Goal: Task Accomplishment & Management: Use online tool/utility

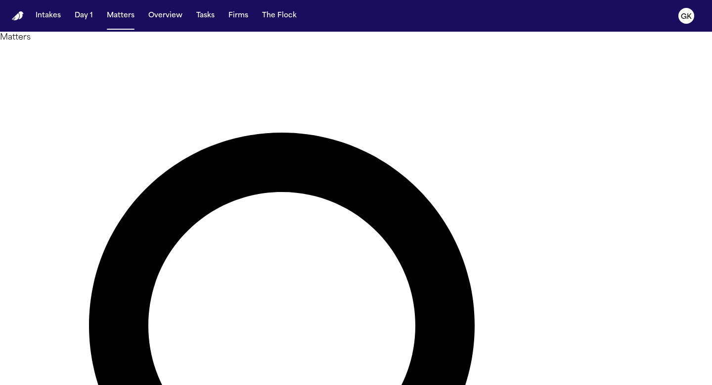
type input "*"
type input "******"
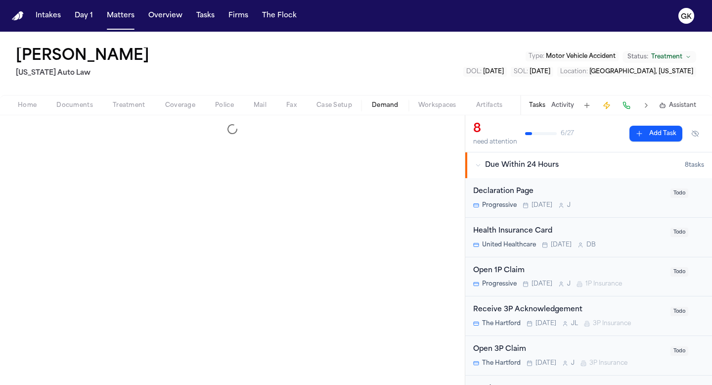
click at [379, 106] on span "Demand" at bounding box center [385, 105] width 27 height 8
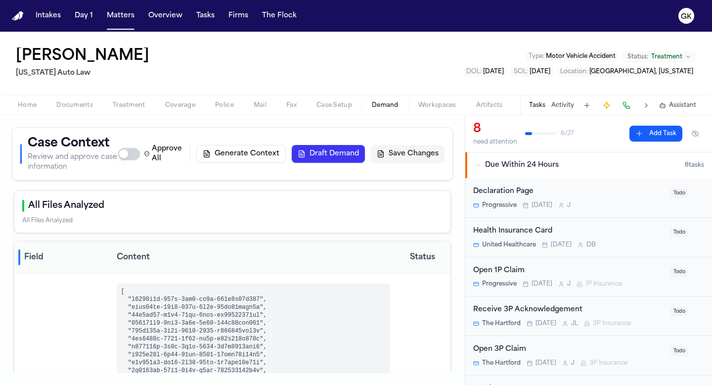
click at [238, 155] on button "Generate Context" at bounding box center [241, 154] width 90 height 18
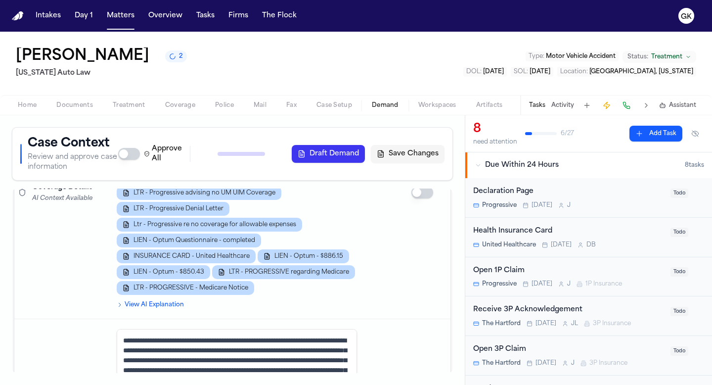
scroll to position [1028, 0]
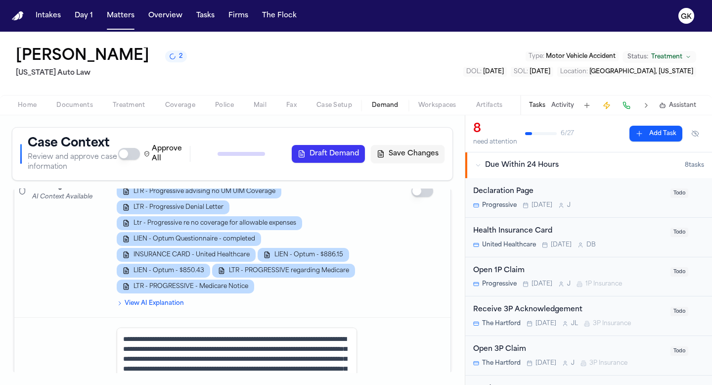
click at [418, 155] on button "Save Changes" at bounding box center [408, 154] width 74 height 18
click at [413, 155] on button "Save Changes" at bounding box center [408, 154] width 74 height 18
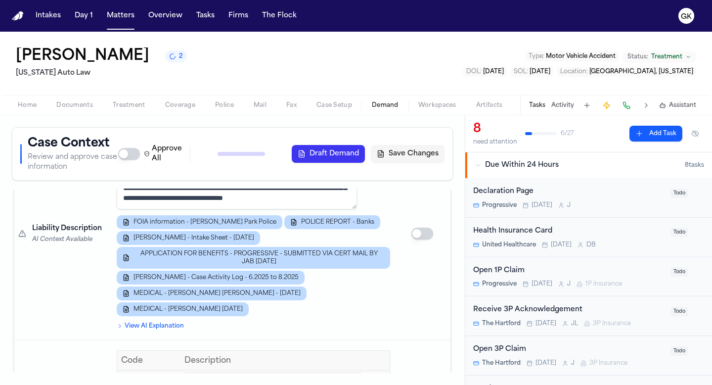
scroll to position [1408, 0]
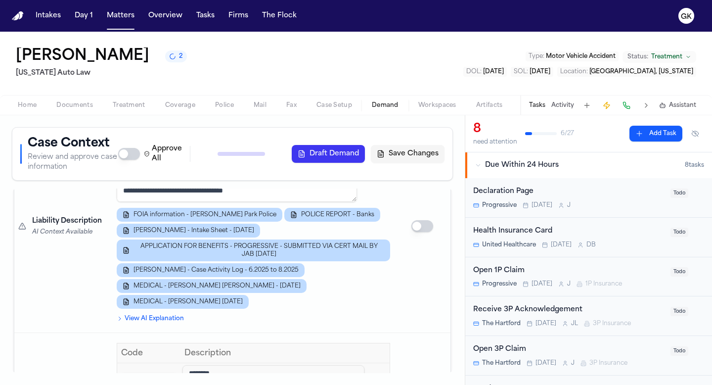
click at [319, 294] on div "FOIA information - Hazel Park Police POLICE REPORT - Banks M. Banks - Intake Sh…" at bounding box center [254, 258] width 274 height 101
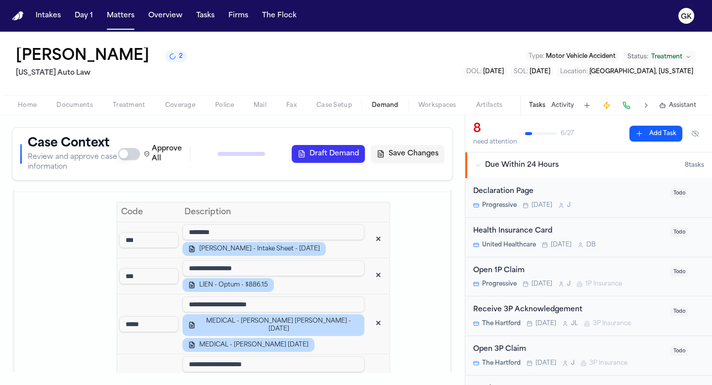
scroll to position [1550, 0]
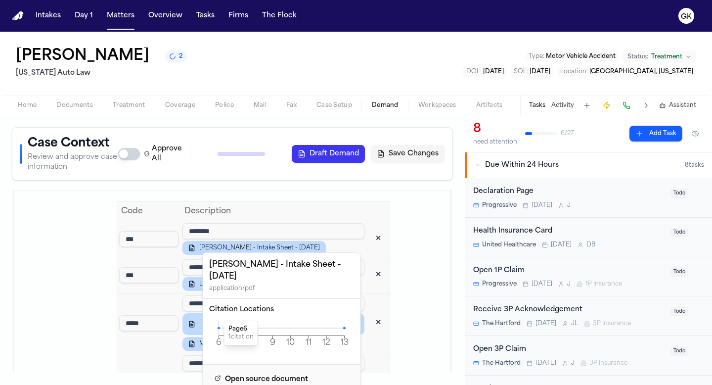
click at [219, 326] on icon at bounding box center [219, 327] width 2 height 2
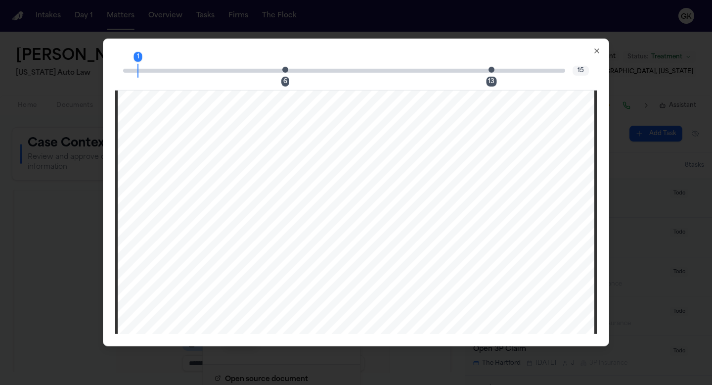
click at [286, 72] on span "Page 6 citation marker - 1 citation" at bounding box center [285, 69] width 6 height 6
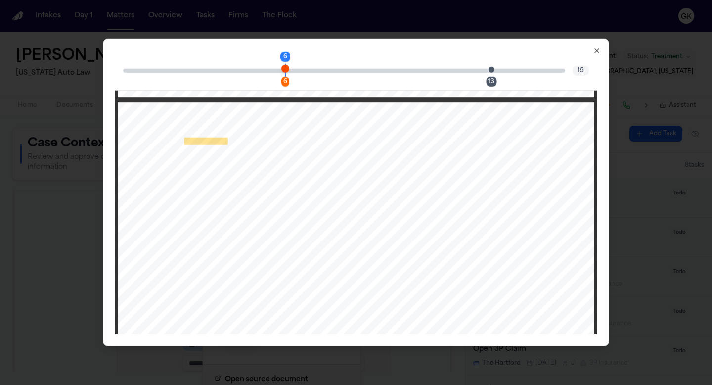
scroll to position [3100, 0]
click at [492, 72] on span "Page 13 citation marker - 1 citation" at bounding box center [492, 69] width 6 height 6
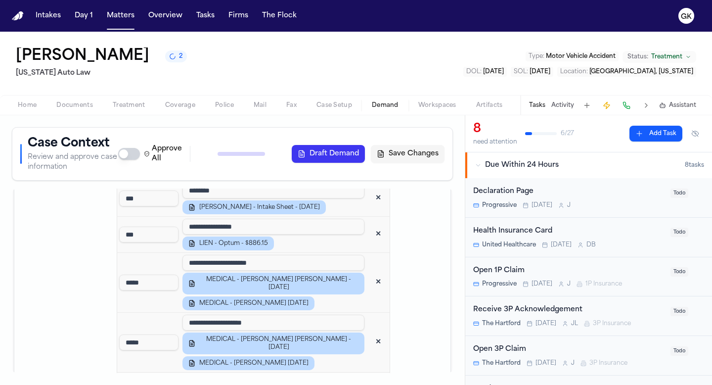
scroll to position [1593, 0]
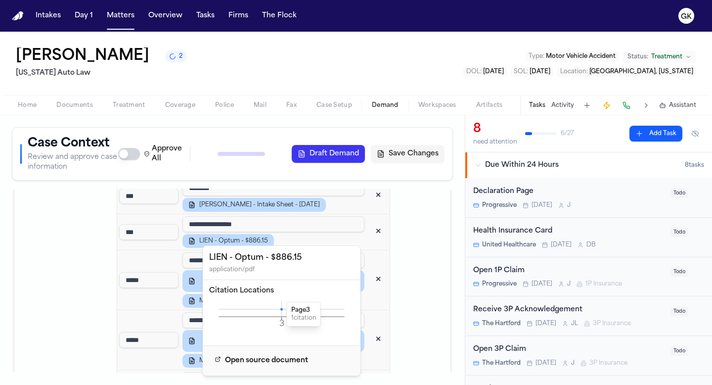
click at [282, 309] on icon at bounding box center [281, 309] width 2 height 2
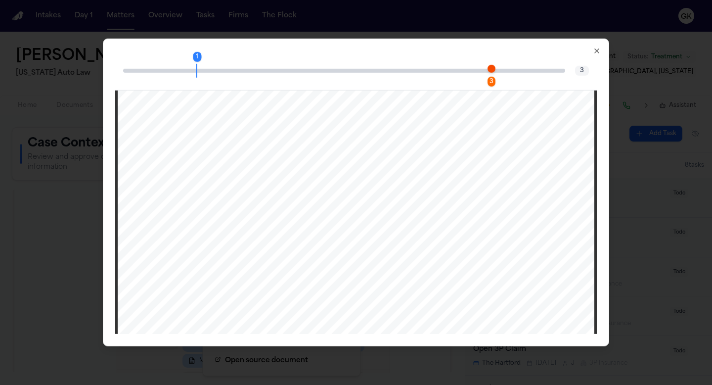
click at [491, 66] on span "Page 3 citation marker - 1 citation" at bounding box center [492, 68] width 8 height 8
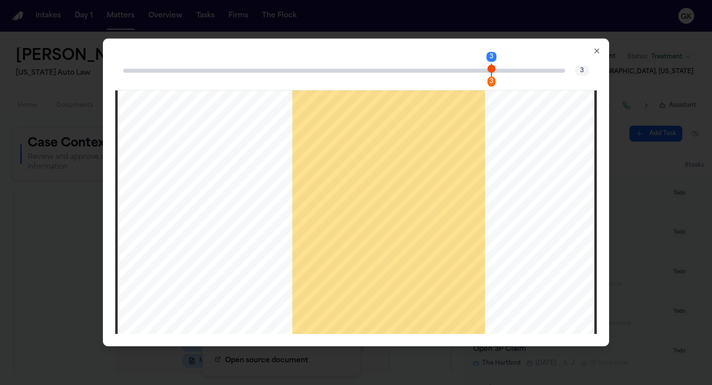
scroll to position [1525, 0]
click at [598, 49] on icon "button" at bounding box center [597, 51] width 4 height 4
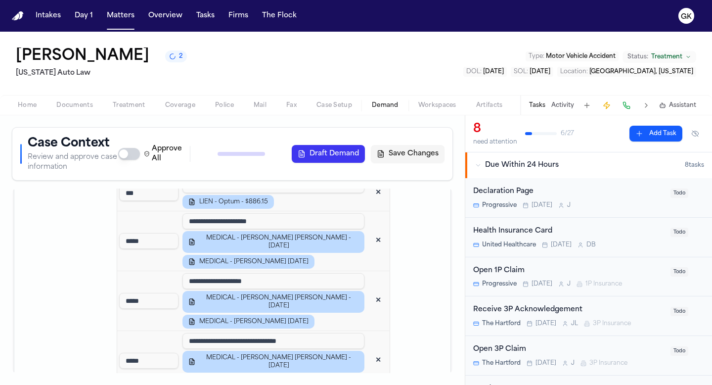
scroll to position [1638, 0]
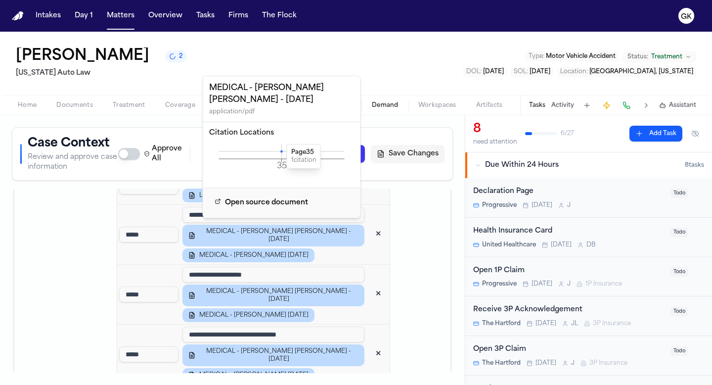
click at [281, 152] on icon at bounding box center [281, 151] width 2 height 2
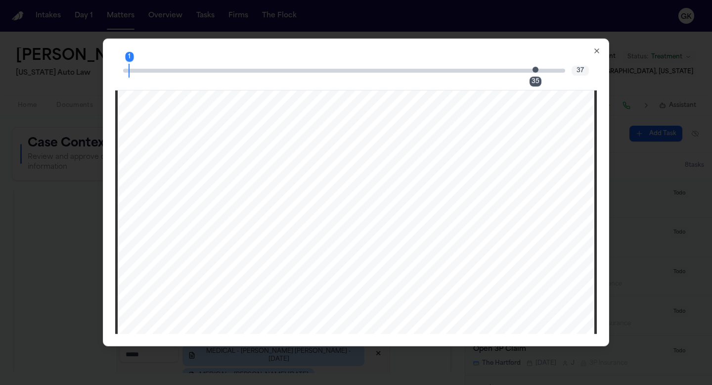
click at [537, 71] on span "Page 35 citation marker - 1 citation" at bounding box center [536, 69] width 6 height 6
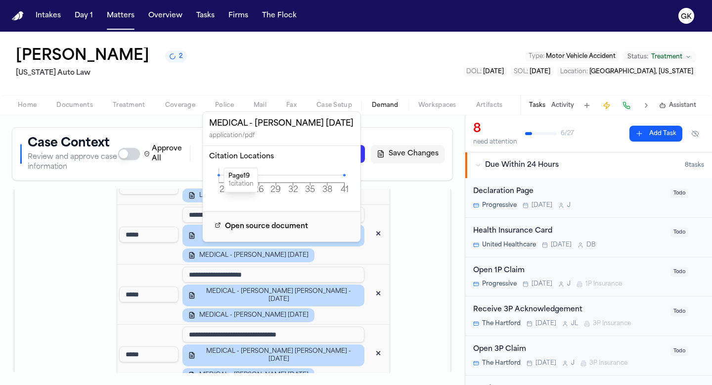
click at [219, 175] on icon at bounding box center [219, 175] width 2 height 2
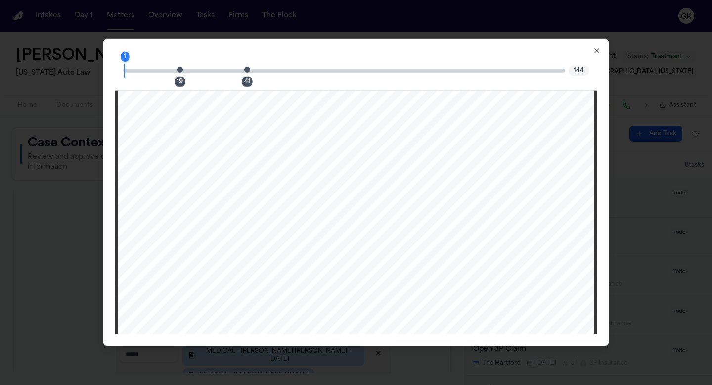
click at [183, 69] on div "19" at bounding box center [183, 70] width 6 height 12
click at [180, 69] on span "Page 19 citation marker - 1 citation" at bounding box center [180, 69] width 6 height 6
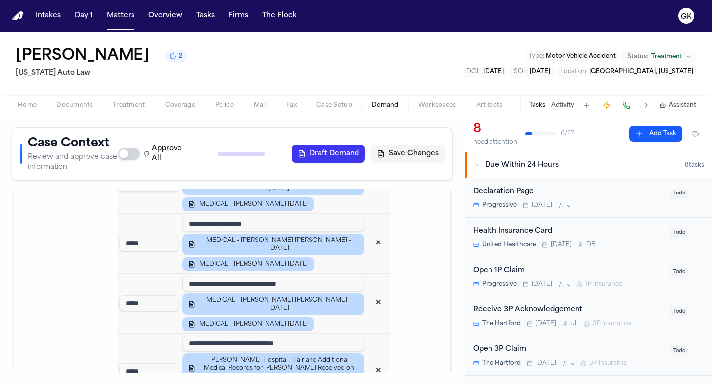
scroll to position [1694, 0]
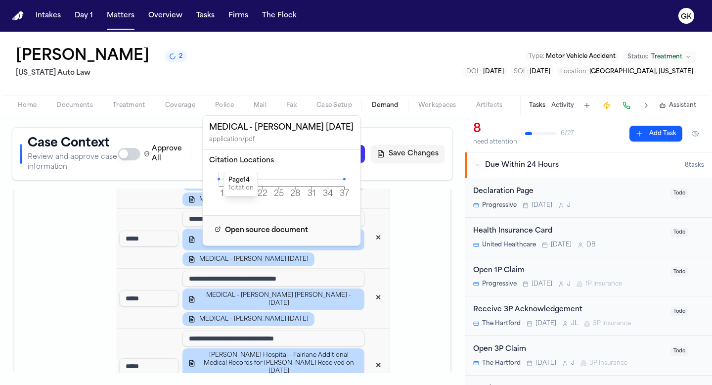
click at [218, 178] on icon at bounding box center [219, 179] width 2 height 2
click at [219, 179] on icon at bounding box center [219, 179] width 2 height 2
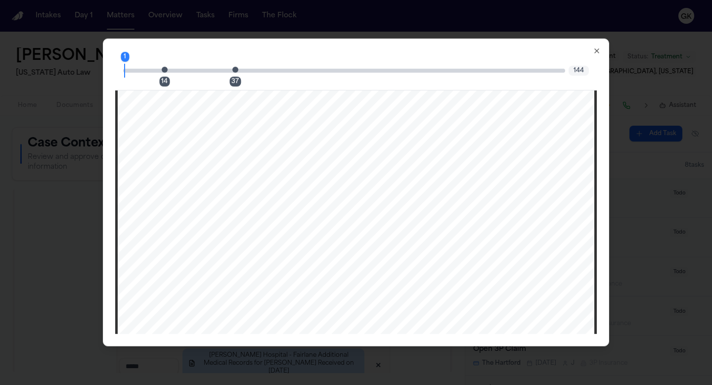
scroll to position [8176, 0]
click at [163, 70] on span "Page 14 citation marker - 1 citation" at bounding box center [165, 69] width 6 height 6
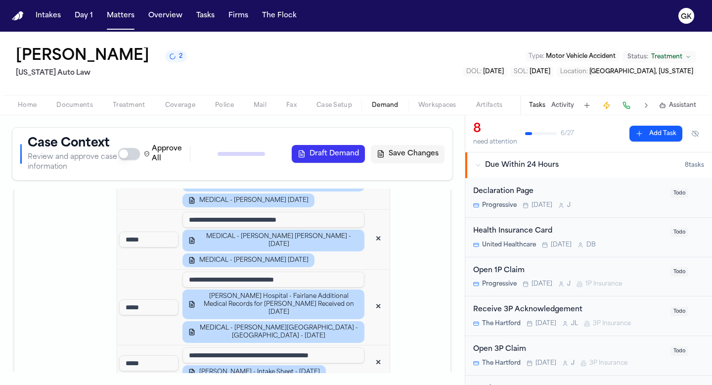
scroll to position [1754, 0]
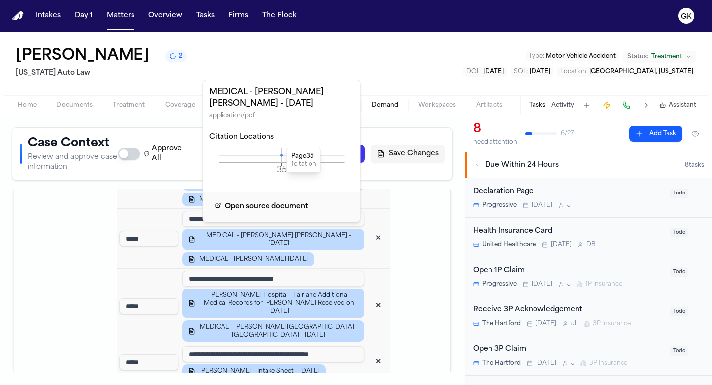
click at [281, 156] on icon at bounding box center [281, 155] width 2 height 2
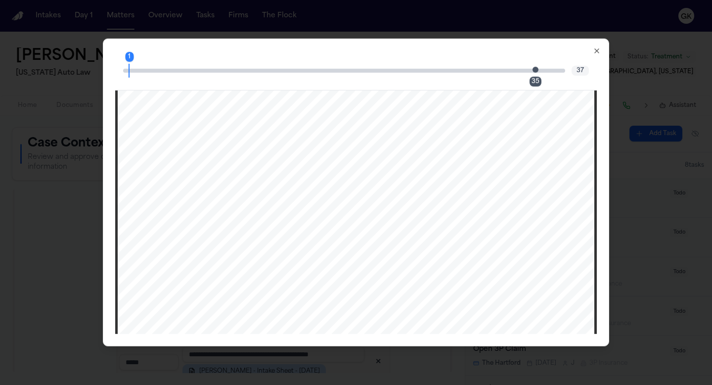
click at [535, 68] on span "Page 35 citation marker - 1 citation" at bounding box center [536, 69] width 6 height 6
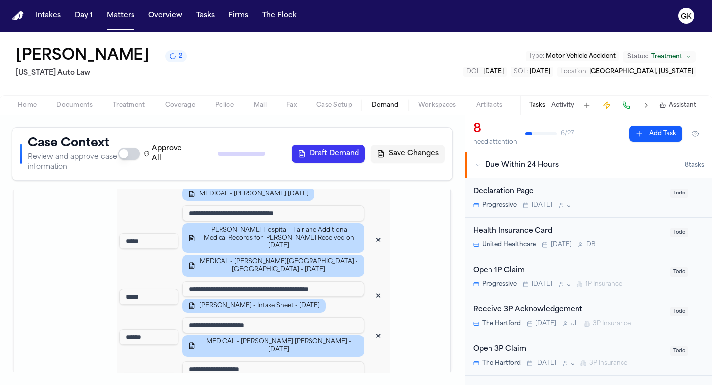
scroll to position [1822, 0]
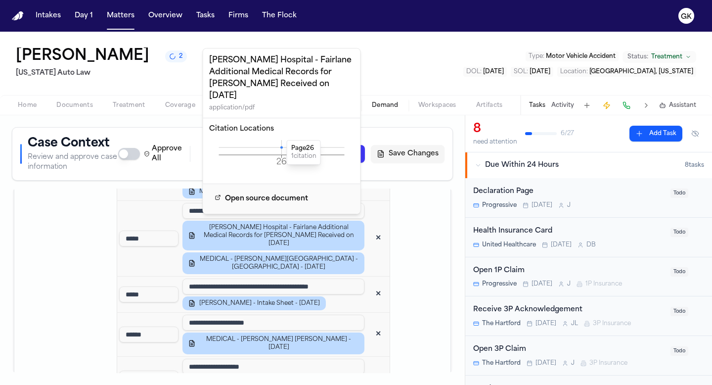
click at [281, 147] on icon at bounding box center [281, 147] width 2 height 2
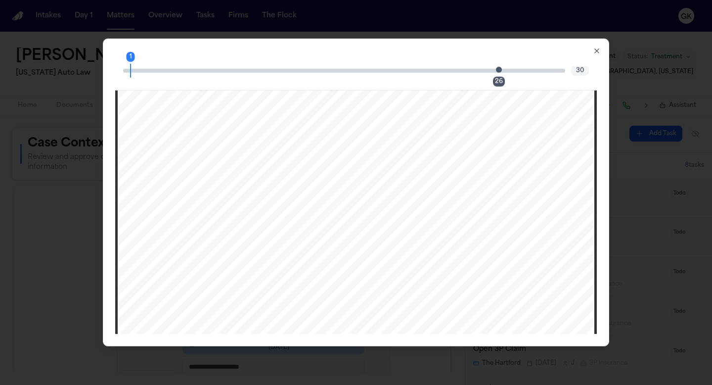
click at [498, 72] on span "Page 26 citation marker - 1 citation" at bounding box center [499, 69] width 6 height 6
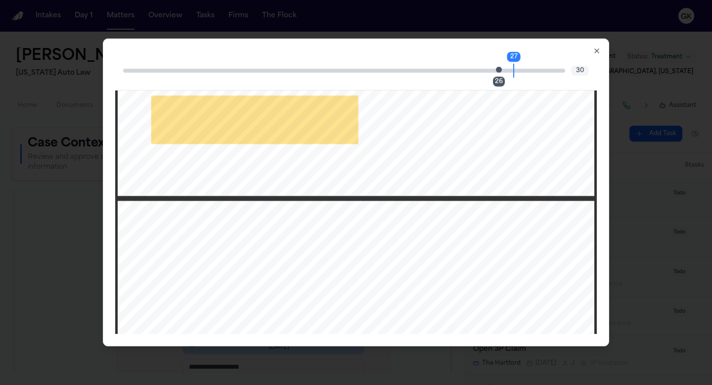
scroll to position [16053, 0]
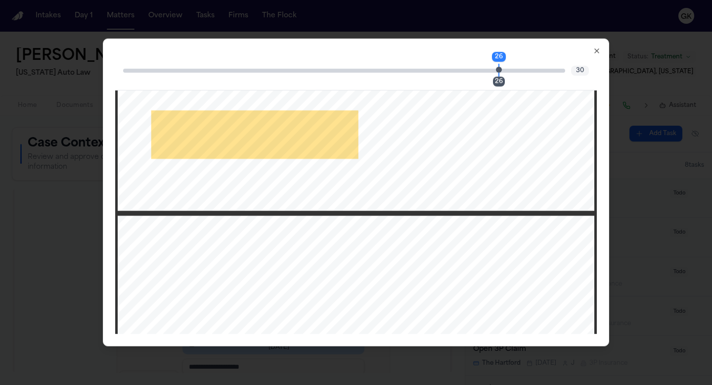
click at [595, 52] on icon "button" at bounding box center [597, 51] width 4 height 4
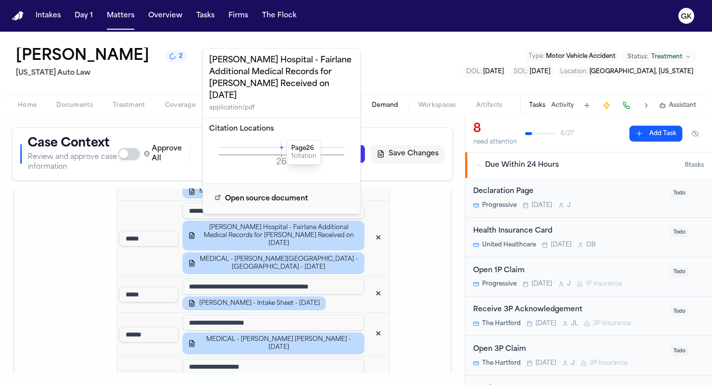
click at [423, 264] on td at bounding box center [422, 390] width 56 height 942
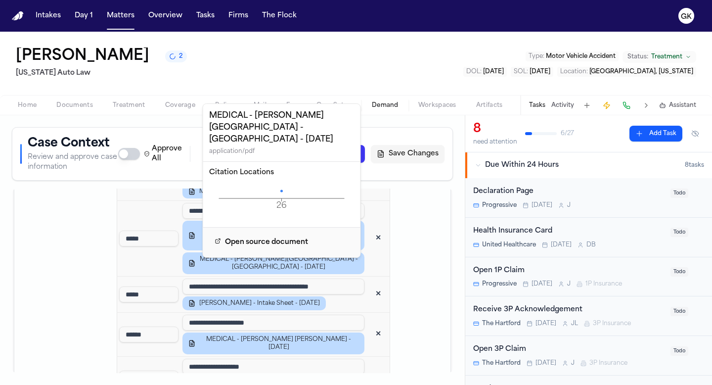
click at [282, 184] on icon "26 Page" at bounding box center [281, 199] width 145 height 30
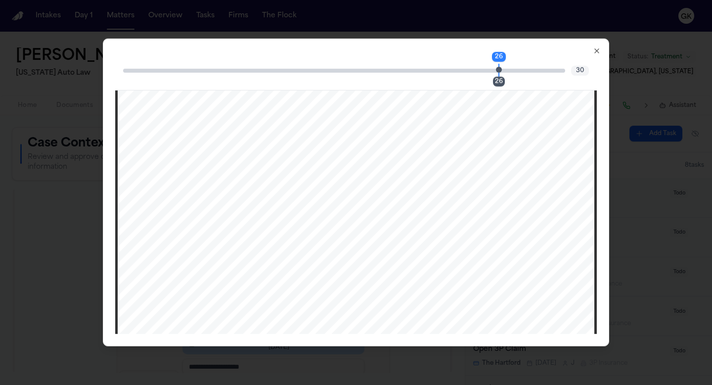
click at [499, 71] on span "Page 26 citation marker - 1 citation" at bounding box center [499, 69] width 6 height 6
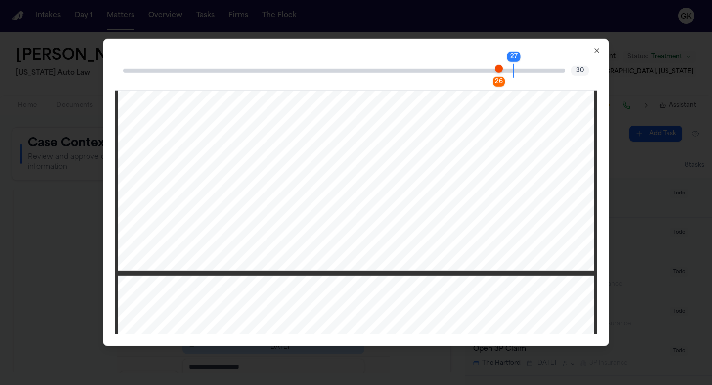
click at [600, 49] on icon "button" at bounding box center [597, 51] width 8 height 8
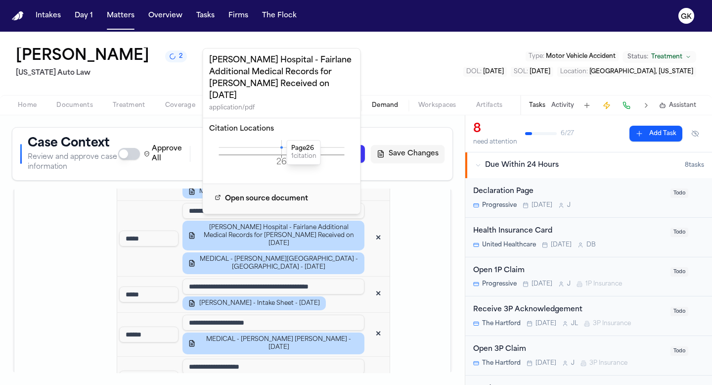
click at [282, 148] on icon at bounding box center [281, 147] width 2 height 2
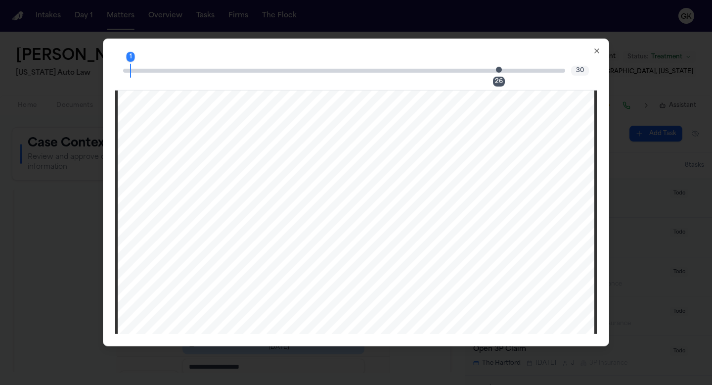
click at [499, 72] on span "Page 26 citation marker - 1 citation" at bounding box center [499, 69] width 6 height 6
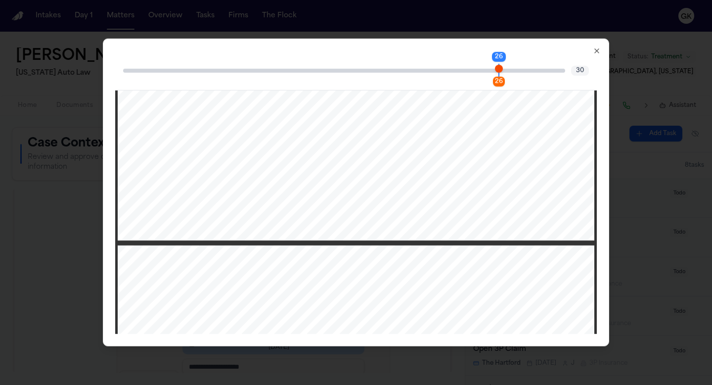
scroll to position [16014, 0]
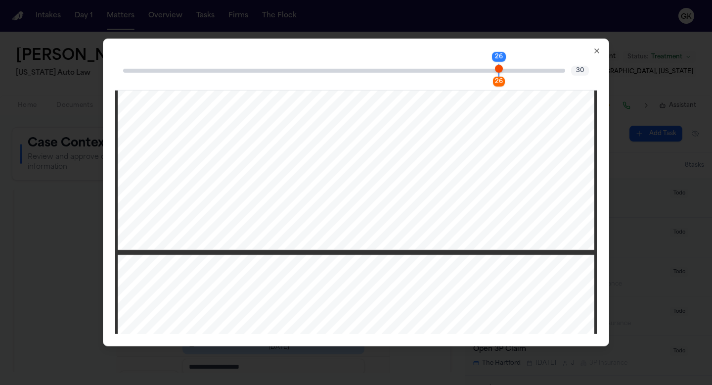
click at [600, 48] on icon "button" at bounding box center [597, 51] width 8 height 8
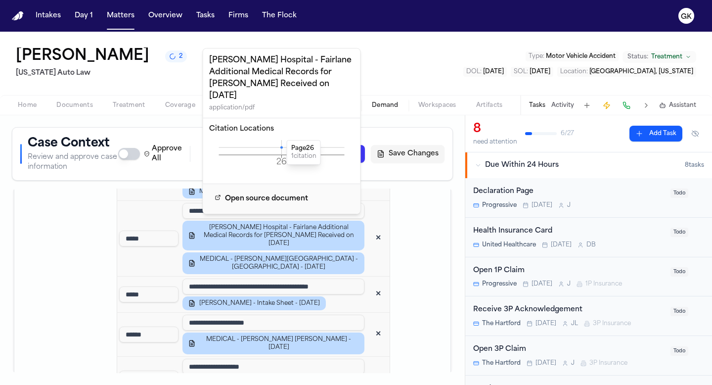
click at [414, 237] on td at bounding box center [422, 390] width 56 height 942
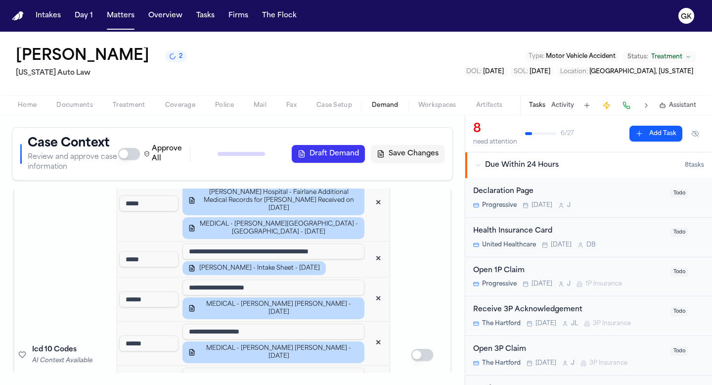
scroll to position [1857, 0]
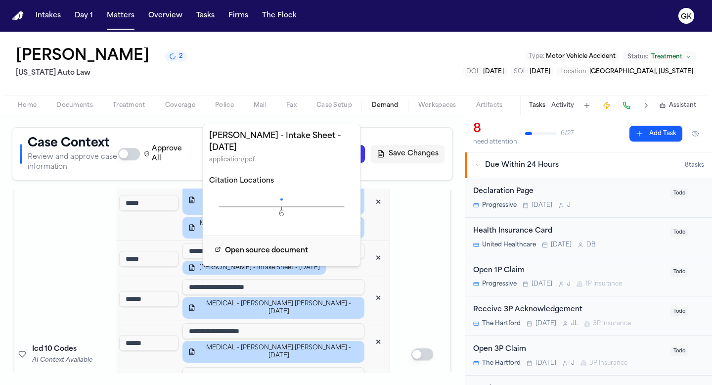
click at [282, 192] on icon "6 Page" at bounding box center [281, 207] width 145 height 30
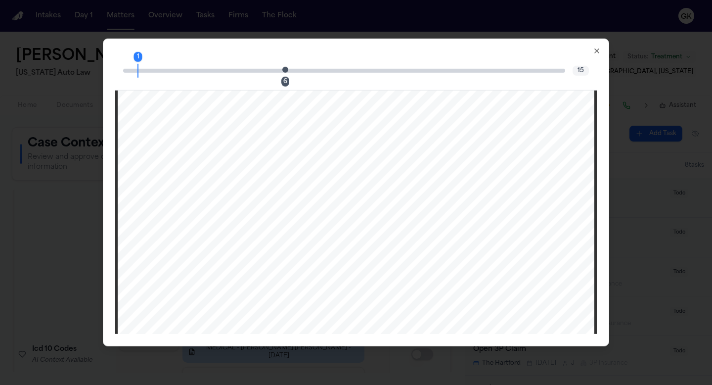
click at [285, 70] on span "Page 6 citation marker - 1 citation" at bounding box center [285, 69] width 6 height 6
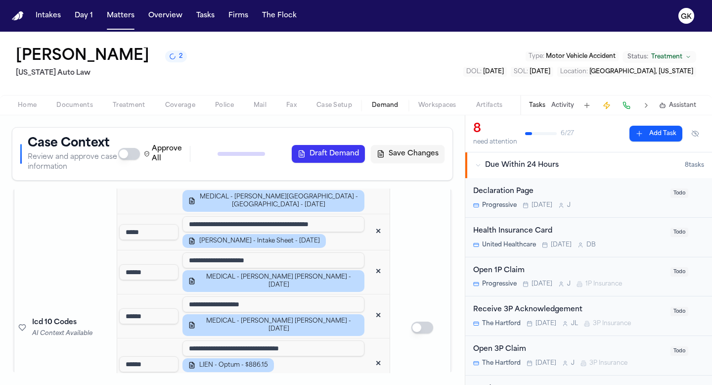
scroll to position [1887, 0]
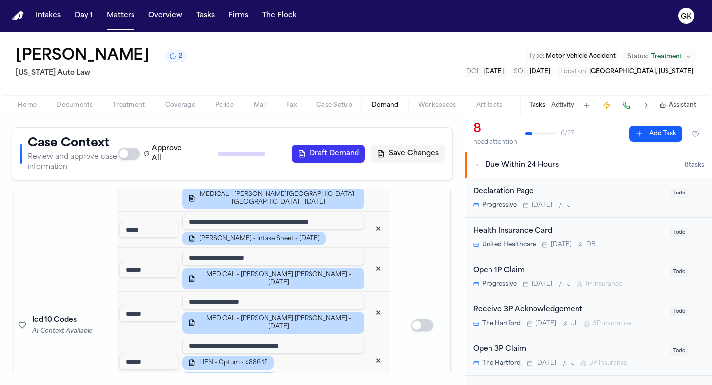
click at [339, 216] on input "**********" at bounding box center [274, 222] width 182 height 16
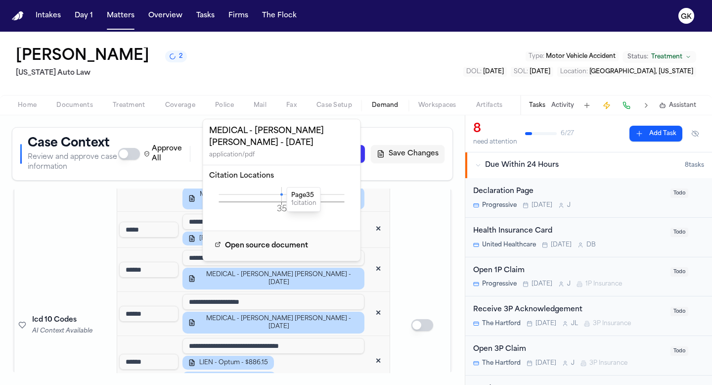
click at [281, 193] on icon at bounding box center [281, 194] width 2 height 2
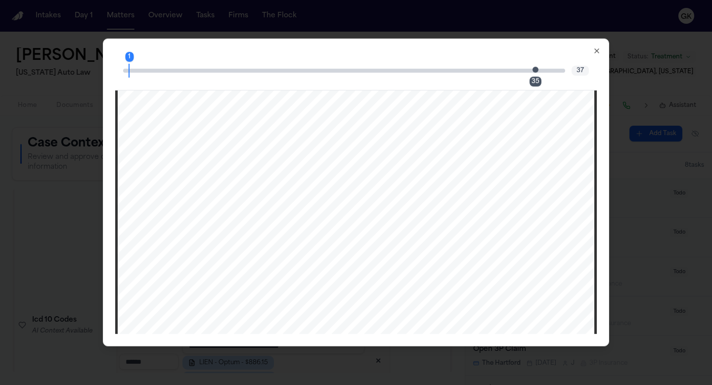
click at [534, 69] on span "Page 35 citation marker - 1 citation" at bounding box center [536, 69] width 6 height 6
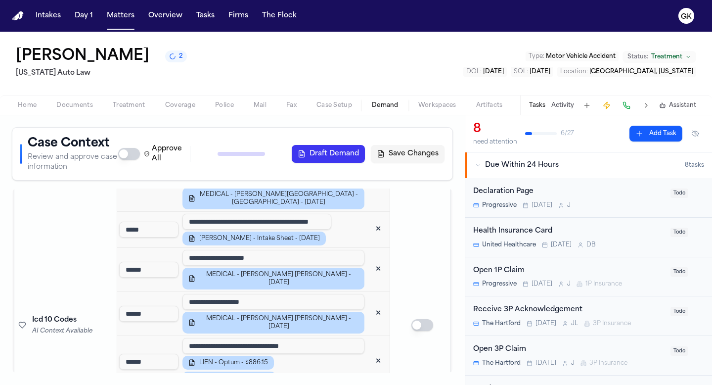
click at [100, 302] on td "Icd 10 Codes AI Context Available" at bounding box center [63, 325] width 98 height 942
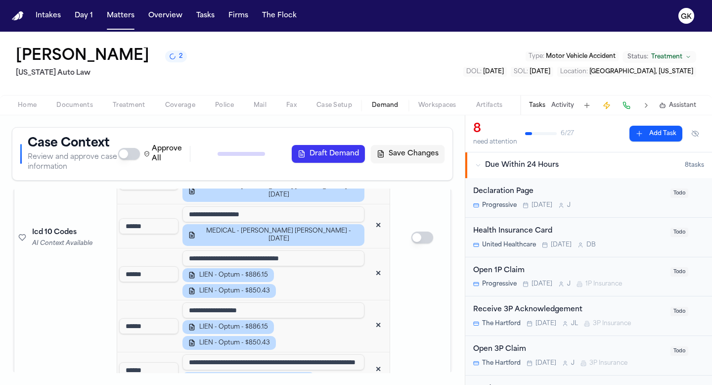
scroll to position [1981, 0]
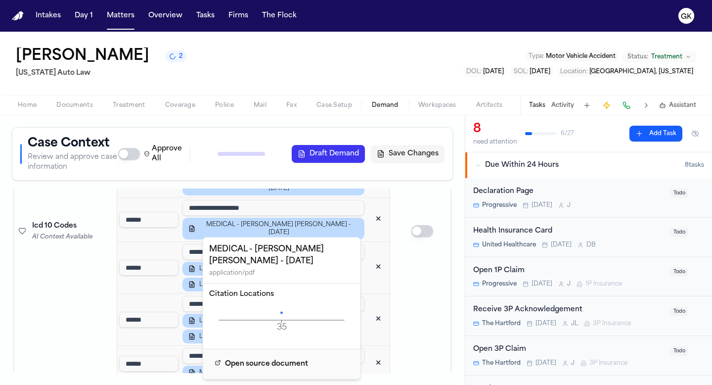
click at [280, 312] on icon at bounding box center [281, 312] width 2 height 2
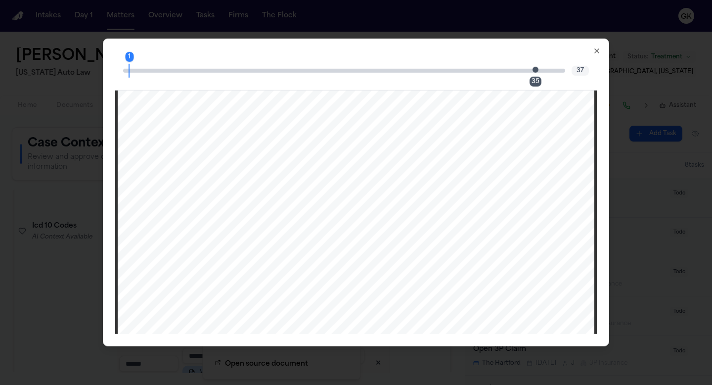
click at [533, 67] on div "1 35 37" at bounding box center [356, 71] width 482 height 40
click at [536, 70] on span "Page 35 citation marker - 1 citation" at bounding box center [536, 69] width 6 height 6
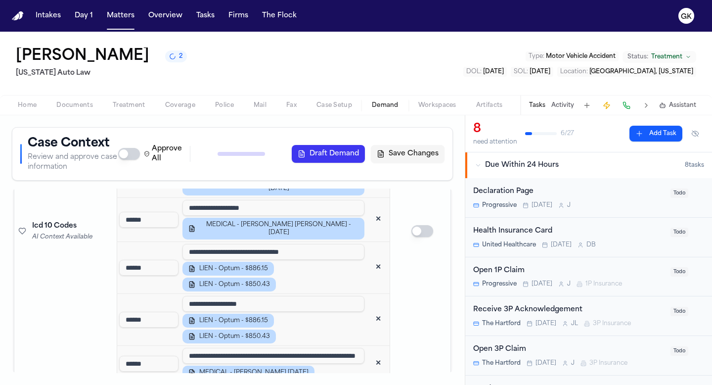
click at [405, 264] on td at bounding box center [422, 231] width 56 height 942
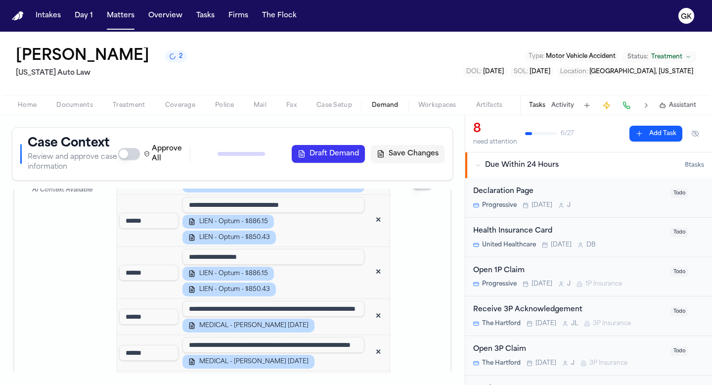
scroll to position [2033, 0]
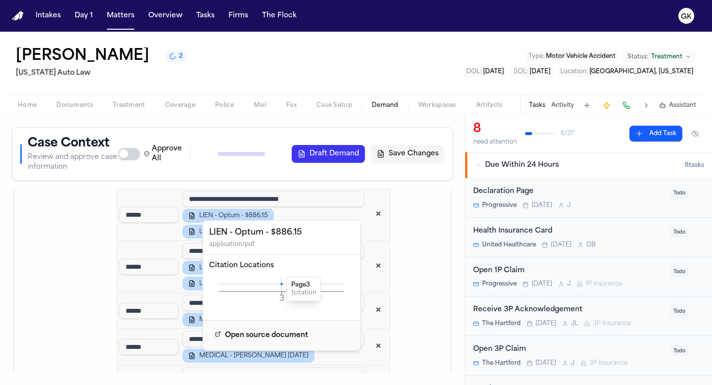
click at [282, 284] on icon at bounding box center [281, 283] width 2 height 2
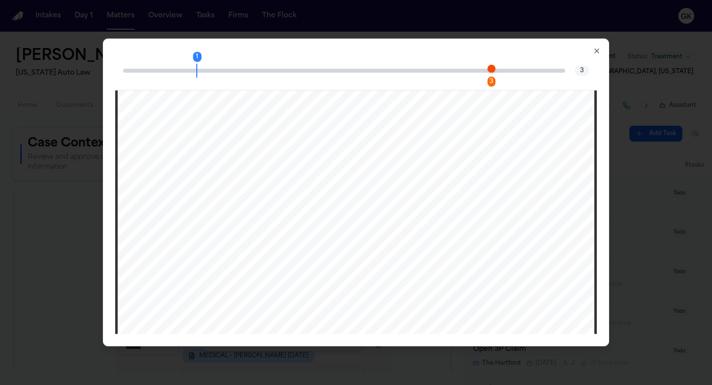
click at [492, 69] on span "Page 3 citation marker - 1 citation" at bounding box center [492, 68] width 8 height 8
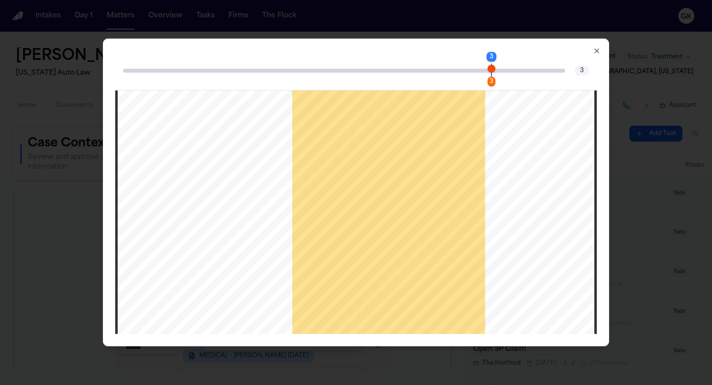
scroll to position [1658, 0]
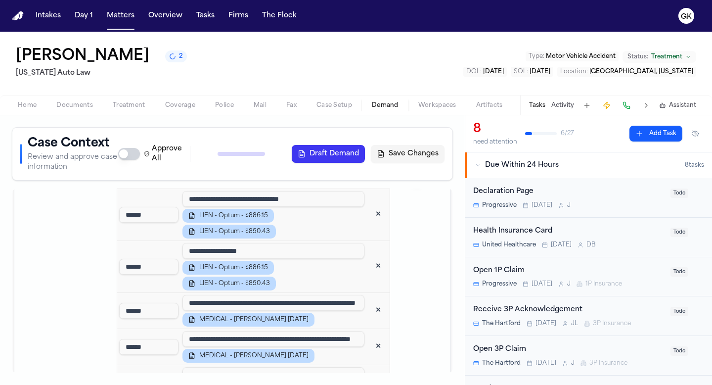
click at [106, 325] on td "Icd 10 Codes AI Context Available" at bounding box center [63, 178] width 98 height 942
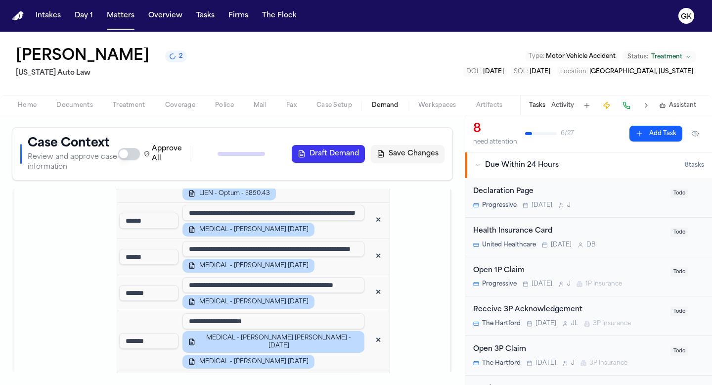
scroll to position [2124, 0]
click at [338, 208] on input "**********" at bounding box center [274, 212] width 182 height 16
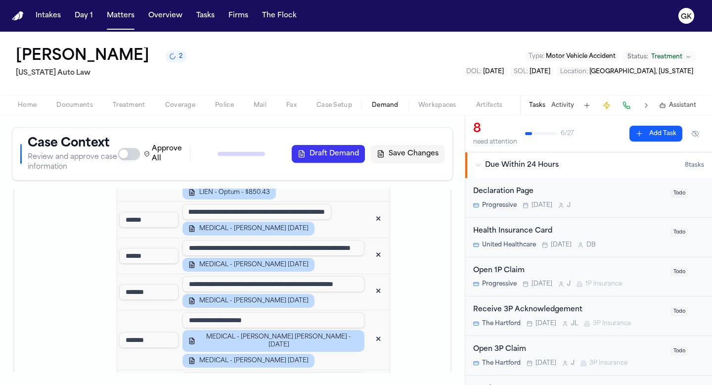
scroll to position [0, 96]
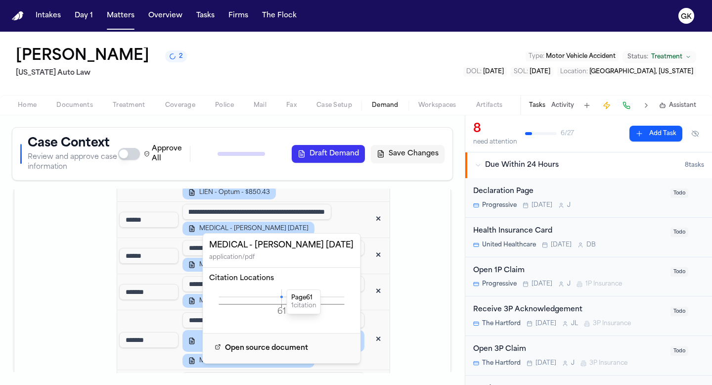
click at [282, 298] on icon "61 Page" at bounding box center [281, 304] width 145 height 30
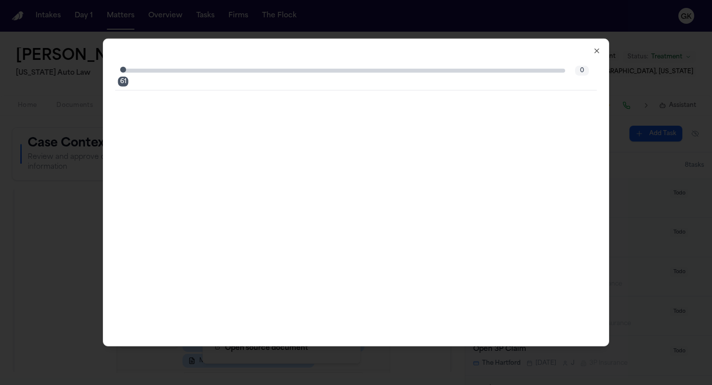
scroll to position [0, 0]
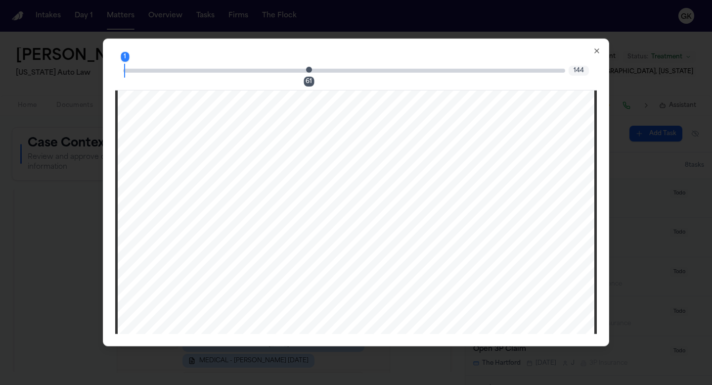
click at [306, 71] on span "Page 61 citation marker - 1 citation" at bounding box center [309, 69] width 6 height 6
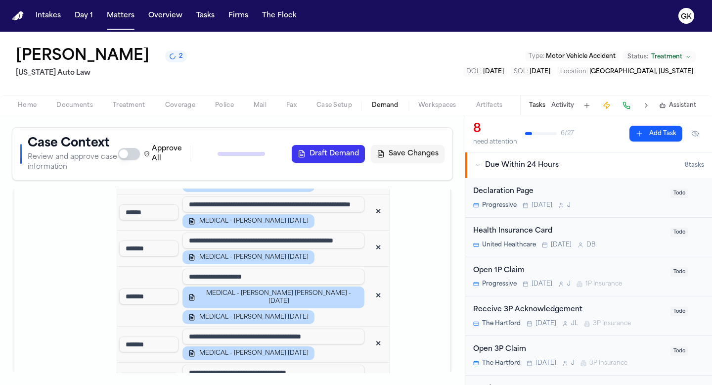
scroll to position [2170, 0]
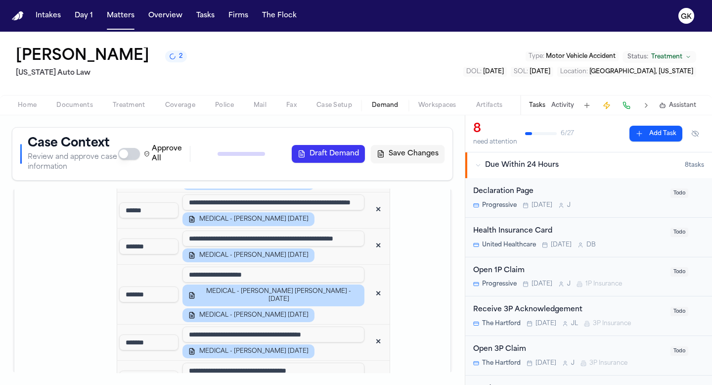
click at [334, 234] on input "**********" at bounding box center [274, 239] width 182 height 16
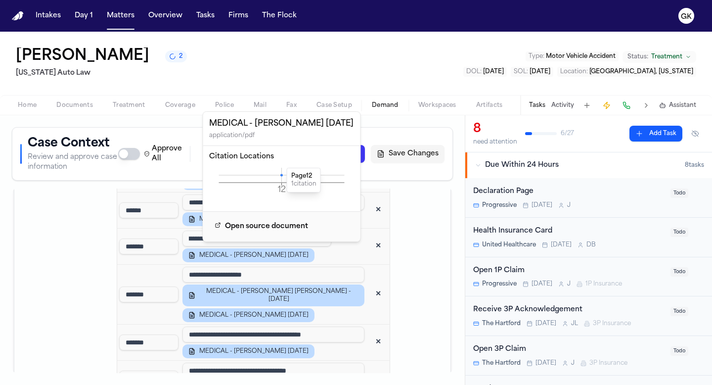
click at [282, 175] on icon at bounding box center [281, 175] width 2 height 2
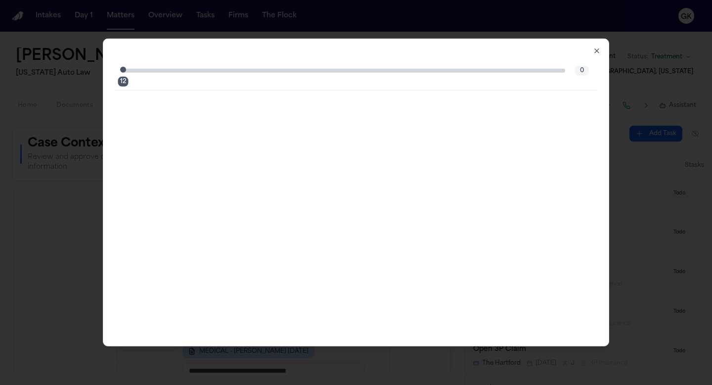
scroll to position [0, 0]
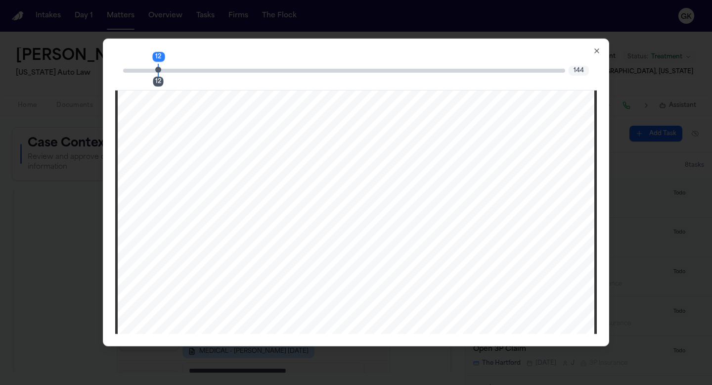
click at [159, 72] on span "Page 12 citation marker - 1 citation" at bounding box center [158, 69] width 6 height 6
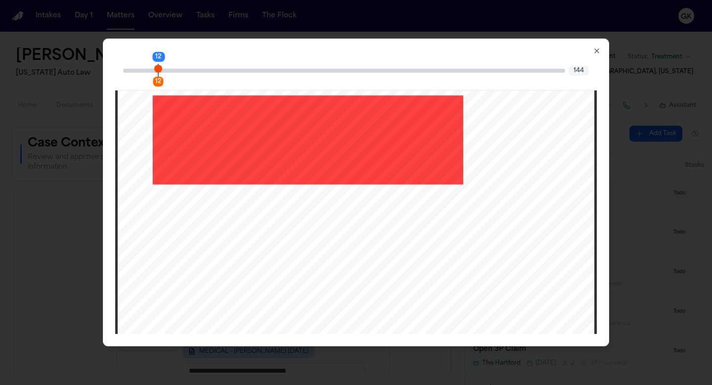
click at [598, 50] on icon "button" at bounding box center [597, 51] width 8 height 8
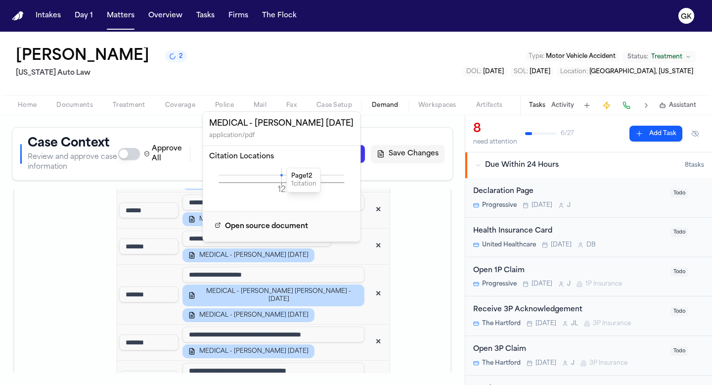
click at [431, 223] on td at bounding box center [422, 42] width 56 height 942
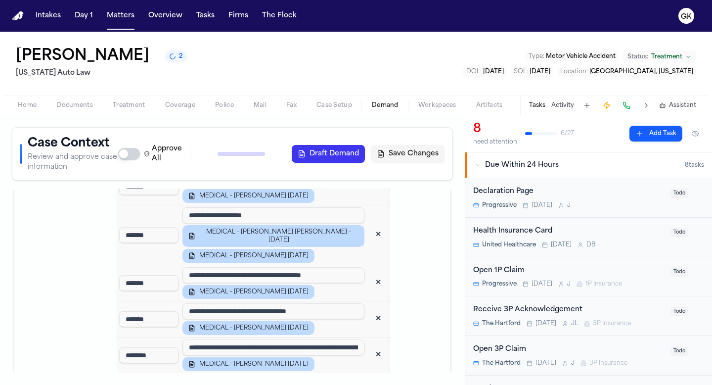
scroll to position [2231, 0]
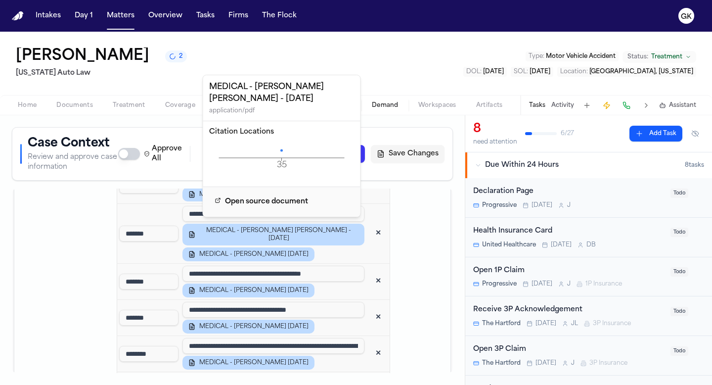
click at [280, 149] on icon "35 Page" at bounding box center [281, 158] width 145 height 30
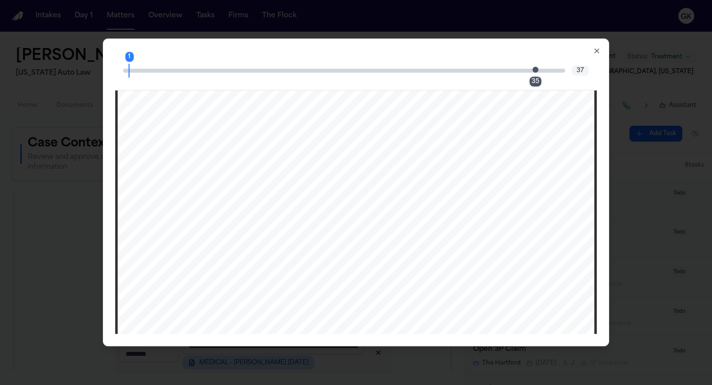
click at [534, 70] on span "Page 35 citation marker - 1 citation" at bounding box center [536, 69] width 6 height 6
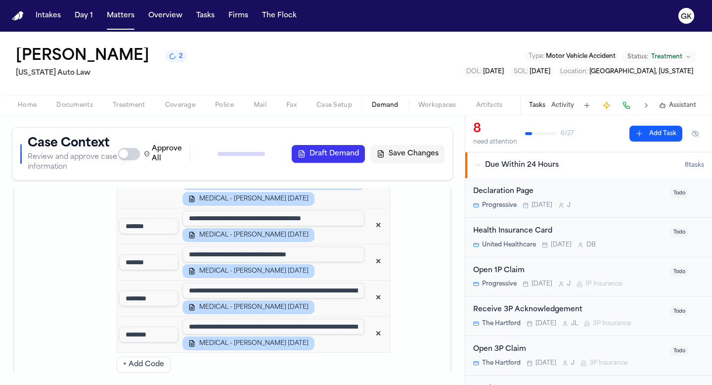
scroll to position [2291, 0]
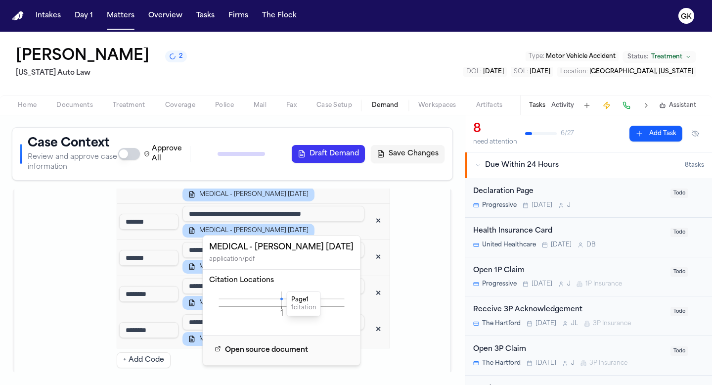
click at [280, 298] on icon at bounding box center [281, 298] width 2 height 2
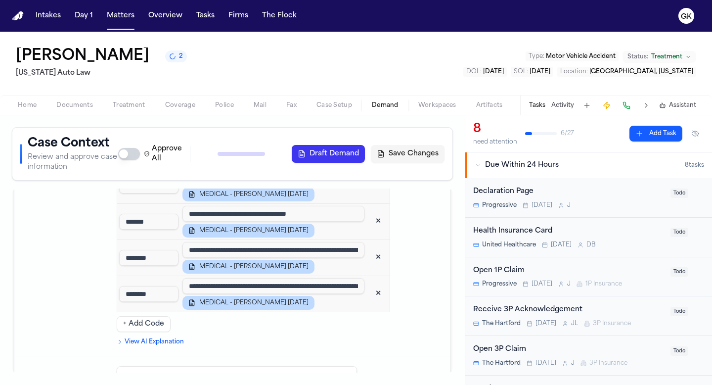
scroll to position [2328, 0]
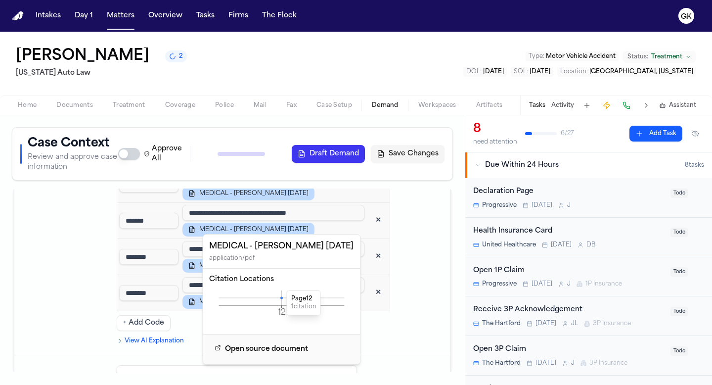
click at [282, 299] on icon at bounding box center [281, 297] width 2 height 2
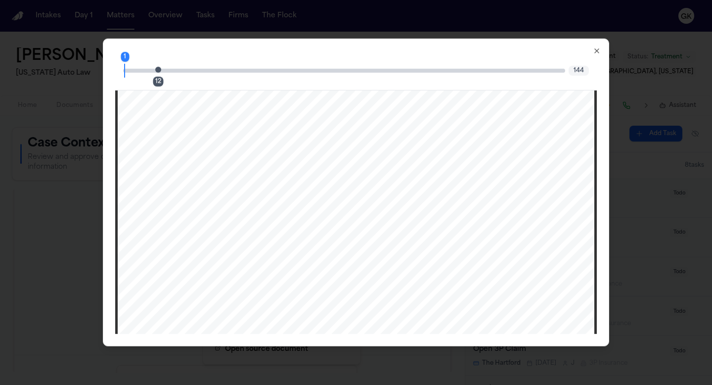
click at [158, 72] on span "Page 12 citation marker - 1 citation" at bounding box center [158, 69] width 6 height 6
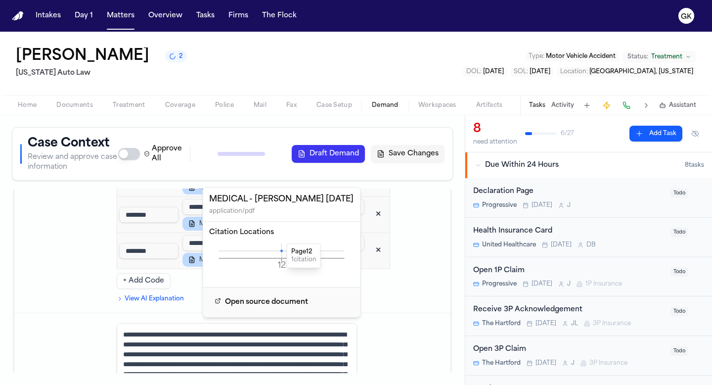
scroll to position [2385, 0]
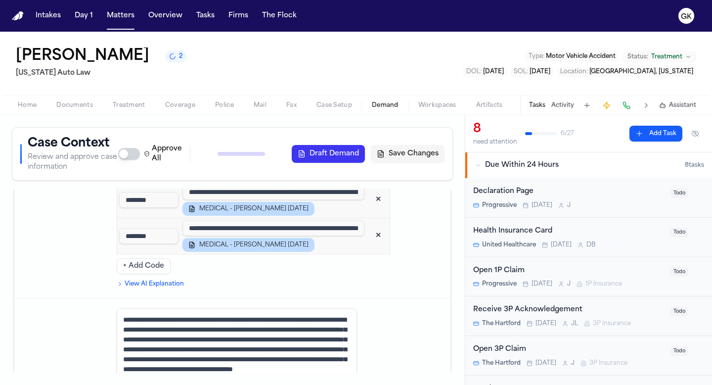
scroll to position [2369, 0]
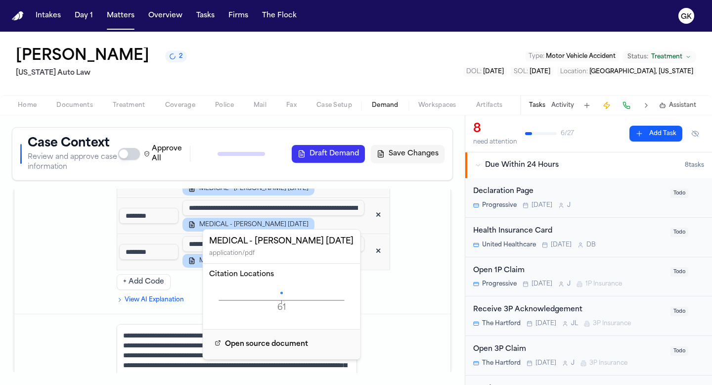
click at [282, 294] on icon "61 Page" at bounding box center [281, 300] width 145 height 30
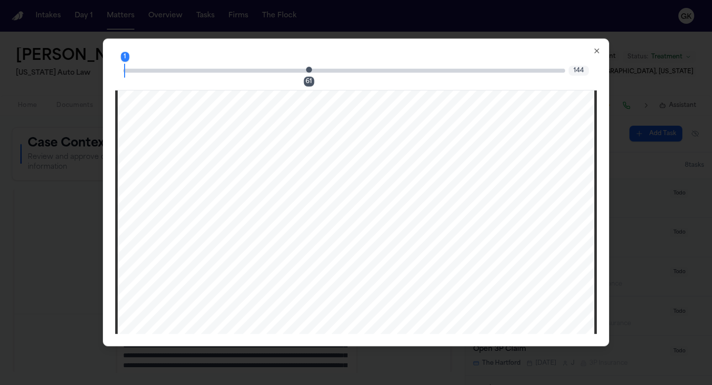
click at [308, 70] on span "Page 61 citation marker - 1 citation" at bounding box center [309, 69] width 6 height 6
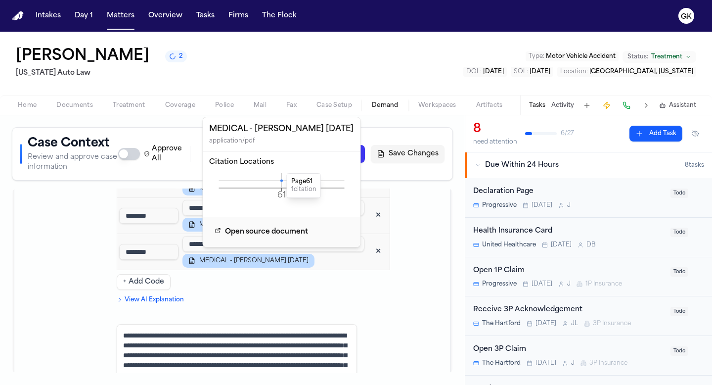
click at [281, 180] on icon at bounding box center [281, 180] width 2 height 2
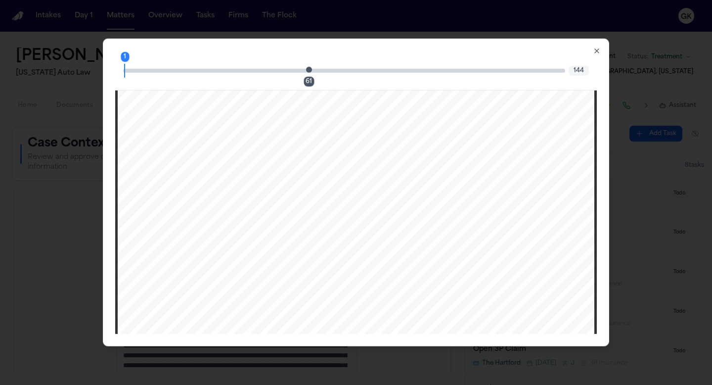
click at [312, 68] on div "61" at bounding box center [312, 70] width 6 height 12
click at [301, 67] on div "62 61 144" at bounding box center [356, 71] width 482 height 40
click at [308, 69] on span "Page 61 citation marker - 1 citation" at bounding box center [309, 69] width 6 height 6
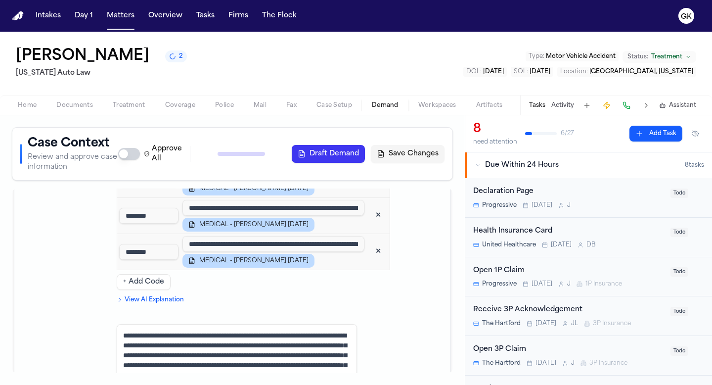
click at [340, 236] on input "**********" at bounding box center [274, 244] width 182 height 16
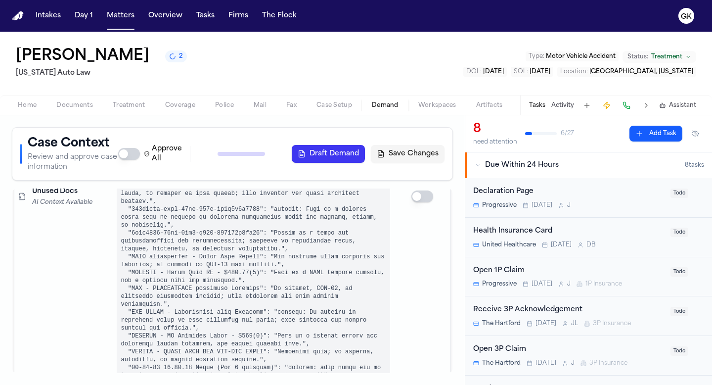
scroll to position [6595, 0]
click at [433, 106] on span "Workspaces" at bounding box center [437, 105] width 38 height 8
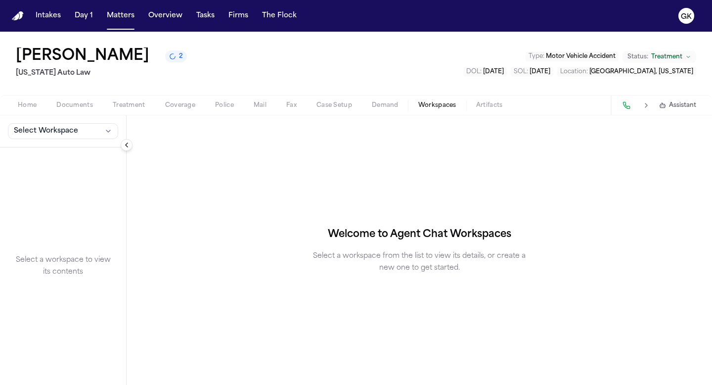
click at [379, 111] on span "button" at bounding box center [385, 110] width 39 height 1
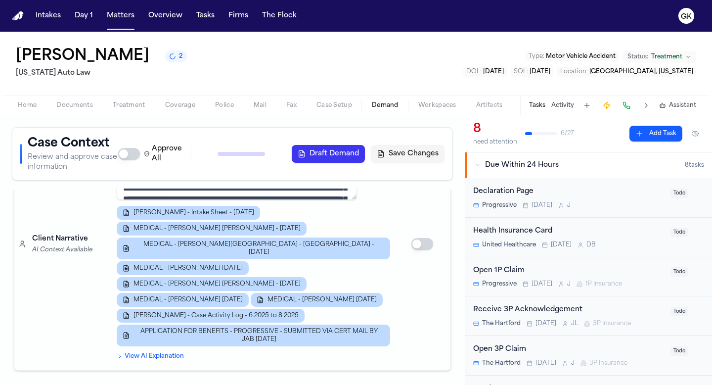
scroll to position [7395, 0]
click at [150, 154] on icon at bounding box center [147, 154] width 6 height 8
click at [140, 154] on button "Approve All" at bounding box center [129, 154] width 22 height 12
click at [150, 154] on icon at bounding box center [147, 154] width 6 height 8
click at [140, 154] on button "Approve All" at bounding box center [129, 154] width 22 height 12
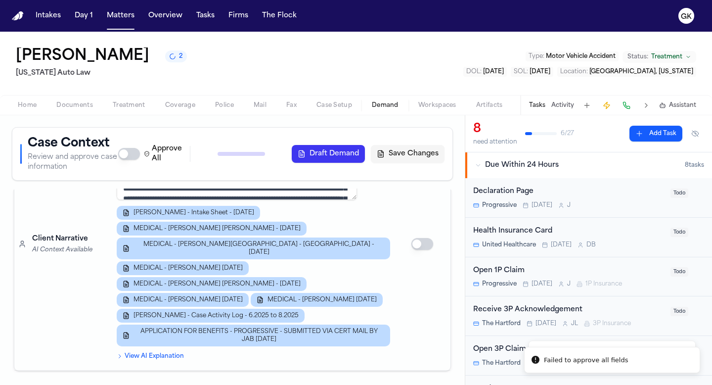
click at [133, 152] on button "Approve All" at bounding box center [129, 154] width 22 height 12
click at [349, 157] on button "Draft Demand" at bounding box center [328, 154] width 73 height 18
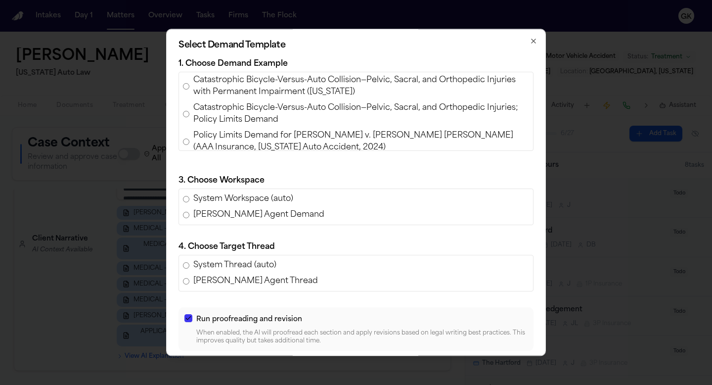
scroll to position [307, 0]
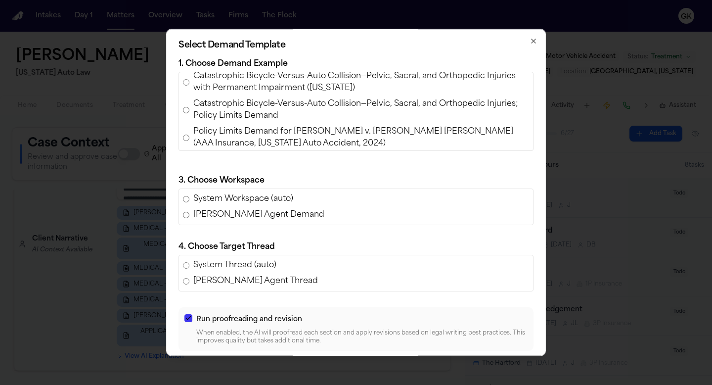
click at [320, 126] on span "Policy Limits Demand for Luke Bartholomew Wilson v. Wissam Walid Laham (AAA Ins…" at bounding box center [361, 138] width 336 height 24
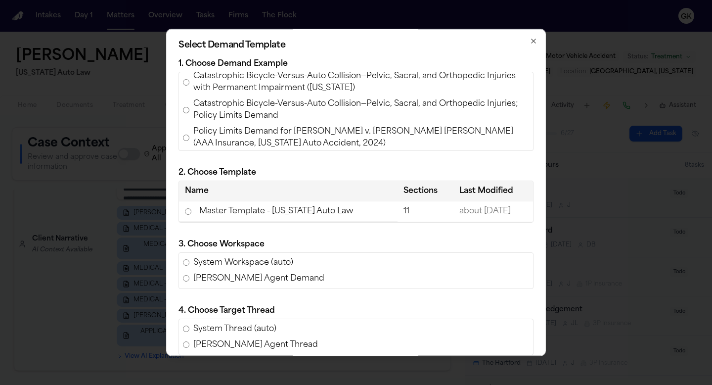
click at [233, 216] on td "Master Template - Michigan Auto Law" at bounding box center [288, 211] width 219 height 20
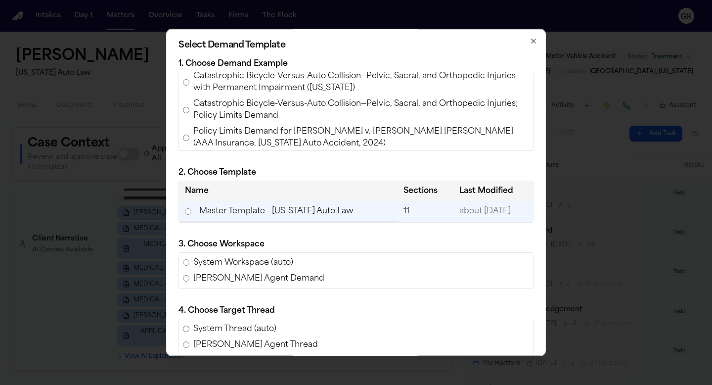
scroll to position [104, 0]
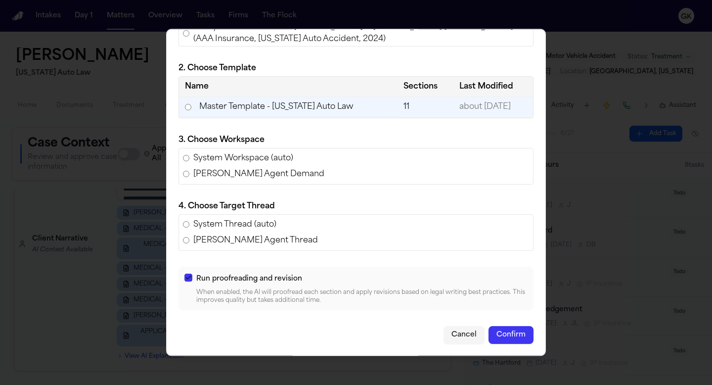
click at [499, 335] on button "Confirm" at bounding box center [511, 335] width 45 height 18
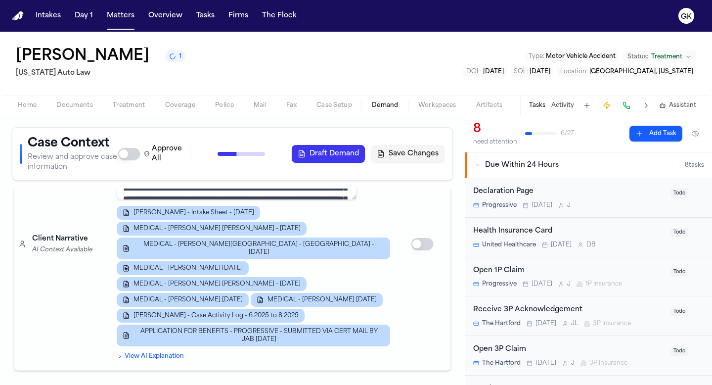
click at [442, 105] on span "Workspaces" at bounding box center [437, 105] width 38 height 8
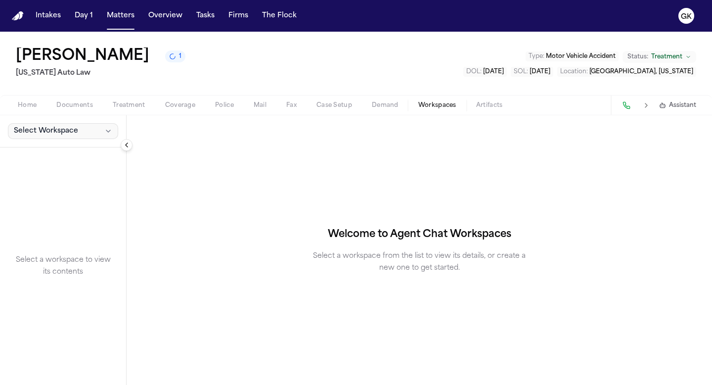
click at [100, 130] on button "Select Workspace" at bounding box center [63, 131] width 110 height 16
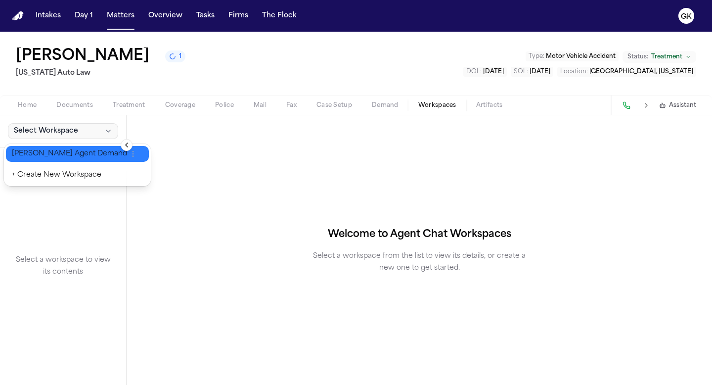
click at [91, 154] on span "[PERSON_NAME] Agent Demand" at bounding box center [69, 154] width 115 height 10
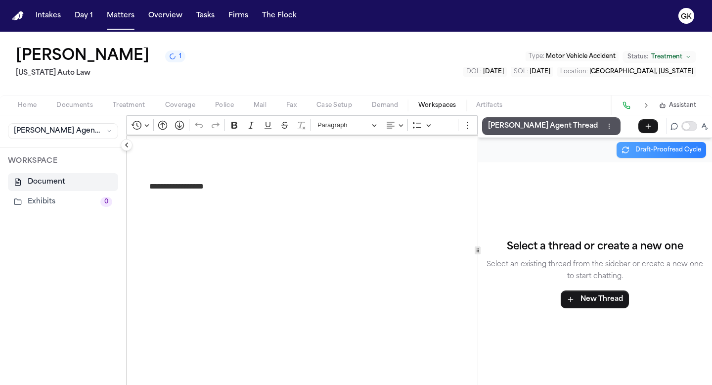
click at [386, 107] on span "Demand" at bounding box center [385, 105] width 27 height 8
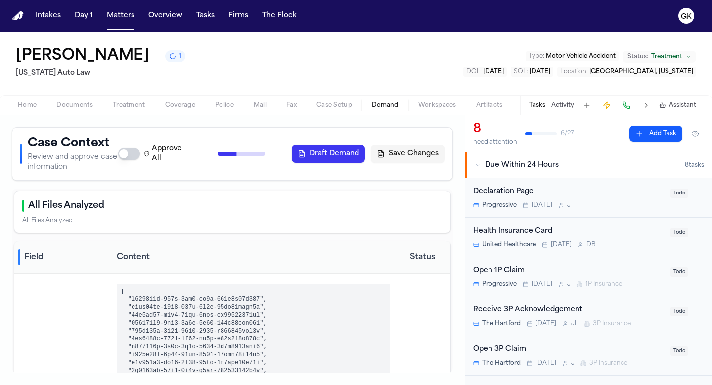
click at [326, 158] on button "Draft Demand" at bounding box center [328, 154] width 73 height 18
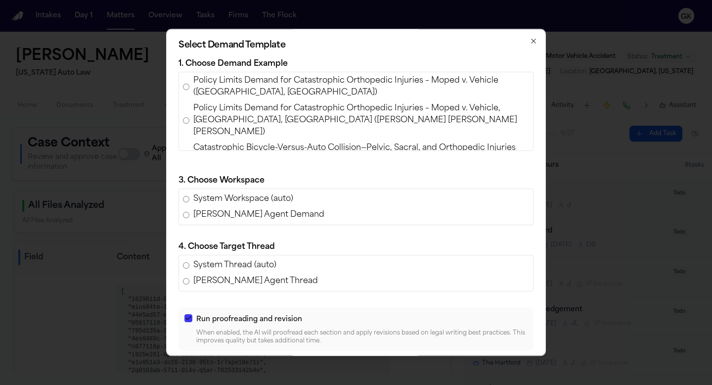
scroll to position [235, 0]
click at [534, 38] on icon "button" at bounding box center [534, 41] width 8 height 8
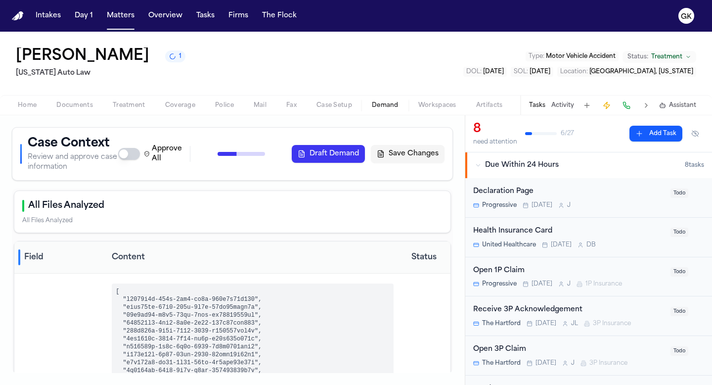
click at [431, 104] on span "Workspaces" at bounding box center [437, 105] width 38 height 8
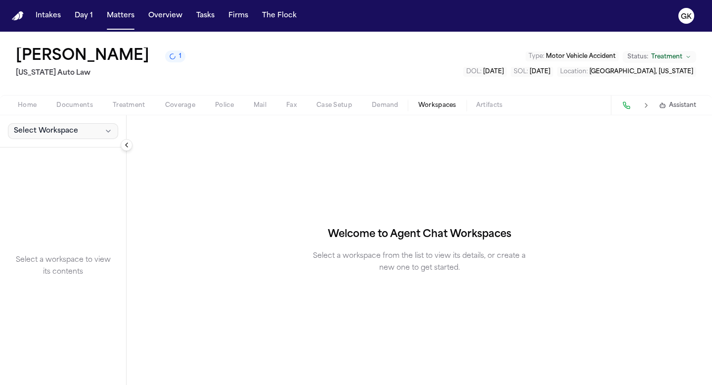
click at [70, 135] on span "Select Workspace" at bounding box center [46, 131] width 64 height 10
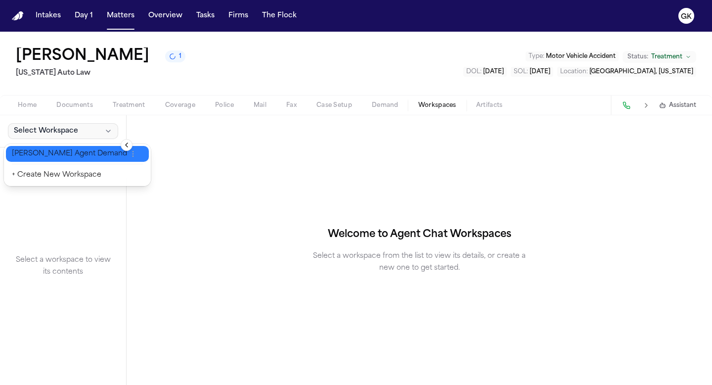
click at [70, 154] on span "[PERSON_NAME] Agent Demand" at bounding box center [69, 154] width 115 height 10
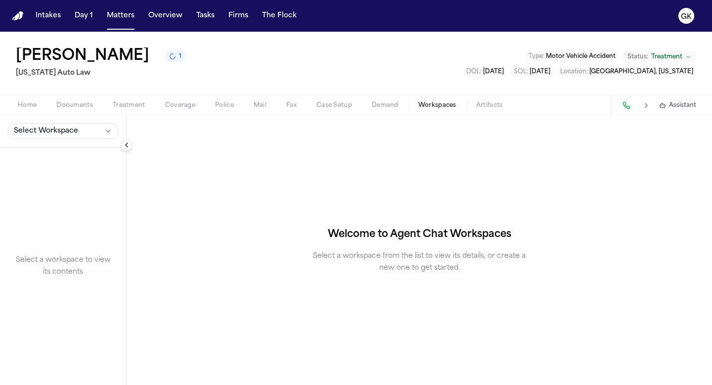
click at [83, 138] on button "Select Workspace" at bounding box center [63, 131] width 110 height 16
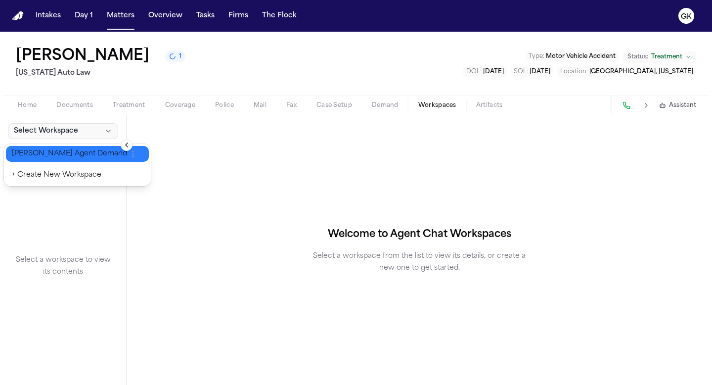
click at [80, 154] on span "[PERSON_NAME] Agent Demand" at bounding box center [69, 154] width 115 height 10
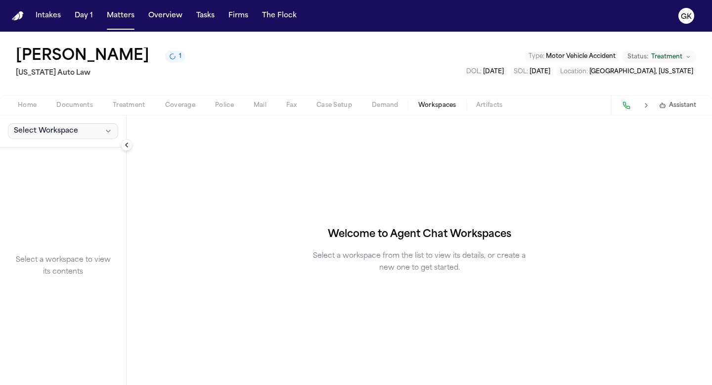
click at [80, 137] on button "Select Workspace" at bounding box center [63, 131] width 110 height 16
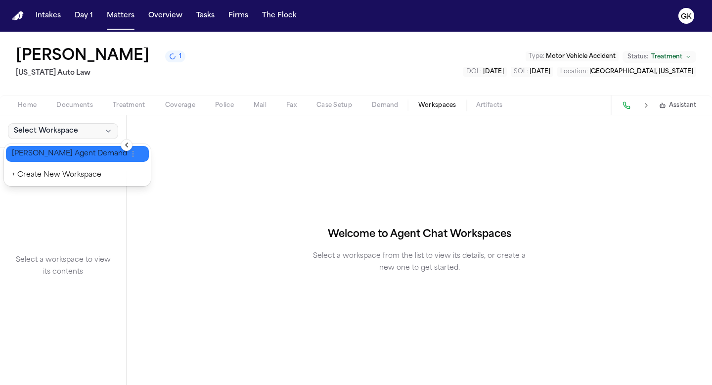
click at [77, 155] on span "[PERSON_NAME] Agent Demand" at bounding box center [69, 154] width 115 height 10
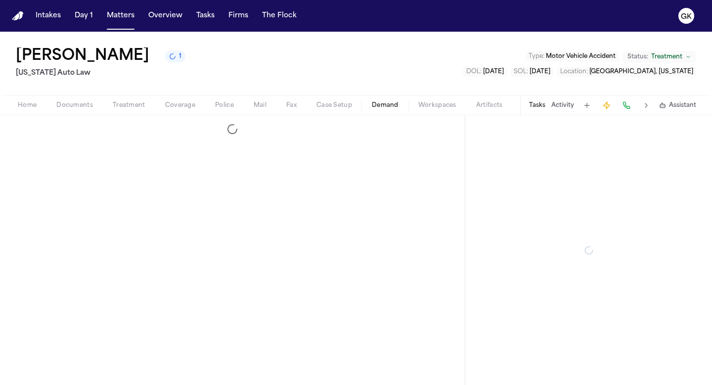
click at [387, 106] on span "Demand" at bounding box center [385, 105] width 27 height 8
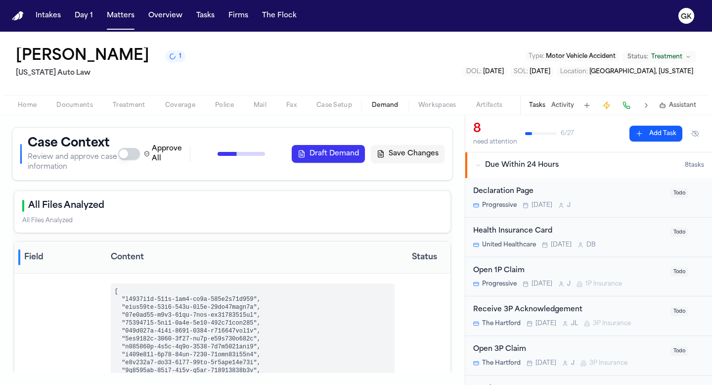
click at [341, 158] on button "Draft Demand" at bounding box center [328, 154] width 73 height 18
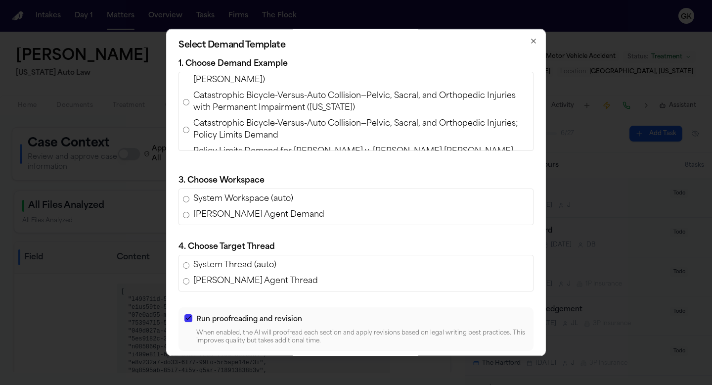
scroll to position [294, 0]
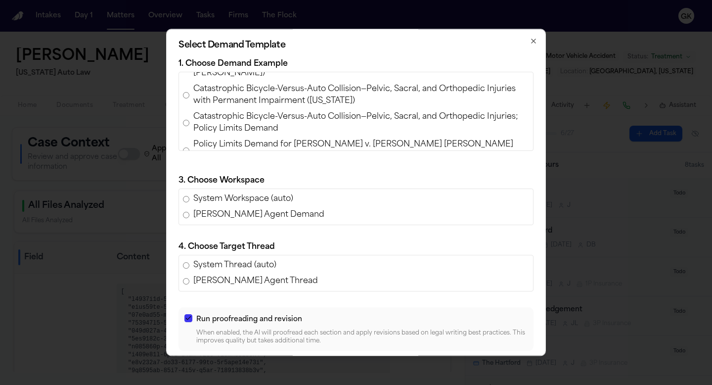
click at [281, 138] on span "Policy Limits Demand for Luke Bartholomew Wilson v. Wissam Walid Laham (AAA Ins…" at bounding box center [361, 150] width 336 height 24
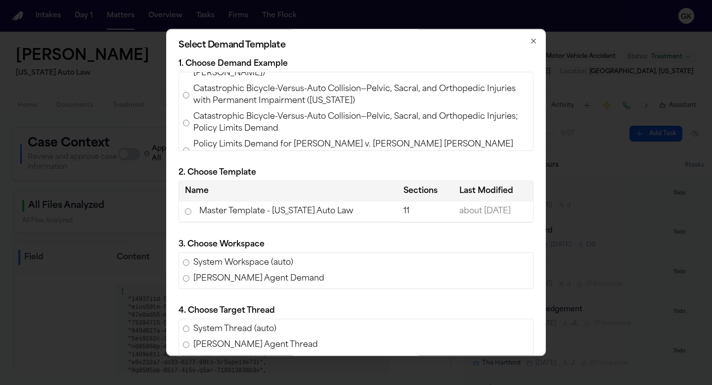
click at [204, 214] on td "Master Template - [US_STATE] Auto Law" at bounding box center [288, 211] width 219 height 20
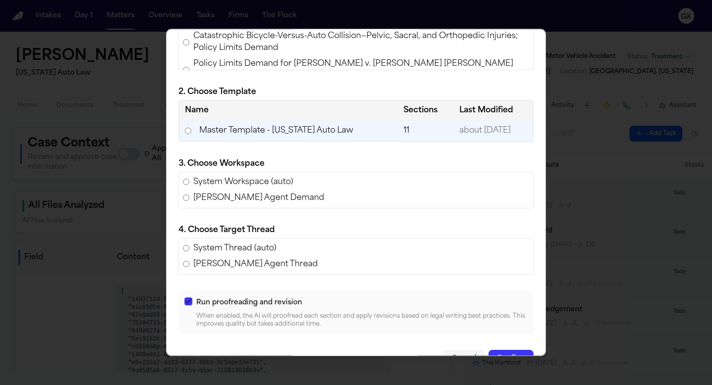
scroll to position [104, 0]
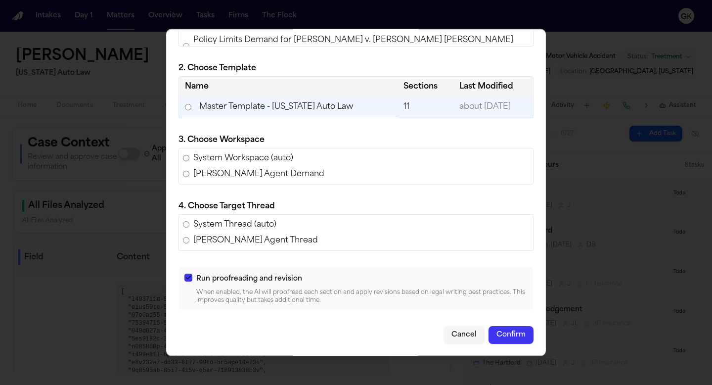
click at [521, 334] on button "Confirm" at bounding box center [511, 335] width 45 height 18
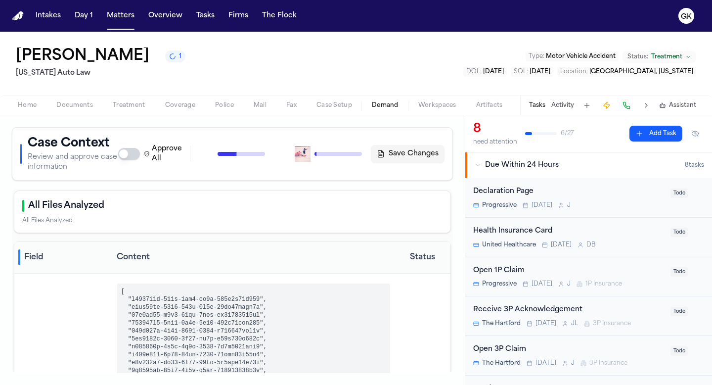
click at [337, 153] on div "Approve All Generate Context Draft Demand Save Changes" at bounding box center [281, 154] width 326 height 20
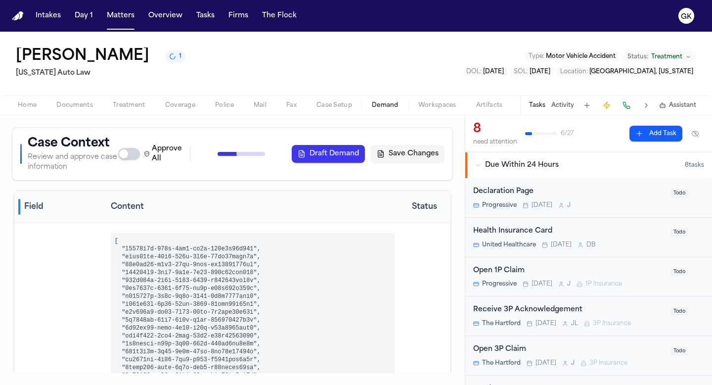
click at [447, 103] on span "Workspaces" at bounding box center [437, 105] width 38 height 8
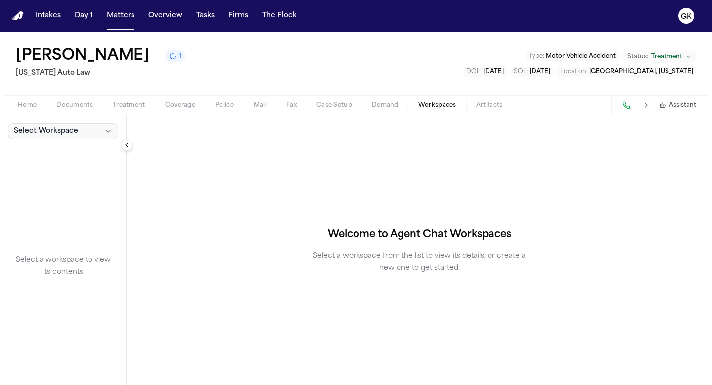
click at [96, 137] on button "Select Workspace" at bounding box center [63, 131] width 110 height 16
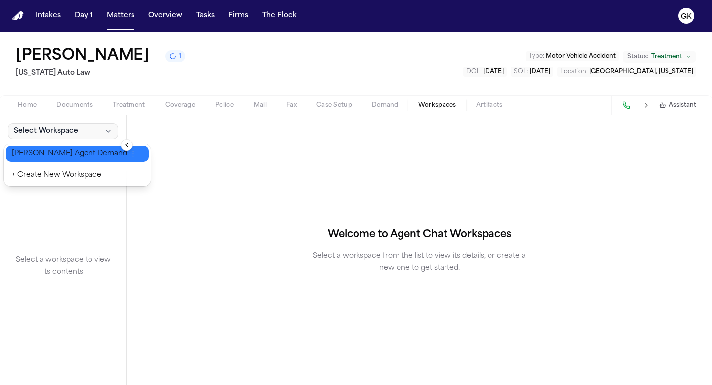
click at [91, 149] on span "[PERSON_NAME] Agent Demand" at bounding box center [69, 154] width 115 height 10
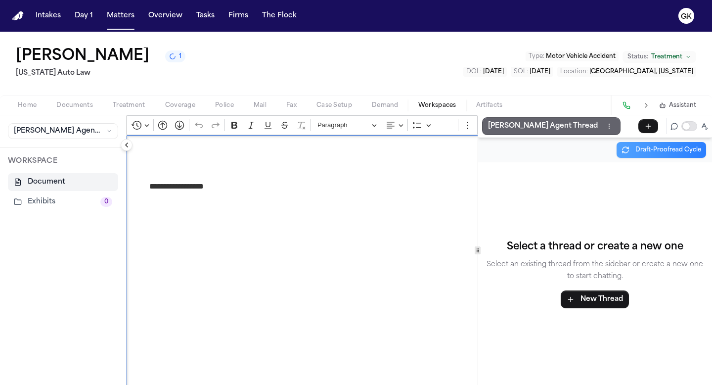
click at [530, 120] on button "[PERSON_NAME] Agent Thread" at bounding box center [551, 126] width 138 height 18
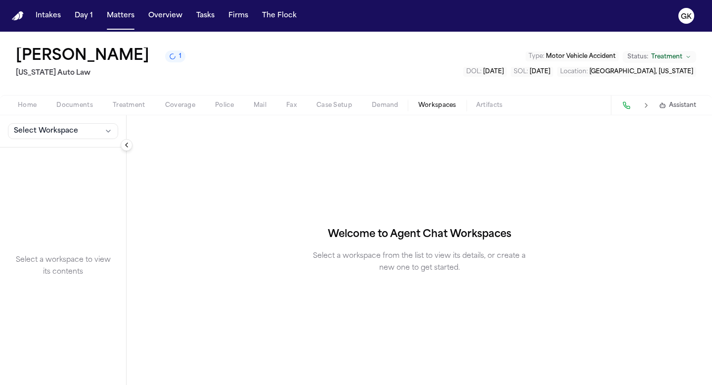
click at [375, 105] on span "Demand" at bounding box center [385, 105] width 27 height 8
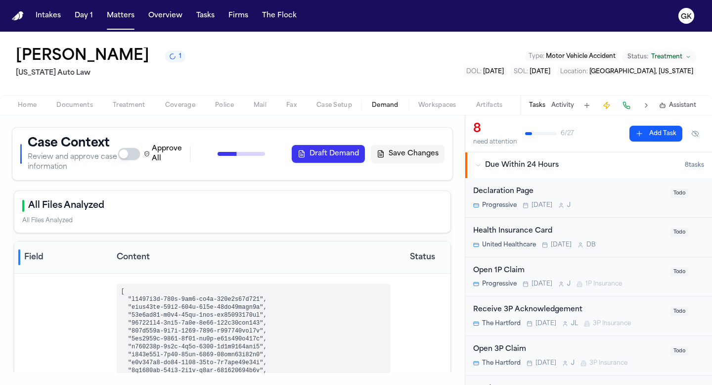
click at [429, 107] on span "Workspaces" at bounding box center [437, 105] width 38 height 8
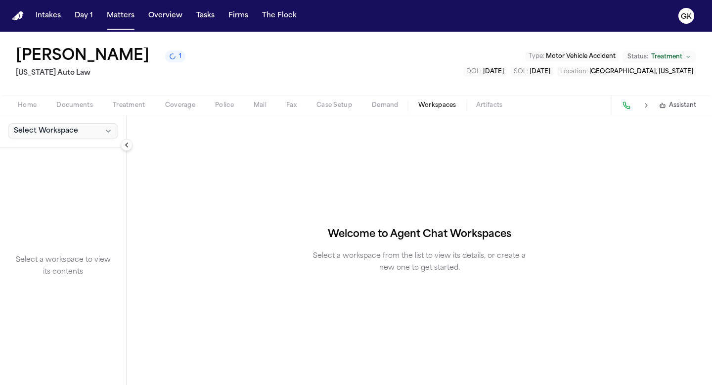
click at [59, 138] on button "Select Workspace" at bounding box center [63, 131] width 110 height 16
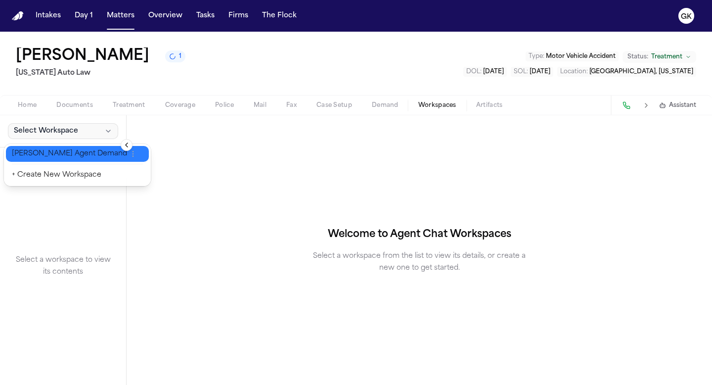
click at [59, 151] on span "[PERSON_NAME] Agent Demand" at bounding box center [69, 154] width 115 height 10
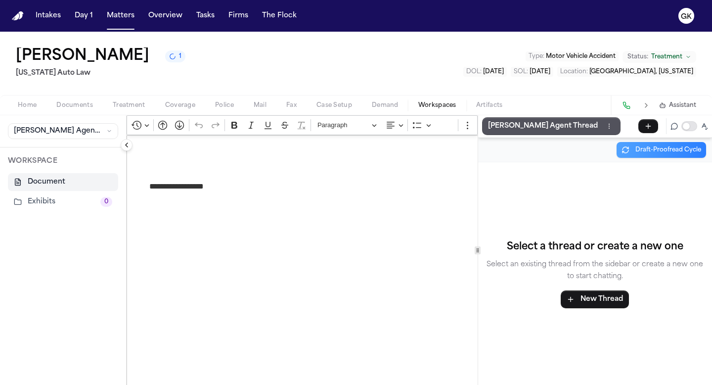
scroll to position [306, 0]
click at [384, 100] on button "Demand" at bounding box center [385, 105] width 46 height 12
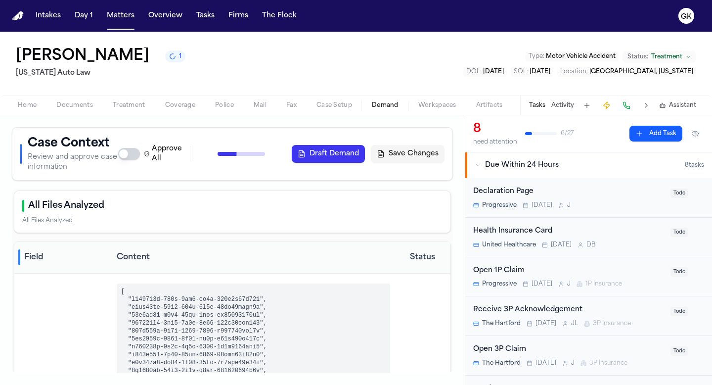
click at [317, 153] on button "Draft Demand" at bounding box center [328, 154] width 73 height 18
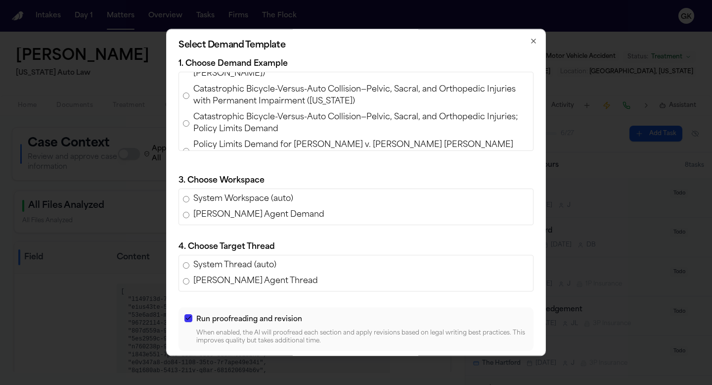
scroll to position [294, 0]
click at [242, 138] on span "Policy Limits Demand for Luke Bartholomew Wilson v. Wissam Walid Laham (AAA Ins…" at bounding box center [361, 150] width 336 height 24
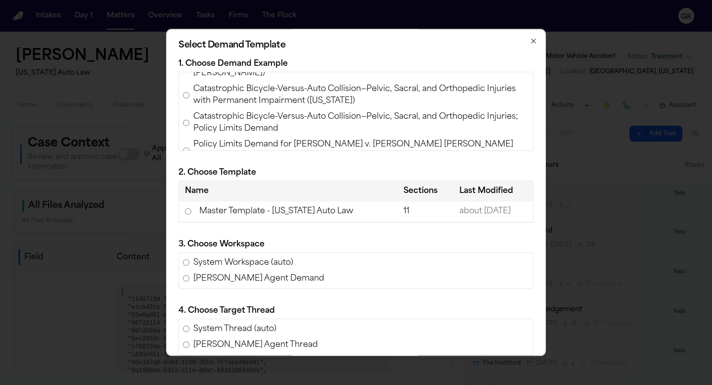
click at [217, 214] on td "Master Template - Michigan Auto Law" at bounding box center [288, 211] width 219 height 20
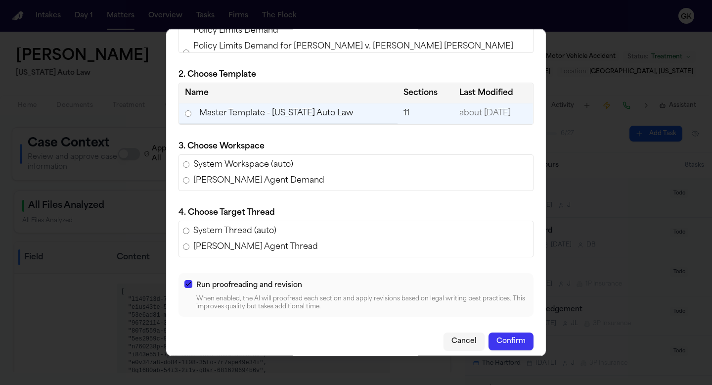
scroll to position [104, 0]
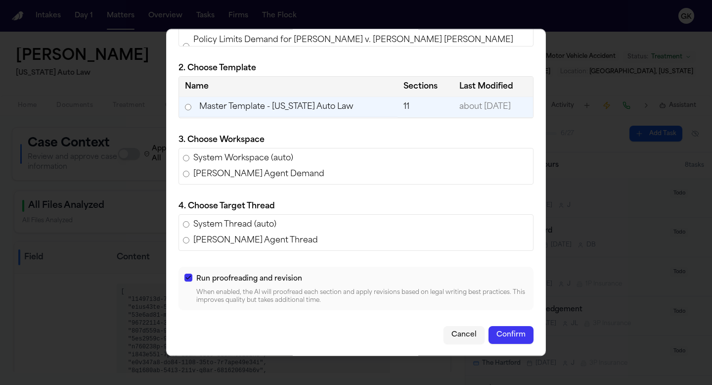
click at [517, 336] on button "Confirm" at bounding box center [511, 335] width 45 height 18
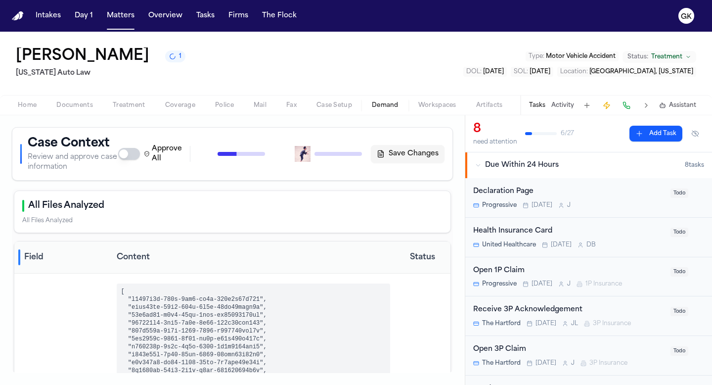
click at [336, 152] on div "Approve All Generate Context Draft Demand Save Changes" at bounding box center [281, 154] width 326 height 20
click at [347, 152] on div "Approve All Generate Context Draft Demand Save Changes" at bounding box center [281, 154] width 326 height 20
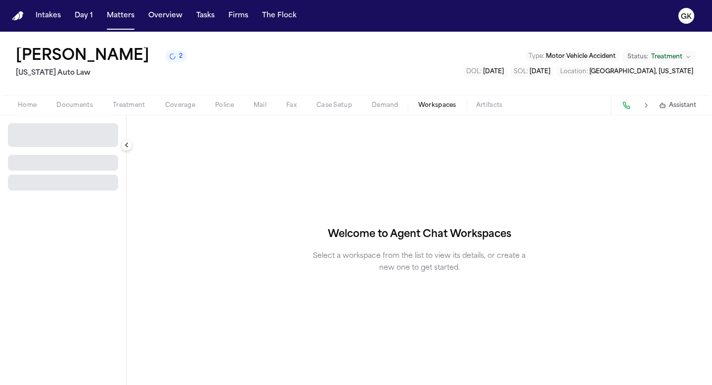
click at [431, 105] on span "Workspaces" at bounding box center [437, 105] width 38 height 8
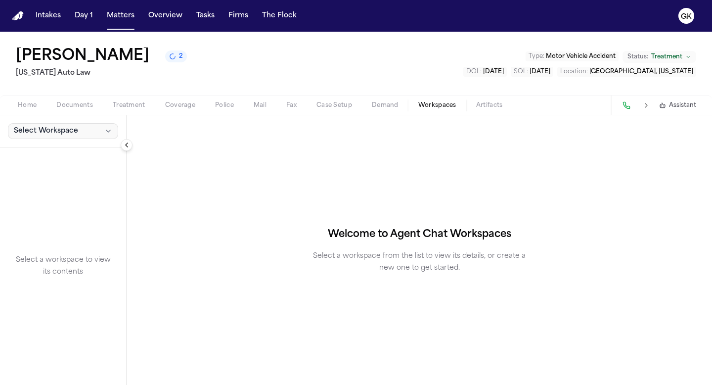
click at [87, 133] on button "Select Workspace" at bounding box center [63, 131] width 110 height 16
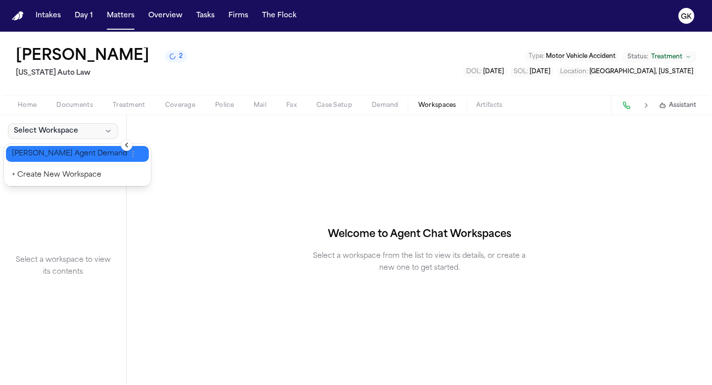
click at [86, 151] on span "[PERSON_NAME] Agent Demand" at bounding box center [69, 154] width 115 height 10
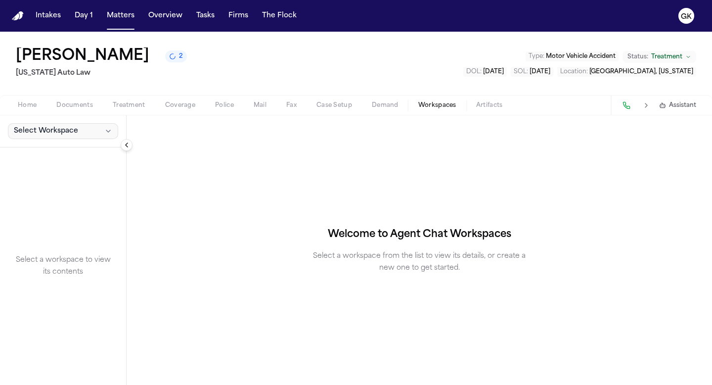
click at [107, 129] on icon "button" at bounding box center [108, 131] width 8 height 8
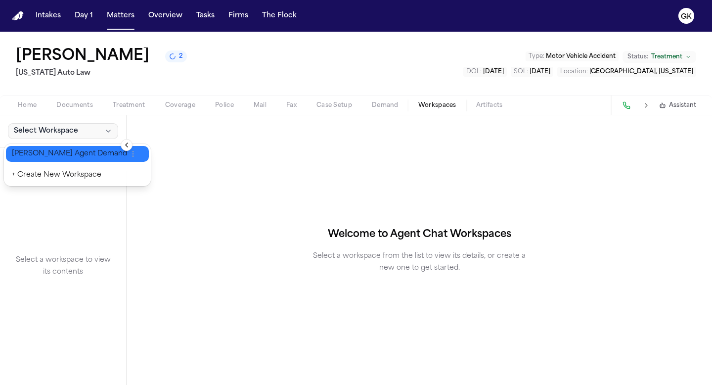
click at [89, 148] on button "[PERSON_NAME] Agent Demand" at bounding box center [77, 154] width 143 height 16
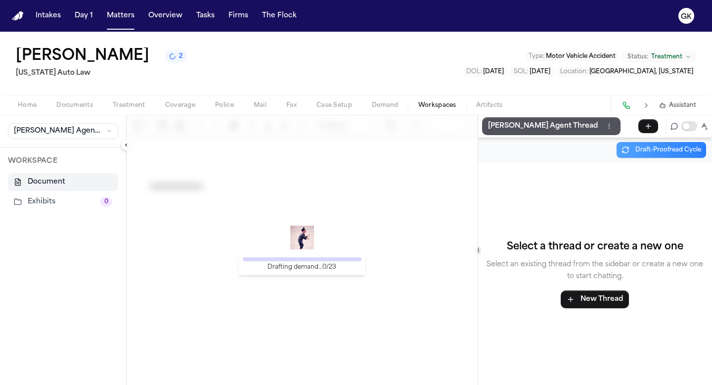
click at [341, 203] on div "Drafting demand… 0 / 23" at bounding box center [302, 250] width 351 height 270
click at [328, 210] on div "Drafting demand… 0 / 23" at bounding box center [302, 250] width 351 height 270
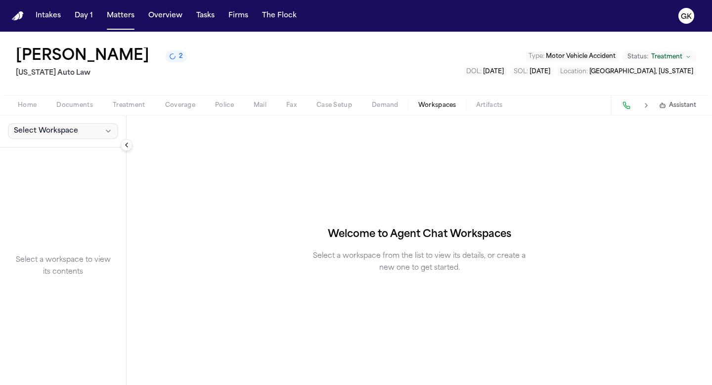
click at [88, 138] on button "Select Workspace" at bounding box center [63, 131] width 110 height 16
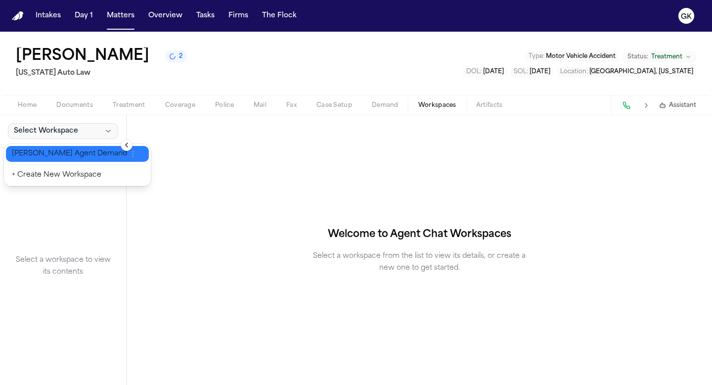
click at [83, 157] on span "[PERSON_NAME] Agent Demand" at bounding box center [69, 154] width 115 height 10
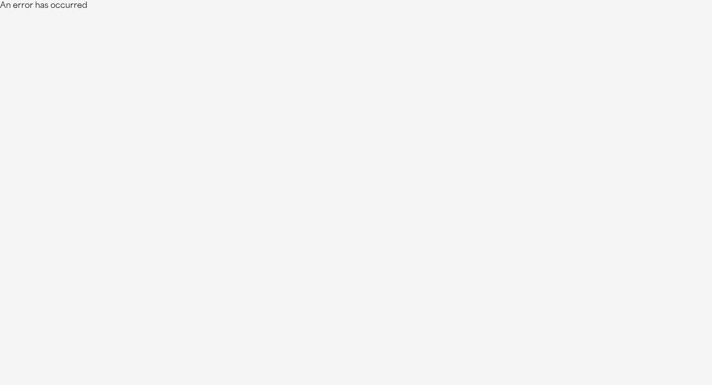
click at [249, 12] on html "An error has occurred" at bounding box center [356, 6] width 712 height 12
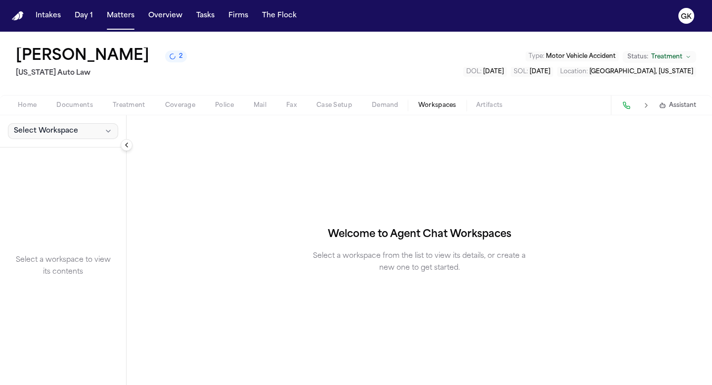
click at [70, 134] on span "Select Workspace" at bounding box center [46, 131] width 64 height 10
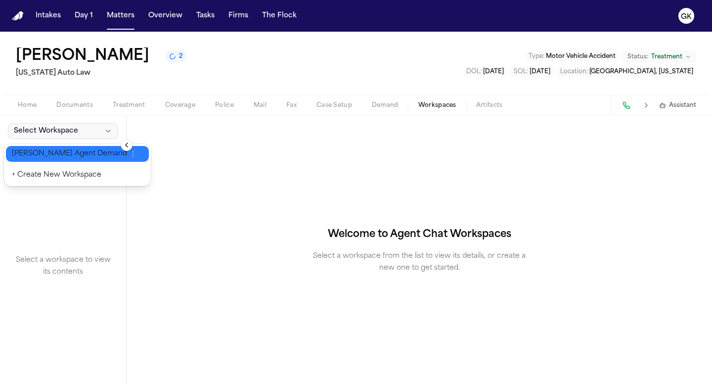
click at [66, 152] on span "[PERSON_NAME] Agent Demand" at bounding box center [69, 154] width 115 height 10
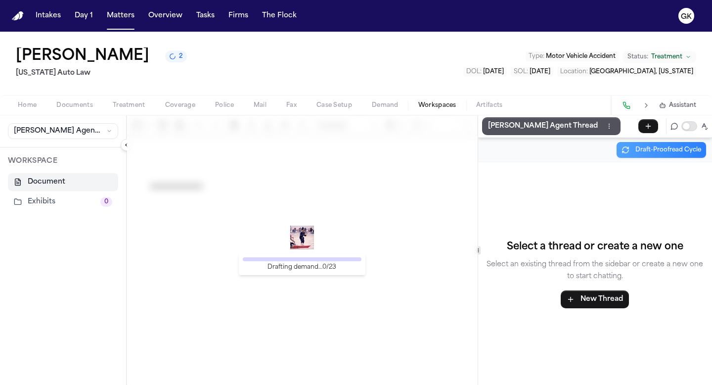
click at [283, 182] on div "Drafting demand… 0 / 23" at bounding box center [302, 250] width 351 height 270
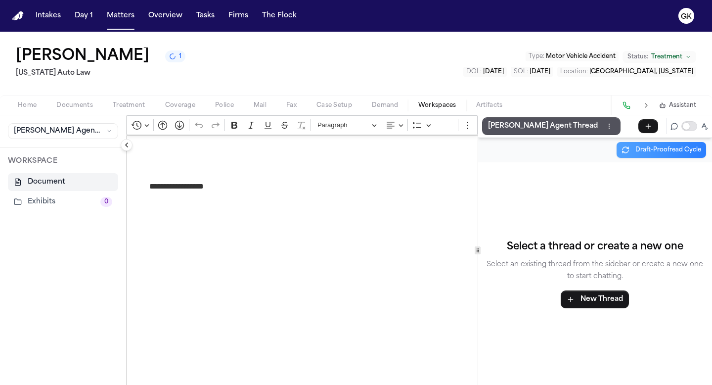
click at [424, 102] on span "Workspaces" at bounding box center [437, 105] width 38 height 8
click at [60, 183] on button "Document" at bounding box center [63, 182] width 110 height 18
click at [57, 198] on button "Exhibits 0" at bounding box center [63, 202] width 110 height 18
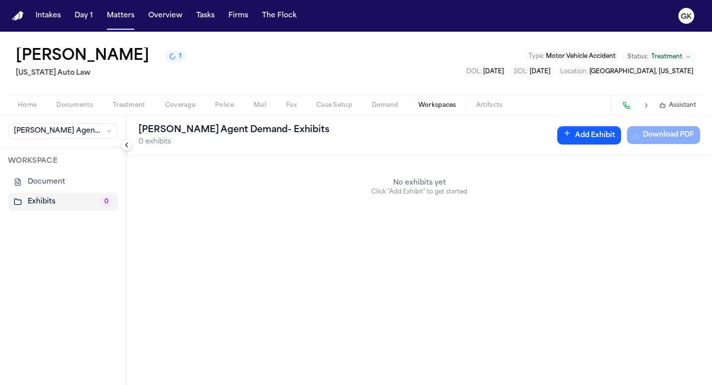
click at [58, 184] on button "Document" at bounding box center [63, 182] width 110 height 18
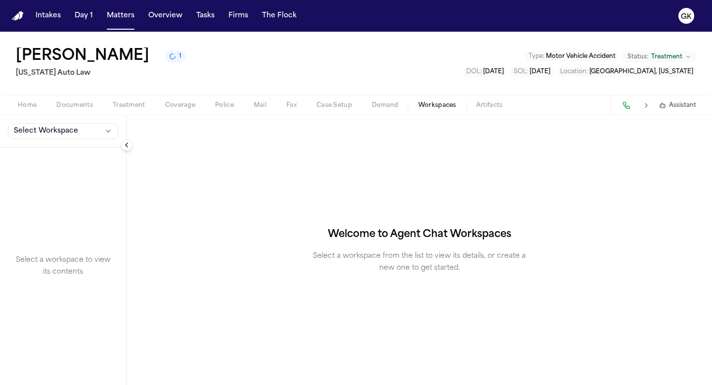
click at [443, 104] on span "Workspaces" at bounding box center [437, 105] width 38 height 8
click at [99, 136] on button "Select Workspace" at bounding box center [63, 131] width 110 height 16
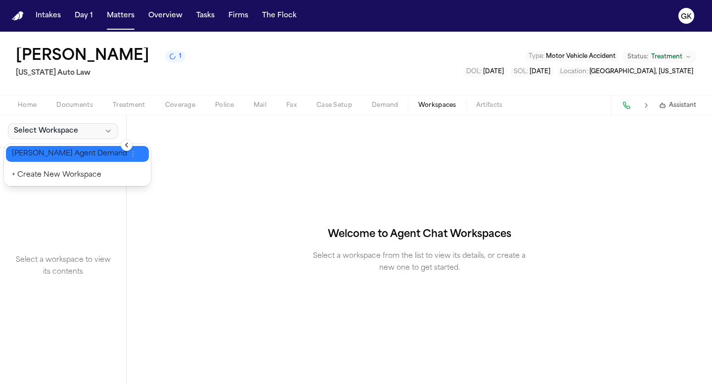
click at [82, 152] on span "[PERSON_NAME] Agent Demand" at bounding box center [69, 154] width 115 height 10
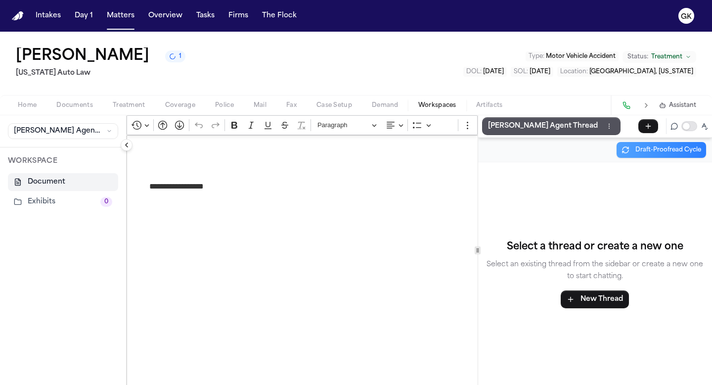
click at [383, 108] on span "Demand" at bounding box center [385, 105] width 27 height 8
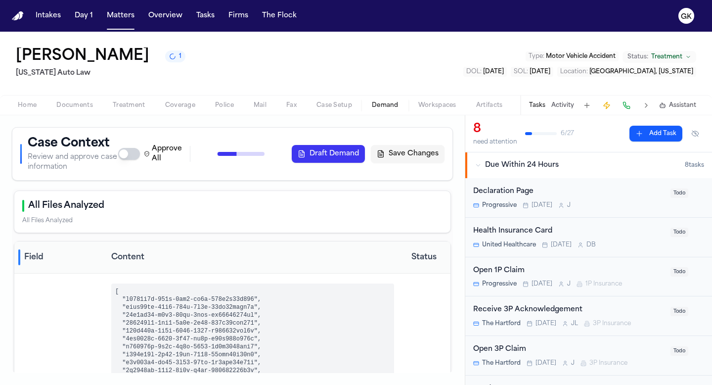
click at [315, 162] on button "Draft Demand" at bounding box center [328, 154] width 73 height 18
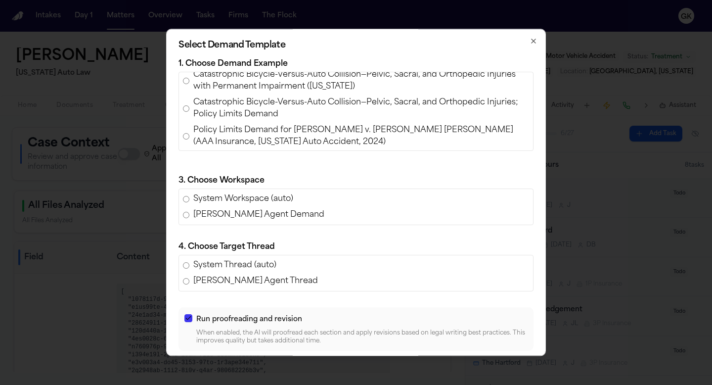
scroll to position [309, 0]
click at [284, 124] on span "Policy Limits Demand for [PERSON_NAME] v. [PERSON_NAME] [PERSON_NAME] (AAA Insu…" at bounding box center [361, 136] width 336 height 24
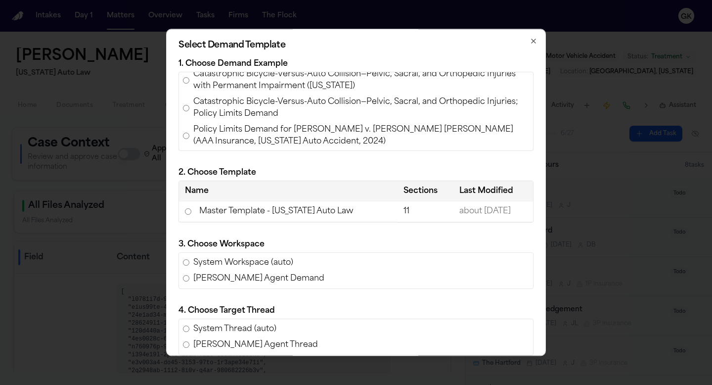
click at [225, 209] on td "Master Template - [US_STATE] Auto Law" at bounding box center [288, 211] width 219 height 20
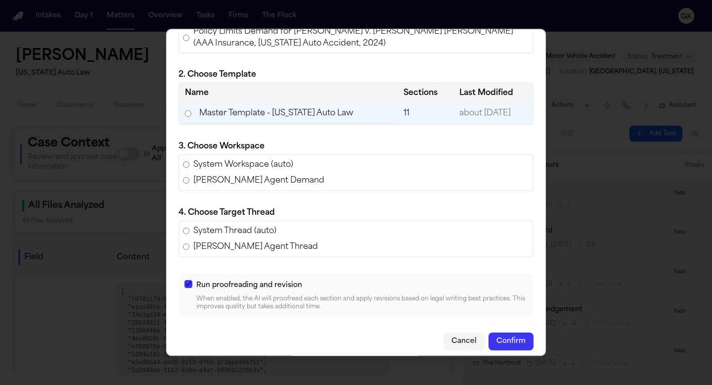
scroll to position [104, 0]
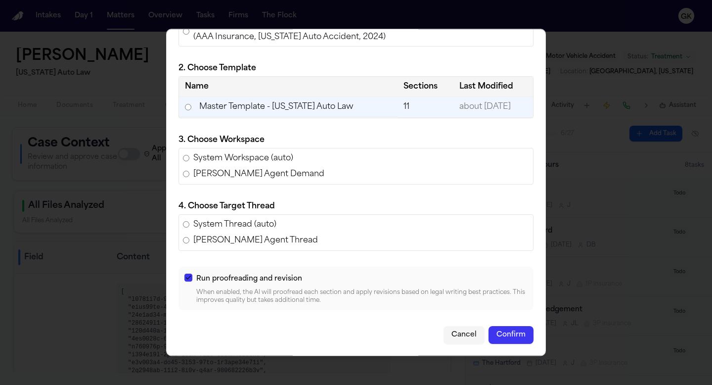
click at [528, 339] on button "Confirm" at bounding box center [511, 335] width 45 height 18
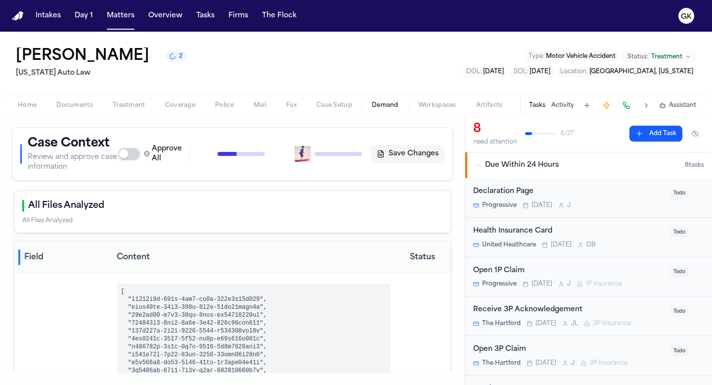
click at [311, 159] on div "Approve All Generate Context Draft Demand Save Changes" at bounding box center [281, 154] width 326 height 20
click at [331, 180] on div "Case Context Review and approve case information Approve All Generate Context D…" at bounding box center [232, 153] width 441 height 53
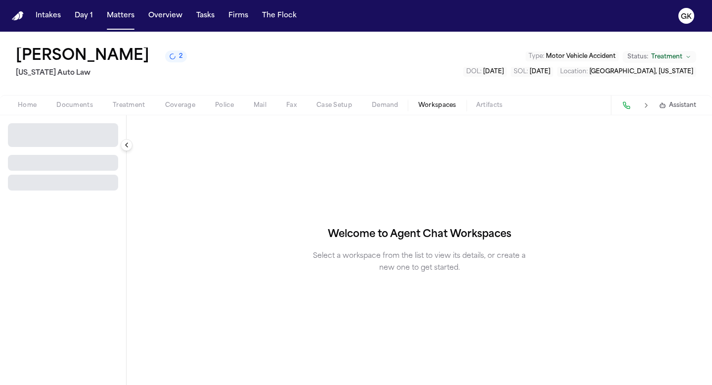
click at [441, 105] on span "Workspaces" at bounding box center [437, 105] width 38 height 8
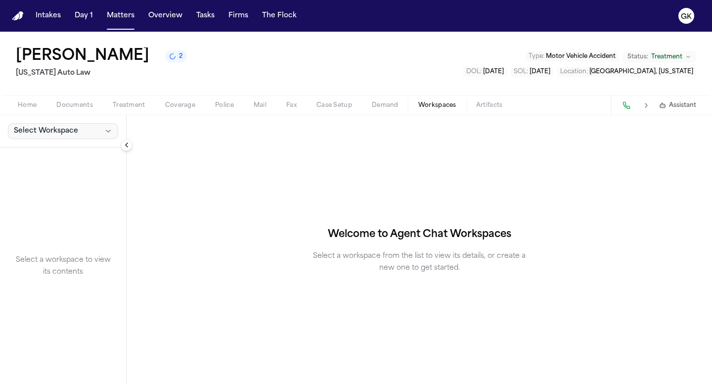
click at [71, 128] on span "Select Workspace" at bounding box center [46, 131] width 64 height 10
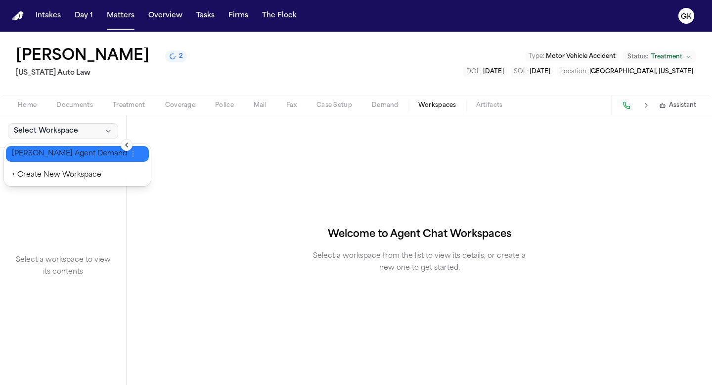
click at [71, 155] on span "[PERSON_NAME] Agent Demand" at bounding box center [69, 154] width 115 height 10
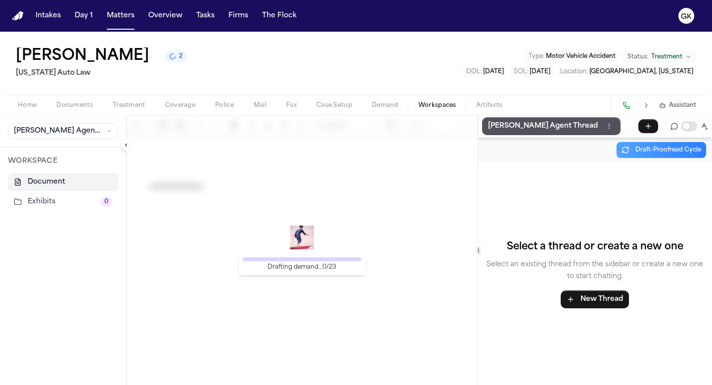
click at [232, 193] on div "Drafting demand… 0 / 23" at bounding box center [302, 250] width 351 height 270
click at [541, 134] on button "[PERSON_NAME] Agent Thread" at bounding box center [551, 126] width 138 height 18
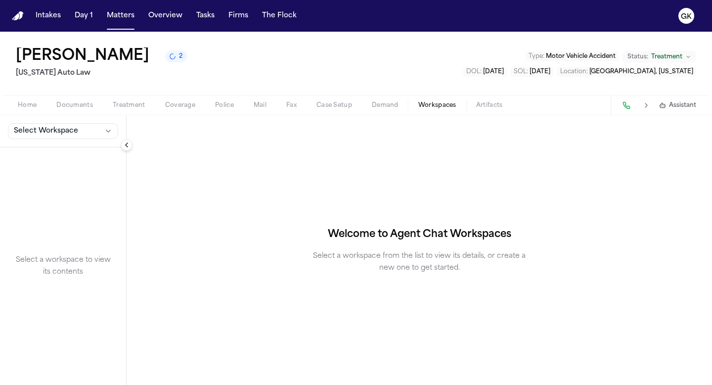
click at [394, 103] on span "Demand" at bounding box center [385, 105] width 27 height 8
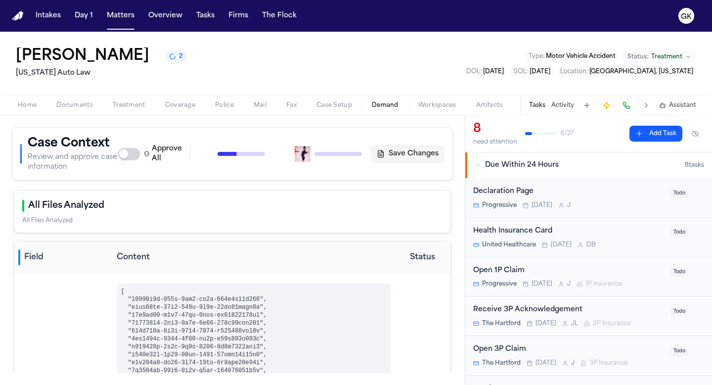
click at [316, 152] on div "Approve All Generate Context Draft Demand Save Changes" at bounding box center [281, 154] width 326 height 20
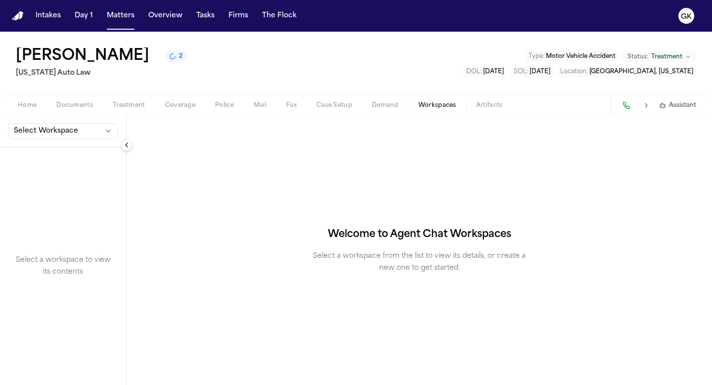
click at [437, 108] on span "Workspaces" at bounding box center [437, 105] width 38 height 8
click at [56, 134] on span "Select Workspace" at bounding box center [46, 131] width 64 height 10
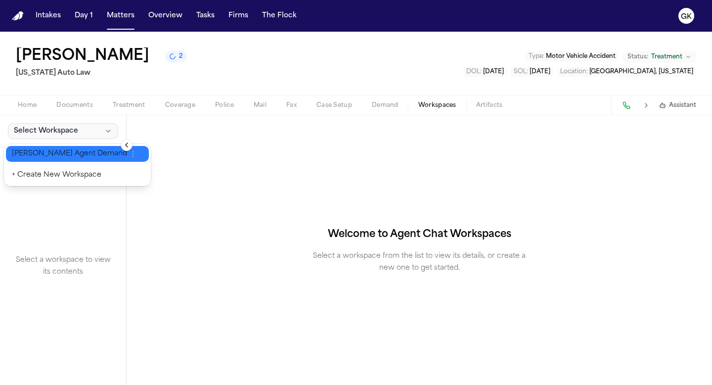
click at [56, 161] on button "Finch Agent Demand" at bounding box center [77, 154] width 143 height 16
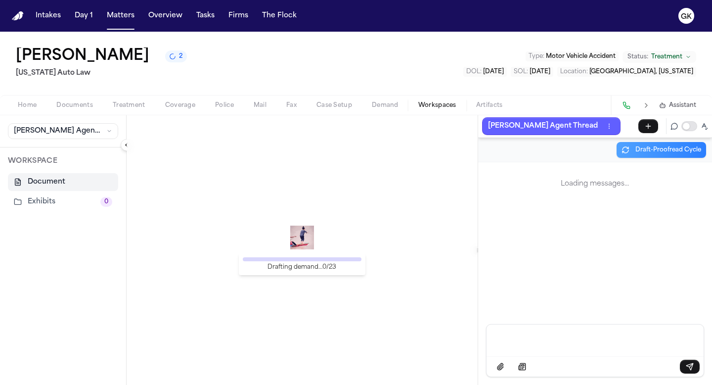
click at [264, 208] on div "Drafting demand… 0 / 23" at bounding box center [302, 250] width 351 height 270
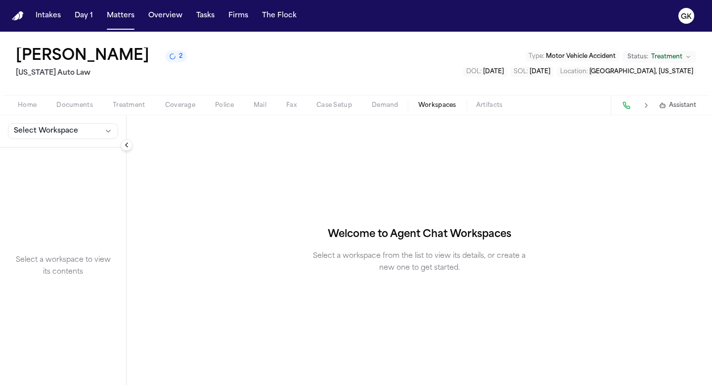
click at [392, 102] on span "Demand" at bounding box center [385, 105] width 27 height 8
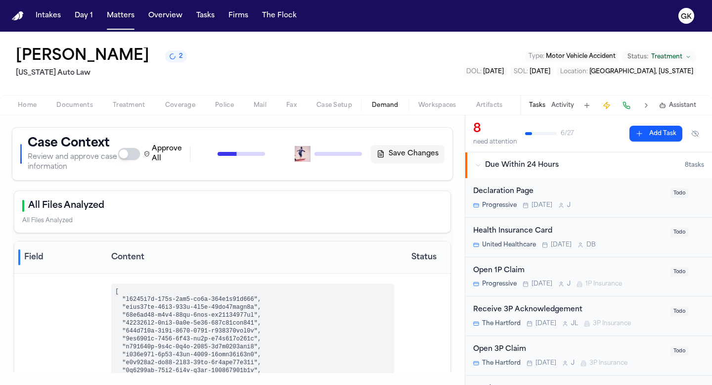
click at [310, 163] on div "Approve All Generate Context Draft Demand Save Changes" at bounding box center [281, 154] width 326 height 20
click at [450, 108] on span "Workspaces" at bounding box center [437, 105] width 38 height 8
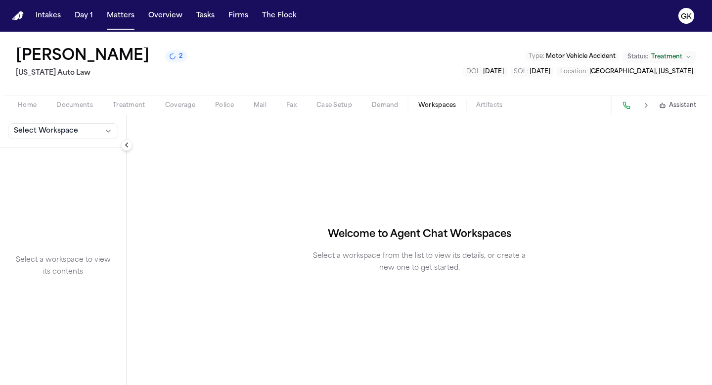
click at [218, 195] on div "Welcome to Agent Chat Workspaces Select a workspace from the list to view its d…" at bounding box center [420, 250] width 586 height 270
click at [81, 133] on button "Select Workspace" at bounding box center [63, 131] width 110 height 16
click at [74, 161] on div "[PERSON_NAME] Agent Demand + Create New Workspace" at bounding box center [77, 165] width 147 height 42
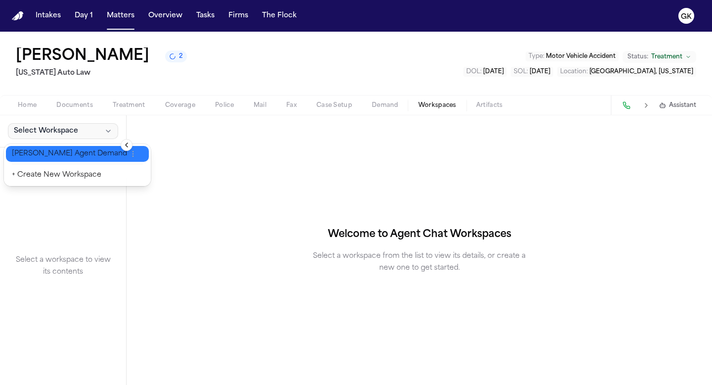
click at [73, 158] on button "[PERSON_NAME] Agent Demand" at bounding box center [77, 154] width 143 height 16
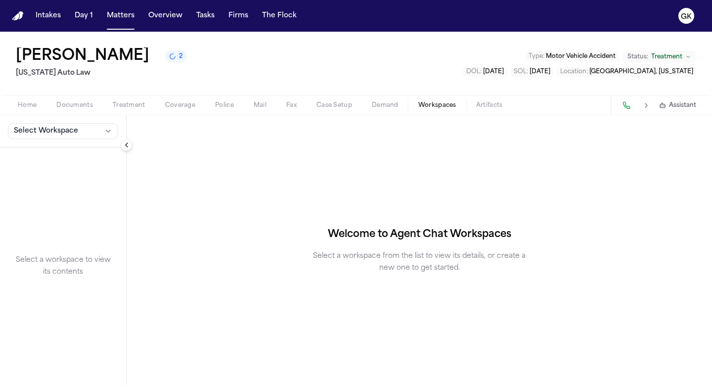
click at [392, 106] on span "Demand" at bounding box center [385, 105] width 27 height 8
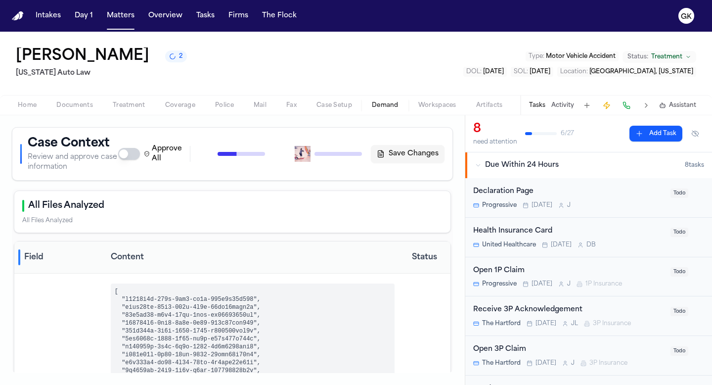
click at [310, 155] on div "Approve All Generate Context Draft Demand Save Changes" at bounding box center [281, 154] width 326 height 20
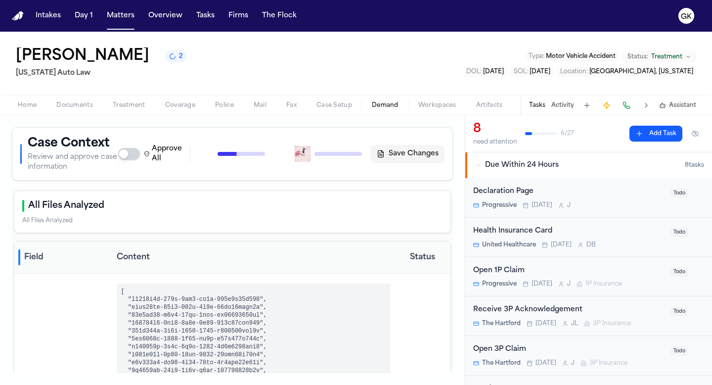
click at [300, 152] on div "Approve All Generate Context Draft Demand Save Changes" at bounding box center [281, 154] width 326 height 20
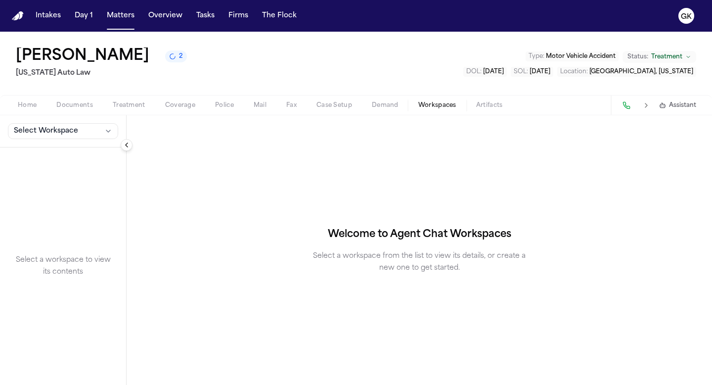
click at [449, 105] on span "Workspaces" at bounding box center [437, 105] width 38 height 8
click at [30, 136] on span "Select Workspace" at bounding box center [46, 131] width 64 height 10
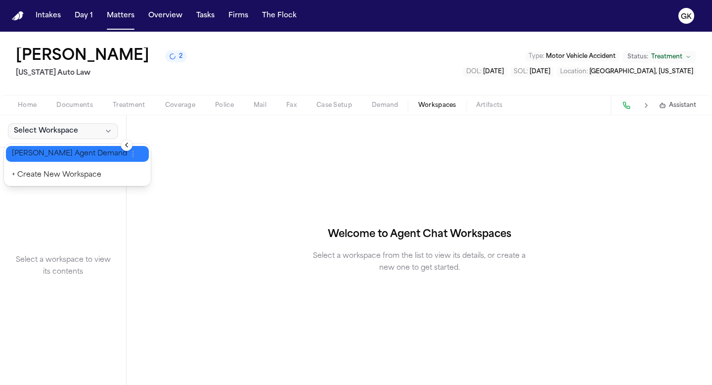
click at [39, 155] on span "[PERSON_NAME] Agent Demand" at bounding box center [69, 154] width 115 height 10
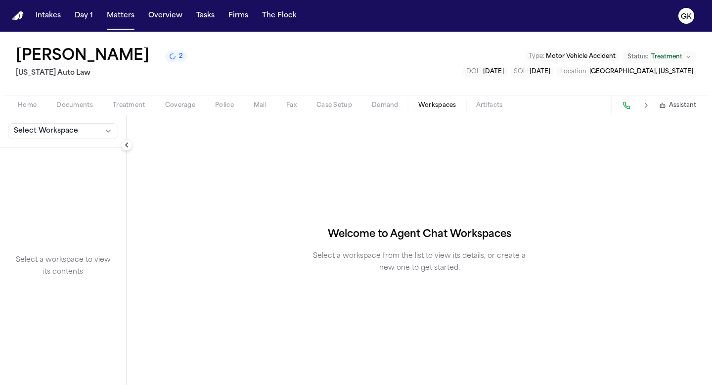
click at [390, 105] on span "Demand" at bounding box center [385, 105] width 27 height 8
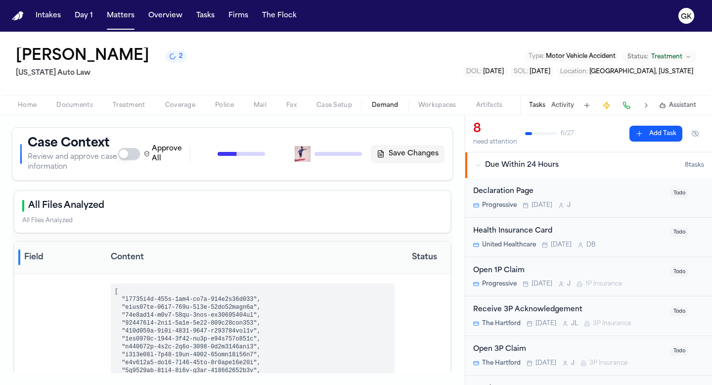
click at [311, 154] on div "Approve All Generate Context Draft Demand Save Changes" at bounding box center [281, 154] width 326 height 20
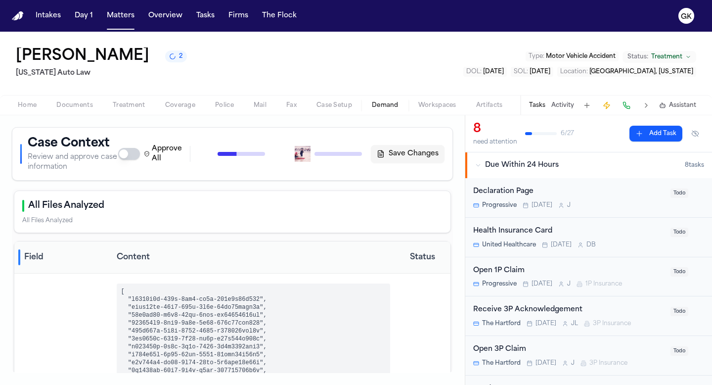
click at [138, 144] on div "Case Context Review and approve case information Approve All Generate Context D…" at bounding box center [232, 154] width 424 height 37
click at [136, 154] on button "Approve All" at bounding box center [129, 154] width 22 height 12
click at [440, 108] on span "Workspaces" at bounding box center [437, 105] width 38 height 8
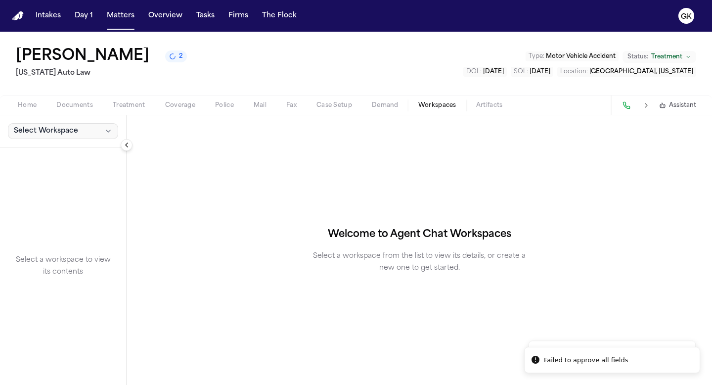
click at [88, 137] on button "Select Workspace" at bounding box center [63, 131] width 110 height 16
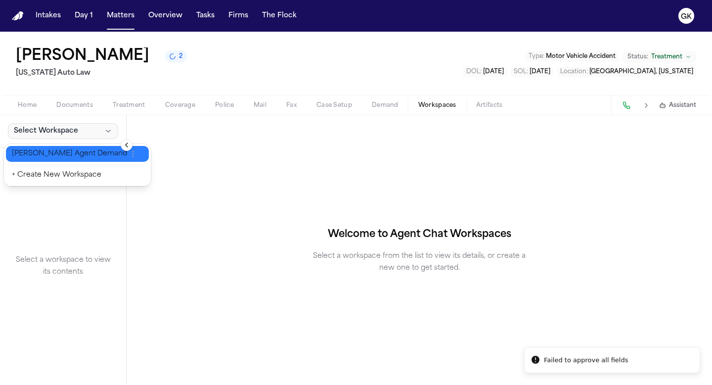
click at [87, 154] on span "[PERSON_NAME] Agent Demand" at bounding box center [69, 154] width 115 height 10
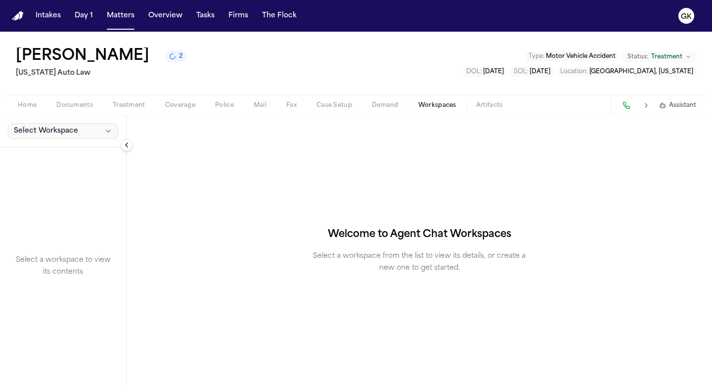
click at [71, 129] on span "Select Workspace" at bounding box center [46, 131] width 64 height 10
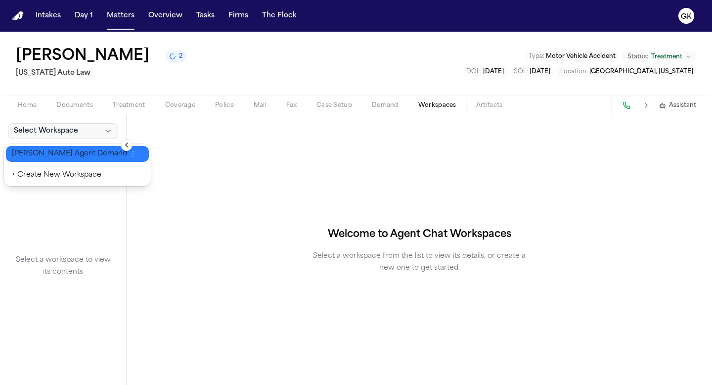
click at [75, 158] on span "[PERSON_NAME] Agent Demand" at bounding box center [69, 154] width 115 height 10
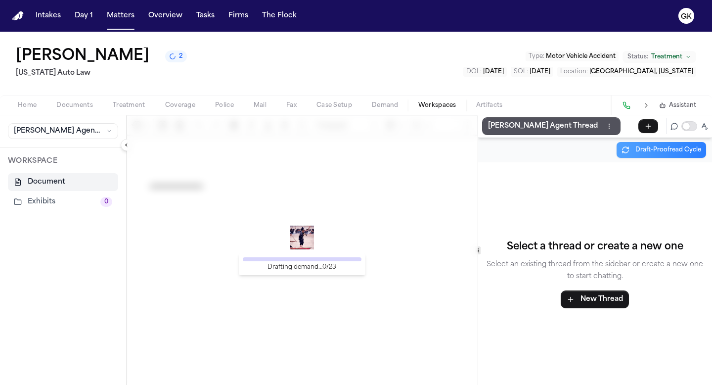
click at [214, 275] on div "Drafting demand… 0 / 23" at bounding box center [302, 250] width 351 height 270
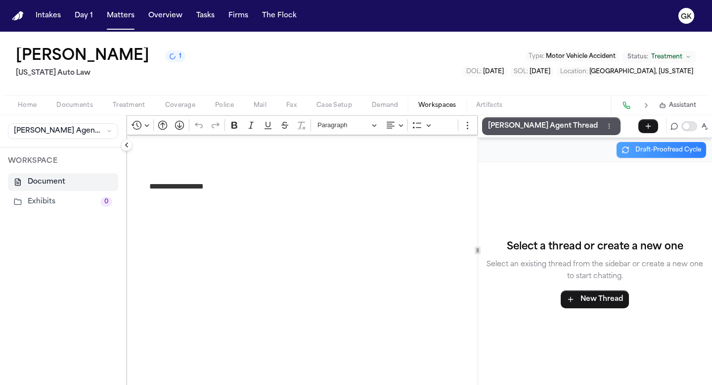
click at [380, 104] on span "Demand" at bounding box center [385, 105] width 27 height 8
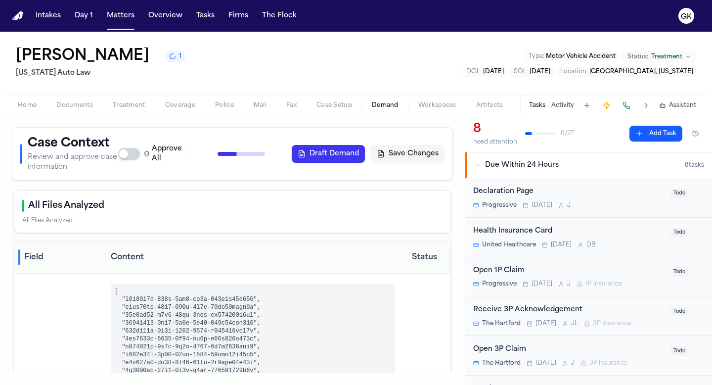
click at [258, 163] on div "Approve All Generate Context Draft Demand Save Changes" at bounding box center [281, 154] width 326 height 20
click at [428, 115] on div "Home Documents Treatment Coverage Police Mail Fax Case Setup Demand Workspaces …" at bounding box center [356, 105] width 712 height 20
click at [415, 122] on div "Case Context Review and approve case information Approve All Generate Context D…" at bounding box center [232, 250] width 465 height 270
click at [424, 106] on span "Workspaces" at bounding box center [437, 105] width 38 height 8
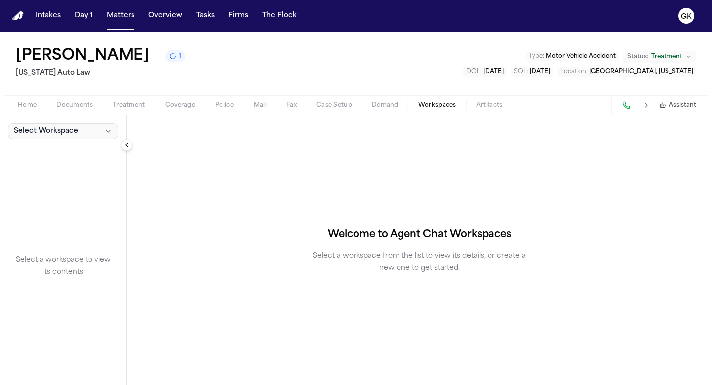
click at [63, 132] on span "Select Workspace" at bounding box center [46, 131] width 64 height 10
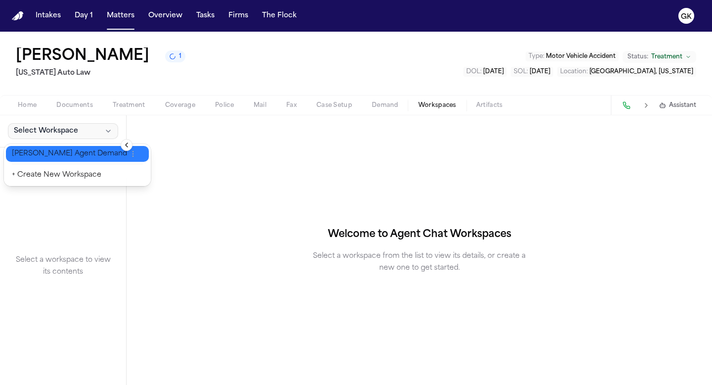
click at [65, 149] on span "[PERSON_NAME] Agent Demand" at bounding box center [69, 154] width 115 height 10
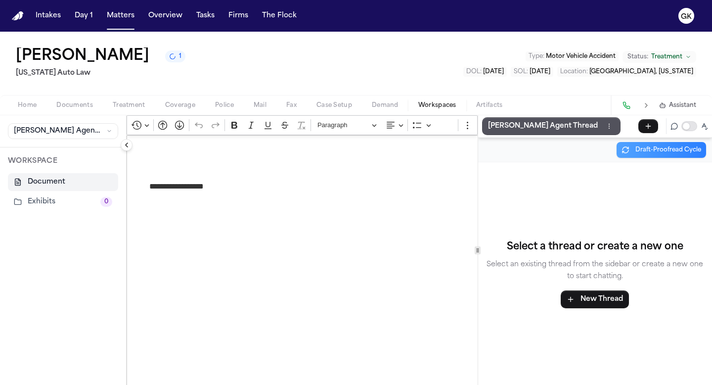
click at [252, 182] on p "**********" at bounding box center [322, 186] width 347 height 13
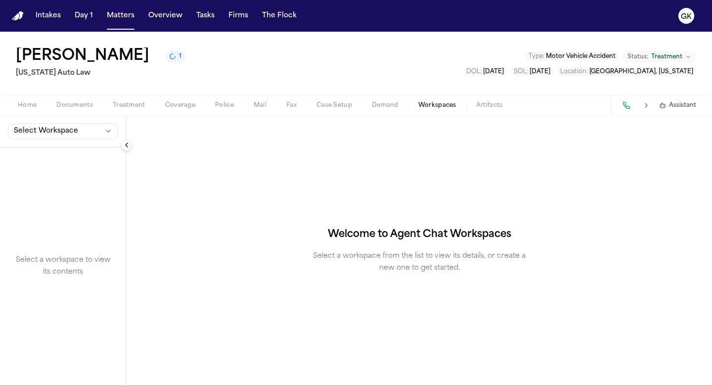
click at [76, 150] on div "Select a workspace to view its contents" at bounding box center [63, 265] width 126 height 237
click at [76, 130] on span "Select Workspace" at bounding box center [46, 131] width 64 height 10
click at [76, 152] on span "[PERSON_NAME] Agent Demand" at bounding box center [69, 154] width 115 height 10
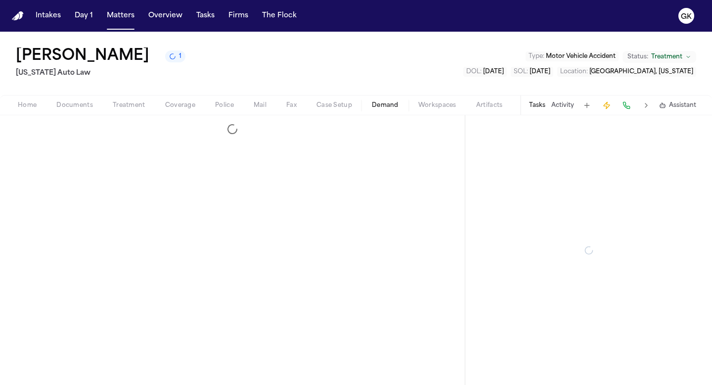
click at [395, 107] on span "Demand" at bounding box center [385, 105] width 27 height 8
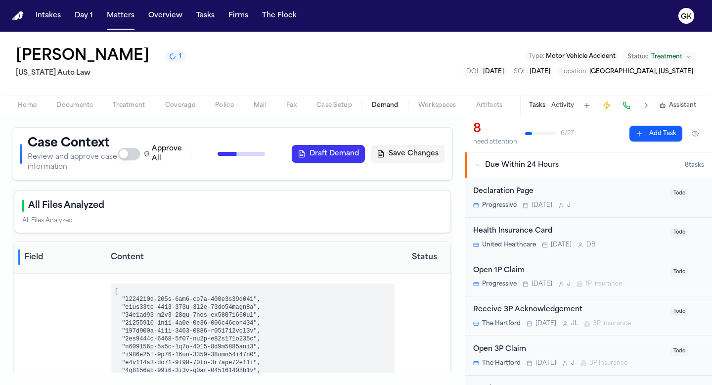
click at [336, 159] on button "Draft Demand" at bounding box center [328, 154] width 73 height 18
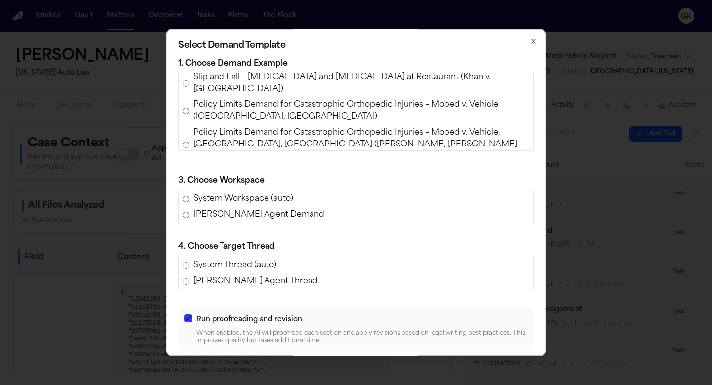
scroll to position [214, 0]
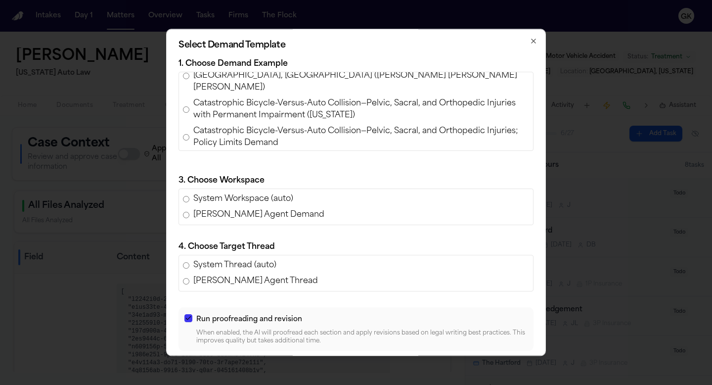
click at [311, 153] on span "Policy Limits Demand for [PERSON_NAME] v. [PERSON_NAME] [PERSON_NAME] (AAA Insu…" at bounding box center [361, 165] width 336 height 24
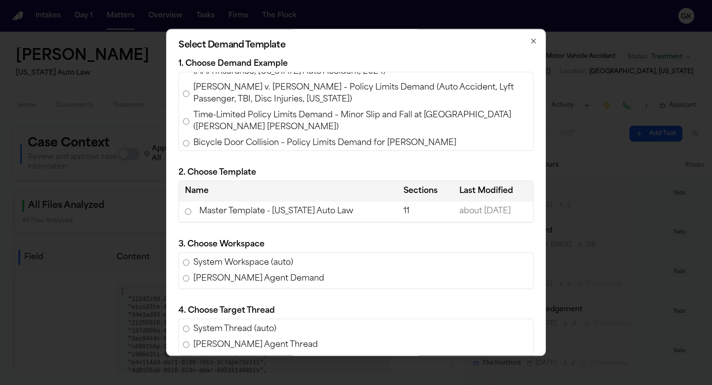
scroll to position [379, 0]
click at [290, 213] on td "Master Template - [US_STATE] Auto Law" at bounding box center [288, 211] width 219 height 20
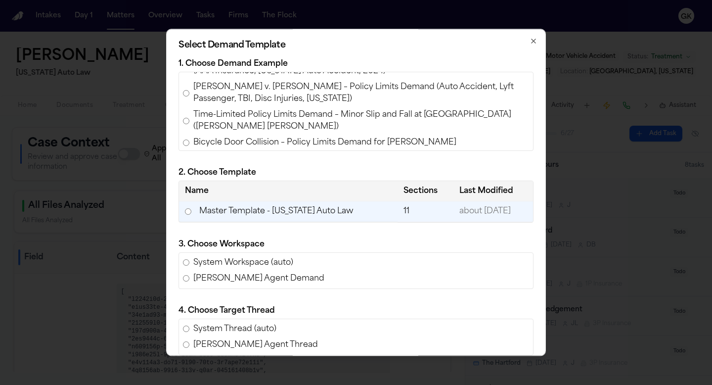
scroll to position [104, 0]
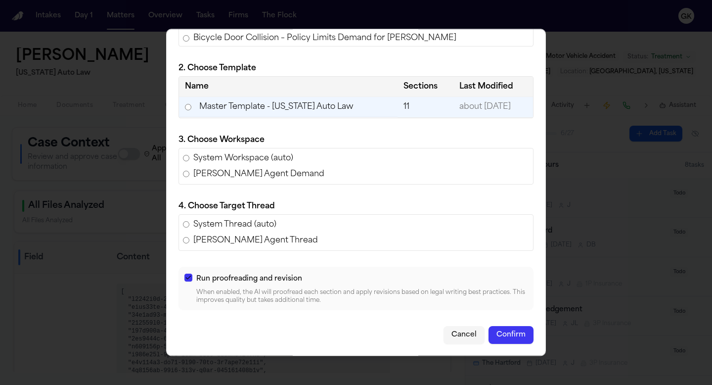
click at [513, 334] on button "Confirm" at bounding box center [511, 335] width 45 height 18
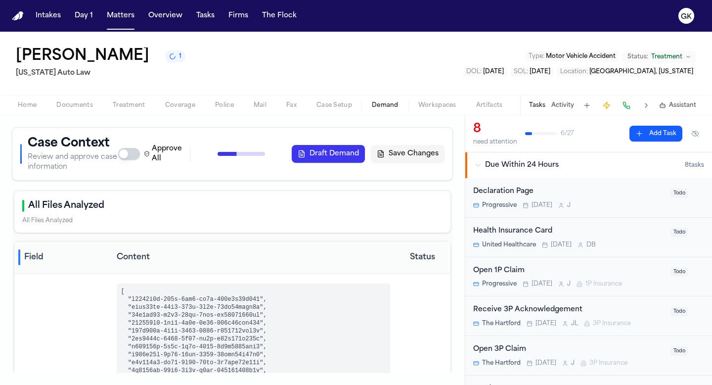
click at [438, 107] on span "Workspaces" at bounding box center [437, 105] width 38 height 8
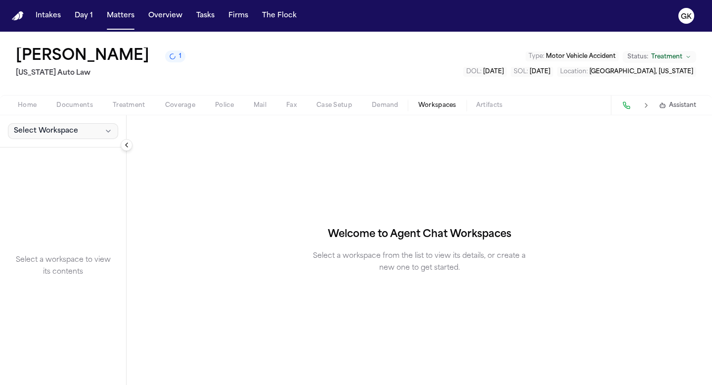
click at [80, 127] on button "Select Workspace" at bounding box center [63, 131] width 110 height 16
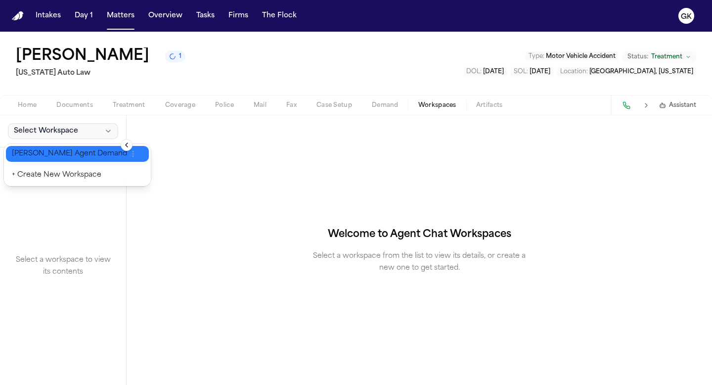
click at [85, 155] on span "[PERSON_NAME] Agent Demand" at bounding box center [69, 154] width 115 height 10
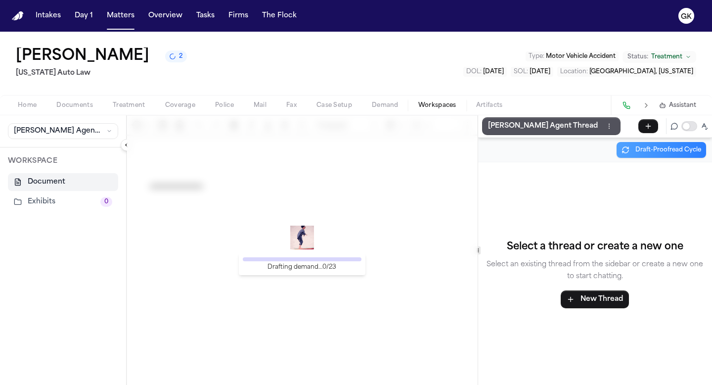
click at [303, 254] on div "Drafting demand… 0 / 23" at bounding box center [302, 264] width 127 height 22
click at [306, 240] on img at bounding box center [302, 238] width 24 height 24
click at [165, 62] on button "2" at bounding box center [176, 56] width 22 height 12
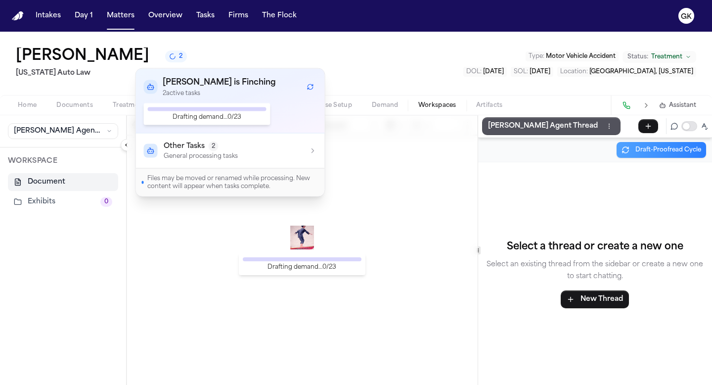
click at [309, 88] on icon "Refresh workflows" at bounding box center [310, 87] width 7 height 7
click at [391, 48] on div "[PERSON_NAME] 2 [US_STATE] Auto Law Type : Motor Vehicle Accident Status: Treat…" at bounding box center [356, 63] width 712 height 63
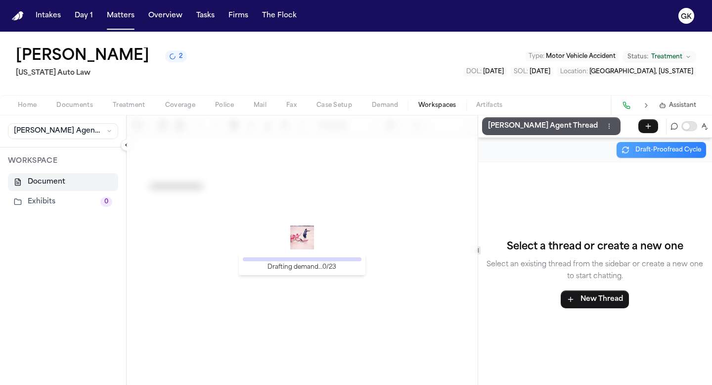
click at [381, 102] on span "Demand" at bounding box center [385, 105] width 27 height 8
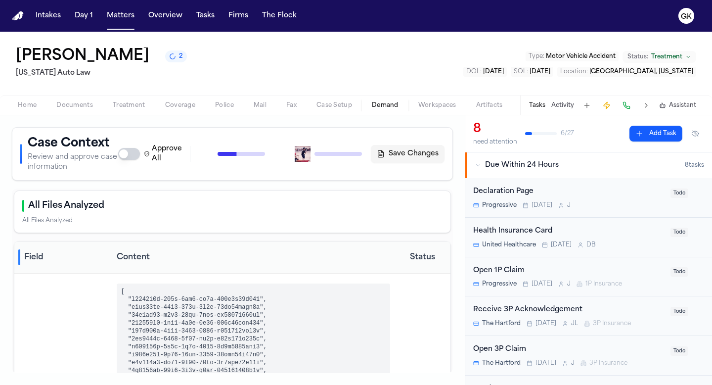
click at [335, 157] on div "Approve All Generate Context Draft Demand Save Changes" at bounding box center [281, 154] width 326 height 20
click at [420, 109] on span "Workspaces" at bounding box center [437, 105] width 38 height 8
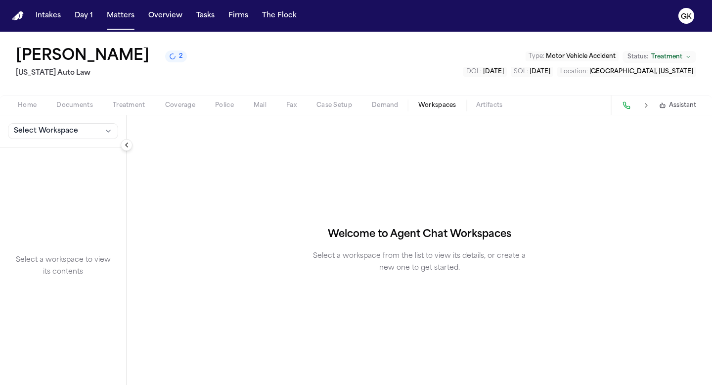
click at [26, 139] on div "Select Workspace" at bounding box center [63, 131] width 126 height 32
click at [27, 137] on button "Select Workspace" at bounding box center [63, 131] width 110 height 16
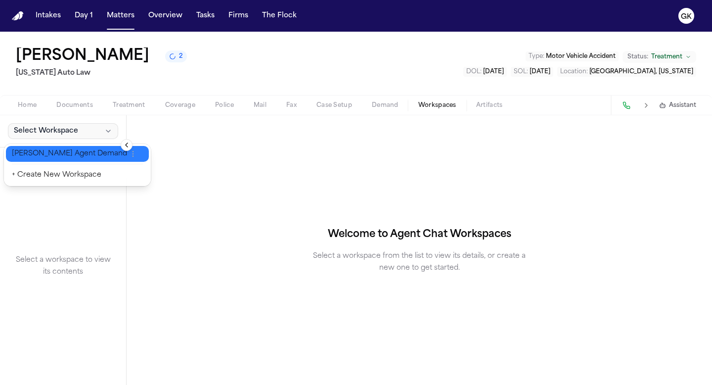
click at [31, 153] on span "[PERSON_NAME] Agent Demand" at bounding box center [69, 154] width 115 height 10
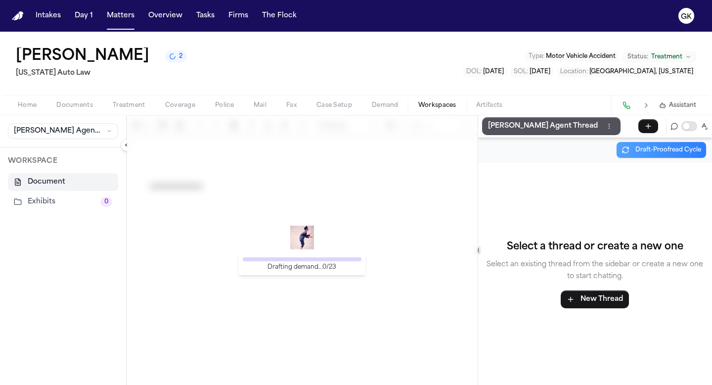
click at [382, 197] on div "Drafting demand… 0 / 23" at bounding box center [302, 250] width 351 height 270
click at [537, 128] on p "[PERSON_NAME] Agent Thread" at bounding box center [543, 126] width 110 height 12
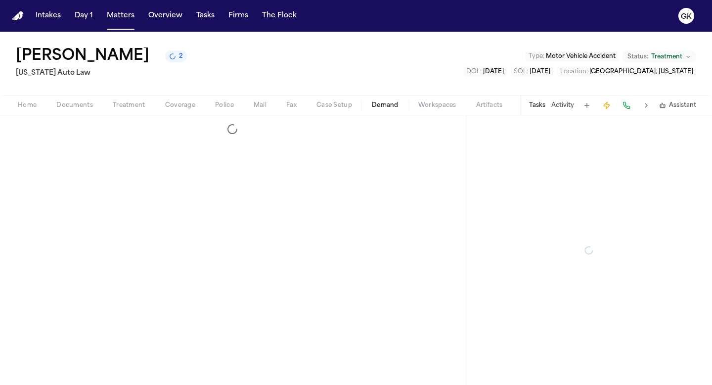
click at [389, 105] on span "Demand" at bounding box center [385, 105] width 27 height 8
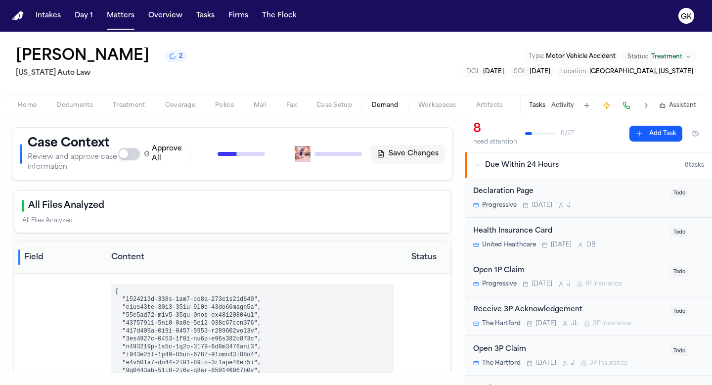
click at [344, 140] on div "Case Context Review and approve case information Approve All Generate Context D…" at bounding box center [232, 154] width 424 height 37
click at [333, 154] on div "Approve All Generate Context Draft Demand Save Changes" at bounding box center [281, 154] width 326 height 20
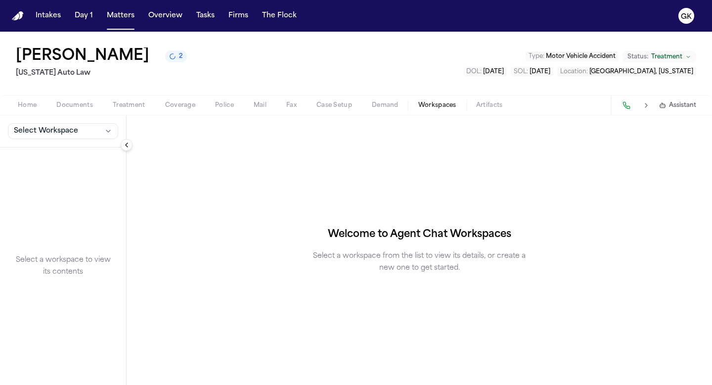
click at [440, 109] on span "Workspaces" at bounding box center [437, 105] width 38 height 8
click at [99, 130] on button "Select Workspace" at bounding box center [63, 131] width 110 height 16
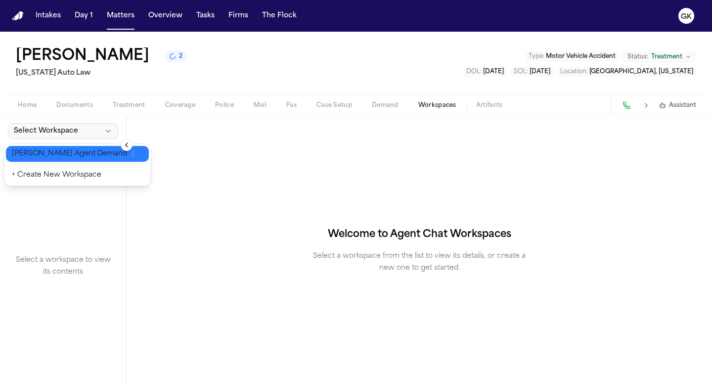
click at [75, 152] on span "[PERSON_NAME] Agent Demand" at bounding box center [69, 154] width 115 height 10
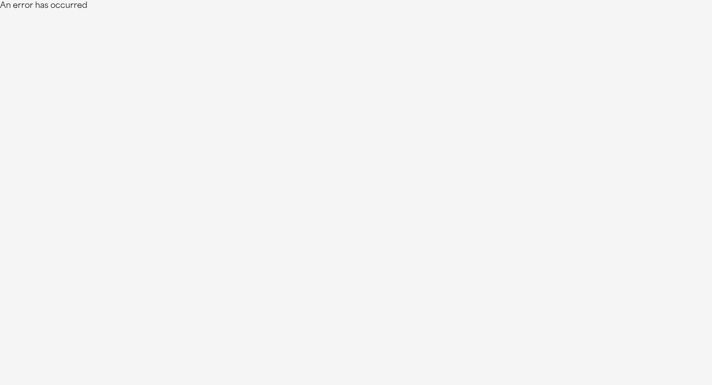
click at [247, 12] on html "An error has occurred" at bounding box center [356, 6] width 712 height 12
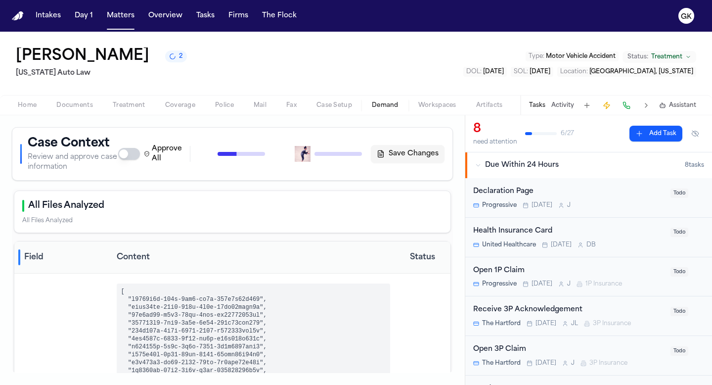
click at [307, 165] on div "Case Context Review and approve case information Approve All Generate Context D…" at bounding box center [232, 154] width 424 height 37
click at [305, 156] on div "Approve All Generate Context Draft Demand Save Changes" at bounding box center [281, 154] width 326 height 20
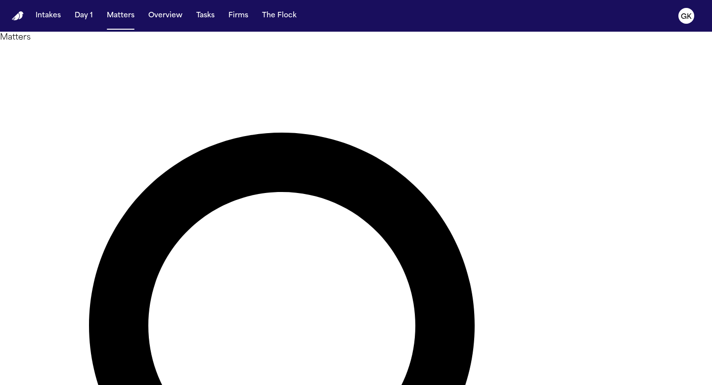
type input "******"
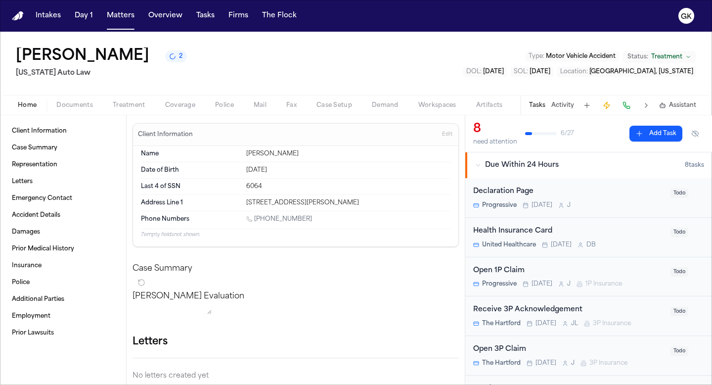
click at [383, 101] on span "Demand" at bounding box center [385, 105] width 27 height 8
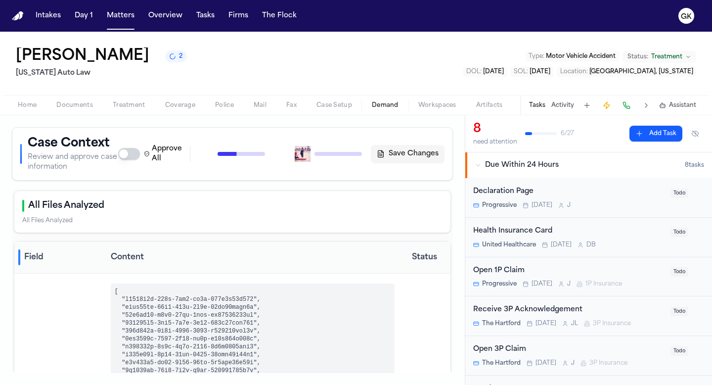
click at [323, 161] on div "Approve All Generate Context Draft Demand Save Changes" at bounding box center [281, 154] width 326 height 20
click at [305, 154] on div "Approve All Generate Context Draft Demand Save Changes" at bounding box center [281, 154] width 326 height 20
click at [428, 105] on span "Workspaces" at bounding box center [437, 105] width 38 height 8
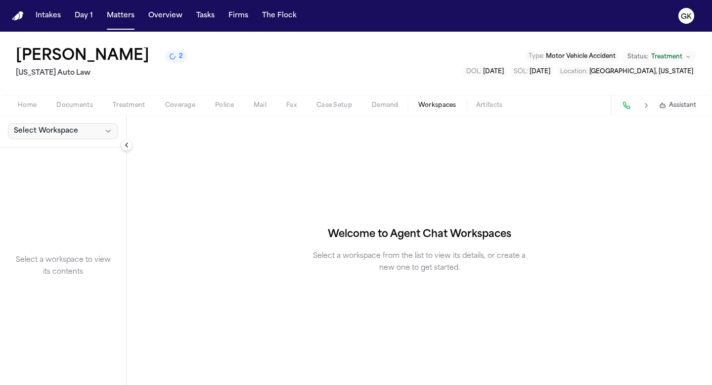
click at [94, 134] on button "Select Workspace" at bounding box center [63, 131] width 110 height 16
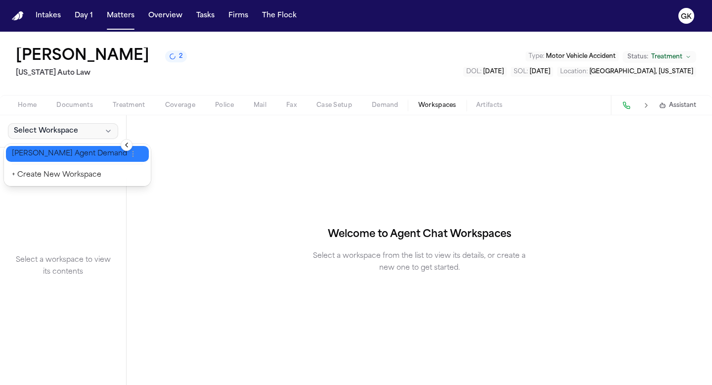
click at [46, 156] on span "[PERSON_NAME] Agent Demand" at bounding box center [69, 154] width 115 height 10
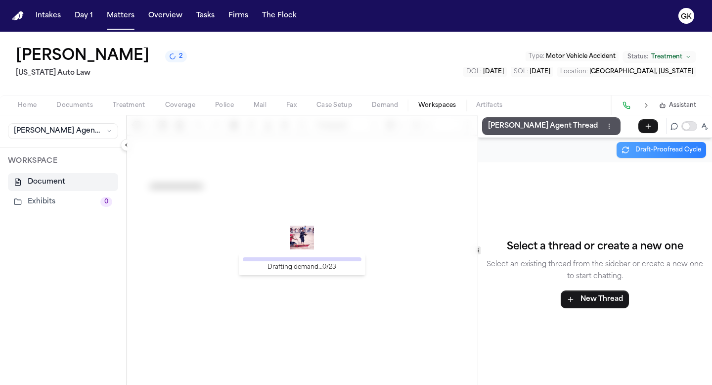
click at [294, 217] on div "Drafting demand… 0 / 23" at bounding box center [302, 250] width 351 height 270
click at [387, 102] on span "Demand" at bounding box center [385, 105] width 27 height 8
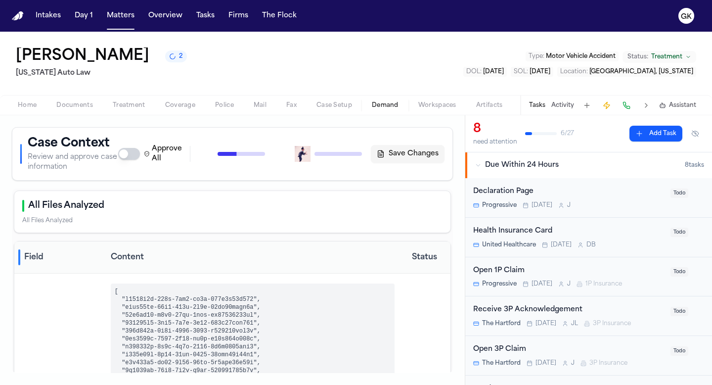
click at [321, 158] on div "Approve All Generate Context Draft Demand Save Changes" at bounding box center [281, 154] width 326 height 20
click at [294, 153] on div "Approve All Generate Context Draft Demand Save Changes" at bounding box center [281, 154] width 326 height 20
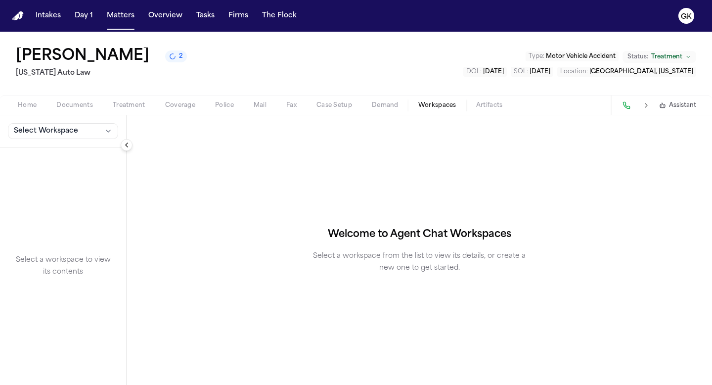
click at [426, 106] on span "Workspaces" at bounding box center [437, 105] width 38 height 8
click at [82, 122] on div "Select Workspace" at bounding box center [63, 131] width 126 height 32
click at [82, 131] on button "Select Workspace" at bounding box center [63, 131] width 110 height 16
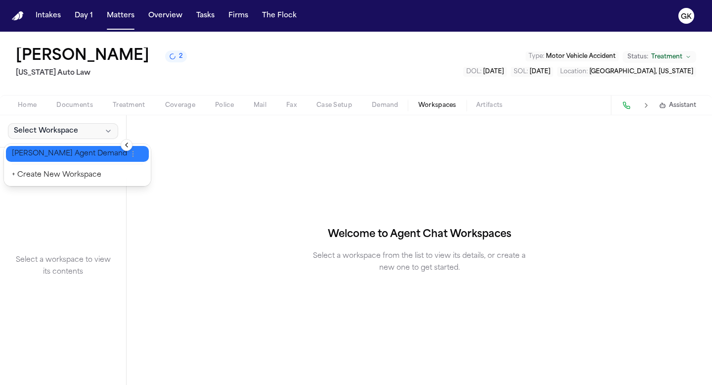
click at [67, 156] on span "[PERSON_NAME] Agent Demand" at bounding box center [69, 154] width 115 height 10
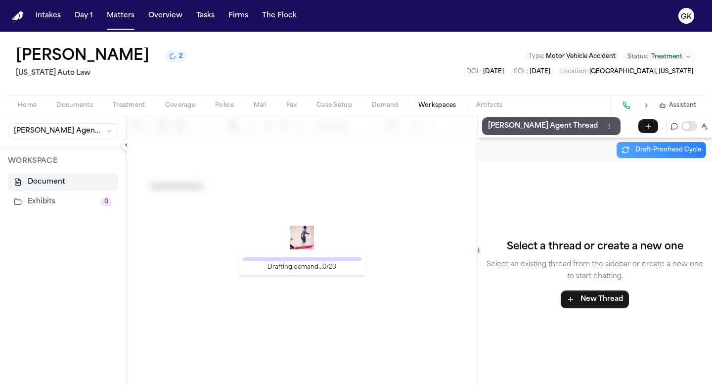
click at [323, 226] on div "Drafting demand… 0 / 23" at bounding box center [302, 250] width 351 height 270
click at [299, 251] on div "Drafting demand… 0 / 23" at bounding box center [302, 250] width 351 height 270
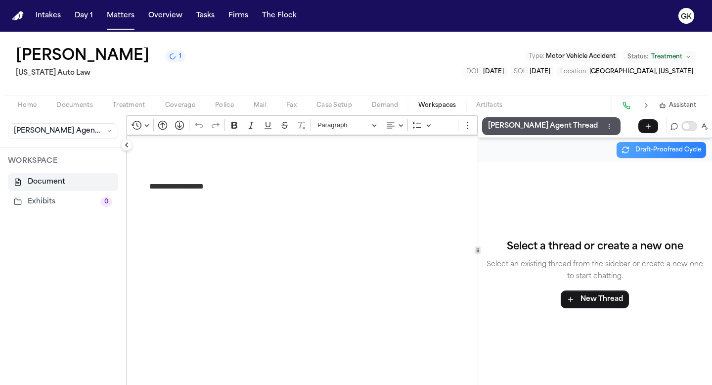
click at [383, 104] on span "Demand" at bounding box center [385, 105] width 27 height 8
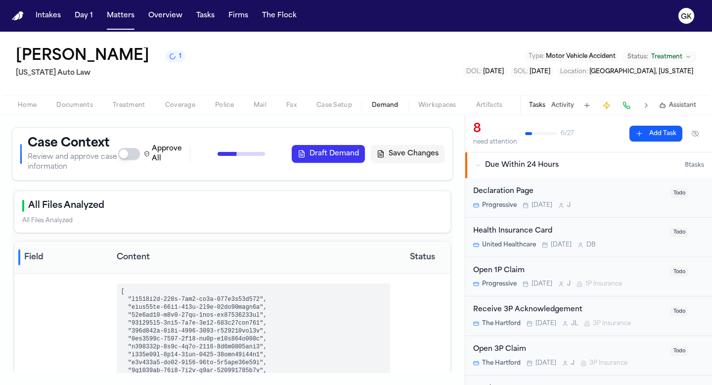
click at [269, 186] on div "Case Context Review and approve case information Approve All Generate Context D…" at bounding box center [232, 250] width 465 height 270
click at [435, 108] on span "Workspaces" at bounding box center [437, 105] width 38 height 8
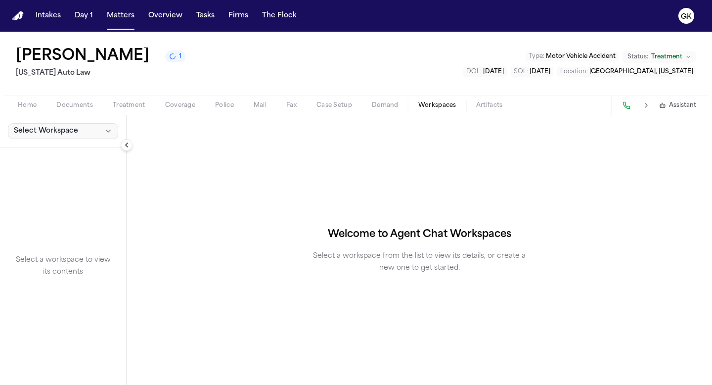
click at [54, 138] on button "Select Workspace" at bounding box center [63, 131] width 110 height 16
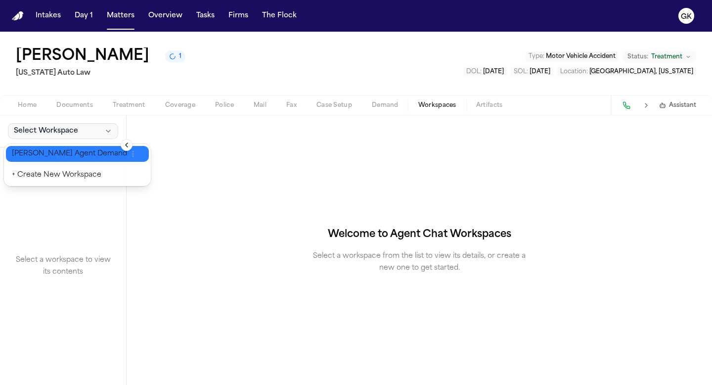
click at [52, 160] on button "[PERSON_NAME] Agent Demand" at bounding box center [77, 154] width 143 height 16
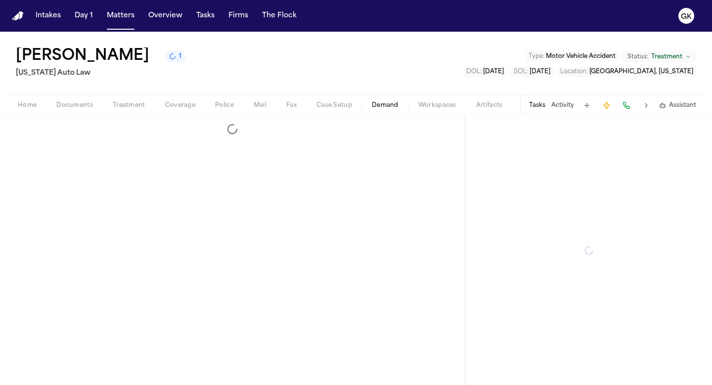
click at [373, 105] on span "Demand" at bounding box center [385, 105] width 27 height 8
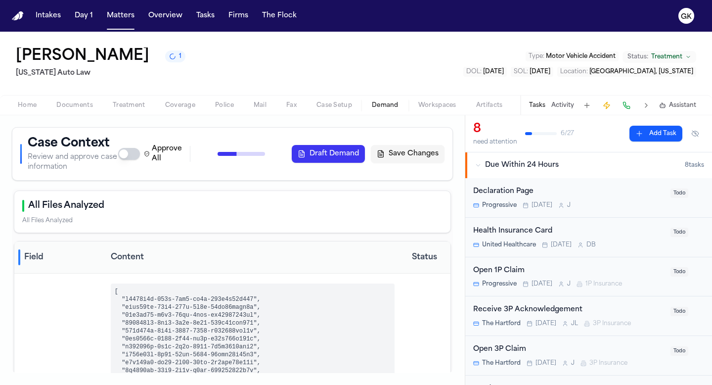
click at [315, 146] on button "Draft Demand" at bounding box center [328, 154] width 73 height 18
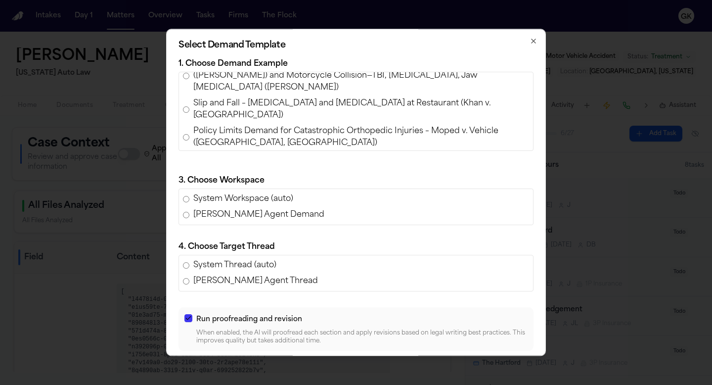
scroll to position [186, 0]
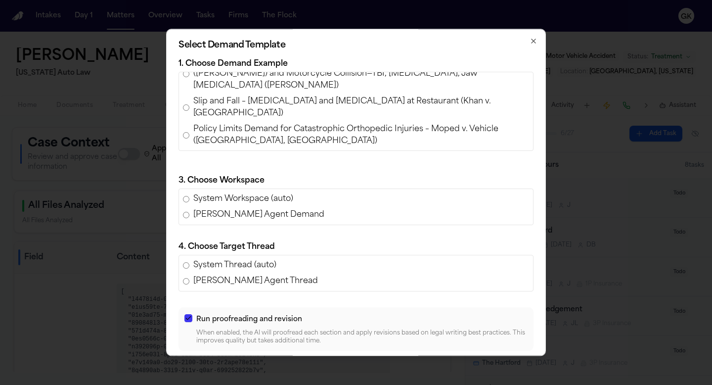
click at [535, 41] on icon "button" at bounding box center [534, 41] width 8 height 8
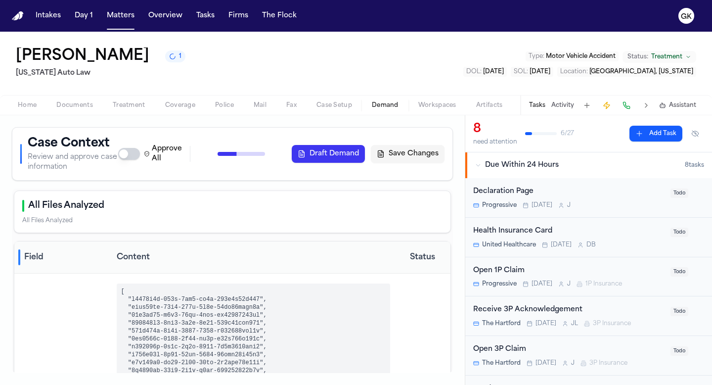
click at [436, 107] on span "Workspaces" at bounding box center [437, 105] width 38 height 8
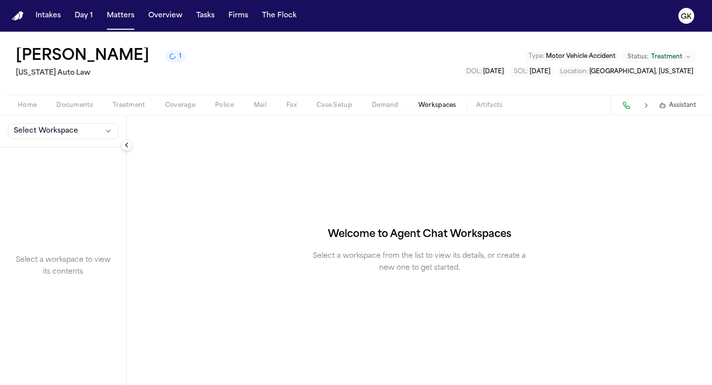
click at [399, 104] on button "Demand" at bounding box center [385, 105] width 46 height 12
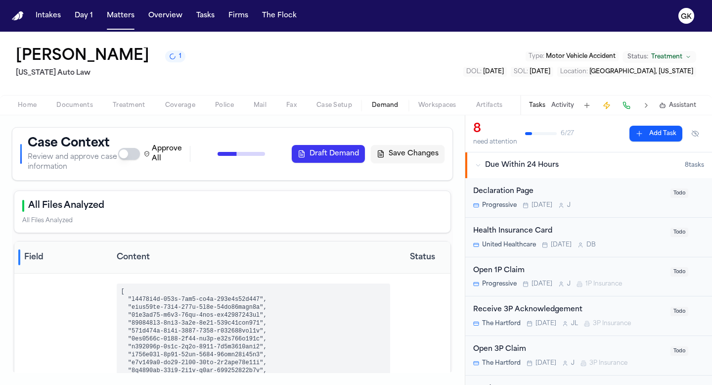
click at [325, 152] on button "Draft Demand" at bounding box center [328, 154] width 73 height 18
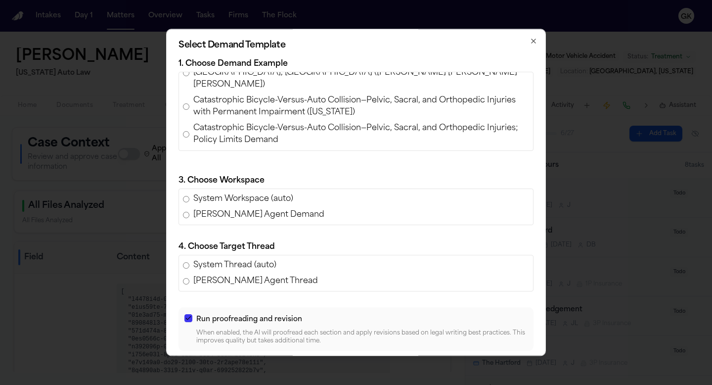
scroll to position [284, 0]
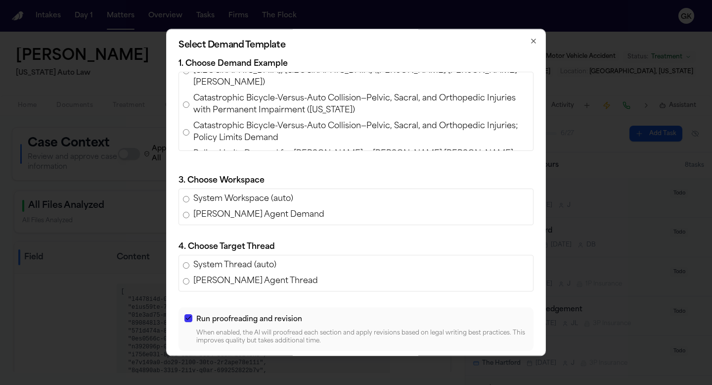
click at [352, 148] on span "Policy Limits Demand for [PERSON_NAME] v. [PERSON_NAME] [PERSON_NAME] (AAA Insu…" at bounding box center [361, 160] width 336 height 24
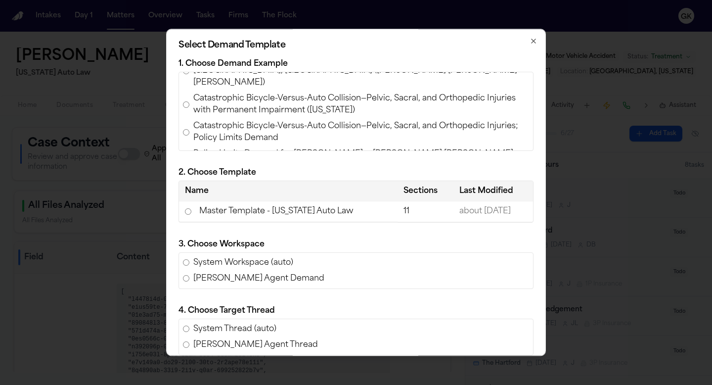
click at [282, 211] on td "Master Template - [US_STATE] Auto Law" at bounding box center [288, 211] width 219 height 20
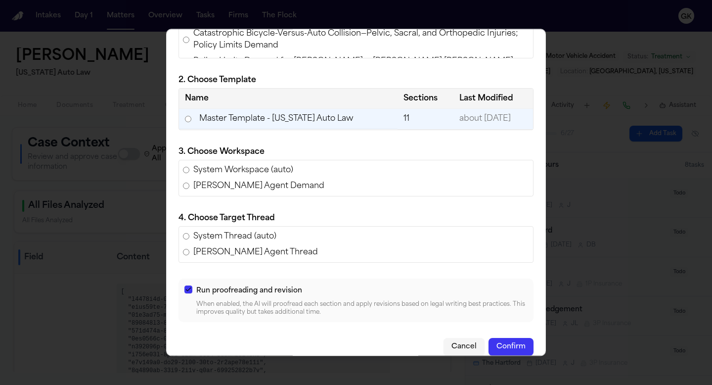
scroll to position [104, 0]
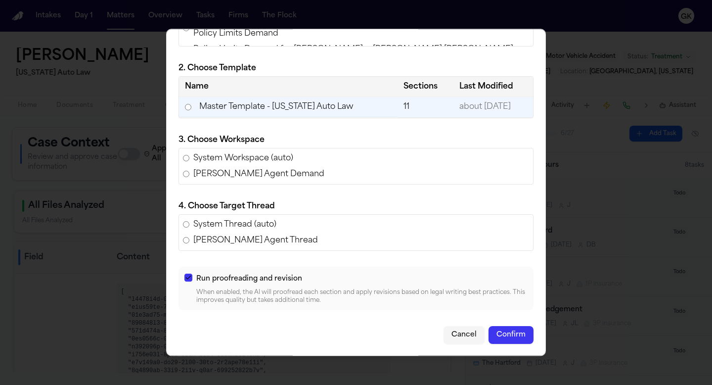
click at [501, 335] on button "Confirm" at bounding box center [511, 335] width 45 height 18
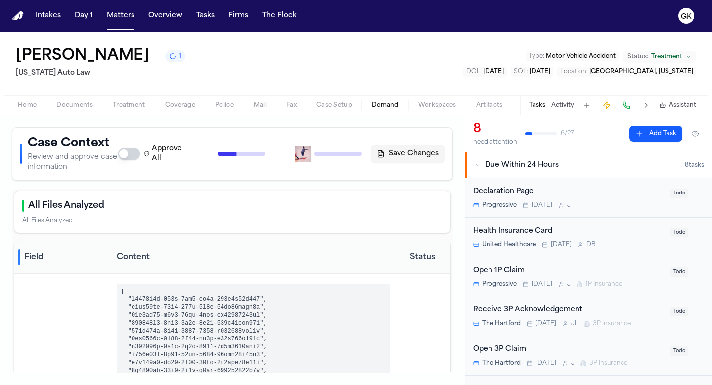
click at [438, 103] on span "Workspaces" at bounding box center [437, 105] width 38 height 8
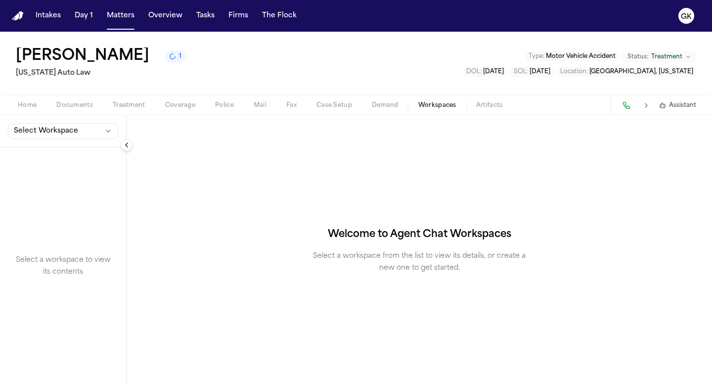
click at [385, 108] on span "Demand" at bounding box center [385, 105] width 27 height 8
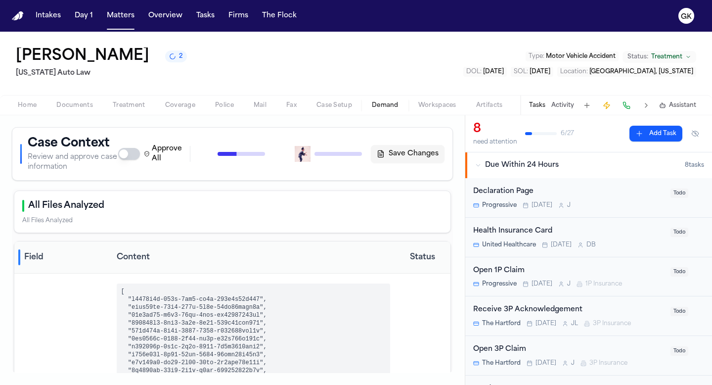
click at [344, 158] on div "Approve All Generate Context Draft Demand Save Changes" at bounding box center [281, 154] width 326 height 20
click at [425, 107] on span "Workspaces" at bounding box center [437, 105] width 38 height 8
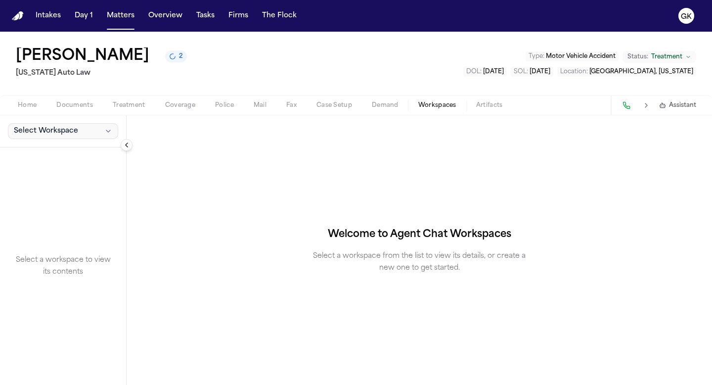
click at [54, 132] on span "Select Workspace" at bounding box center [46, 131] width 64 height 10
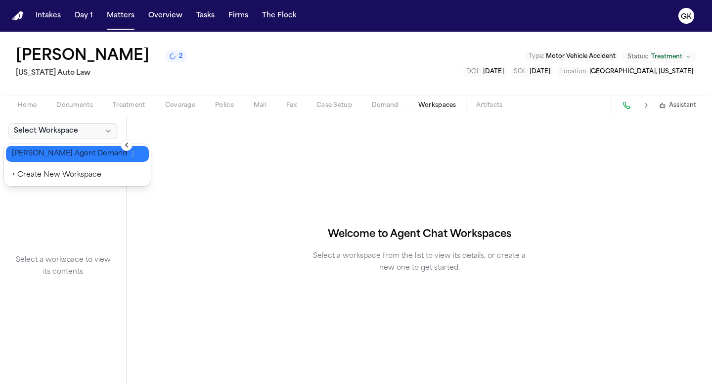
click at [57, 154] on span "[PERSON_NAME] Agent Demand" at bounding box center [69, 154] width 115 height 10
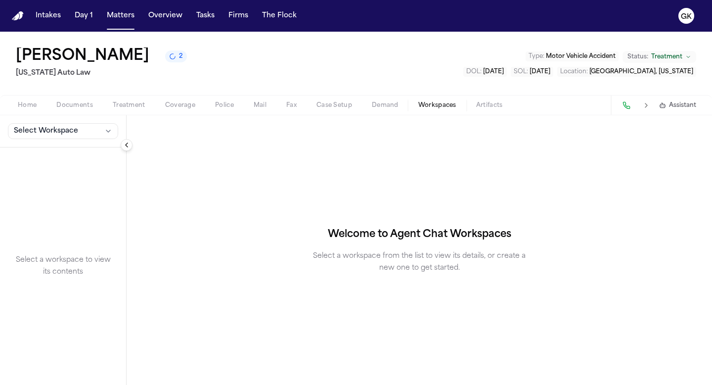
click at [372, 106] on span "Demand" at bounding box center [385, 105] width 27 height 8
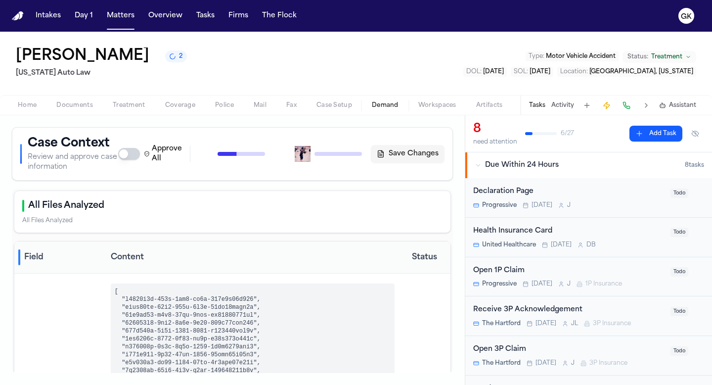
click at [322, 157] on div "Approve All Generate Context Draft Demand Save Changes" at bounding box center [281, 154] width 326 height 20
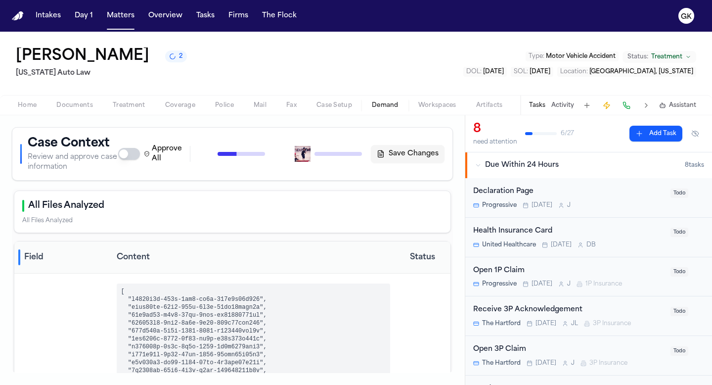
click at [434, 104] on span "Workspaces" at bounding box center [437, 105] width 38 height 8
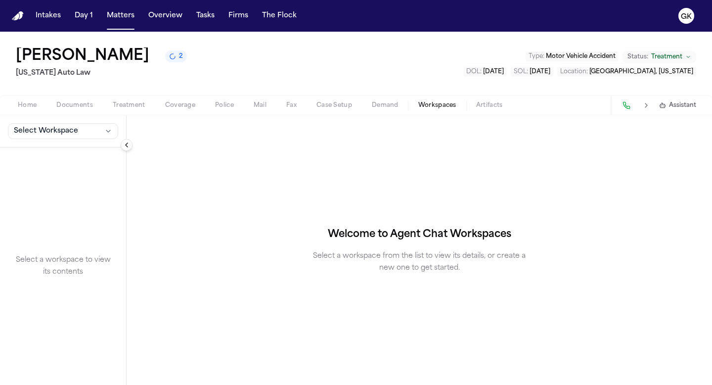
click at [70, 131] on span "Select Workspace" at bounding box center [46, 131] width 64 height 10
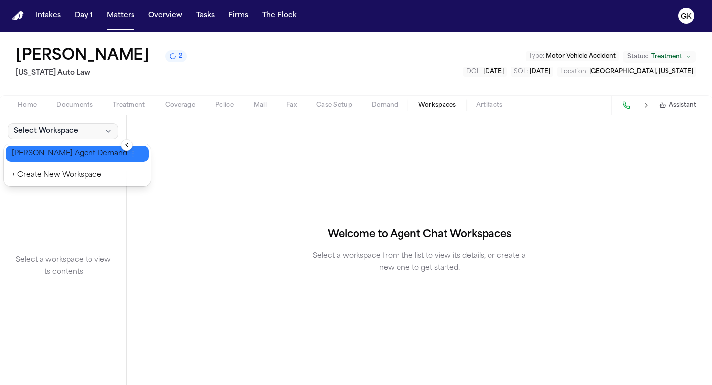
click at [70, 153] on span "[PERSON_NAME] Agent Demand" at bounding box center [69, 154] width 115 height 10
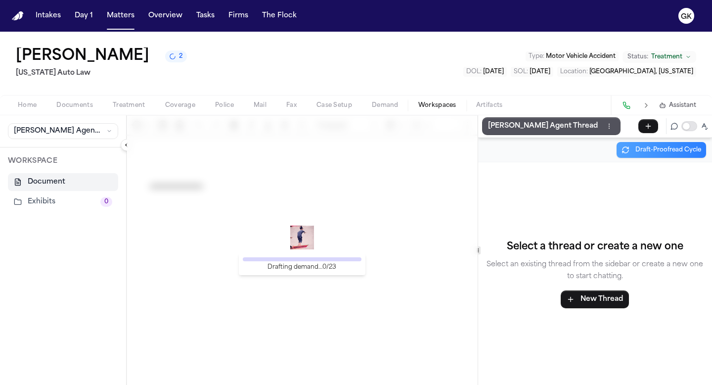
click at [254, 240] on div "Drafting demand… 0 / 23" at bounding box center [302, 250] width 351 height 270
click at [363, 118] on div "Drafting demand… 0 / 23" at bounding box center [302, 250] width 351 height 270
click at [378, 102] on span "Demand" at bounding box center [385, 105] width 27 height 8
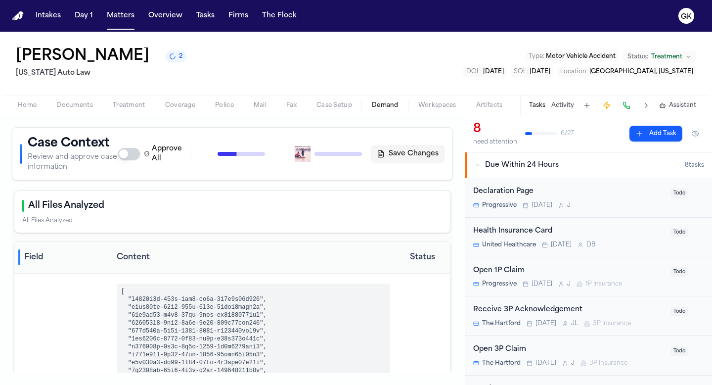
click at [292, 163] on div "Approve All Generate Context Draft Demand Save Changes" at bounding box center [281, 154] width 326 height 20
click at [305, 155] on div "Approve All Generate Context Draft Demand Save Changes" at bounding box center [281, 154] width 326 height 20
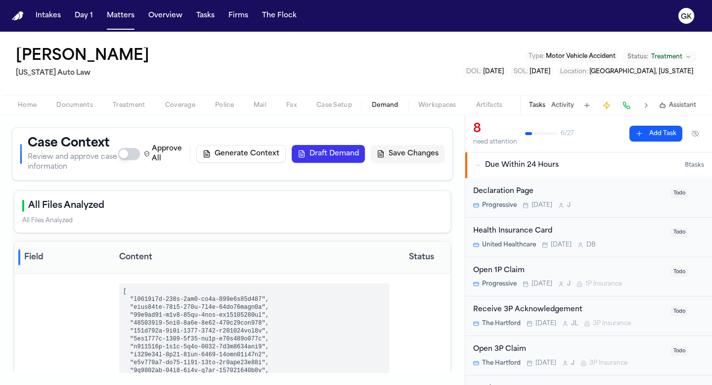
click at [332, 153] on button "Draft Demand" at bounding box center [328, 154] width 73 height 18
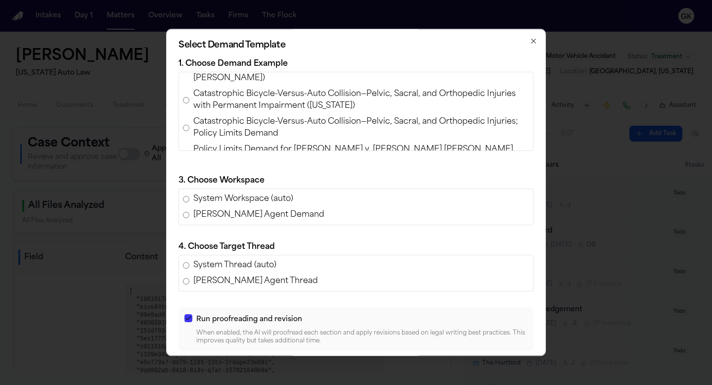
scroll to position [297, 0]
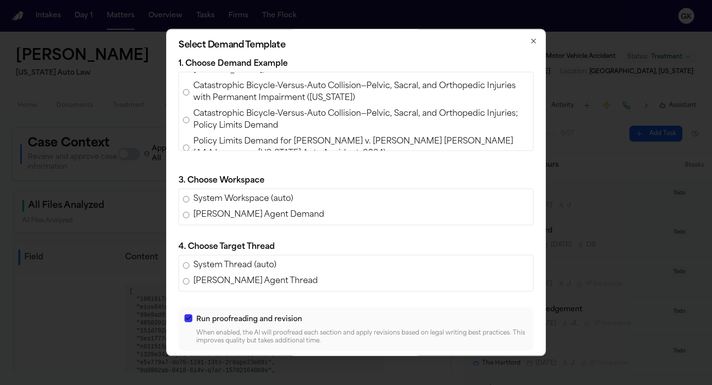
click at [268, 136] on span "Policy Limits Demand for [PERSON_NAME] v. [PERSON_NAME] [PERSON_NAME] (AAA Insu…" at bounding box center [361, 148] width 336 height 24
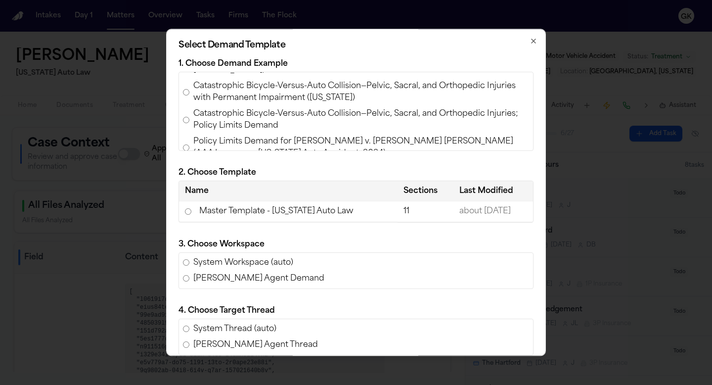
click at [237, 205] on td "Master Template - [US_STATE] Auto Law" at bounding box center [288, 211] width 219 height 20
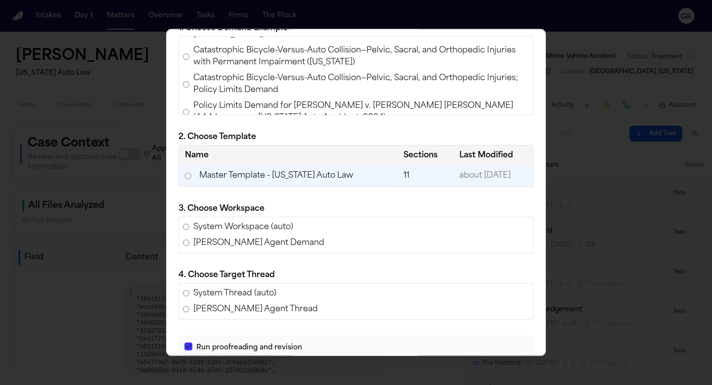
scroll to position [104, 0]
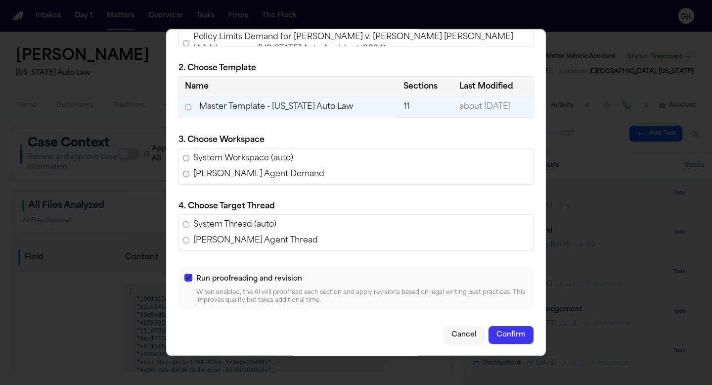
click at [507, 331] on button "Confirm" at bounding box center [511, 335] width 45 height 18
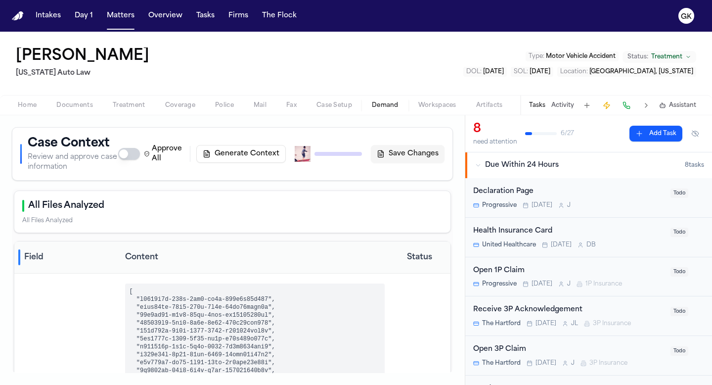
click at [343, 159] on div "Approve All Generate Context Draft Demand Save Changes" at bounding box center [281, 154] width 326 height 20
click at [327, 156] on div "Approve All Generate Context Draft Demand Save Changes" at bounding box center [281, 154] width 326 height 20
click at [439, 103] on span "Workspaces" at bounding box center [437, 105] width 38 height 8
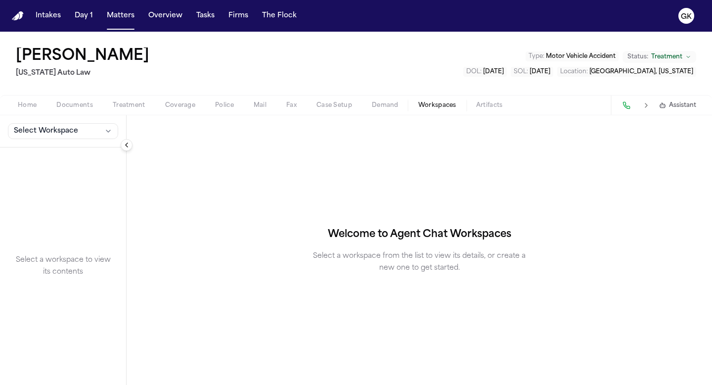
click at [107, 134] on icon "button" at bounding box center [108, 131] width 8 height 8
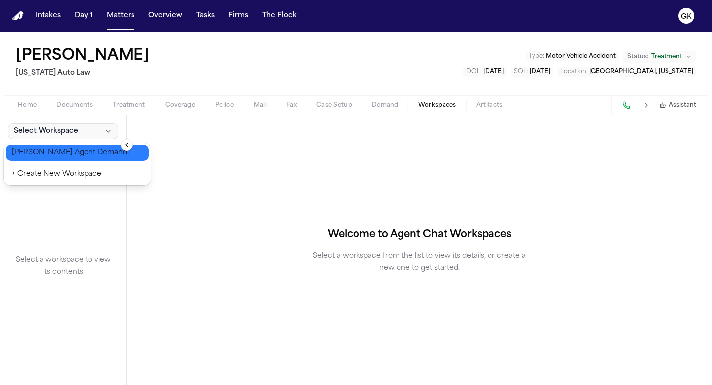
click at [85, 150] on span "[PERSON_NAME] Agent Demand" at bounding box center [69, 153] width 115 height 10
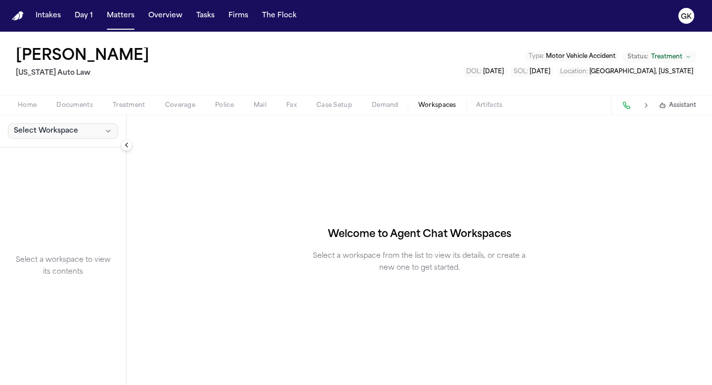
click at [81, 133] on button "Select Workspace" at bounding box center [63, 131] width 110 height 16
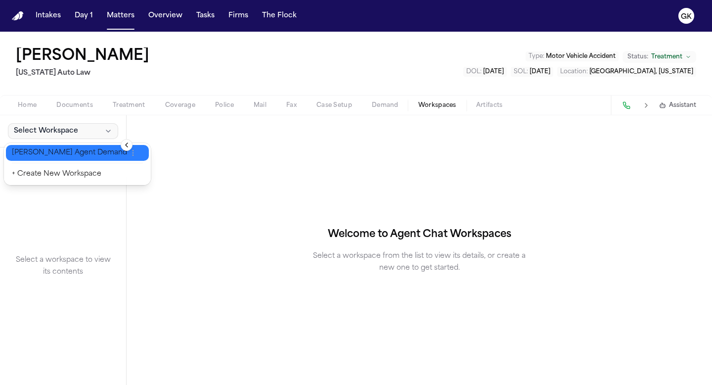
click at [75, 150] on span "[PERSON_NAME] Agent Demand" at bounding box center [69, 153] width 115 height 10
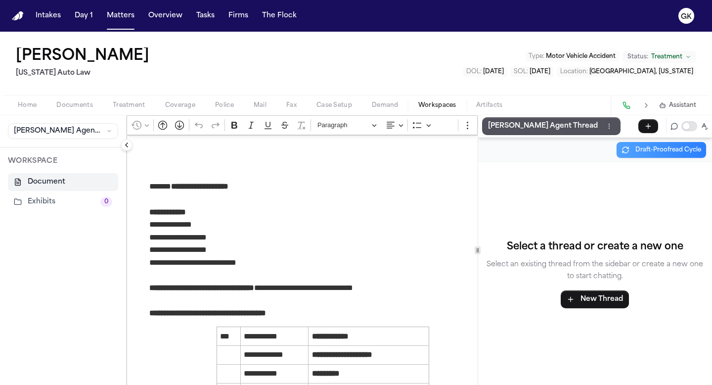
click at [208, 251] on p "**********" at bounding box center [322, 249] width 347 height 139
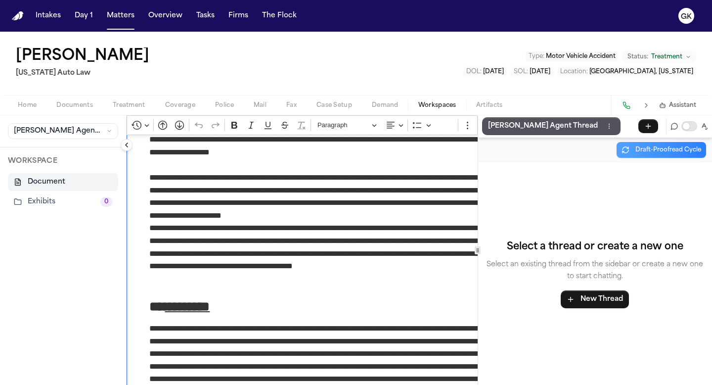
scroll to position [667, 0]
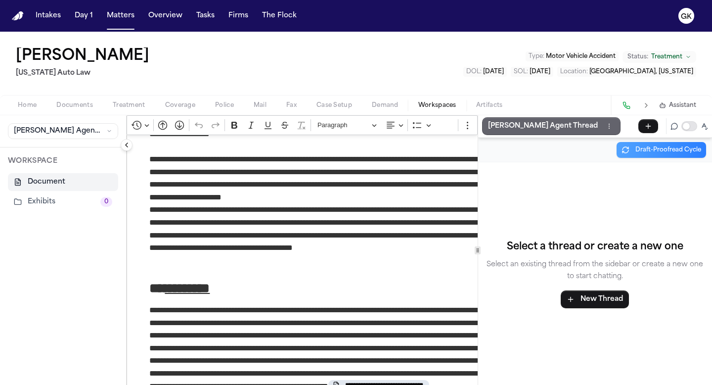
click at [538, 131] on p "[PERSON_NAME] Agent Thread" at bounding box center [543, 126] width 110 height 12
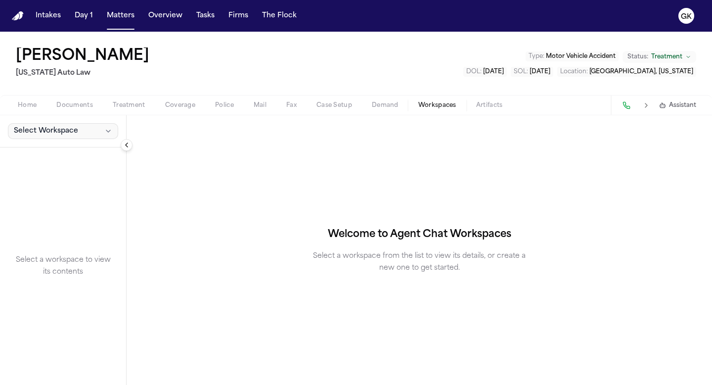
click at [94, 127] on button "Select Workspace" at bounding box center [63, 131] width 110 height 16
click at [64, 163] on div at bounding box center [77, 163] width 131 height 0
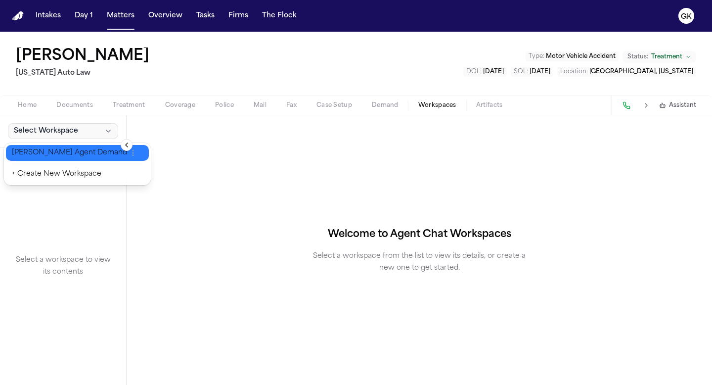
click at [63, 154] on span "[PERSON_NAME] Agent Demand" at bounding box center [69, 153] width 115 height 10
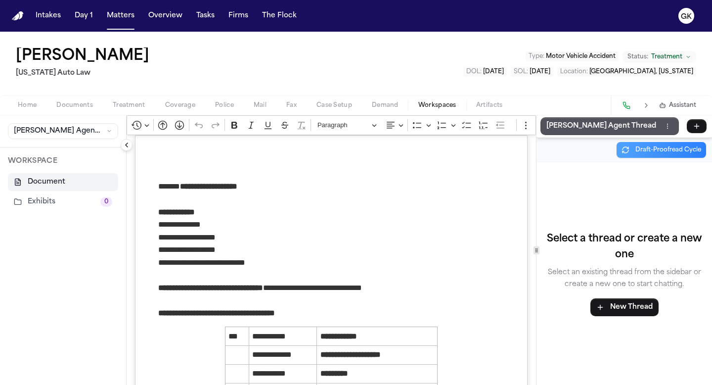
click at [648, 141] on div "**********" at bounding box center [420, 250] width 586 height 270
click at [579, 126] on p "[PERSON_NAME] Agent Thread" at bounding box center [602, 126] width 110 height 12
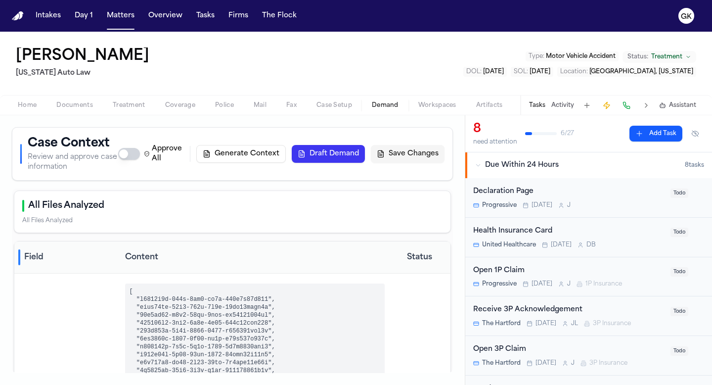
click at [445, 104] on span "Workspaces" at bounding box center [437, 105] width 38 height 8
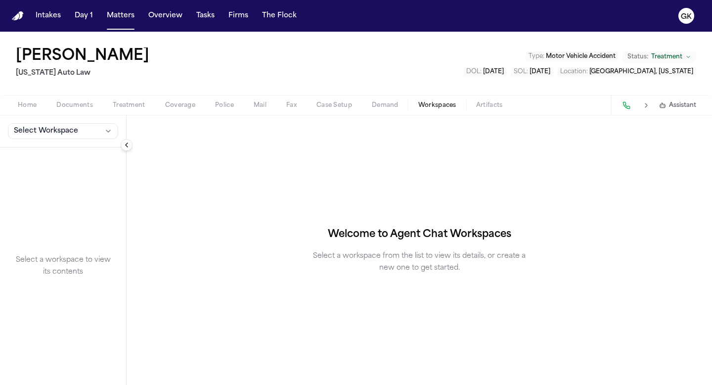
click at [77, 145] on div "Select Workspace" at bounding box center [63, 131] width 126 height 32
click at [76, 139] on div "Select Workspace" at bounding box center [63, 131] width 126 height 32
click at [87, 132] on button "Select Workspace" at bounding box center [63, 131] width 110 height 16
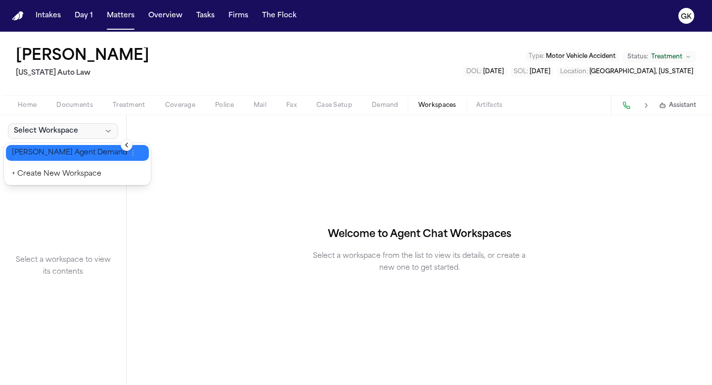
click at [63, 155] on span "[PERSON_NAME] Agent Demand" at bounding box center [69, 153] width 115 height 10
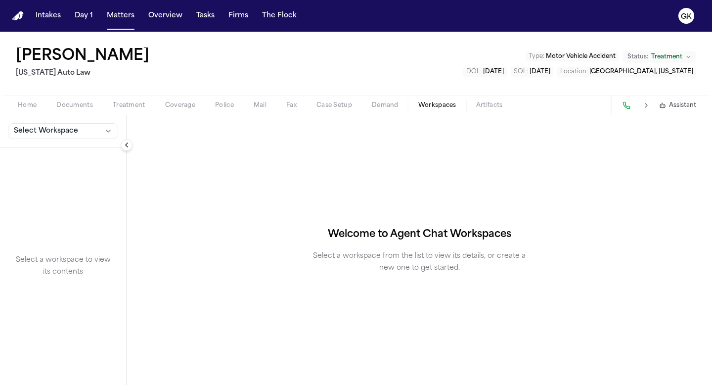
click at [57, 133] on span "Select Workspace" at bounding box center [46, 131] width 64 height 10
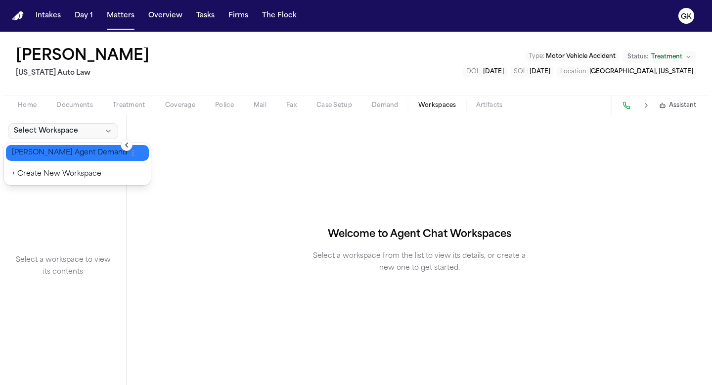
click at [53, 156] on span "[PERSON_NAME] Agent Demand" at bounding box center [69, 153] width 115 height 10
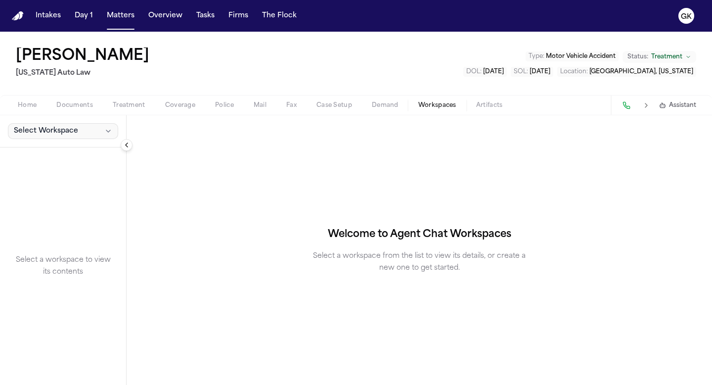
click at [36, 135] on span "Select Workspace" at bounding box center [46, 131] width 64 height 10
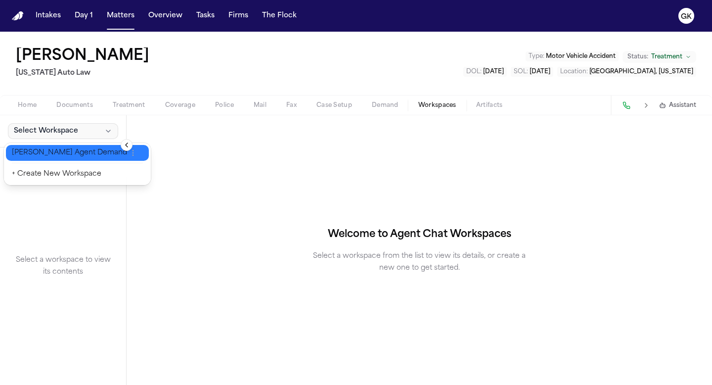
click at [46, 155] on span "[PERSON_NAME] Agent Demand" at bounding box center [69, 153] width 115 height 10
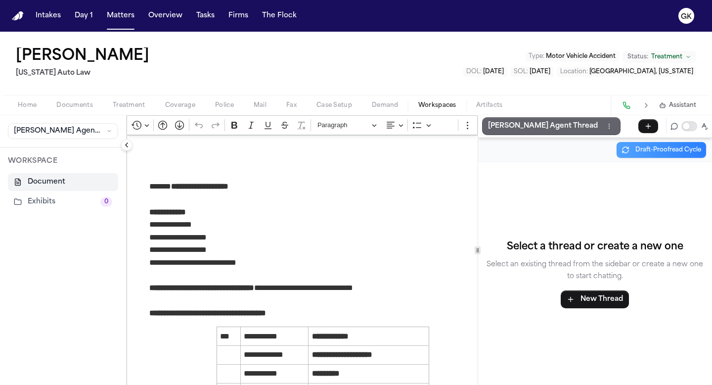
click at [549, 123] on p "[PERSON_NAME] Agent Thread" at bounding box center [543, 126] width 110 height 12
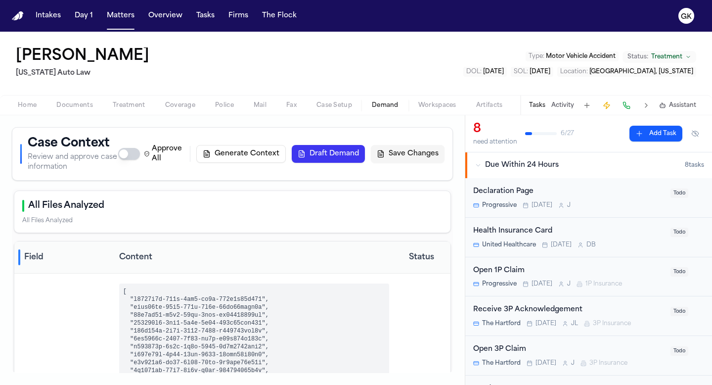
click at [438, 101] on span "Workspaces" at bounding box center [437, 105] width 38 height 8
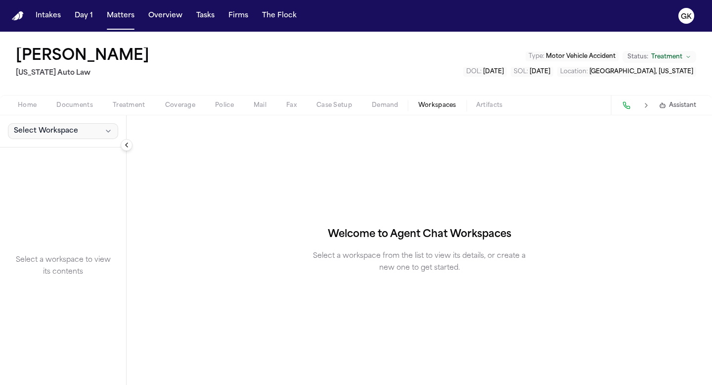
click at [39, 130] on span "Select Workspace" at bounding box center [46, 131] width 64 height 10
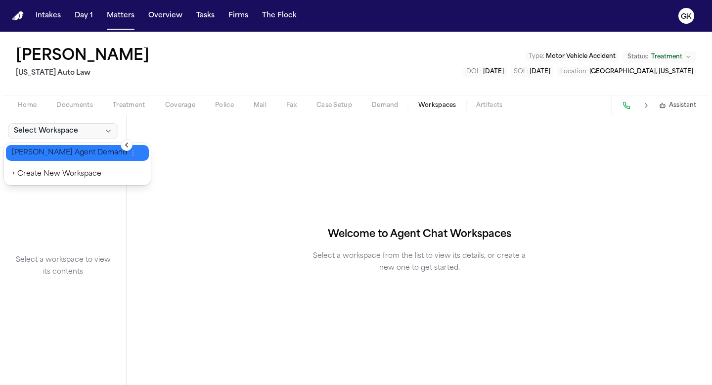
click at [41, 154] on span "[PERSON_NAME] Agent Demand" at bounding box center [69, 153] width 115 height 10
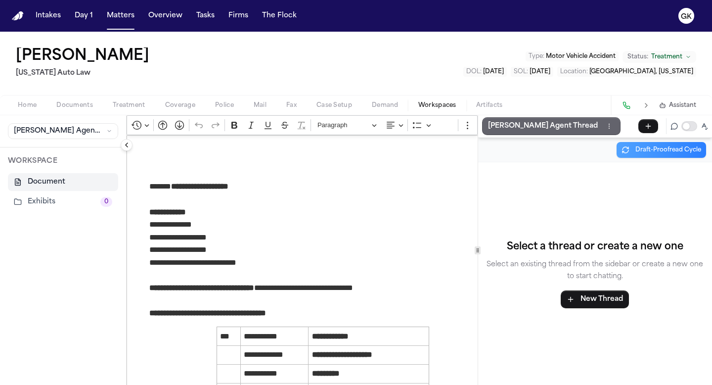
click at [526, 129] on p "[PERSON_NAME] Agent Thread" at bounding box center [543, 126] width 110 height 12
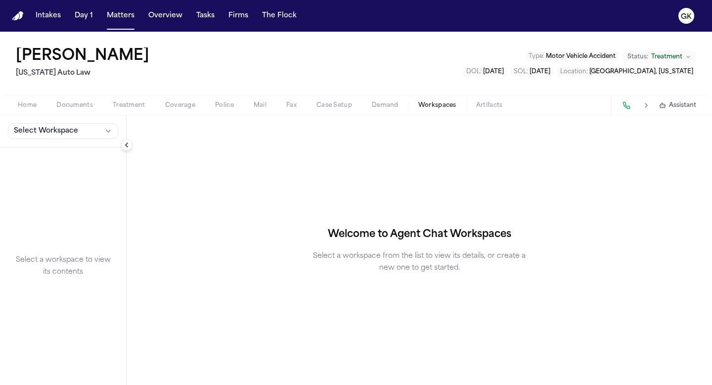
click at [73, 123] on div "Select Workspace" at bounding box center [63, 131] width 126 height 32
click at [77, 135] on button "Select Workspace" at bounding box center [63, 131] width 110 height 16
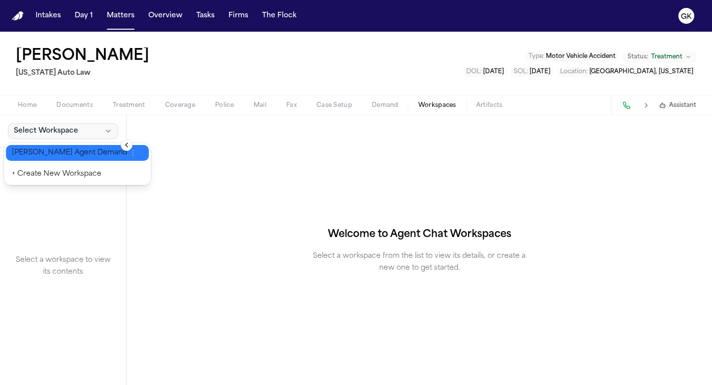
click at [74, 154] on span "[PERSON_NAME] Agent Demand" at bounding box center [69, 153] width 115 height 10
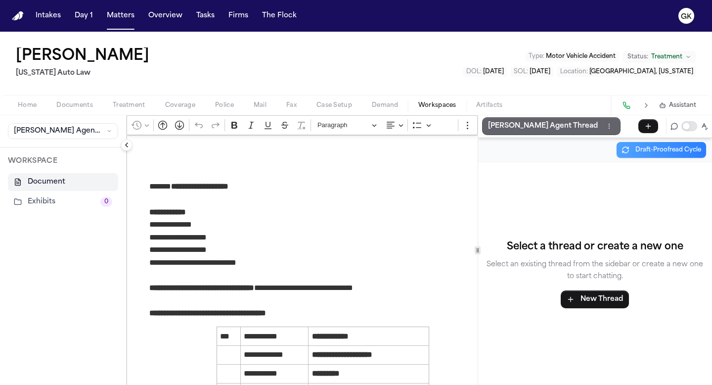
click at [536, 129] on p "[PERSON_NAME] Agent Thread" at bounding box center [543, 126] width 110 height 12
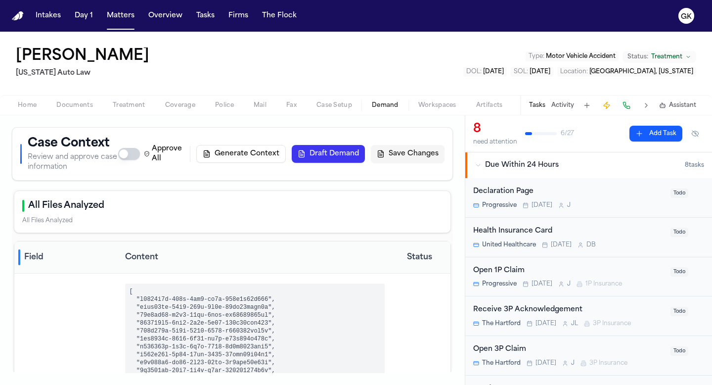
click at [429, 107] on span "Workspaces" at bounding box center [437, 105] width 38 height 8
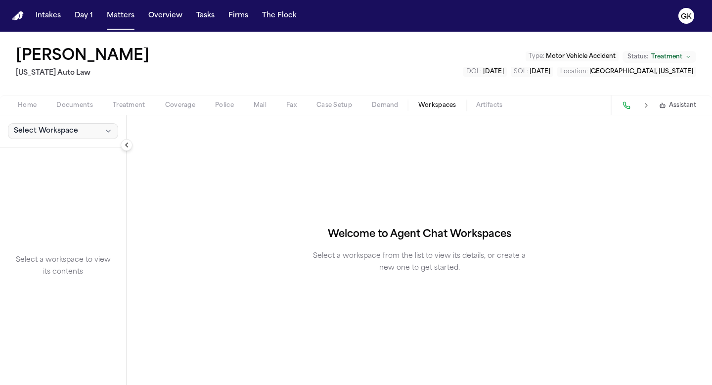
click at [57, 135] on span "Select Workspace" at bounding box center [46, 131] width 64 height 10
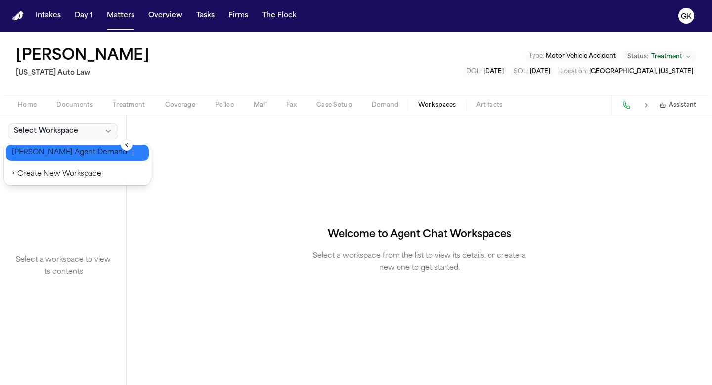
click at [61, 154] on span "[PERSON_NAME] Agent Demand" at bounding box center [69, 153] width 115 height 10
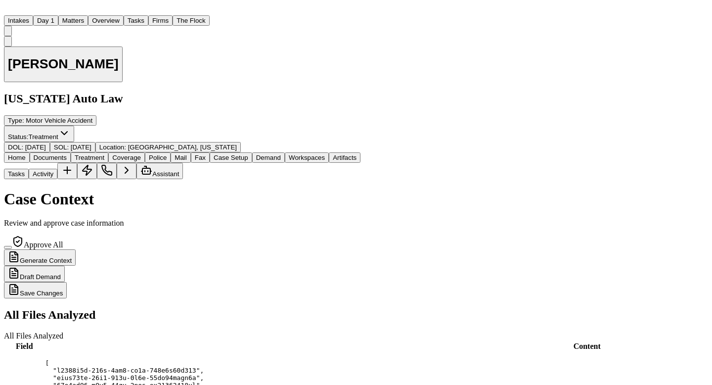
click at [325, 154] on span "Workspaces" at bounding box center [307, 157] width 36 height 7
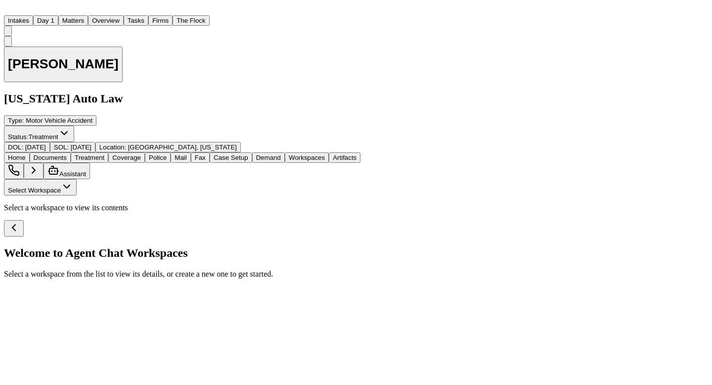
click at [70, 179] on button "Select Workspace" at bounding box center [40, 187] width 73 height 16
click at [75, 152] on span "Finch Agent Demand" at bounding box center [58, 155] width 100 height 7
click at [325, 154] on span "Workspaces" at bounding box center [307, 157] width 36 height 7
click at [61, 186] on span "Select Workspace" at bounding box center [34, 189] width 53 height 7
click at [63, 163] on div "Finch Agent Demand + Create New Workspace" at bounding box center [68, 158] width 128 height 30
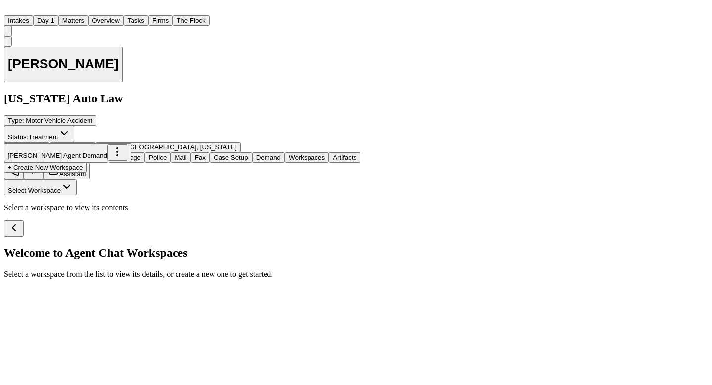
click at [62, 152] on span "[PERSON_NAME] Agent Demand" at bounding box center [58, 155] width 100 height 7
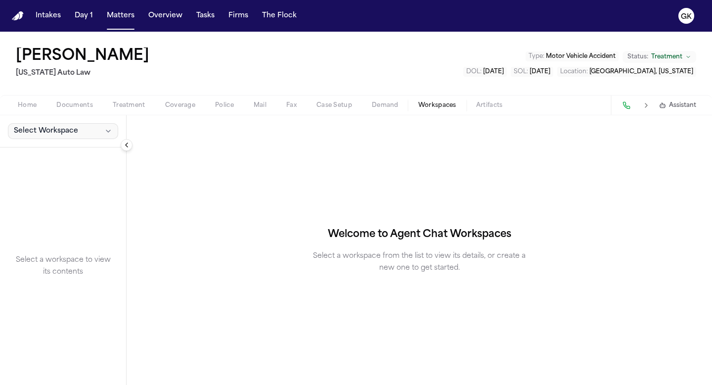
click at [100, 135] on button "Select Workspace" at bounding box center [63, 131] width 110 height 16
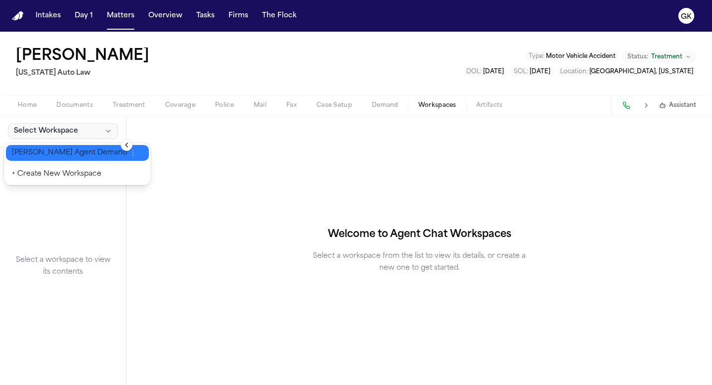
click at [76, 150] on span "[PERSON_NAME] Agent Demand" at bounding box center [69, 153] width 115 height 10
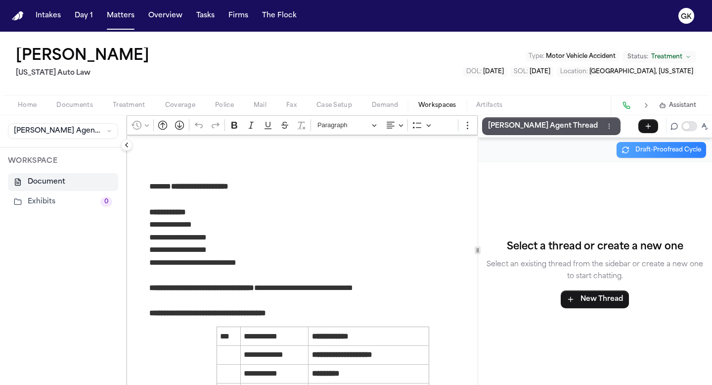
scroll to position [426, 0]
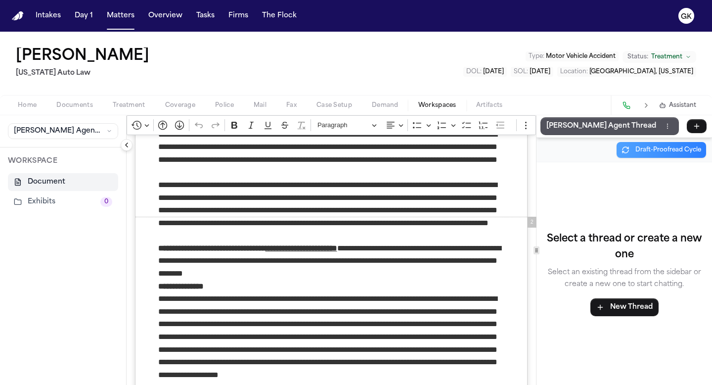
click at [574, 212] on div "**********" at bounding box center [420, 250] width 586 height 270
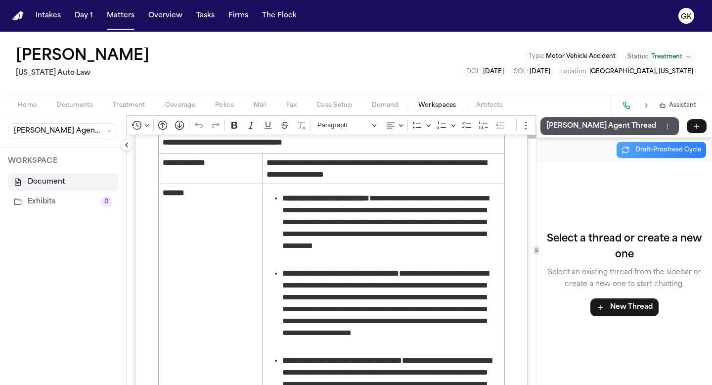
scroll to position [2642, 0]
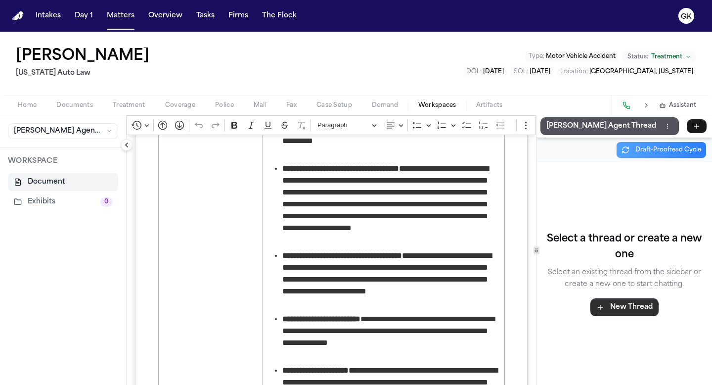
click at [625, 308] on button "New Thread" at bounding box center [625, 307] width 68 height 18
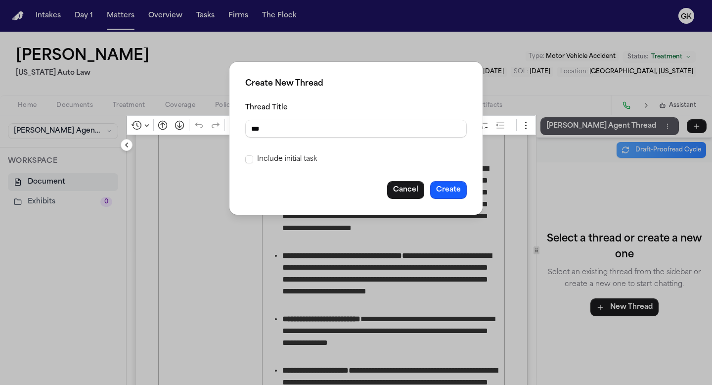
type input "***"
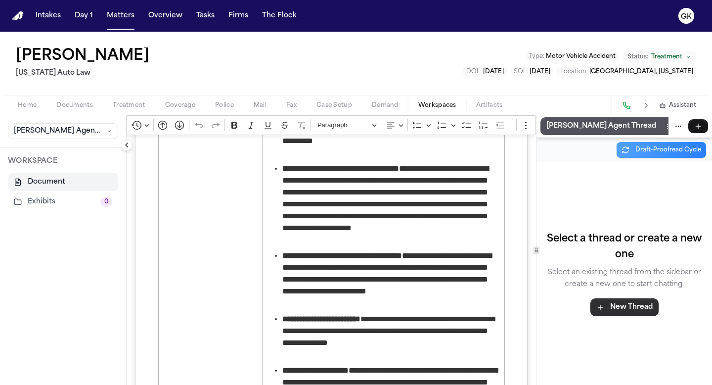
click at [627, 313] on button "New Thread" at bounding box center [625, 307] width 68 height 18
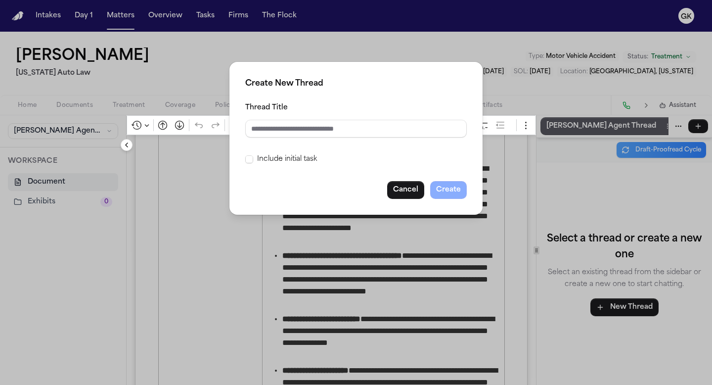
type input "***"
click at [448, 196] on button "Create" at bounding box center [448, 190] width 37 height 18
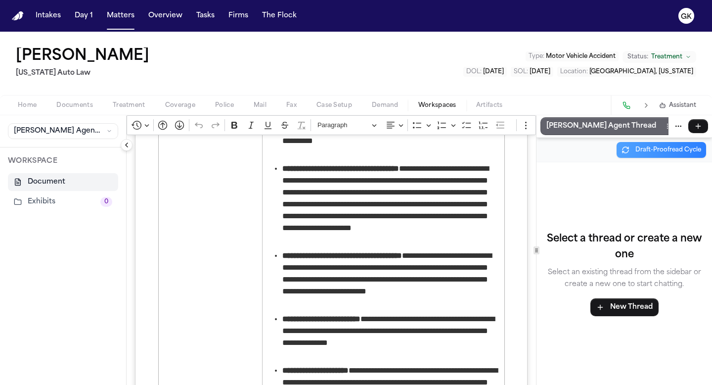
click at [662, 127] on button "Thread actions" at bounding box center [667, 126] width 11 height 11
click at [596, 125] on button "[PERSON_NAME] Agent Thread" at bounding box center [610, 126] width 138 height 18
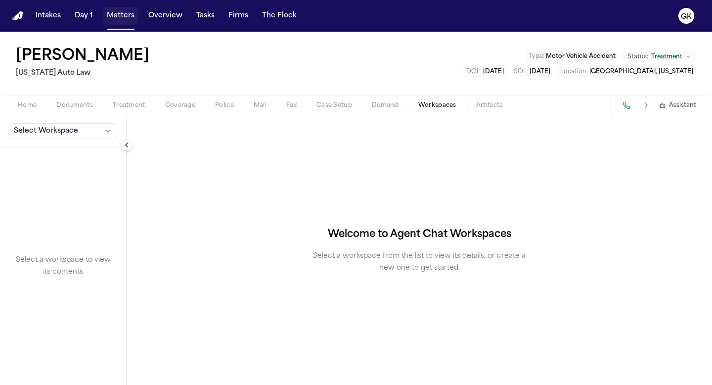
click at [124, 13] on button "Matters" at bounding box center [121, 16] width 36 height 18
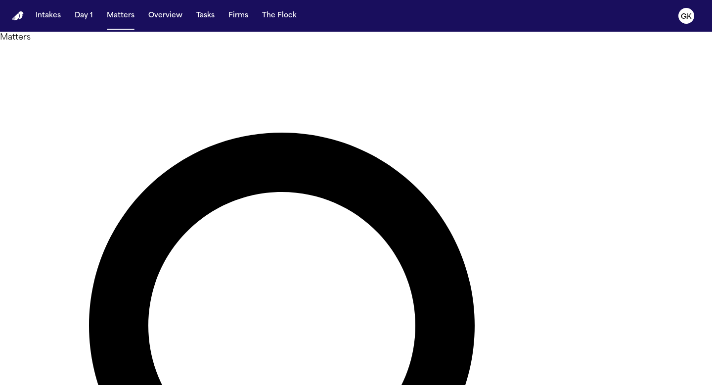
paste input "**********"
type input "**********"
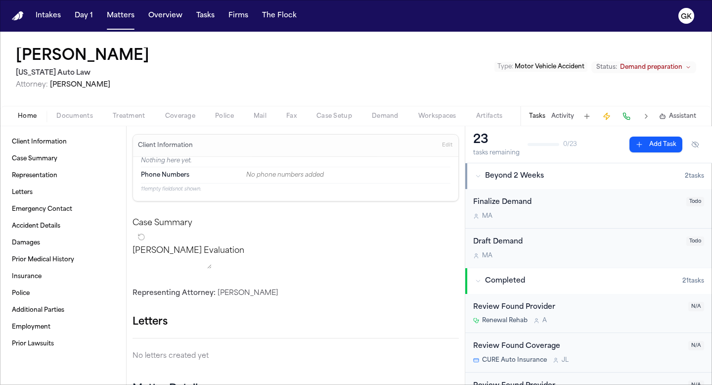
click at [390, 116] on span "Demand" at bounding box center [385, 116] width 27 height 8
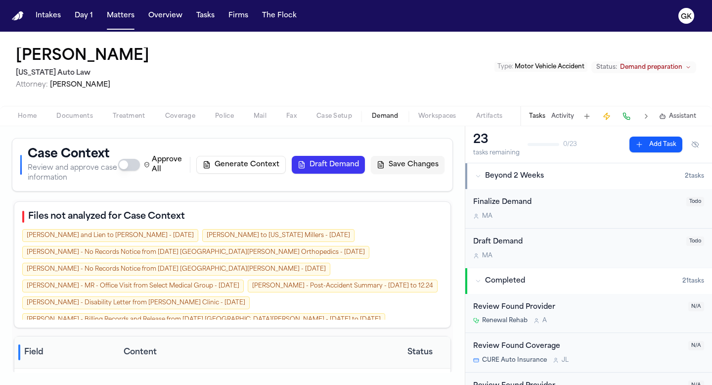
scroll to position [13, 0]
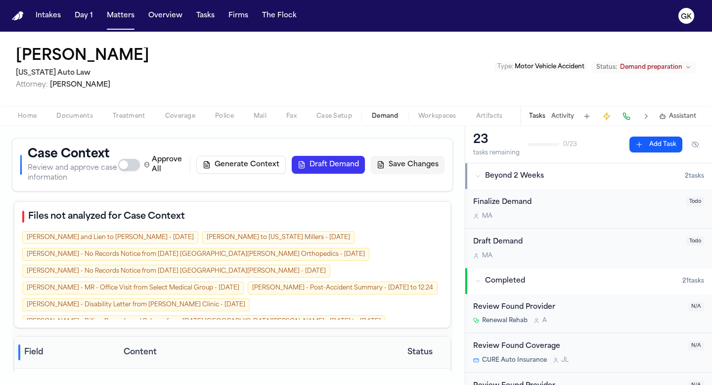
click at [207, 248] on div "D. Allen - No Records Notice from Ascension St. John Hospital Orthopedics - 8.1…" at bounding box center [195, 254] width 347 height 13
click at [204, 262] on div "D. Allen - LOR to Car Trucking Inc - 8.12.25 D. Allen - LOR to Drilla Close - 8…" at bounding box center [232, 274] width 420 height 92
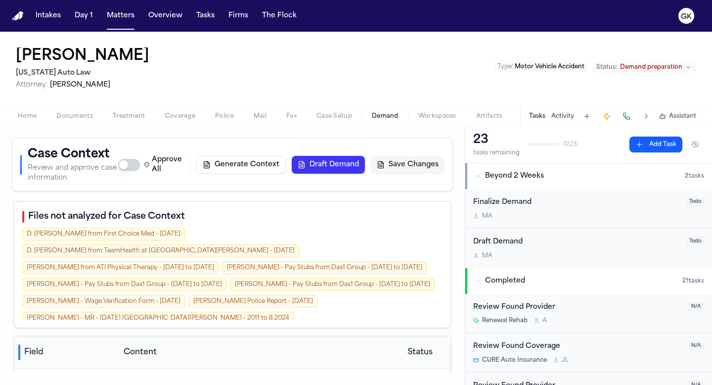
click at [204, 362] on div "D. Allen - MR - Partial Records from Ascension St. John Hospital Orthopedics - …" at bounding box center [197, 368] width 351 height 13
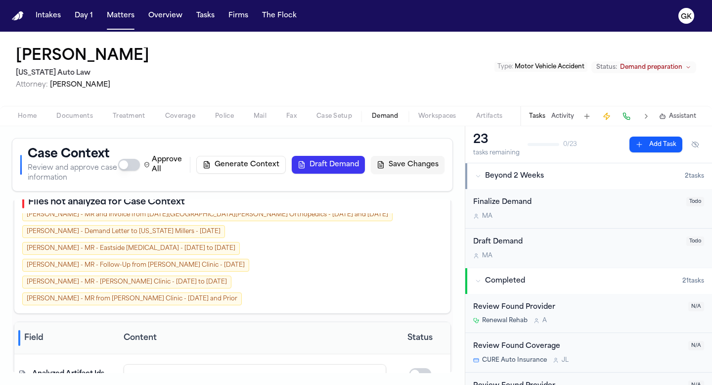
scroll to position [15, 0]
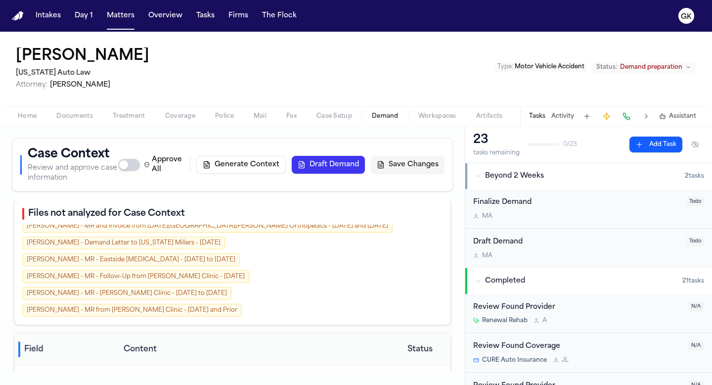
scroll to position [6, 0]
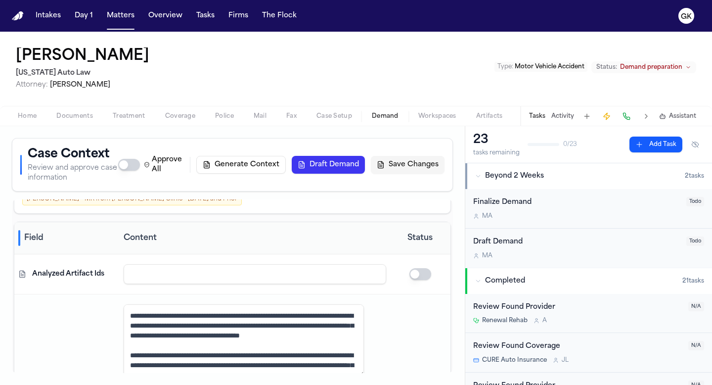
scroll to position [0, 0]
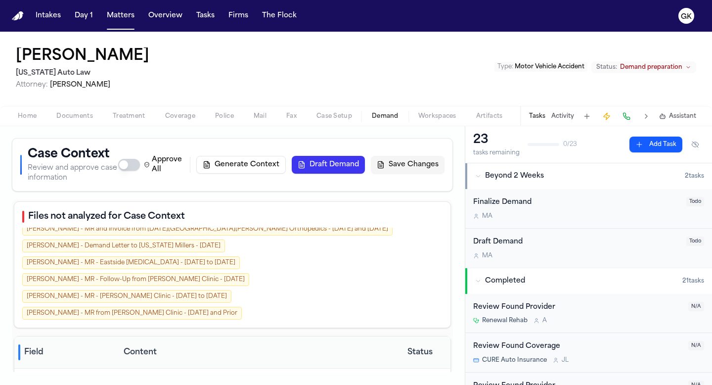
click at [422, 112] on span "Workspaces" at bounding box center [437, 116] width 38 height 8
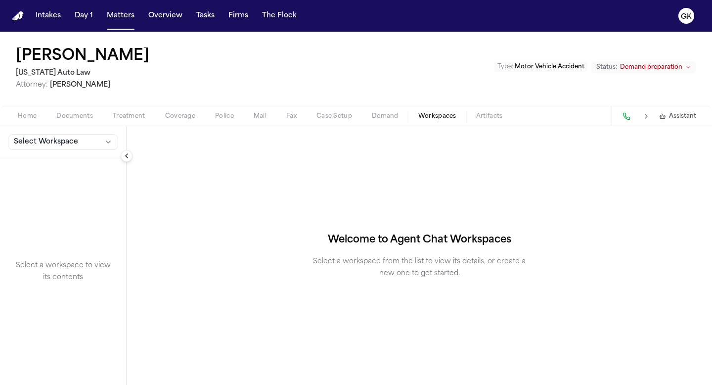
click at [375, 114] on span "Demand" at bounding box center [385, 116] width 27 height 8
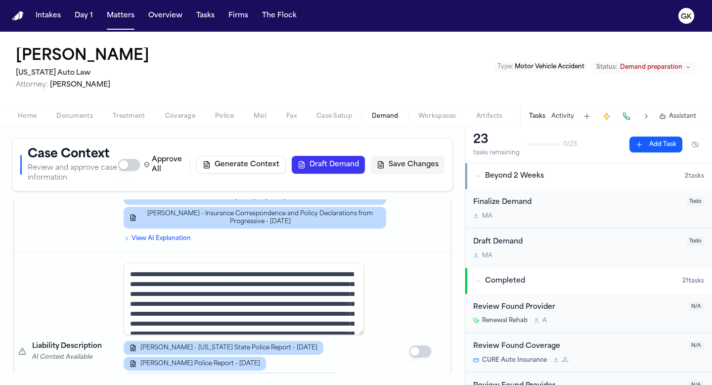
scroll to position [1001, 0]
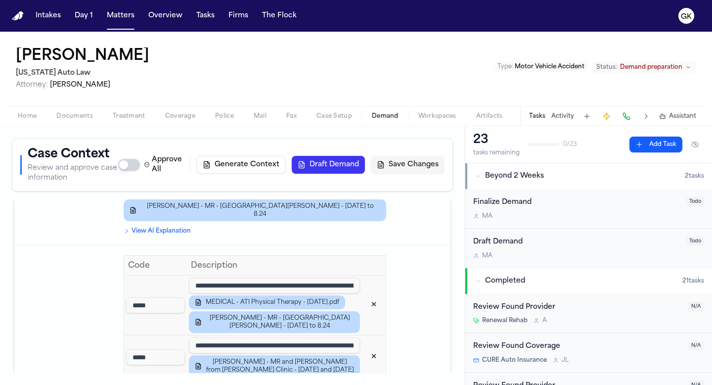
click at [326, 277] on input "**********" at bounding box center [274, 285] width 171 height 16
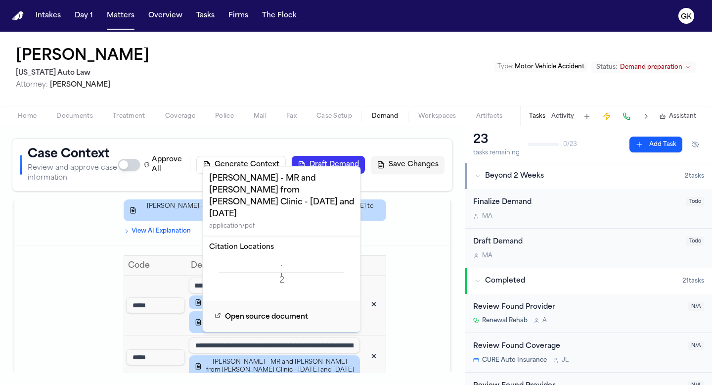
click at [326, 302] on div "Open source document" at bounding box center [281, 317] width 157 height 30
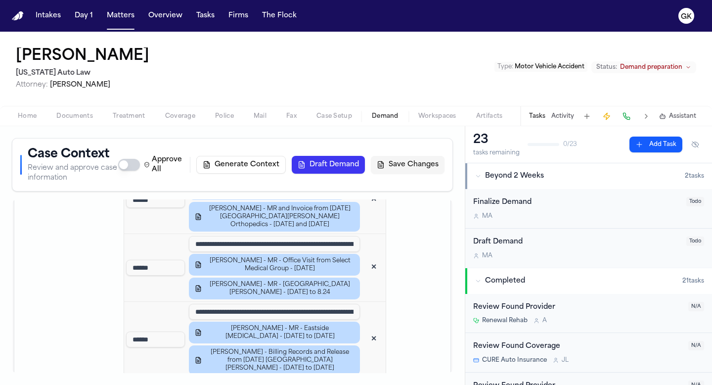
scroll to position [1418, 0]
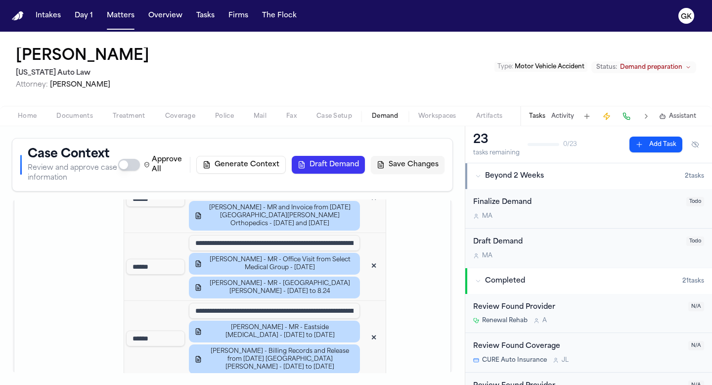
click at [307, 303] on input "**********" at bounding box center [274, 311] width 171 height 16
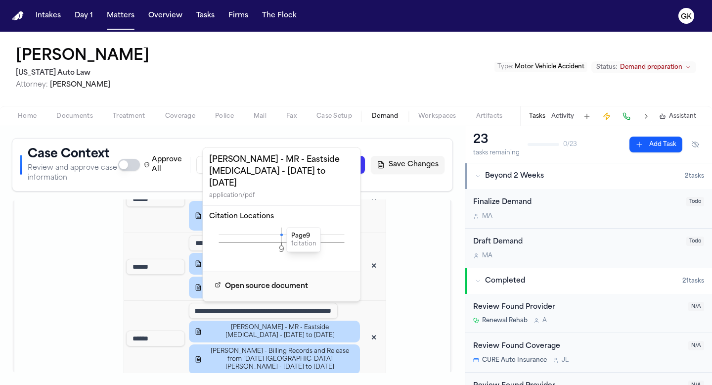
click at [280, 233] on icon at bounding box center [281, 234] width 2 height 2
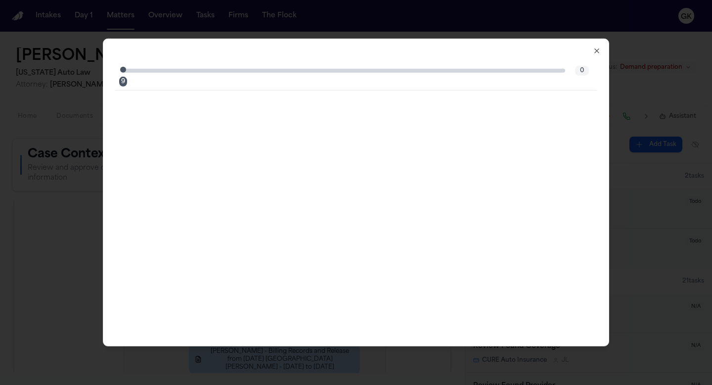
scroll to position [0, 0]
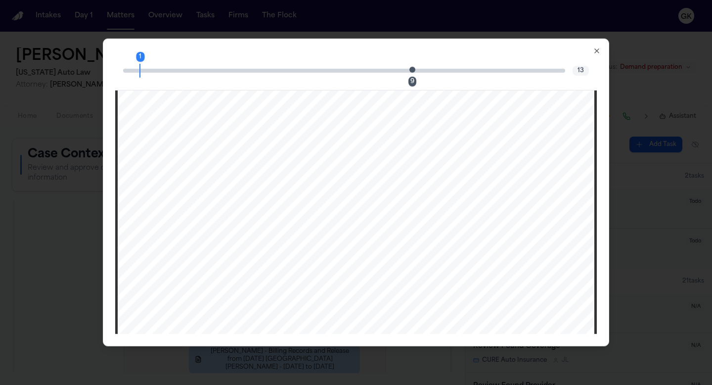
click at [411, 76] on div "1 9 13" at bounding box center [356, 71] width 482 height 40
click at [413, 72] on span "Page 9 citation marker - 1 citation" at bounding box center [413, 69] width 6 height 6
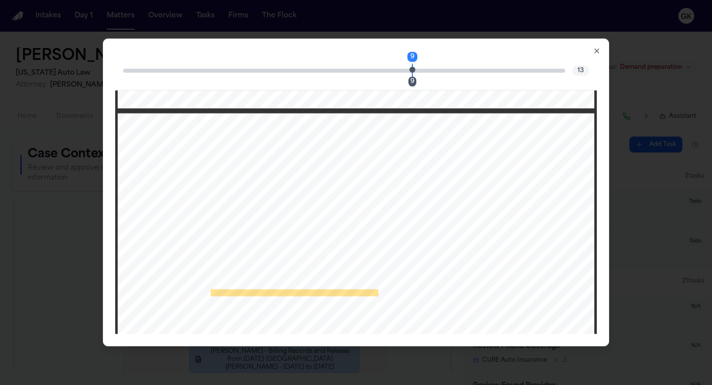
scroll to position [4973, 0]
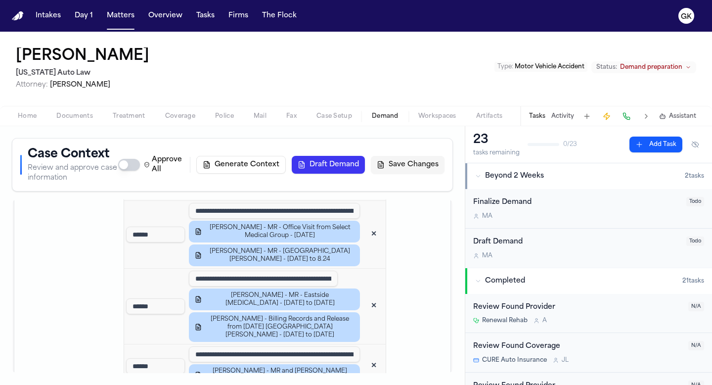
click at [368, 297] on button "✕" at bounding box center [374, 306] width 18 height 18
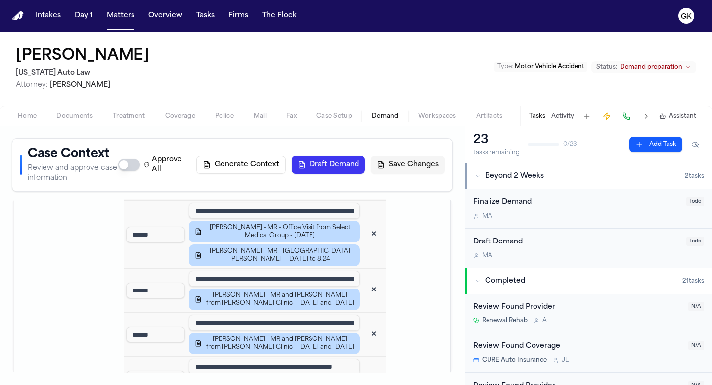
click at [429, 161] on button "Save Changes" at bounding box center [408, 165] width 74 height 18
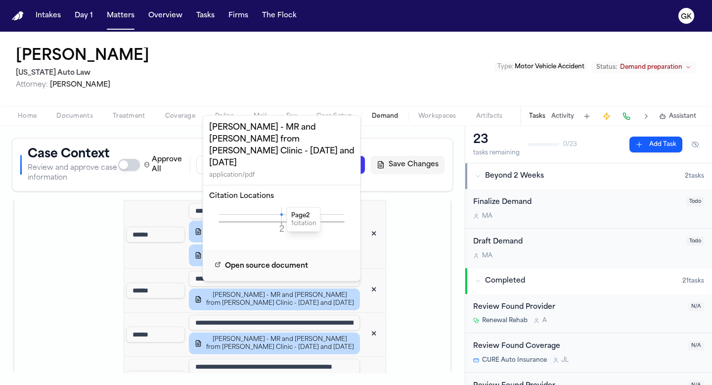
click at [281, 213] on icon at bounding box center [281, 214] width 2 height 2
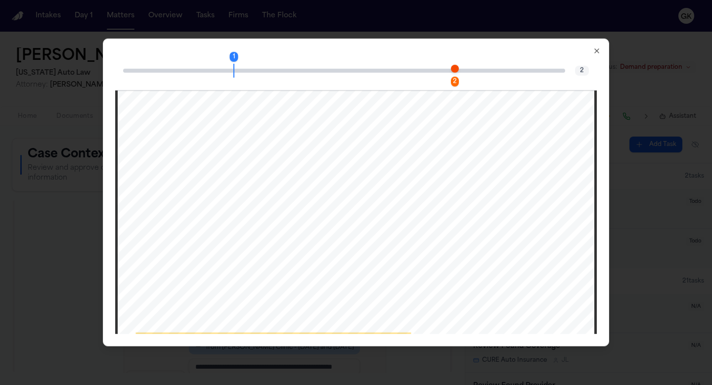
click at [457, 69] on span "Page 2 citation marker - 1 citation" at bounding box center [455, 68] width 8 height 8
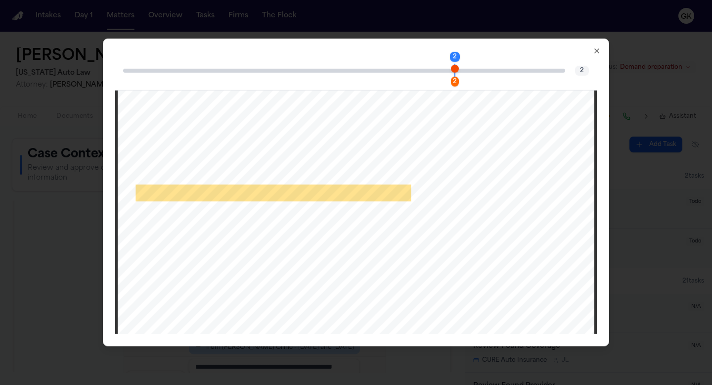
scroll to position [783, 0]
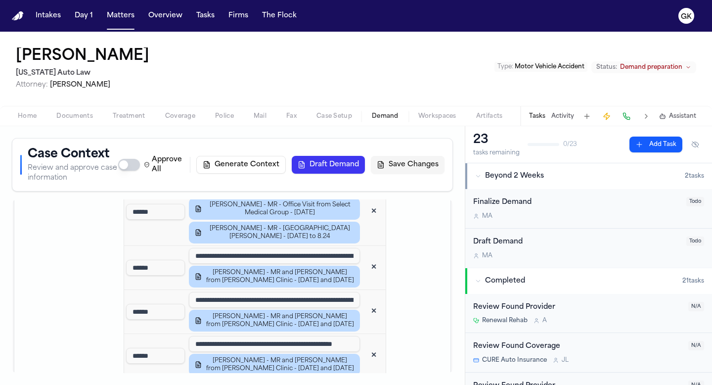
scroll to position [1489, 0]
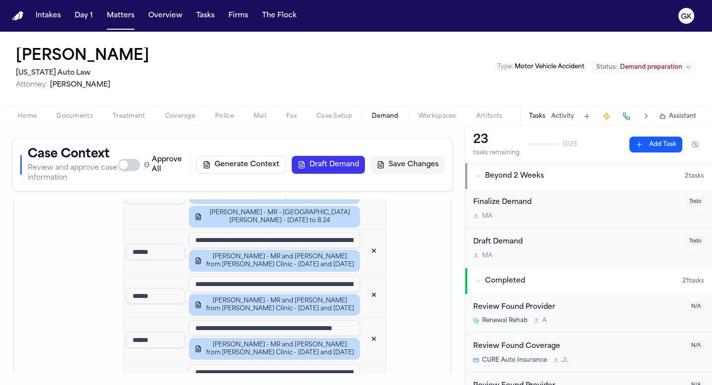
click at [367, 287] on button "✕" at bounding box center [374, 296] width 18 height 18
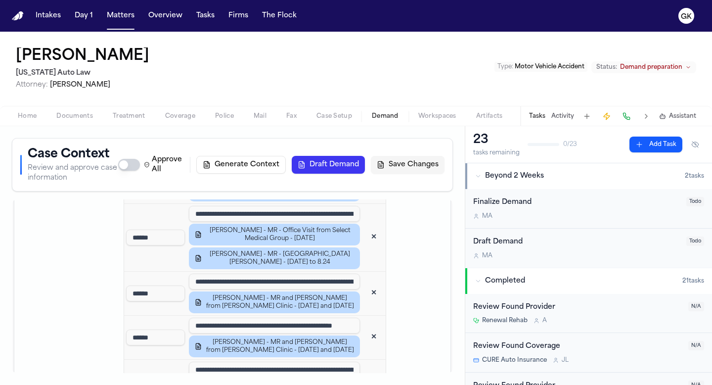
scroll to position [1448, 0]
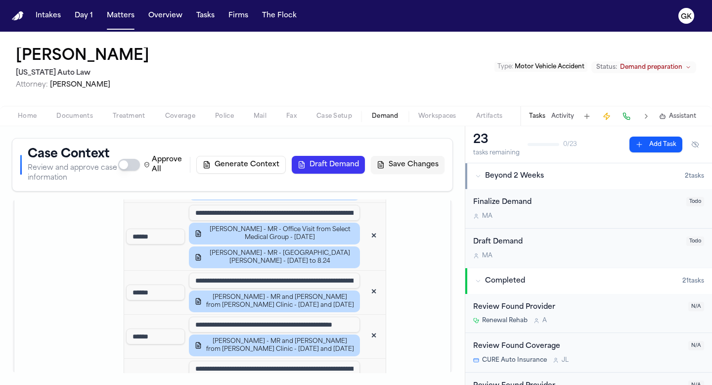
click at [366, 327] on button "✕" at bounding box center [374, 336] width 18 height 18
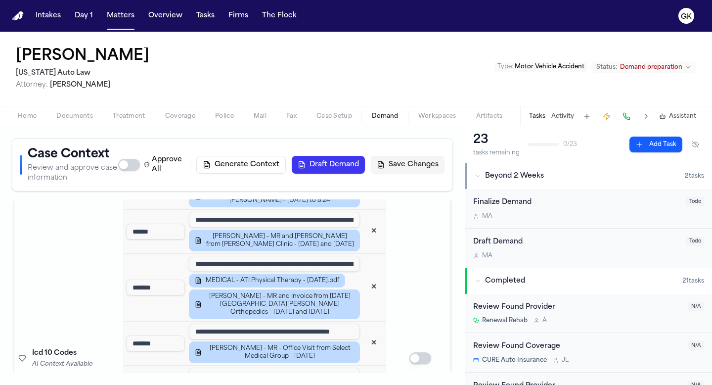
scroll to position [1511, 0]
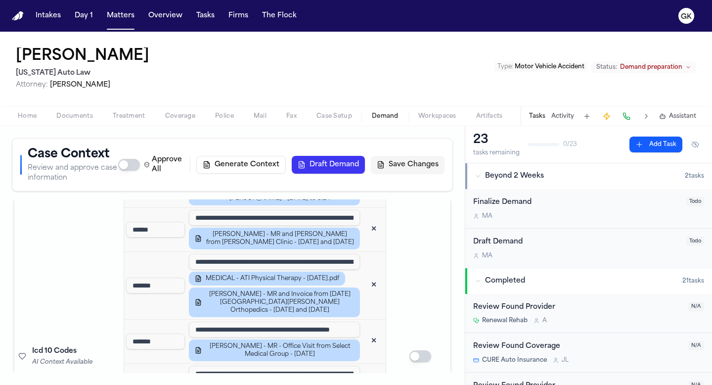
click at [335, 322] on input "**********" at bounding box center [274, 330] width 171 height 16
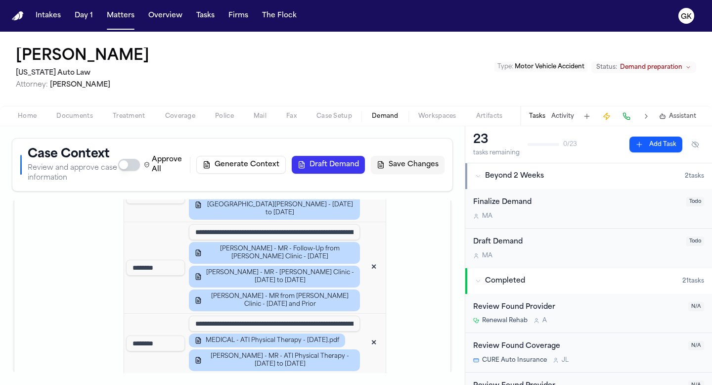
scroll to position [1838, 0]
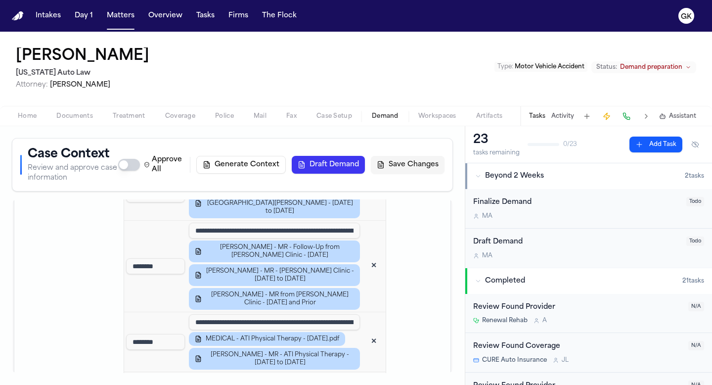
click at [410, 170] on button "Save Changes" at bounding box center [408, 165] width 74 height 18
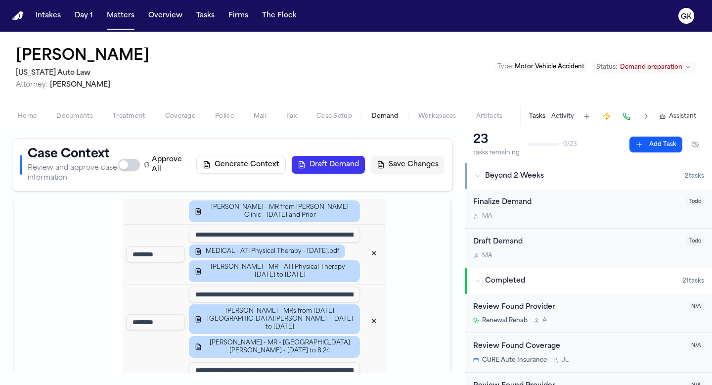
scroll to position [1924, 0]
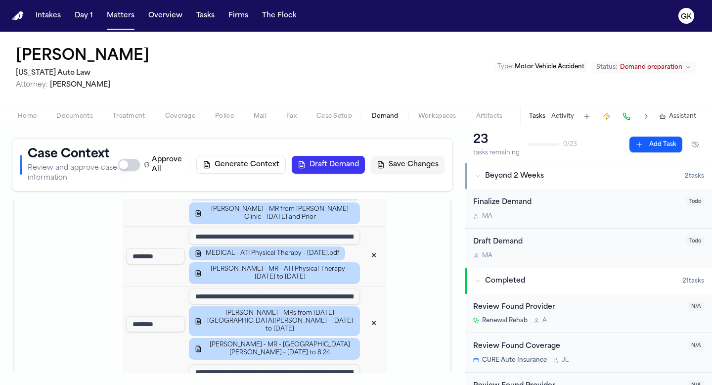
click at [322, 364] on input "**********" at bounding box center [274, 372] width 171 height 16
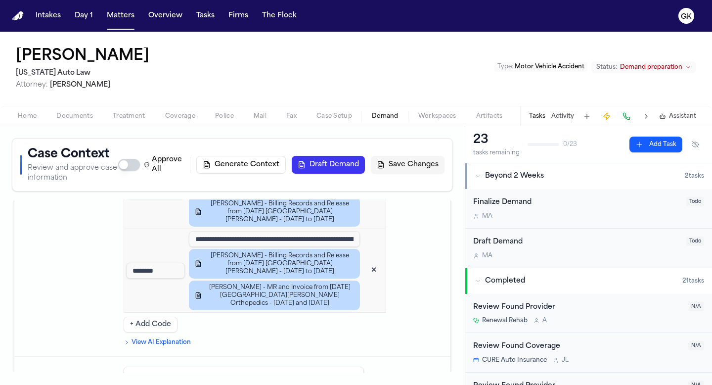
scroll to position [2133, 0]
click at [423, 171] on button "Save Changes" at bounding box center [408, 165] width 74 height 18
click at [415, 164] on button "Save Changes" at bounding box center [408, 165] width 74 height 18
click at [413, 171] on button "Save Changes" at bounding box center [408, 165] width 74 height 18
click at [341, 159] on button "Draft Demand" at bounding box center [328, 165] width 73 height 18
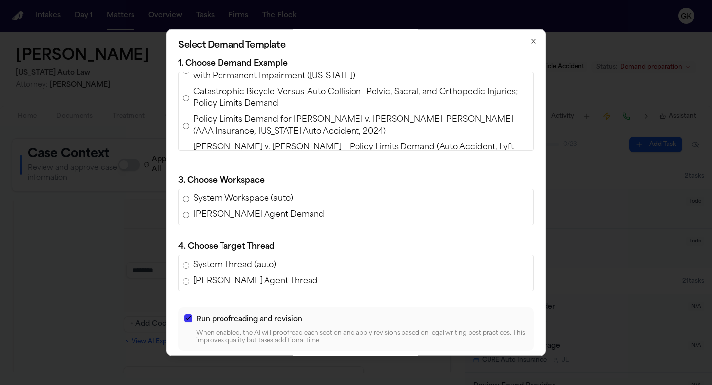
scroll to position [320, 0]
click at [271, 113] on span "Policy Limits Demand for Luke Bartholomew Wilson v. Wissam Walid Laham (AAA Ins…" at bounding box center [361, 125] width 336 height 24
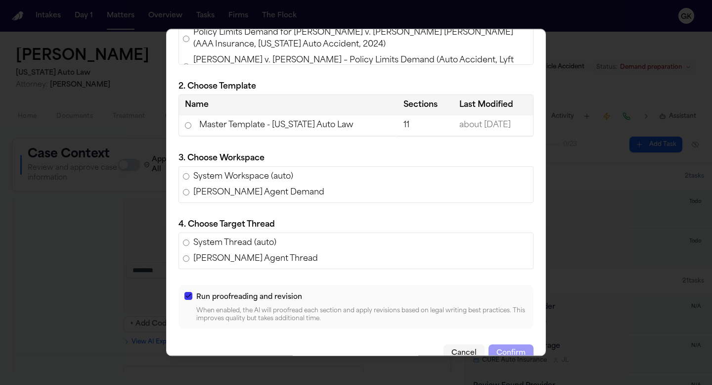
scroll to position [91, 0]
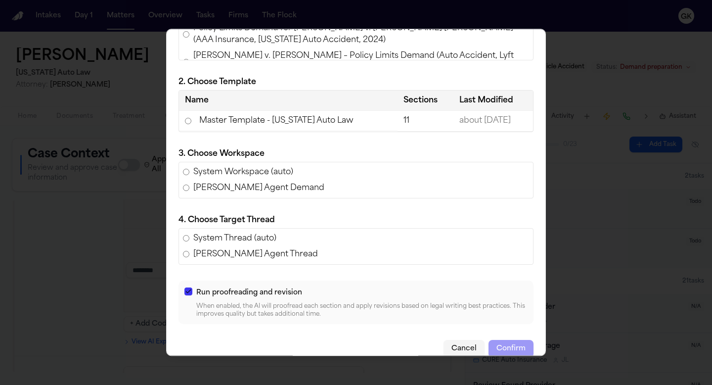
click at [283, 121] on td "Master Template - Michigan Auto Law" at bounding box center [288, 121] width 219 height 20
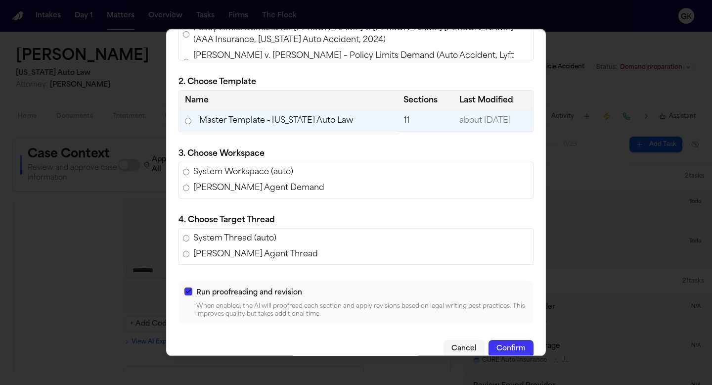
scroll to position [104, 0]
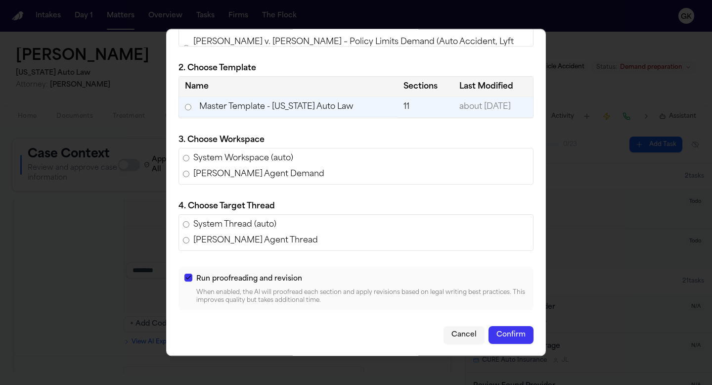
click at [516, 337] on button "Confirm" at bounding box center [511, 335] width 45 height 18
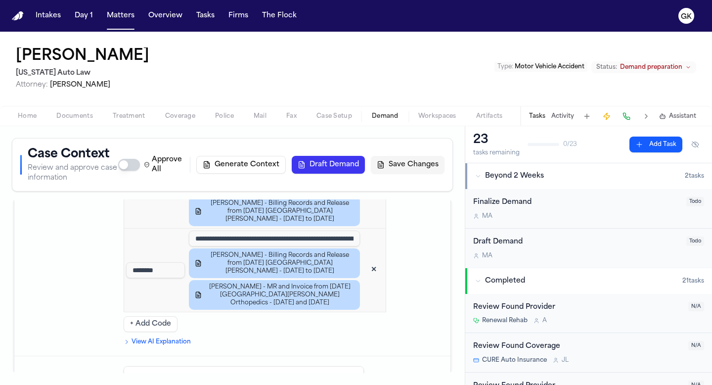
click at [427, 117] on span "Workspaces" at bounding box center [437, 116] width 38 height 8
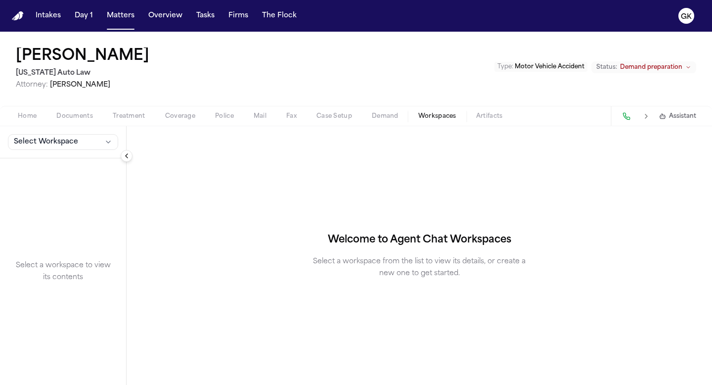
click at [79, 143] on button "Select Workspace" at bounding box center [63, 142] width 110 height 16
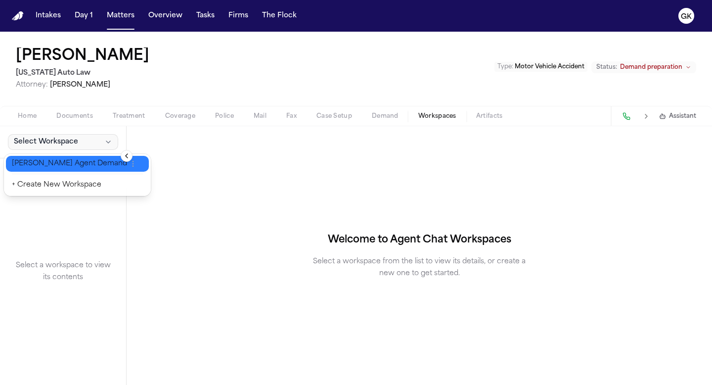
click at [72, 156] on button "[PERSON_NAME] Agent Demand" at bounding box center [77, 164] width 143 height 16
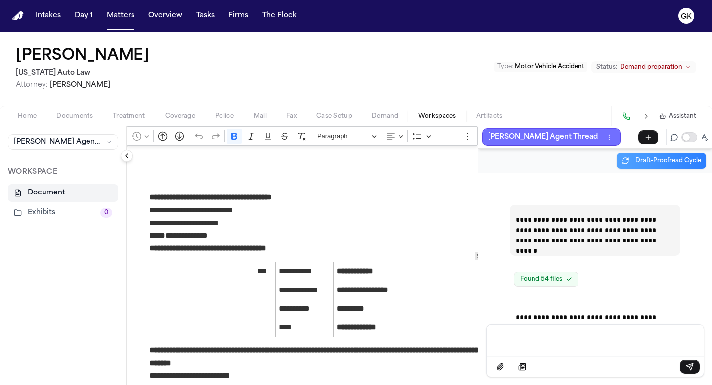
click at [530, 143] on button "Finch Agent Thread" at bounding box center [551, 137] width 138 height 18
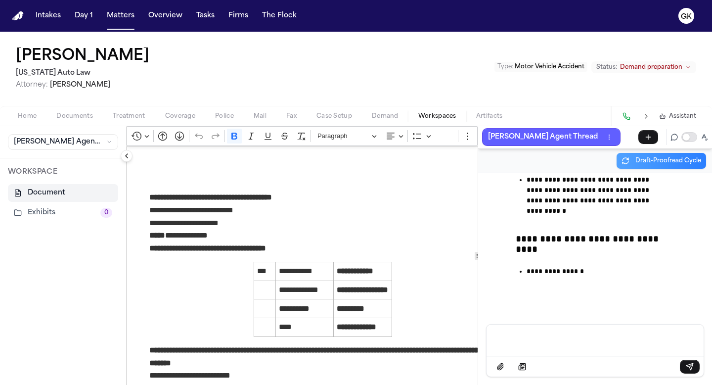
scroll to position [90229, 0]
click at [16, 16] on img "Home" at bounding box center [18, 15] width 12 height 9
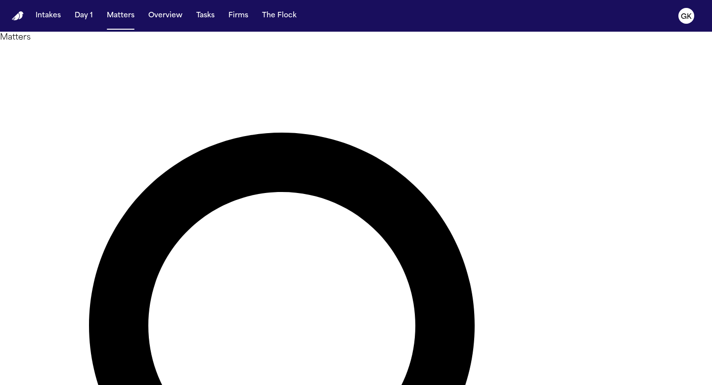
type input "****"
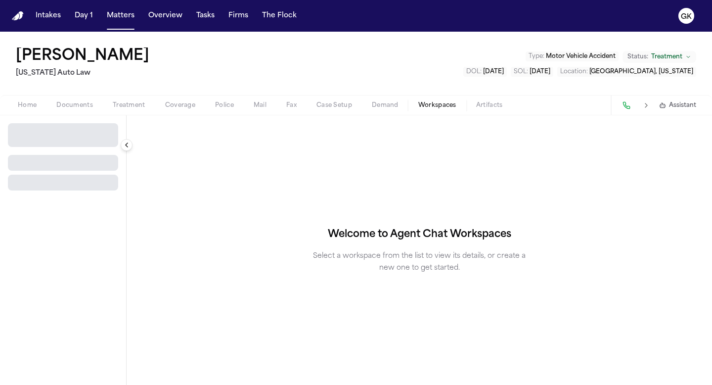
click at [440, 110] on span "button" at bounding box center [438, 110] width 50 height 1
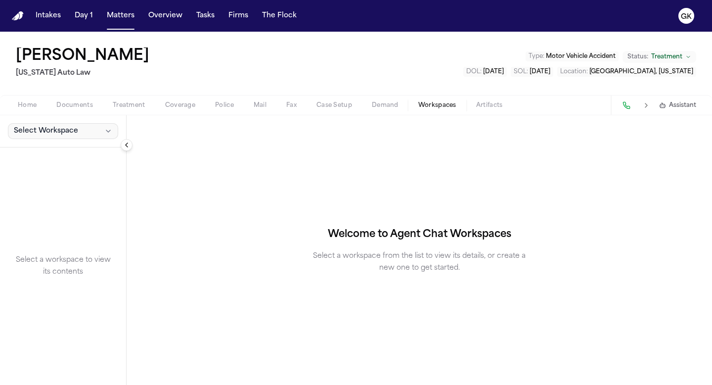
click at [25, 127] on span "Select Workspace" at bounding box center [46, 131] width 64 height 10
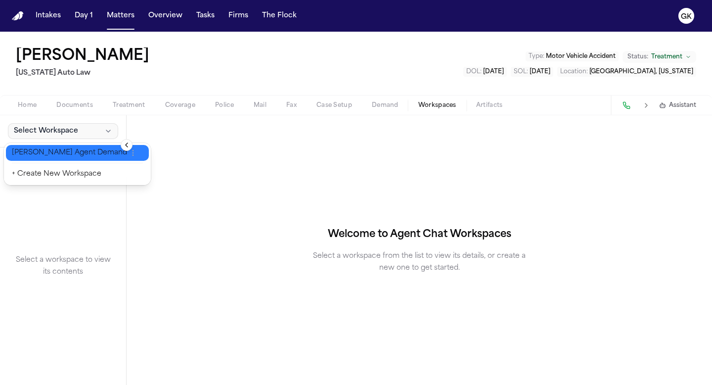
click at [40, 154] on span "[PERSON_NAME] Agent Demand" at bounding box center [69, 153] width 115 height 10
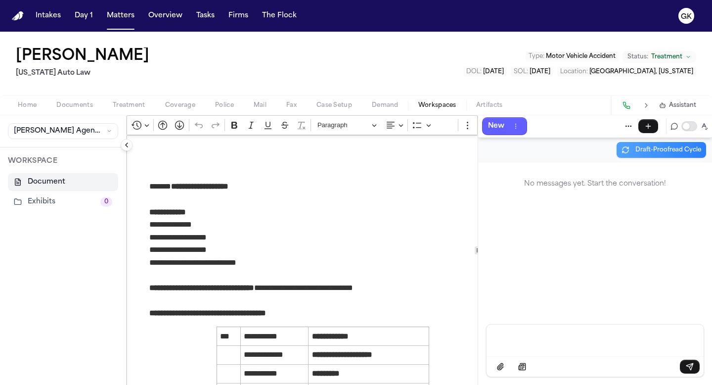
click at [383, 107] on span "Demand" at bounding box center [385, 105] width 27 height 8
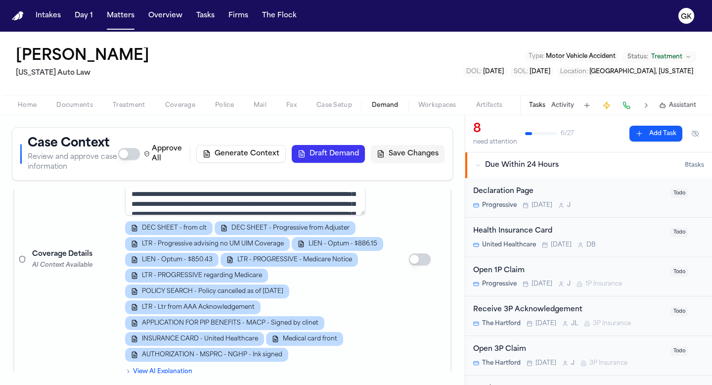
scroll to position [933, 0]
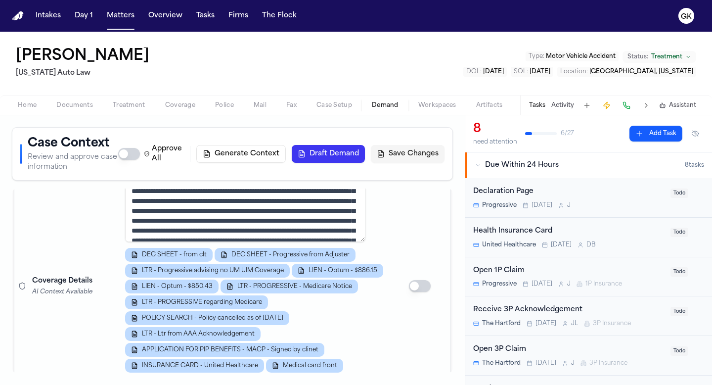
click at [420, 225] on td at bounding box center [420, 286] width 62 height 253
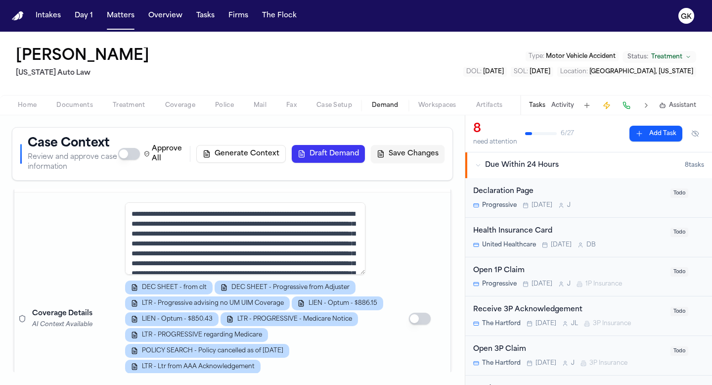
scroll to position [899, 0]
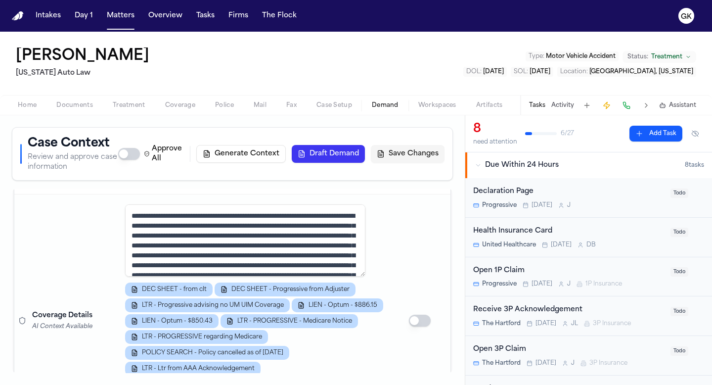
click at [312, 224] on textarea at bounding box center [245, 240] width 240 height 72
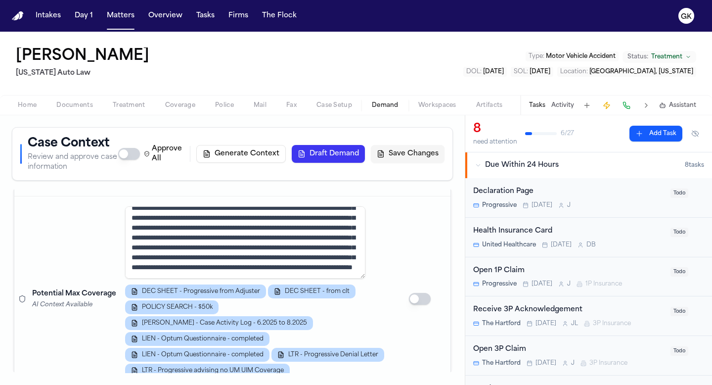
scroll to position [69, 0]
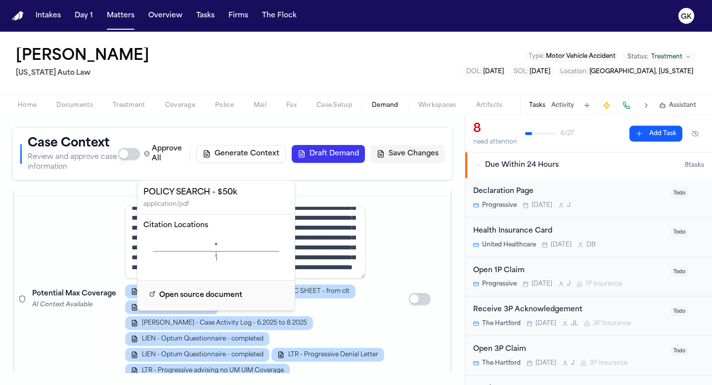
click at [219, 241] on icon "1 Page" at bounding box center [215, 251] width 145 height 30
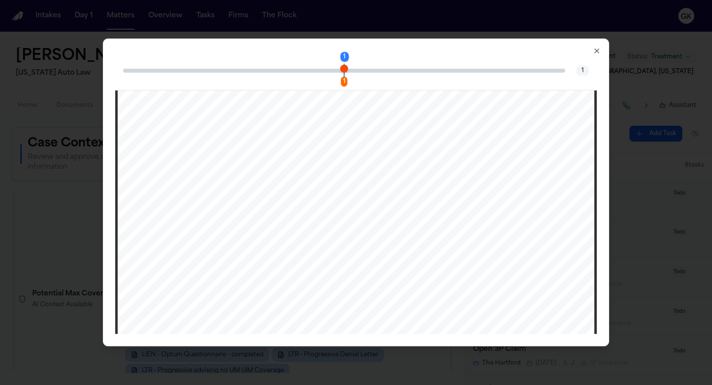
click at [345, 65] on div "1" at bounding box center [348, 70] width 8 height 12
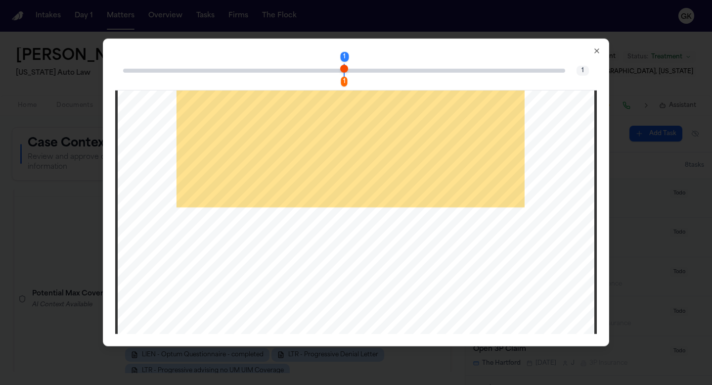
scroll to position [378, 0]
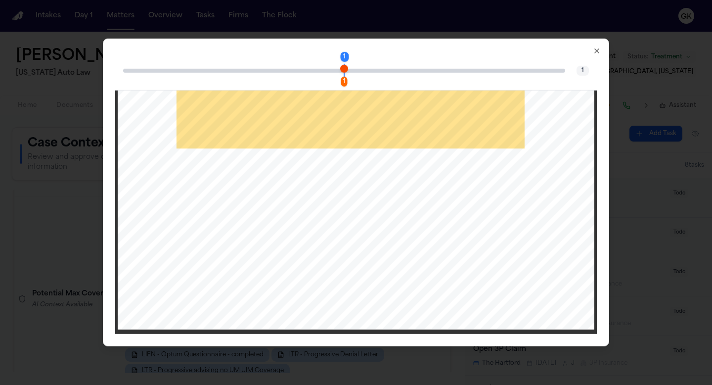
click at [283, 223] on div "Friday, March 21, 2025 As per your instructions, we have acquired the following…" at bounding box center [356, 20] width 477 height 617
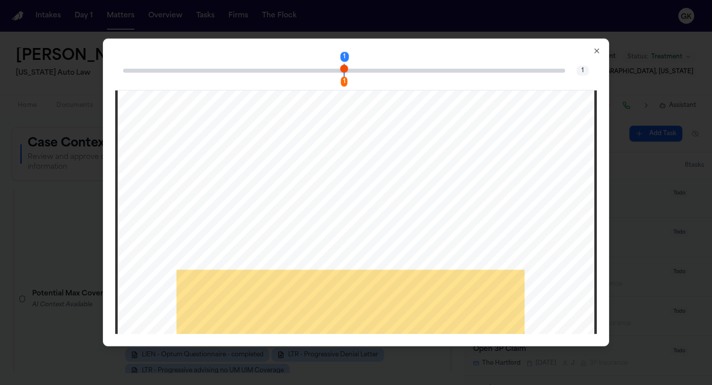
scroll to position [194, 0]
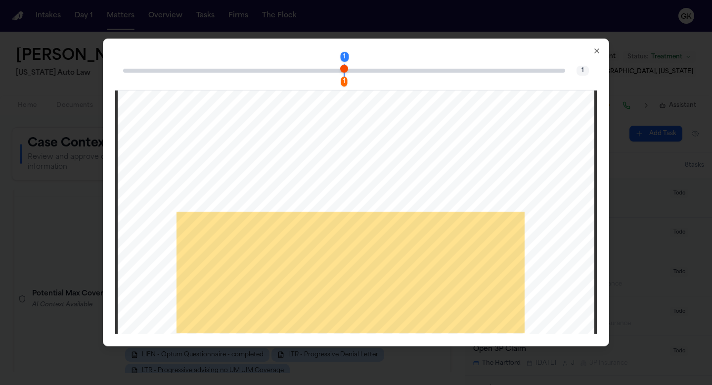
click at [594, 51] on icon "button" at bounding box center [597, 51] width 8 height 8
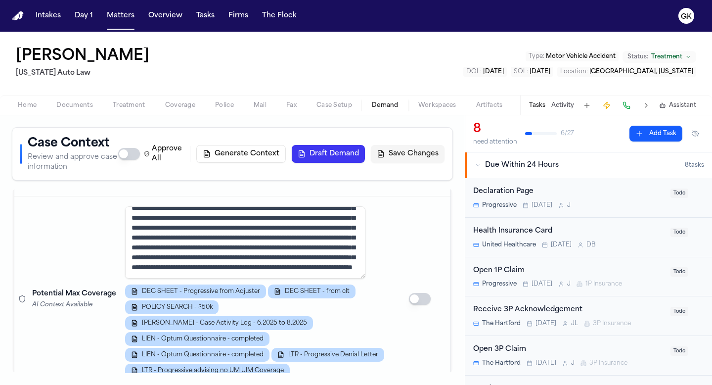
click at [306, 334] on div "DEC SHEET - Progressive from Adjuster DEC SHEET - from clt POLICY SEARCH - $50k…" at bounding box center [255, 330] width 260 height 93
click at [426, 104] on span "Workspaces" at bounding box center [437, 105] width 38 height 8
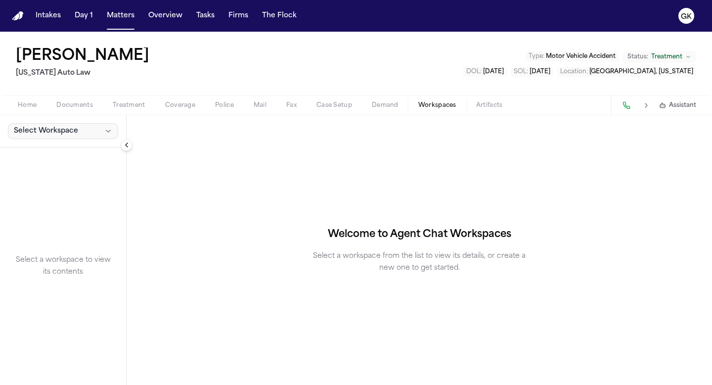
click at [73, 125] on button "Select Workspace" at bounding box center [63, 131] width 110 height 16
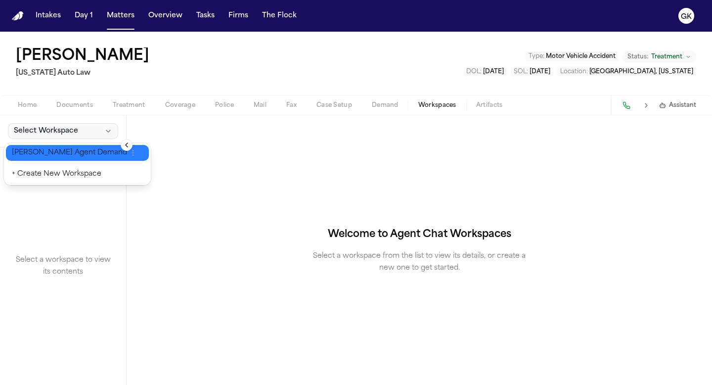
click at [67, 153] on span "[PERSON_NAME] Agent Demand" at bounding box center [69, 153] width 115 height 10
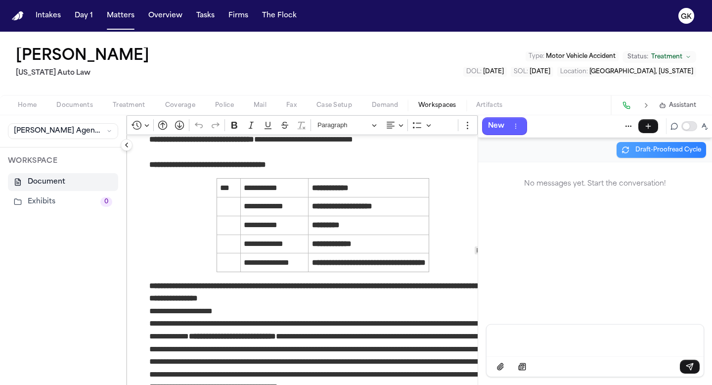
scroll to position [163, 0]
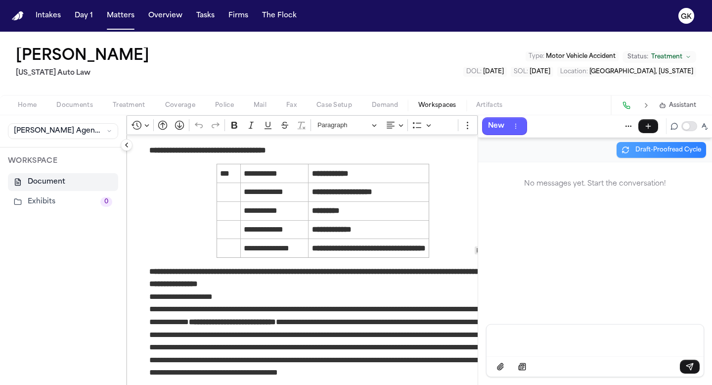
click at [263, 317] on p "**********" at bounding box center [322, 347] width 347 height 89
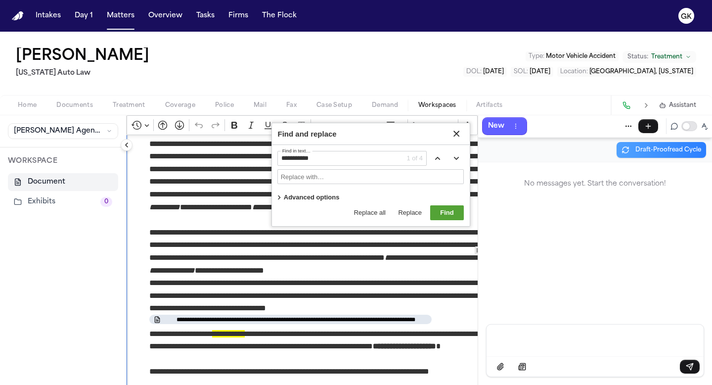
scroll to position [2701, 0]
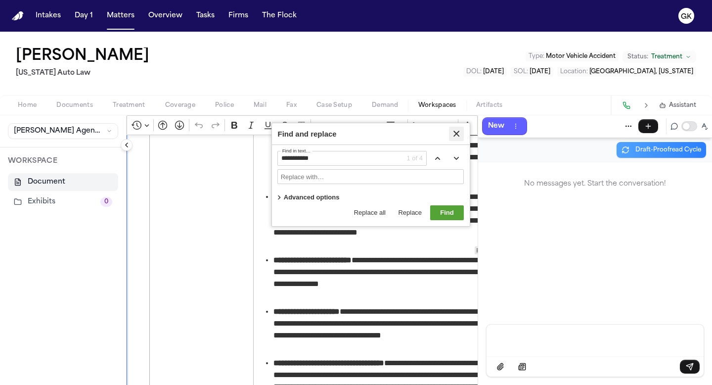
type input "**********"
click at [460, 133] on icon "Find and replace" at bounding box center [457, 134] width 10 height 10
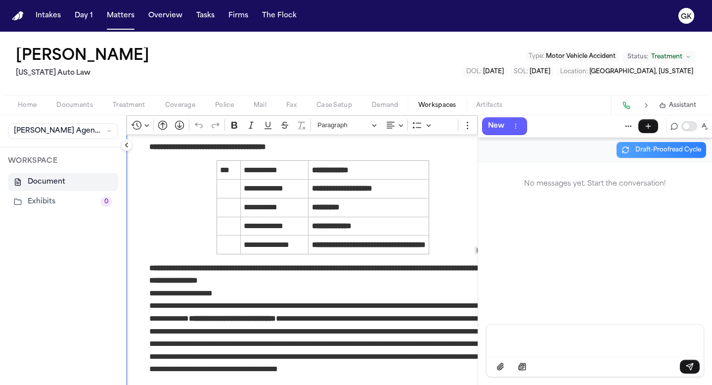
scroll to position [0, 0]
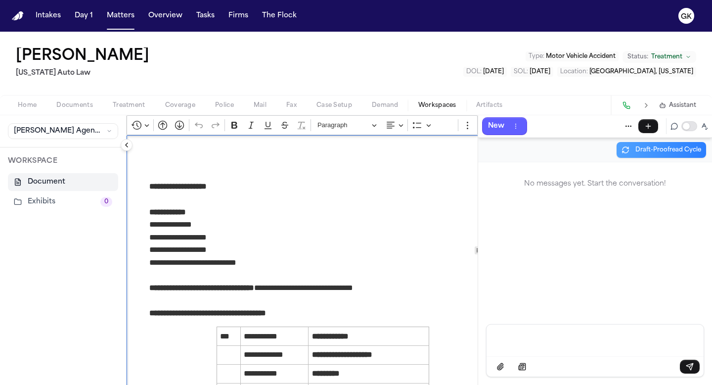
click at [296, 252] on p "**********" at bounding box center [322, 249] width 347 height 139
click at [565, 345] on div "Message input" at bounding box center [595, 339] width 205 height 30
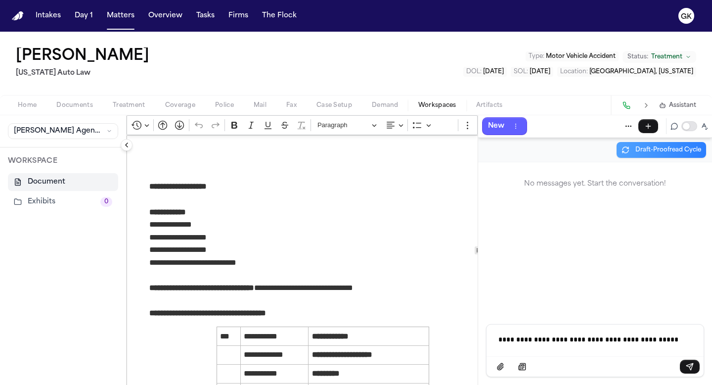
click at [565, 341] on p "**********" at bounding box center [595, 339] width 193 height 10
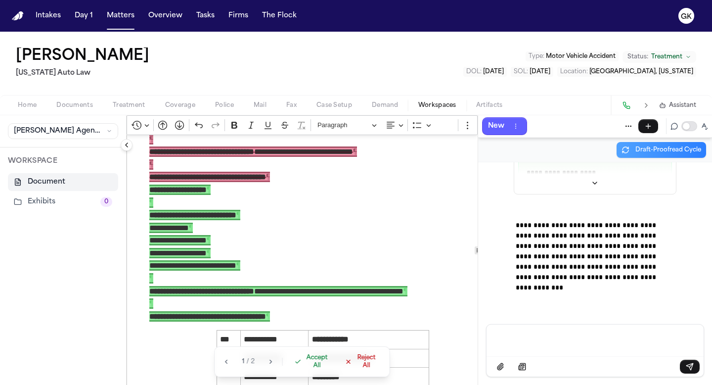
scroll to position [137, 0]
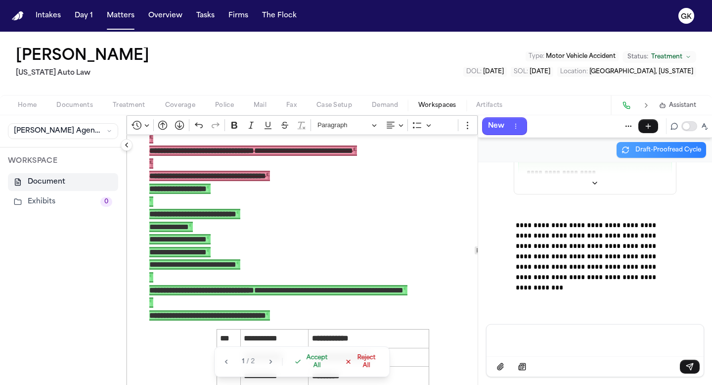
click at [364, 358] on span "Reject All" at bounding box center [366, 362] width 22 height 16
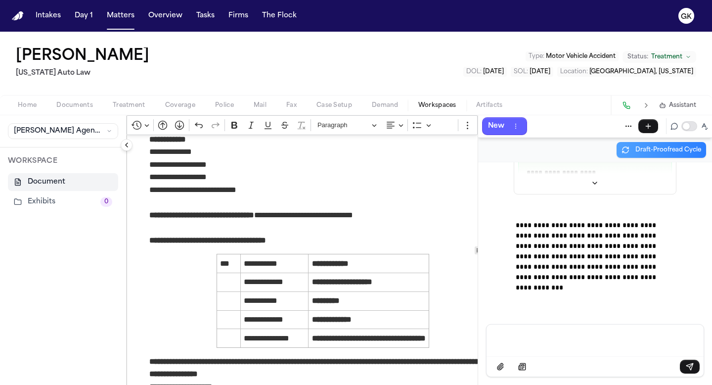
scroll to position [59, 0]
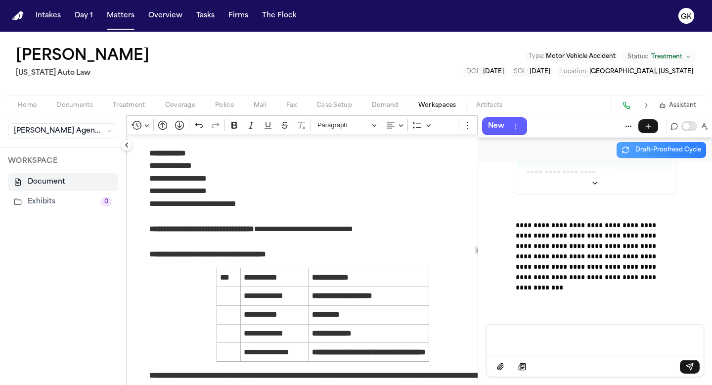
click at [399, 259] on p "**********" at bounding box center [322, 190] width 347 height 139
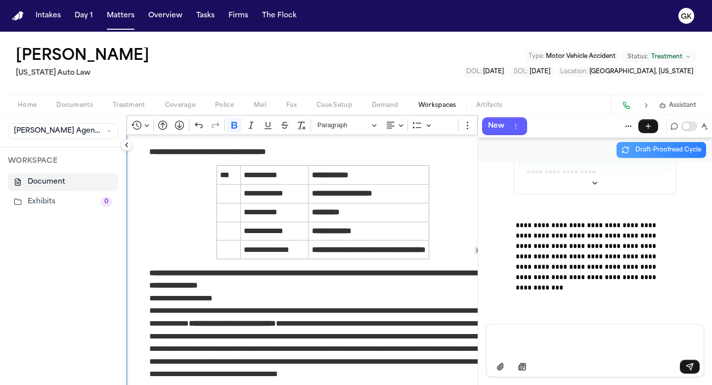
scroll to position [161, 0]
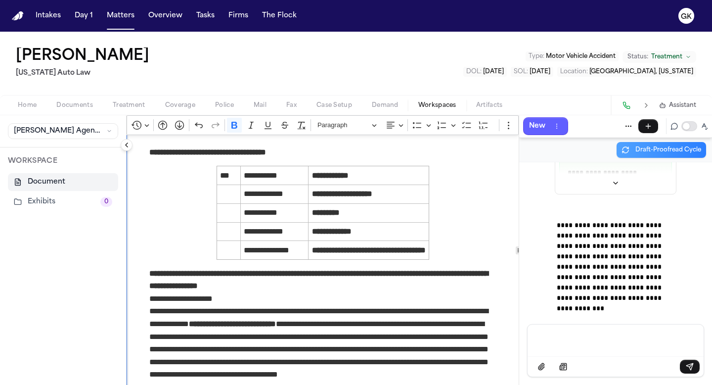
click at [519, 275] on div "**********" at bounding box center [420, 250] width 586 height 270
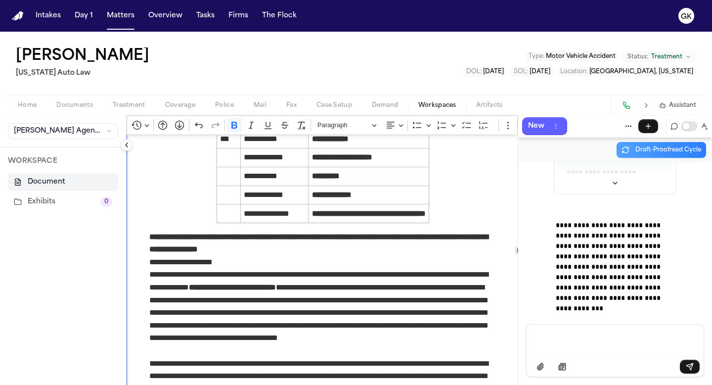
scroll to position [199, 0]
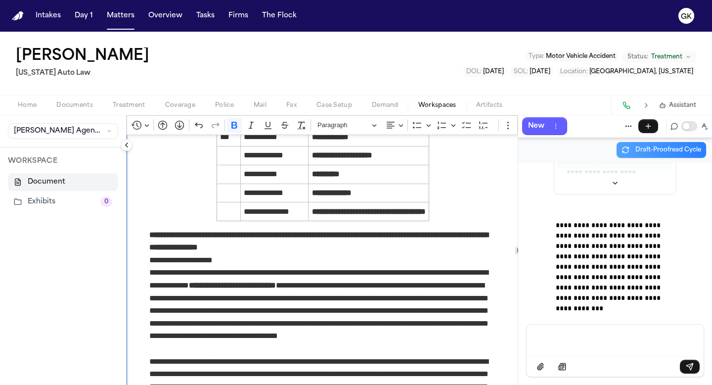
click at [380, 306] on p "**********" at bounding box center [322, 310] width 347 height 89
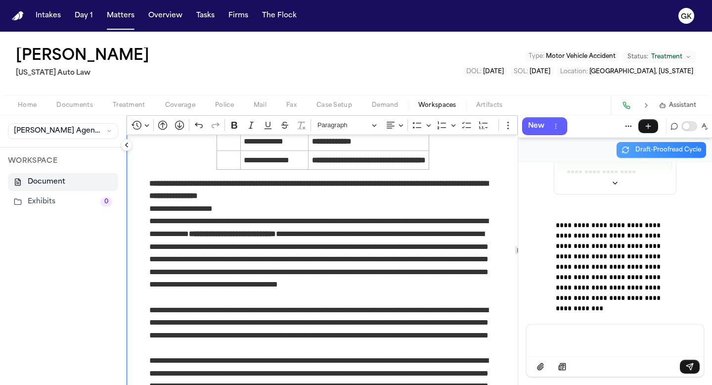
scroll to position [252, 0]
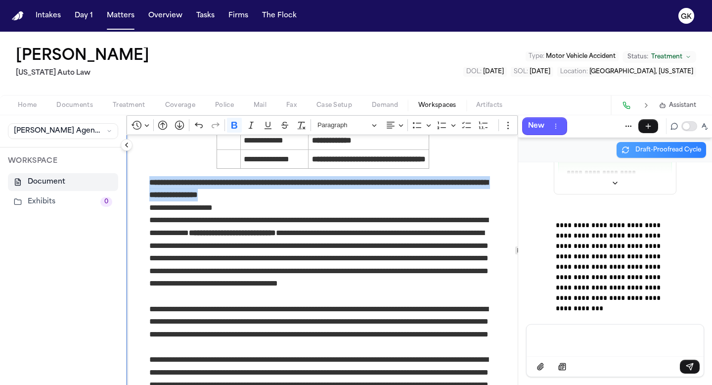
drag, startPoint x: 426, startPoint y: 196, endPoint x: 150, endPoint y: 179, distance: 276.6
click at [150, 179] on p "**********" at bounding box center [322, 188] width 347 height 25
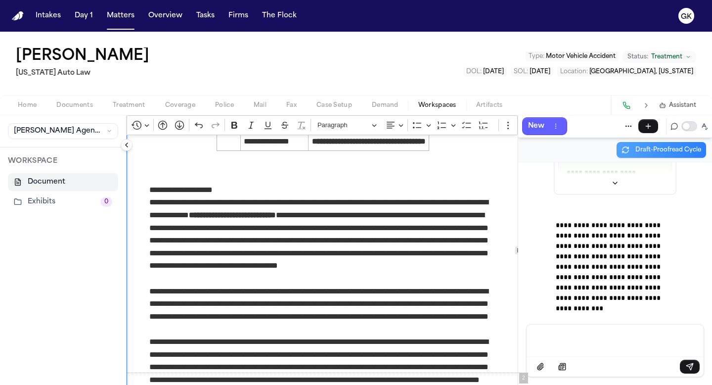
scroll to position [273, 0]
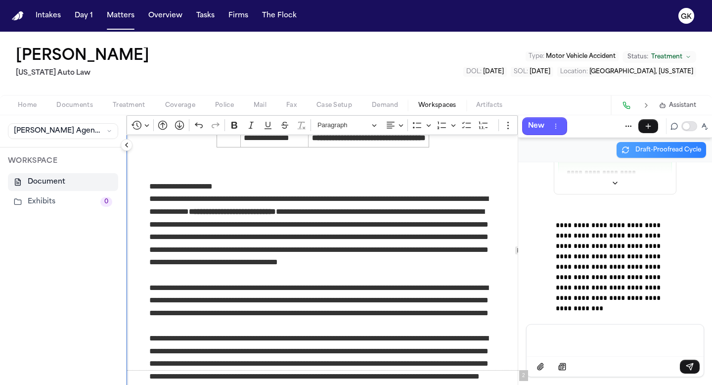
click at [356, 264] on p "**********" at bounding box center [322, 236] width 347 height 89
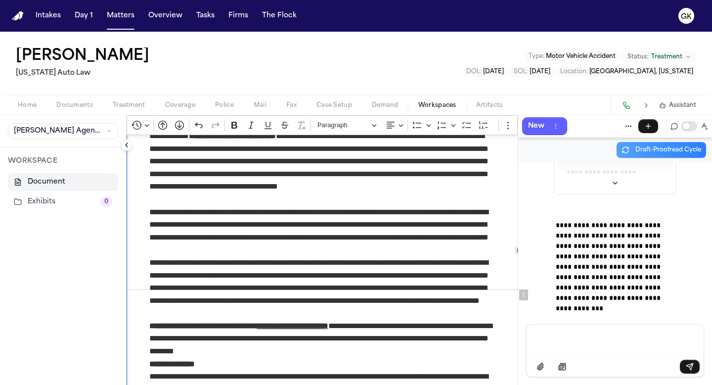
scroll to position [359, 0]
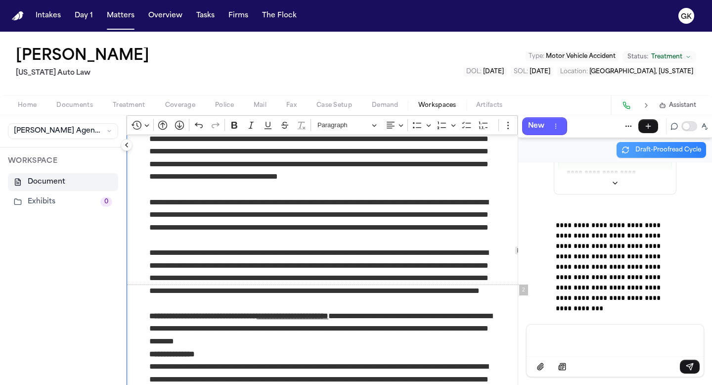
click at [307, 304] on p "**********" at bounding box center [322, 277] width 347 height 63
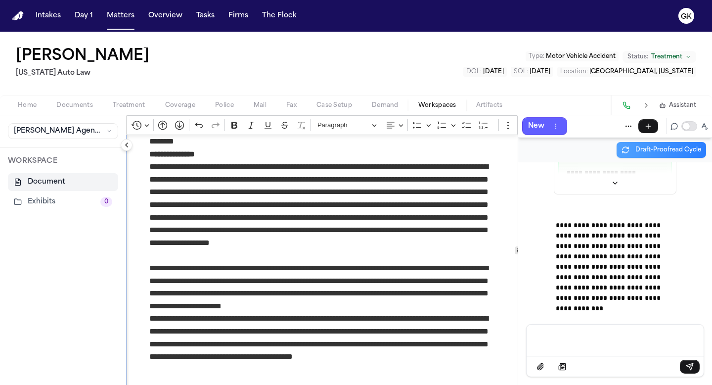
scroll to position [559, 0]
click at [401, 293] on p "**********" at bounding box center [322, 286] width 347 height 50
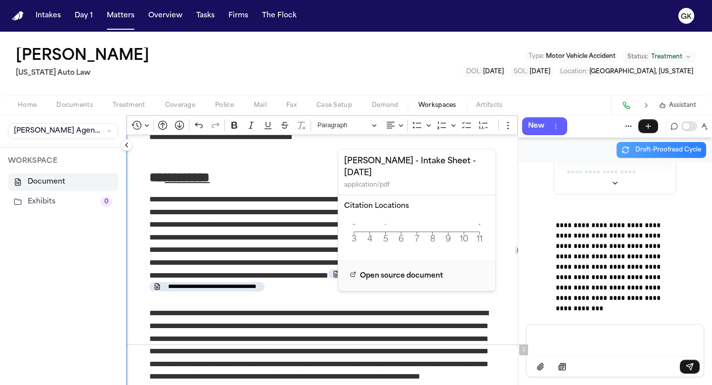
scroll to position [779, 0]
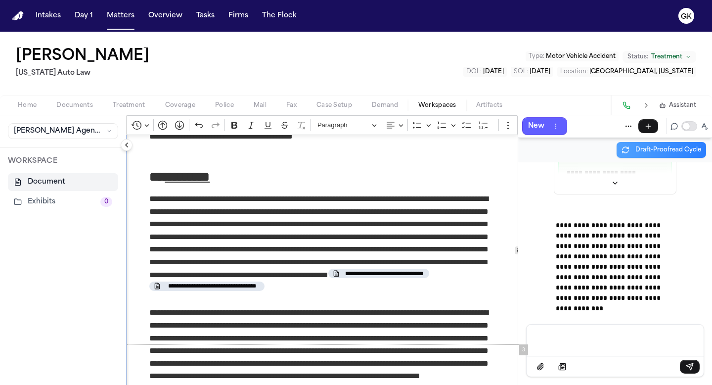
click at [277, 227] on p "**********" at bounding box center [322, 249] width 347 height 114
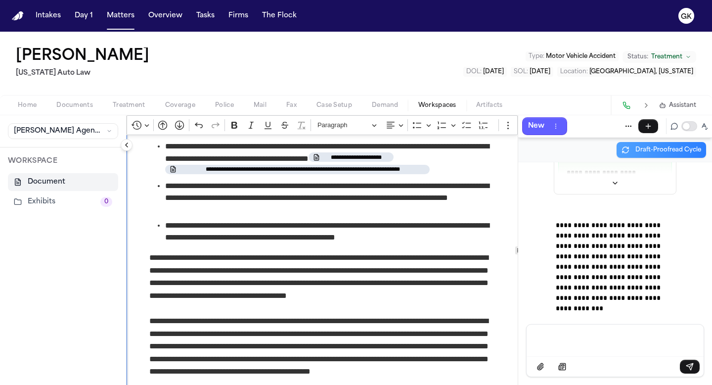
scroll to position [1165, 0]
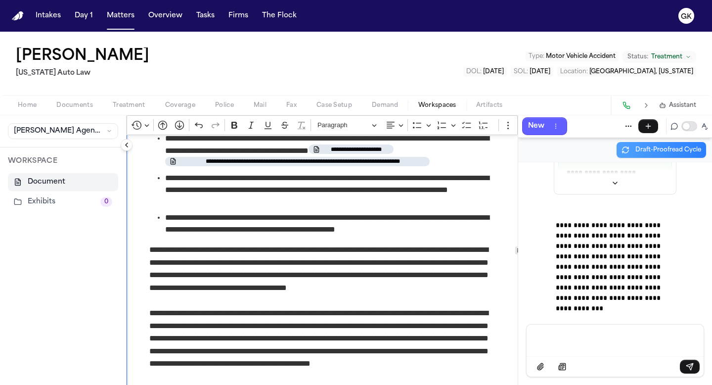
click at [262, 299] on p "**********" at bounding box center [322, 274] width 347 height 63
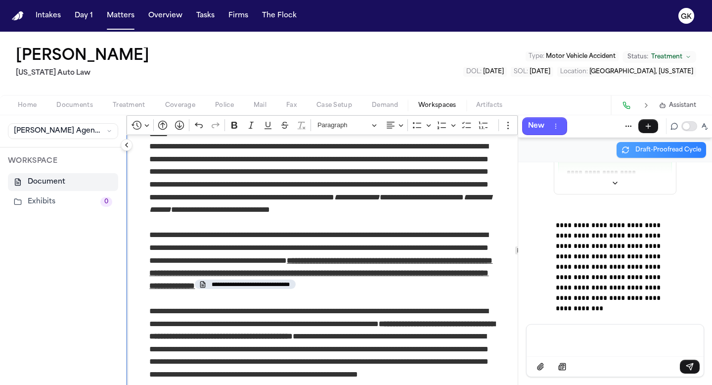
scroll to position [1570, 0]
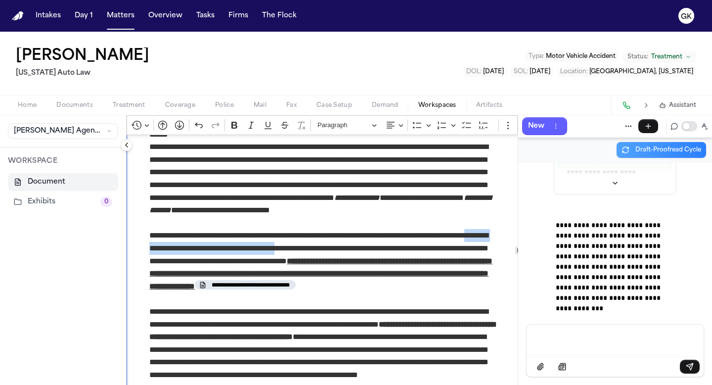
drag, startPoint x: 359, startPoint y: 248, endPoint x: 184, endPoint y: 246, distance: 175.6
click at [184, 246] on p "**********" at bounding box center [322, 267] width 347 height 76
click at [309, 308] on p "**********" at bounding box center [322, 349] width 347 height 89
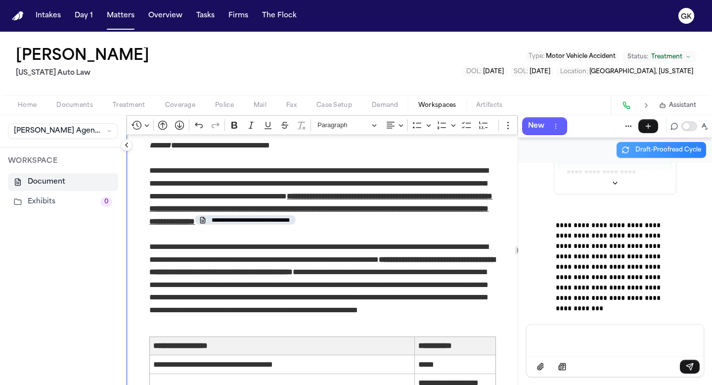
scroll to position [1637, 0]
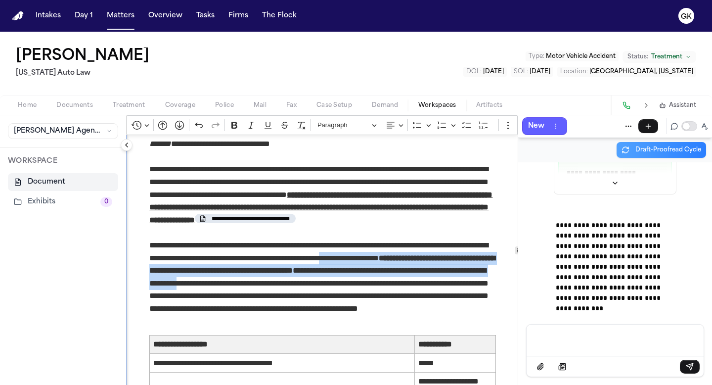
drag, startPoint x: 345, startPoint y: 283, endPoint x: 386, endPoint y: 259, distance: 47.7
click at [386, 259] on p "**********" at bounding box center [322, 283] width 347 height 89
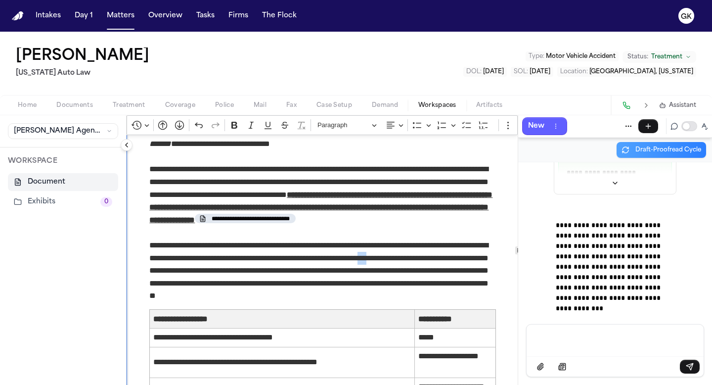
drag, startPoint x: 430, startPoint y: 258, endPoint x: 440, endPoint y: 260, distance: 10.6
click at [440, 260] on p "**********" at bounding box center [322, 270] width 347 height 63
click at [383, 301] on p "**********" at bounding box center [322, 270] width 347 height 63
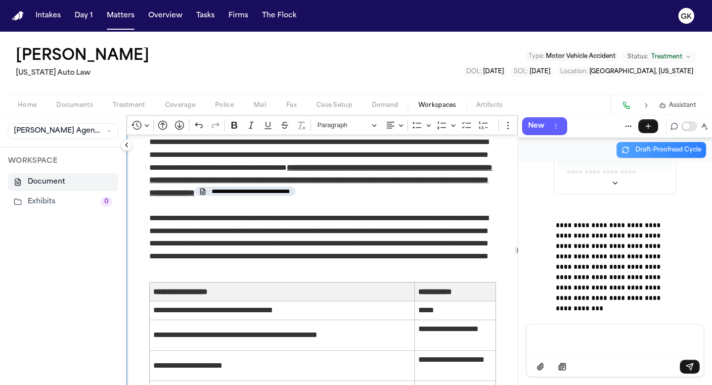
click at [378, 239] on p "**********" at bounding box center [322, 243] width 347 height 63
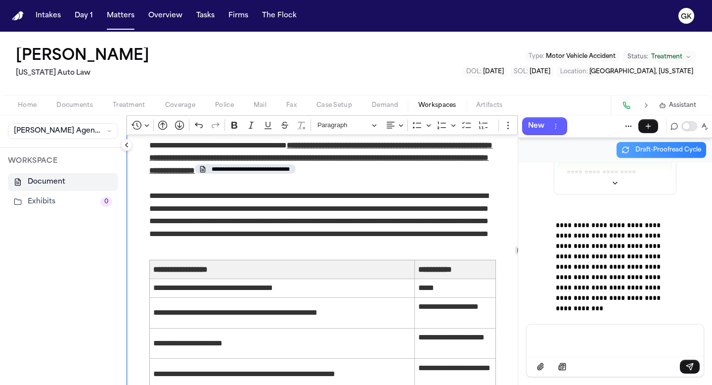
scroll to position [1687, 0]
click at [368, 245] on p "**********" at bounding box center [322, 220] width 347 height 63
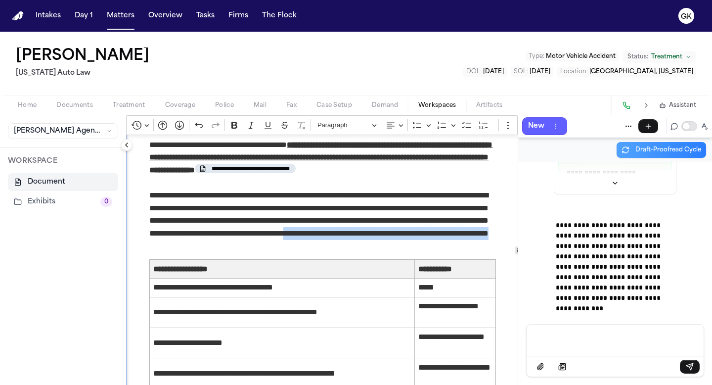
drag, startPoint x: 402, startPoint y: 245, endPoint x: 451, endPoint y: 237, distance: 49.1
click at [451, 237] on p "**********" at bounding box center [322, 220] width 347 height 63
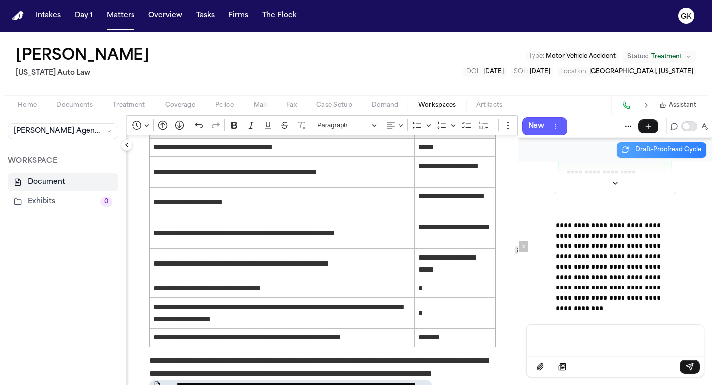
scroll to position [1823, 0]
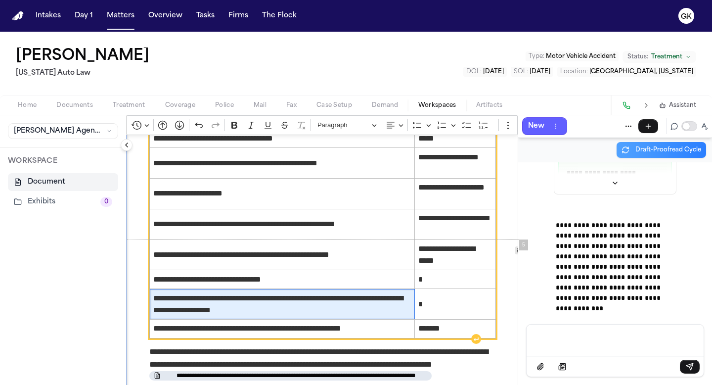
click at [388, 300] on span "**********" at bounding box center [282, 304] width 258 height 24
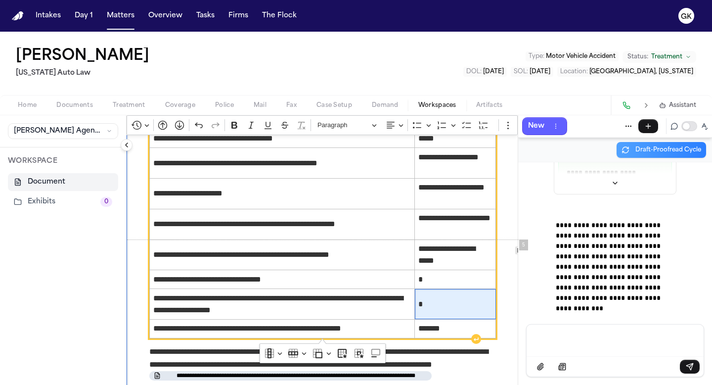
drag, startPoint x: 475, startPoint y: 298, endPoint x: 482, endPoint y: 299, distance: 7.1
click at [475, 298] on span "*" at bounding box center [455, 304] width 74 height 12
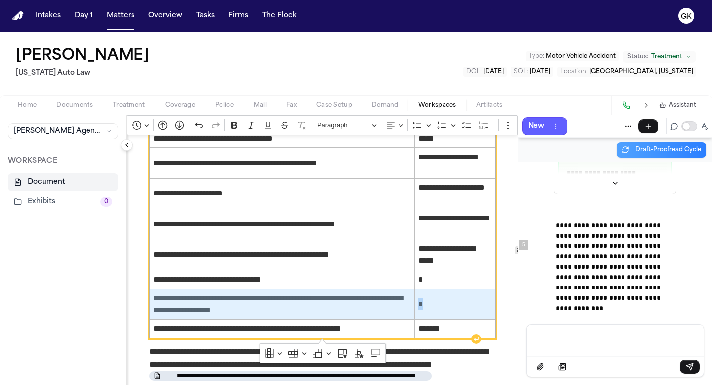
drag, startPoint x: 482, startPoint y: 302, endPoint x: 301, endPoint y: 299, distance: 181.1
click at [301, 299] on tr "**********" at bounding box center [323, 304] width 346 height 31
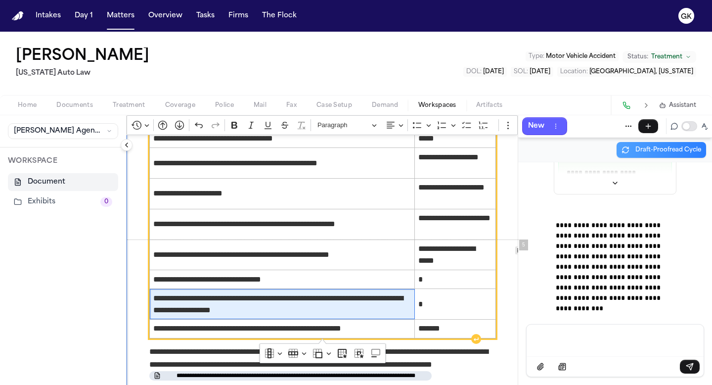
click at [372, 317] on td "**********" at bounding box center [282, 304] width 265 height 31
drag, startPoint x: 372, startPoint y: 317, endPoint x: 349, endPoint y: 299, distance: 28.6
click at [349, 299] on td "**********" at bounding box center [282, 304] width 265 height 31
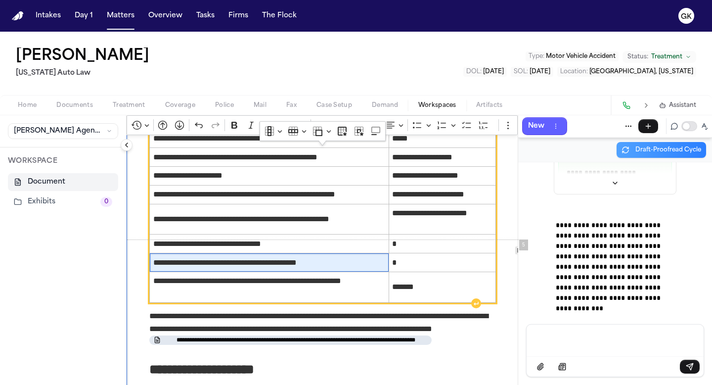
scroll to position [1788, 0]
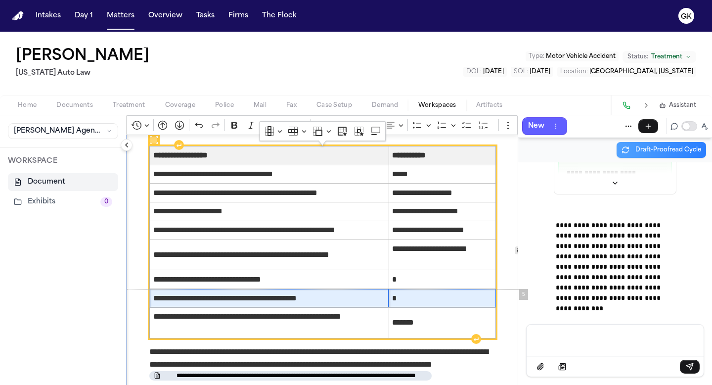
click at [428, 294] on span "*" at bounding box center [442, 298] width 100 height 12
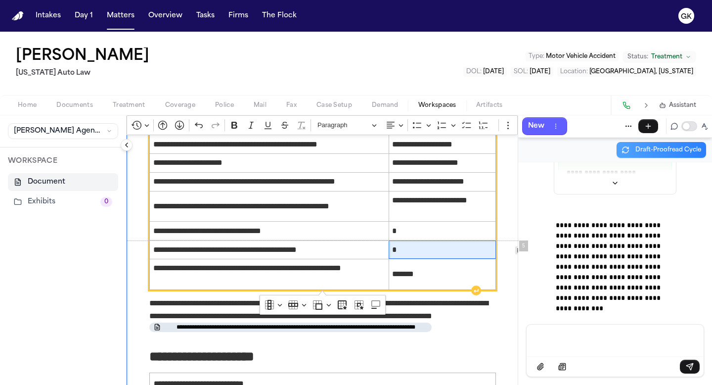
scroll to position [1841, 0]
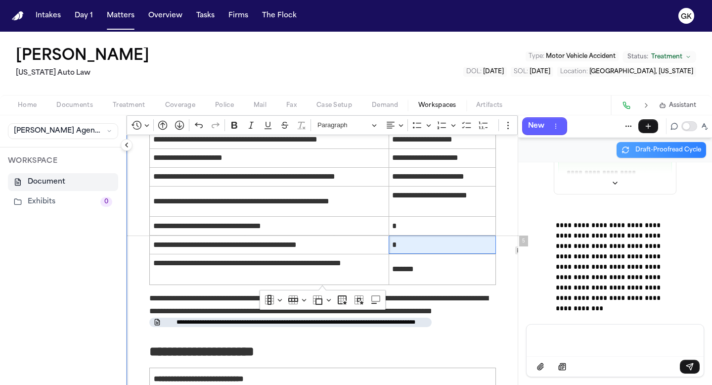
click at [215, 306] on p "**********" at bounding box center [322, 311] width 347 height 38
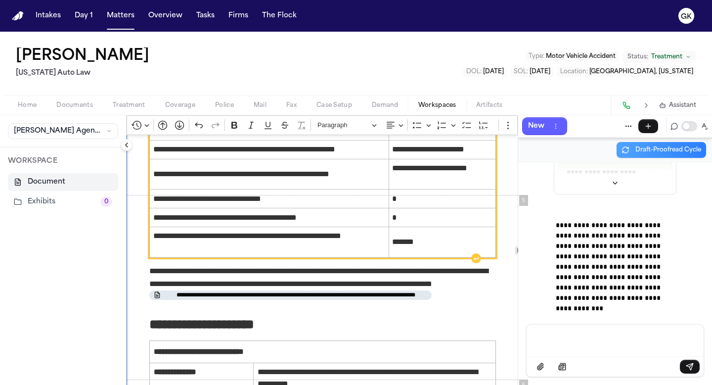
scroll to position [1882, 0]
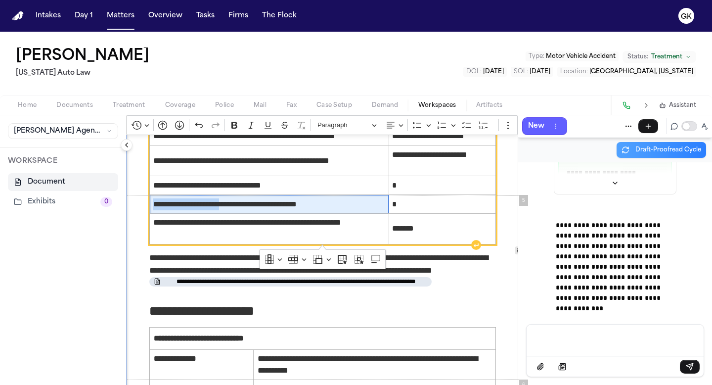
drag, startPoint x: 251, startPoint y: 206, endPoint x: 150, endPoint y: 207, distance: 101.4
click at [150, 207] on td "**********" at bounding box center [269, 204] width 239 height 19
copy span "**********"
drag, startPoint x: 351, startPoint y: 203, endPoint x: 154, endPoint y: 204, distance: 197.4
click at [154, 204] on span "**********" at bounding box center [269, 204] width 232 height 12
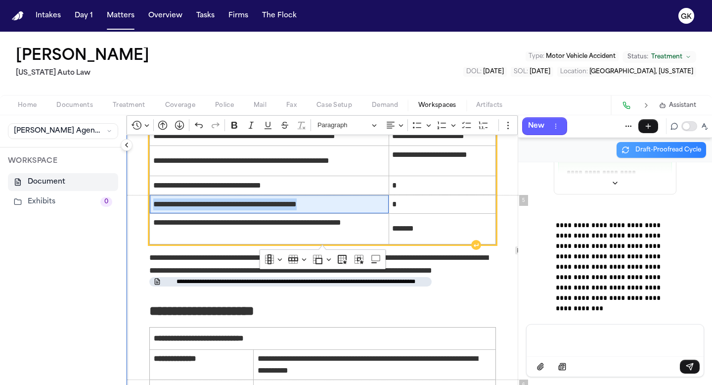
copy span "**********"
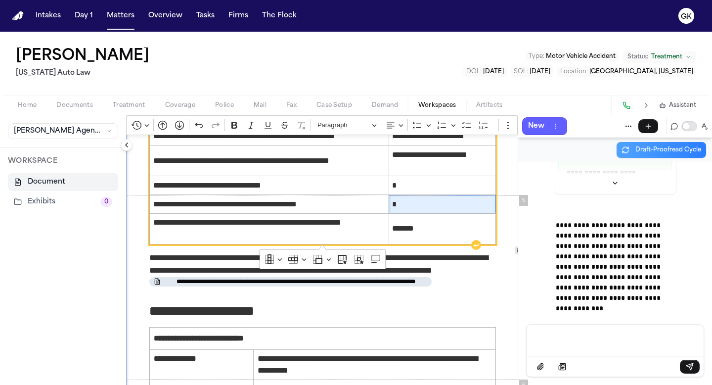
click at [426, 203] on span "*" at bounding box center [442, 204] width 100 height 12
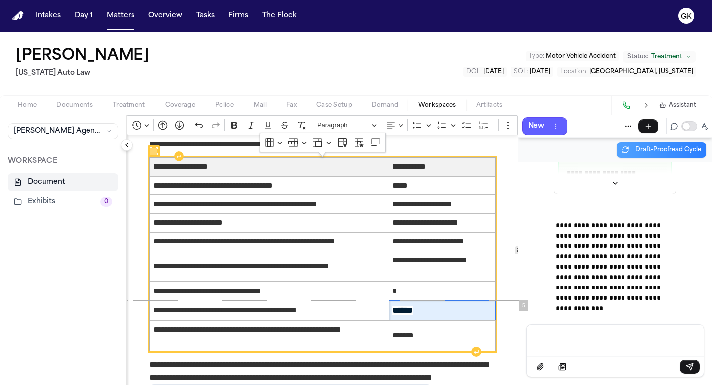
scroll to position [1777, 0]
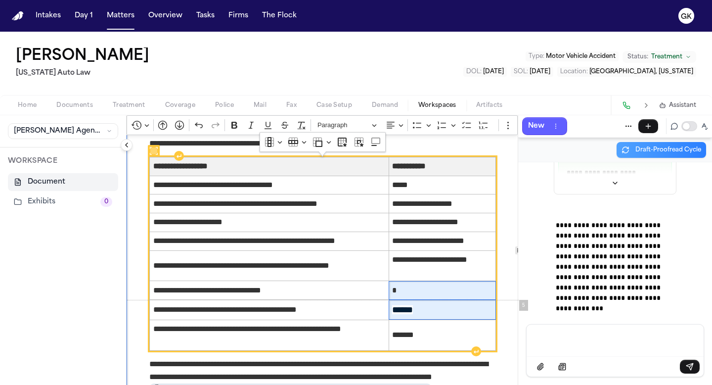
click at [417, 287] on span "*" at bounding box center [442, 290] width 100 height 12
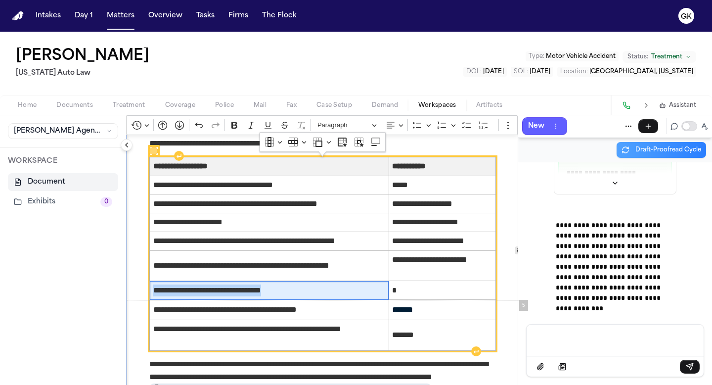
drag, startPoint x: 311, startPoint y: 292, endPoint x: 152, endPoint y: 291, distance: 159.3
click at [152, 291] on td "**********" at bounding box center [269, 290] width 239 height 19
copy span "**********"
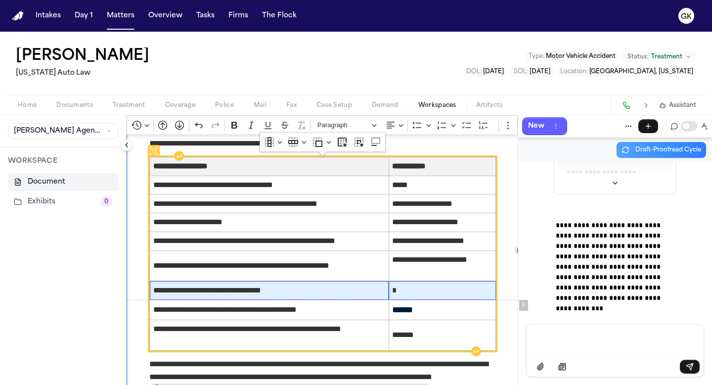
click at [430, 290] on span "*" at bounding box center [442, 290] width 100 height 12
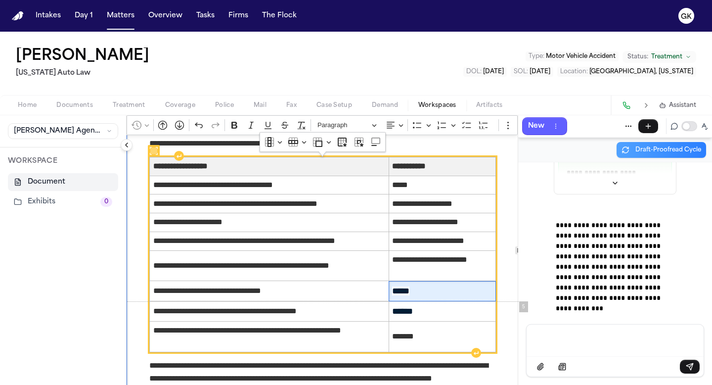
click at [428, 287] on span "*****" at bounding box center [442, 290] width 100 height 13
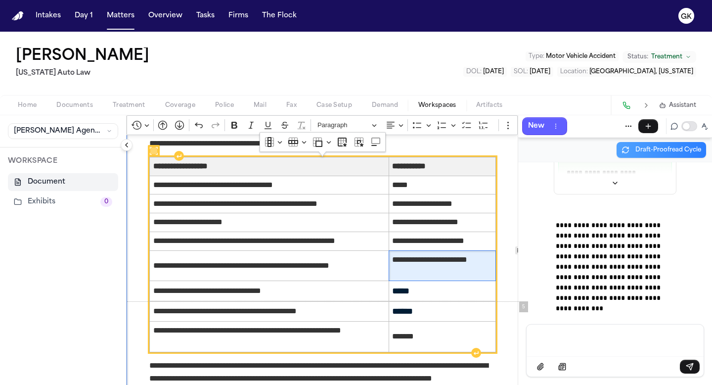
click at [425, 266] on span "**********" at bounding box center [442, 266] width 100 height 24
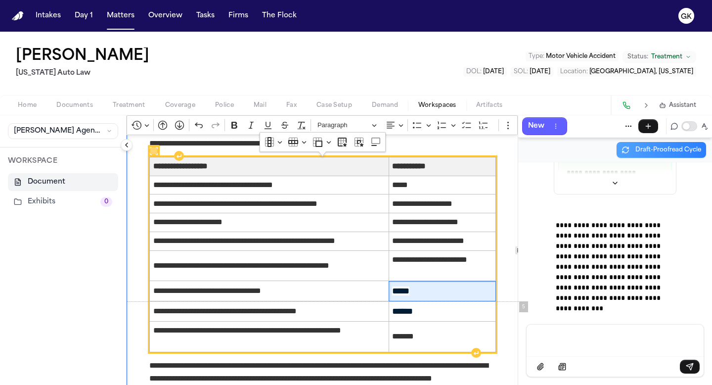
click at [426, 289] on span "*****" at bounding box center [442, 290] width 100 height 13
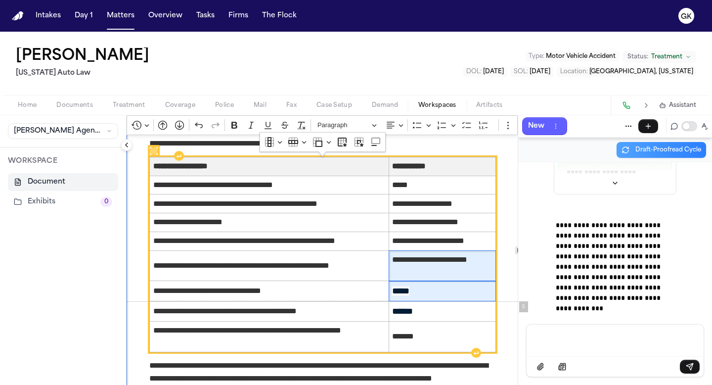
click at [424, 265] on span "**********" at bounding box center [442, 266] width 100 height 24
click at [422, 289] on span "*****" at bounding box center [442, 290] width 100 height 13
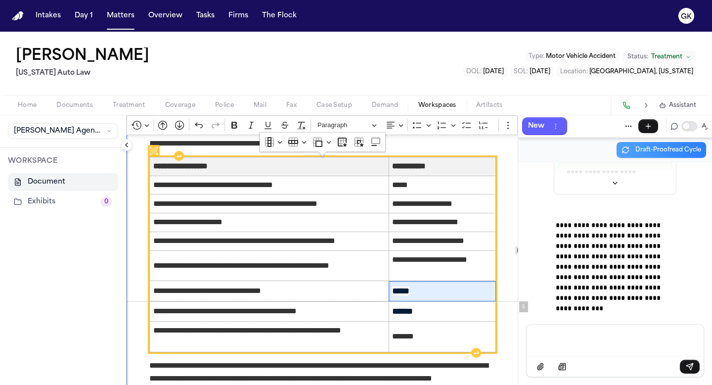
click at [423, 298] on td "*****" at bounding box center [442, 291] width 107 height 20
click at [424, 309] on span "******" at bounding box center [442, 311] width 100 height 13
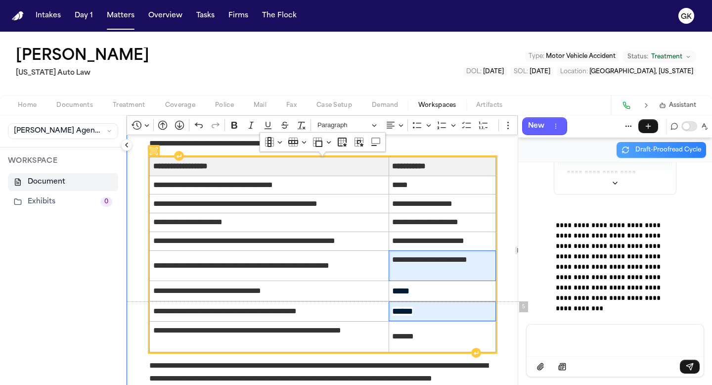
click at [431, 257] on span "**********" at bounding box center [442, 266] width 100 height 24
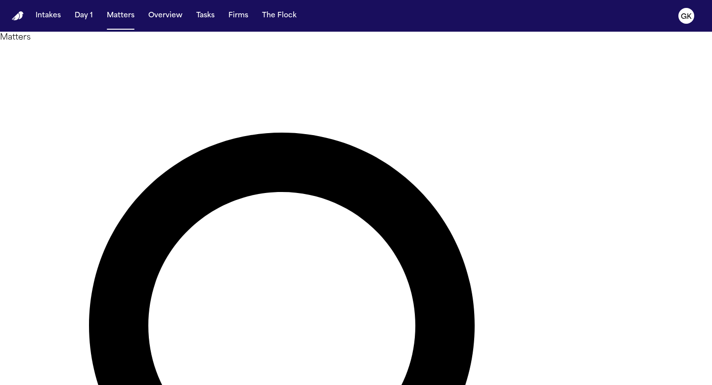
type input "******"
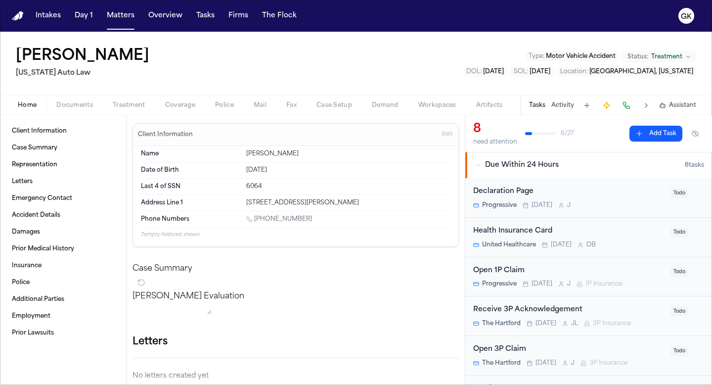
click at [175, 102] on span "Coverage" at bounding box center [180, 105] width 30 height 8
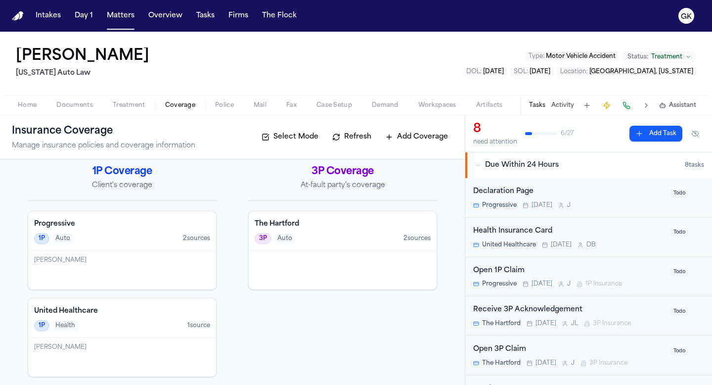
scroll to position [8, 0]
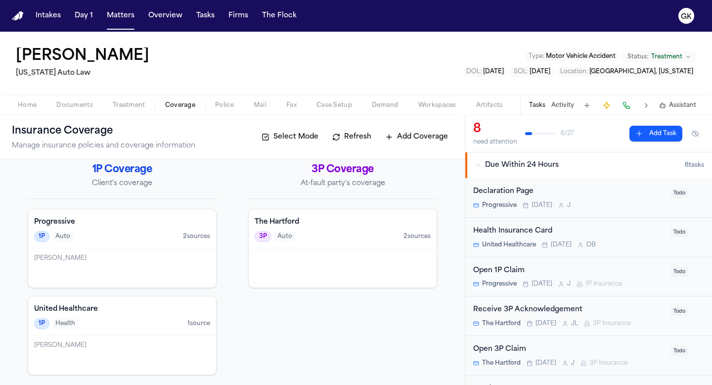
click at [354, 217] on h4 "The Hartford" at bounding box center [343, 222] width 176 height 10
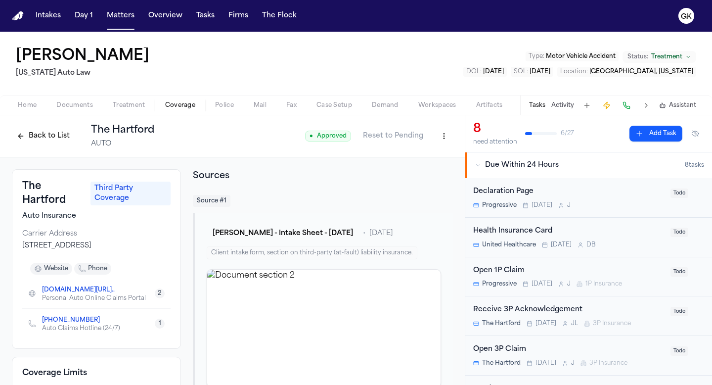
click at [76, 104] on span "Documents" at bounding box center [74, 105] width 37 height 8
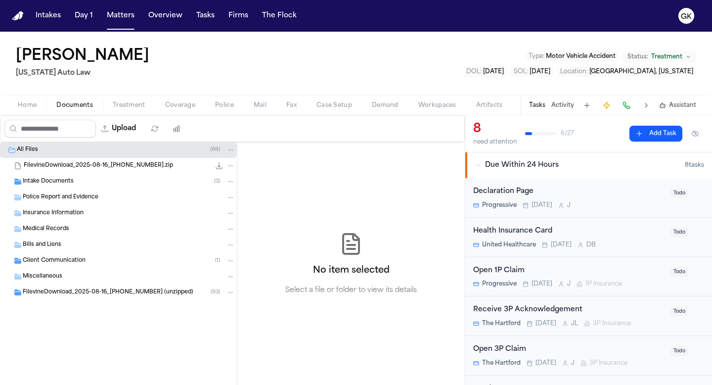
click at [70, 182] on span "Intake Documents" at bounding box center [48, 182] width 51 height 8
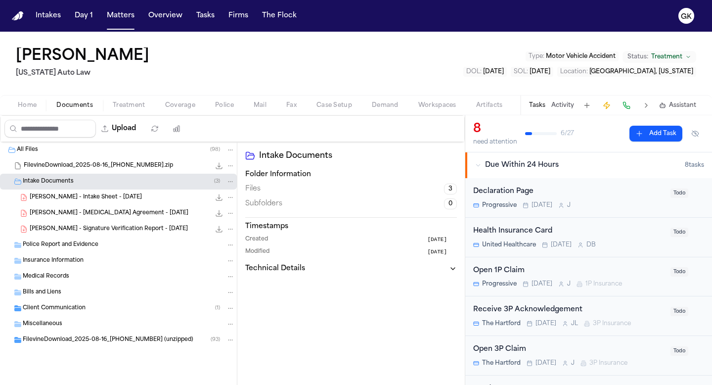
click at [67, 244] on span "Police Report and Evidence" at bounding box center [61, 245] width 76 height 8
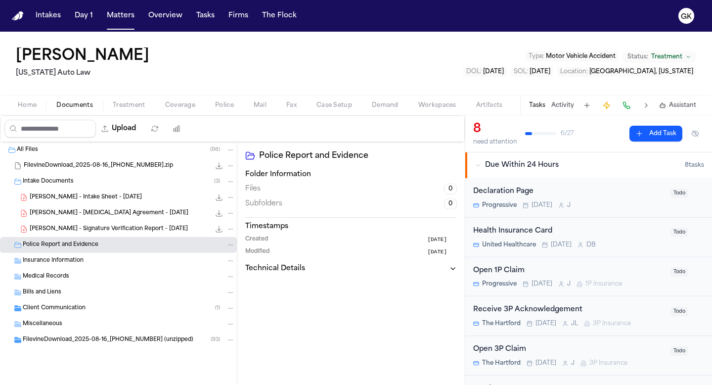
click at [67, 244] on span "Police Report and Evidence" at bounding box center [61, 245] width 76 height 8
click at [62, 261] on span "Insurance Information" at bounding box center [53, 261] width 61 height 8
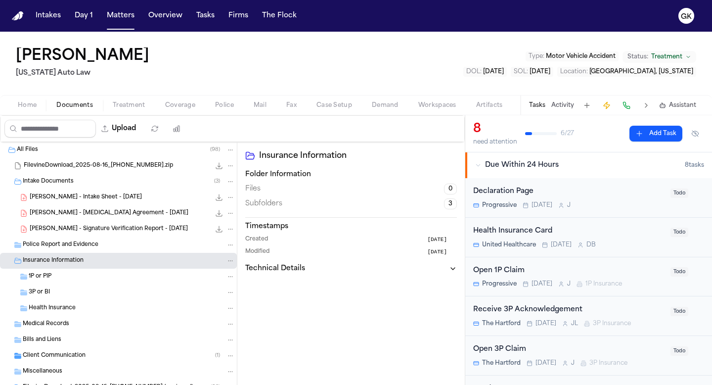
click at [63, 280] on div "1P or PIP" at bounding box center [132, 276] width 206 height 9
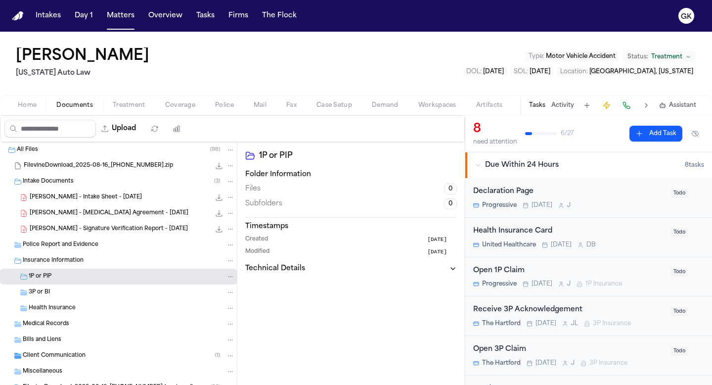
click at [63, 289] on div "3P or BI" at bounding box center [132, 292] width 206 height 9
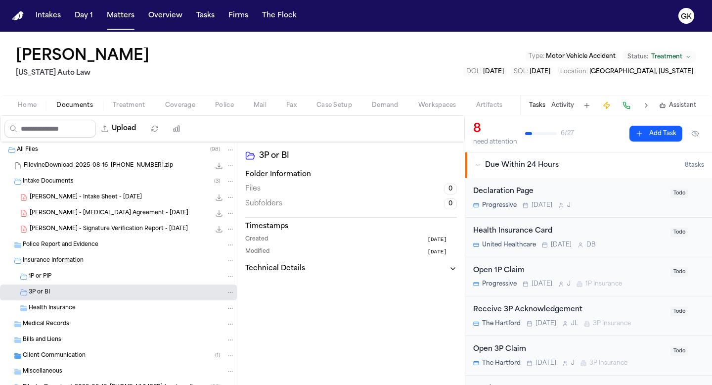
click at [79, 265] on span "Insurance Information" at bounding box center [53, 261] width 61 height 8
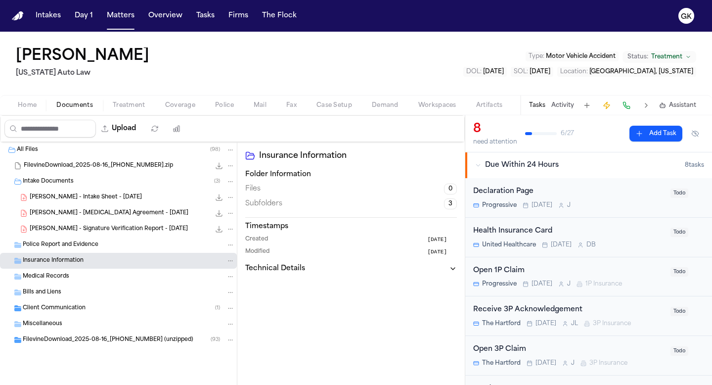
click at [452, 266] on icon "button" at bounding box center [453, 269] width 8 height 8
click at [226, 258] on button "Folder: Insurance Information" at bounding box center [230, 260] width 9 height 9
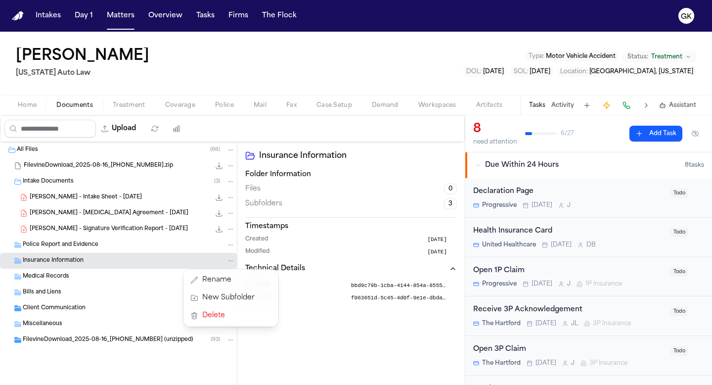
click at [41, 293] on div "All Files ( 98 ) FilevineDownload_2025-08-16_20-08-57-077.zip 1016.5 MB • ZIP I…" at bounding box center [118, 269] width 237 height 255
click at [38, 292] on span "Bills and Liens" at bounding box center [42, 292] width 39 height 8
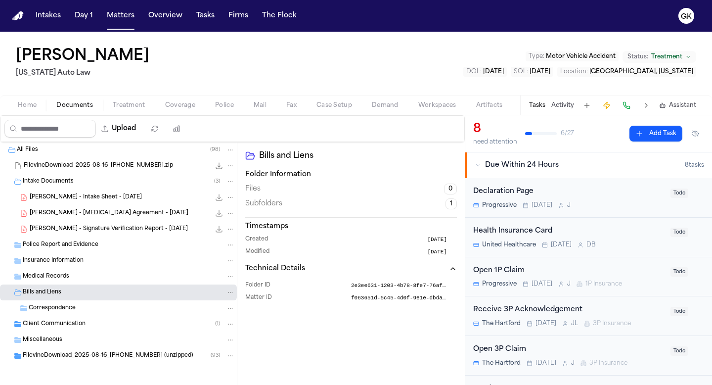
click at [50, 279] on span "Medical Records" at bounding box center [46, 277] width 46 height 8
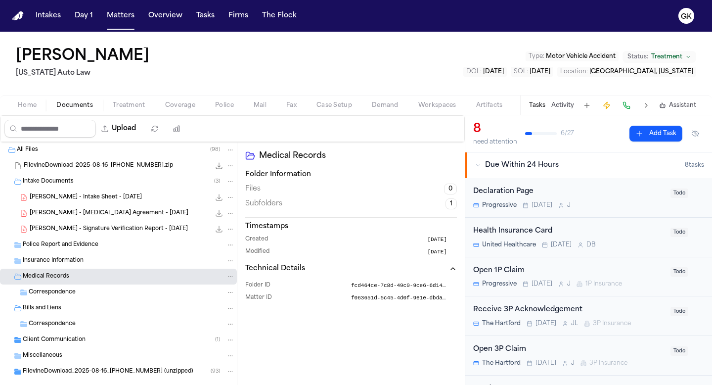
click at [55, 297] on div "Correspondence" at bounding box center [118, 292] width 237 height 16
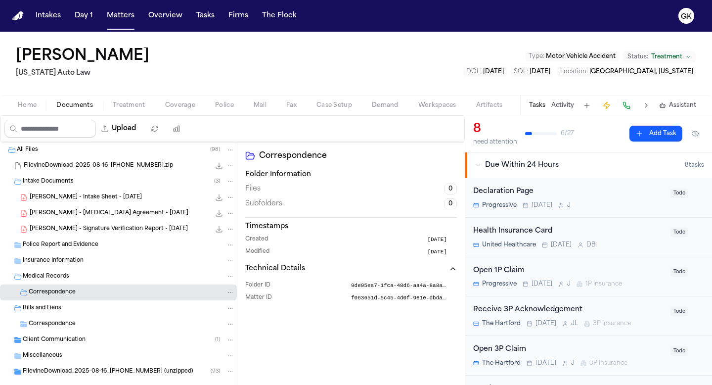
click at [55, 255] on div "Insurance Information" at bounding box center [118, 261] width 237 height 16
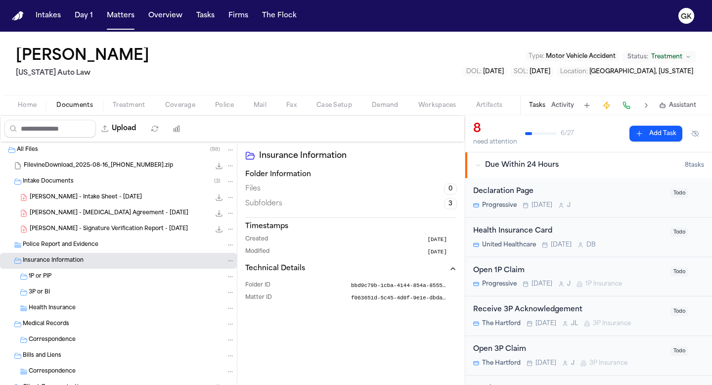
click at [45, 278] on span "1P or PIP" at bounding box center [40, 277] width 23 height 8
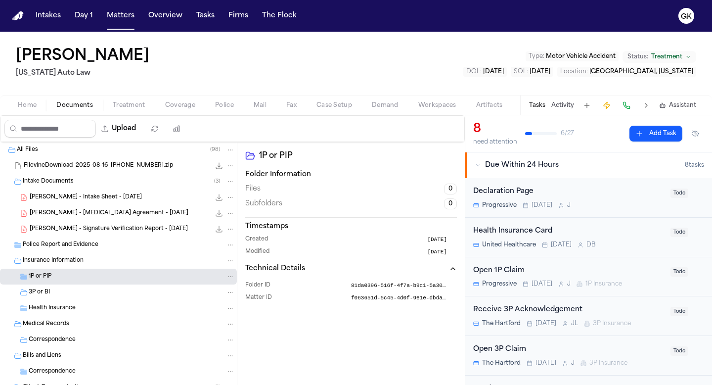
click at [45, 278] on span "1P or PIP" at bounding box center [40, 277] width 23 height 8
click at [232, 277] on icon "Folder: 1P or PIP" at bounding box center [230, 276] width 7 height 7
click at [110, 287] on div "All Files ( 98 ) FilevineDownload_2025-08-16_20-08-57-077.zip 1016.5 MB • ZIP I…" at bounding box center [118, 309] width 237 height 334
click at [110, 287] on div "3P or BI" at bounding box center [118, 292] width 237 height 16
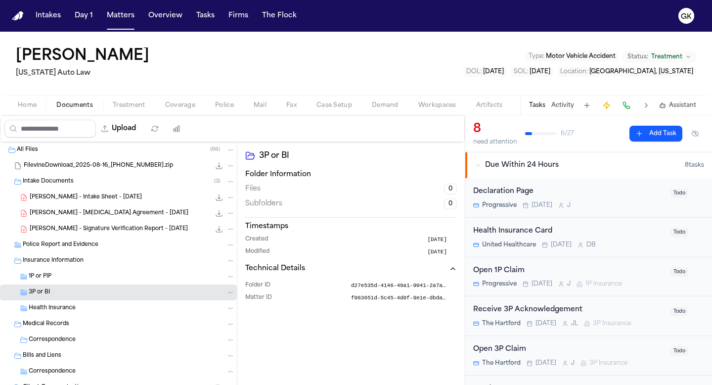
click at [51, 306] on span "Health Insurance" at bounding box center [52, 308] width 47 height 8
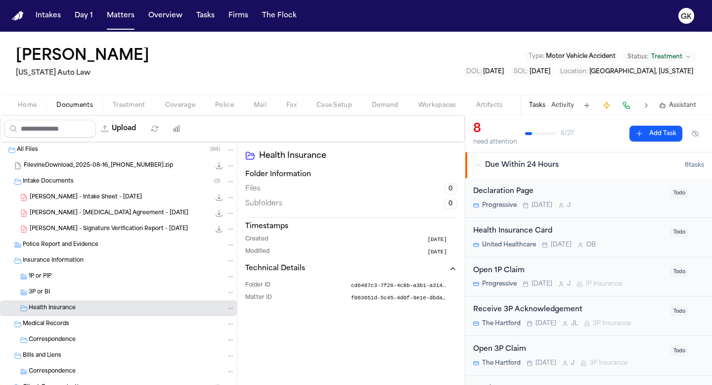
click at [51, 306] on span "Health Insurance" at bounding box center [52, 308] width 47 height 8
click at [61, 247] on span "Police Report and Evidence" at bounding box center [61, 245] width 76 height 8
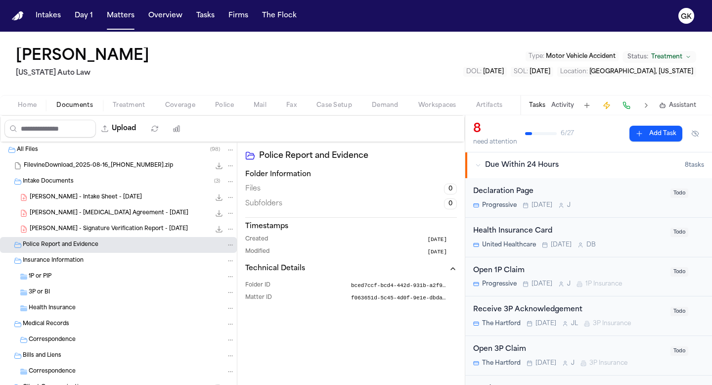
click at [83, 229] on span "[PERSON_NAME] - Signature Verification Report - [DATE]" at bounding box center [109, 229] width 158 height 8
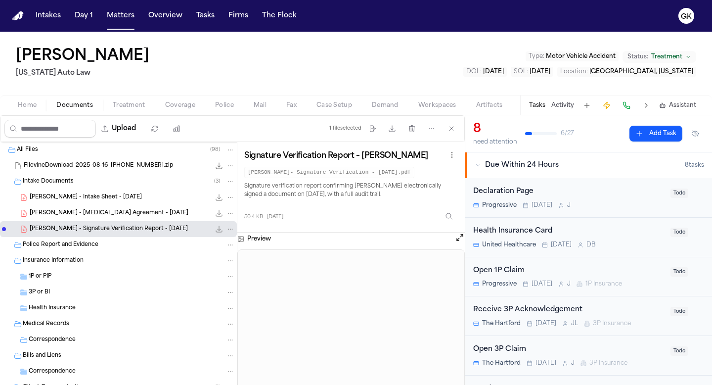
scroll to position [65, 0]
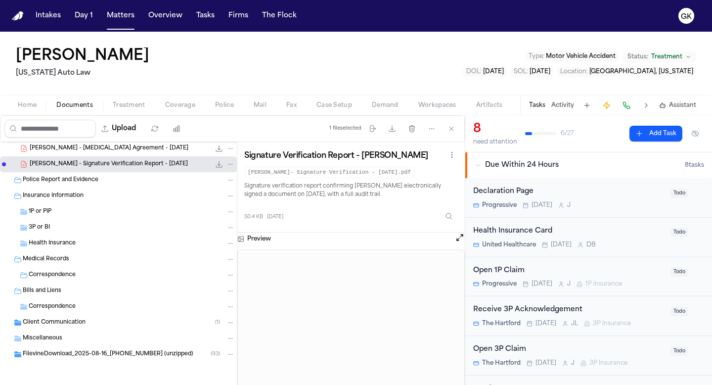
click at [71, 319] on span "Client Communication" at bounding box center [54, 323] width 63 height 8
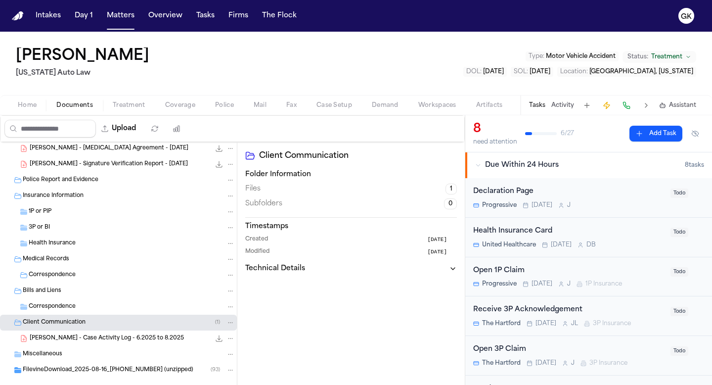
click at [75, 333] on div "M. Banks - Case Activity Log - 6.2025 to 8.2025 285.6 KB • PDF" at bounding box center [132, 338] width 205 height 10
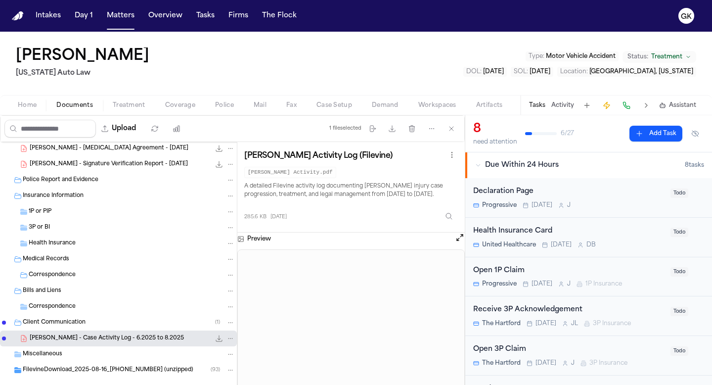
click at [71, 368] on span "FilevineDownload_2025-08-16_20-08-57-077 (unzipped)" at bounding box center [108, 370] width 171 height 8
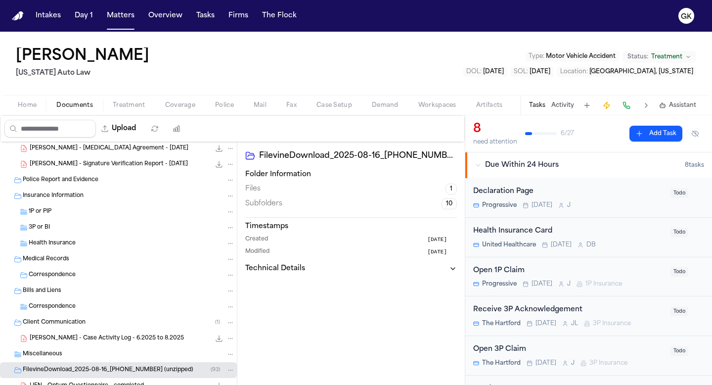
click at [66, 351] on div "Miscellaneous" at bounding box center [129, 354] width 212 height 9
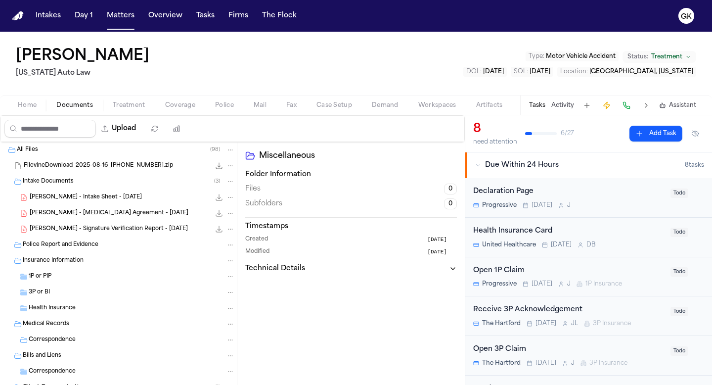
scroll to position [1, 0]
click at [108, 213] on span "[PERSON_NAME] - [MEDICAL_DATA] Agreement - [DATE]" at bounding box center [109, 212] width 159 height 8
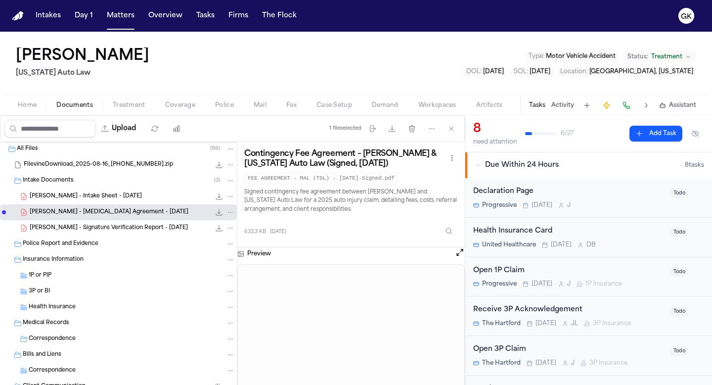
click at [95, 193] on span "[PERSON_NAME] - Intake Sheet - [DATE]" at bounding box center [86, 196] width 112 height 8
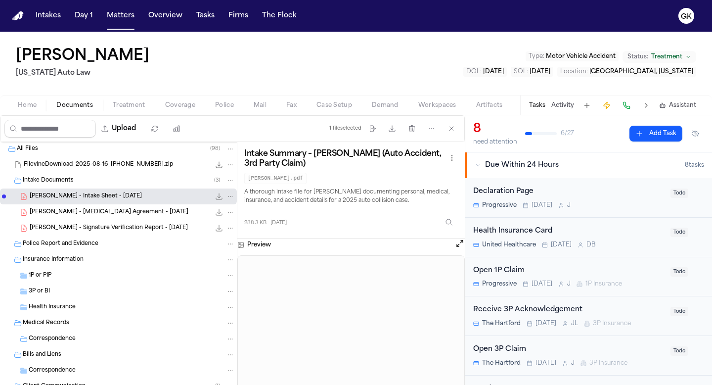
click at [100, 228] on span "[PERSON_NAME] - Signature Verification Report - [DATE]" at bounding box center [109, 228] width 158 height 8
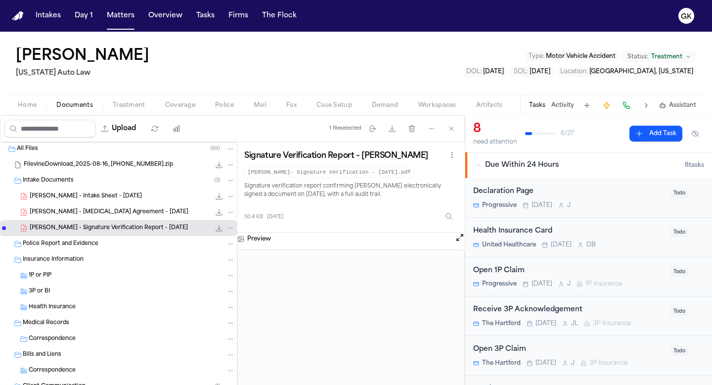
click at [96, 252] on div "Insurance Information" at bounding box center [118, 260] width 237 height 16
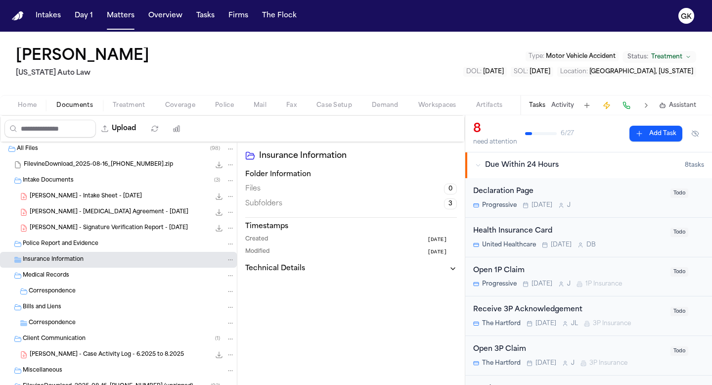
click at [96, 241] on span "Police Report and Evidence" at bounding box center [61, 244] width 76 height 8
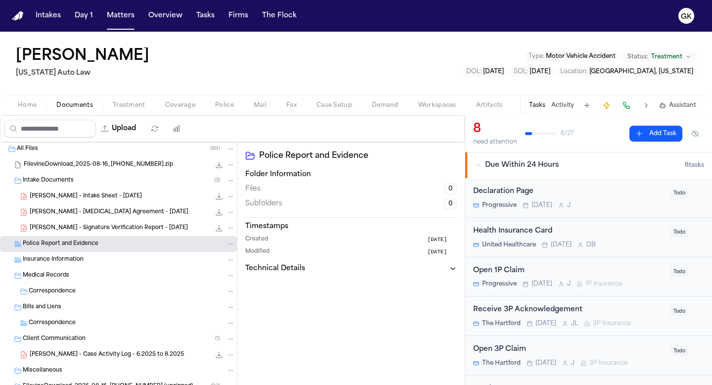
click at [83, 257] on div "Insurance Information" at bounding box center [129, 259] width 212 height 9
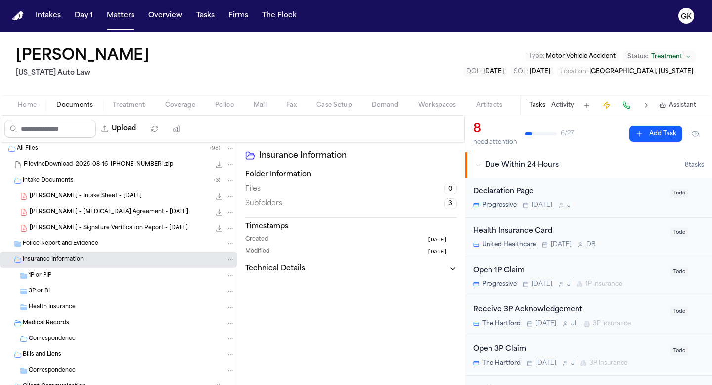
click at [30, 114] on div "Home Documents Treatment Coverage Police Mail Fax Case Setup Demand Workspaces …" at bounding box center [356, 105] width 712 height 20
click at [30, 111] on div "Home Documents Treatment Coverage Police Mail Fax Case Setup Demand Workspaces …" at bounding box center [356, 105] width 712 height 20
click at [28, 108] on span "Home" at bounding box center [27, 105] width 19 height 8
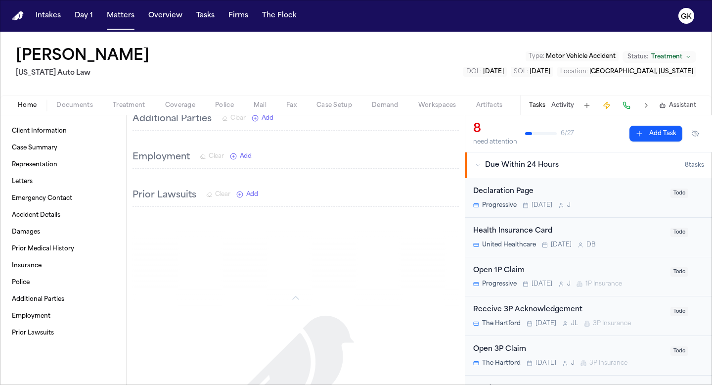
scroll to position [1029, 0]
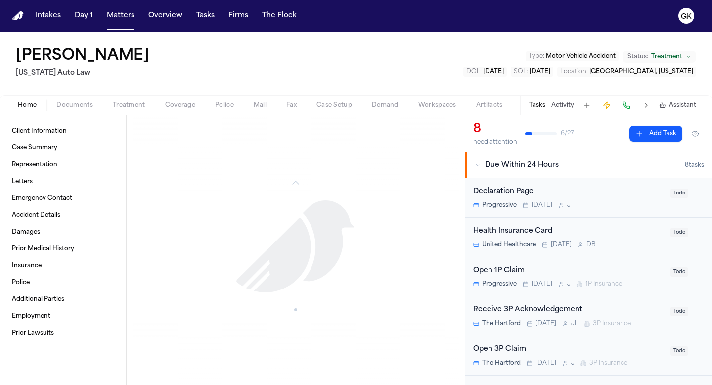
click at [377, 105] on span "Demand" at bounding box center [385, 105] width 27 height 8
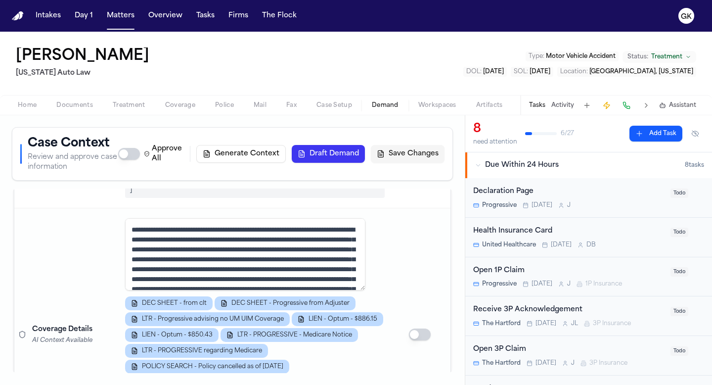
scroll to position [885, 0]
click at [220, 250] on textarea at bounding box center [245, 254] width 240 height 72
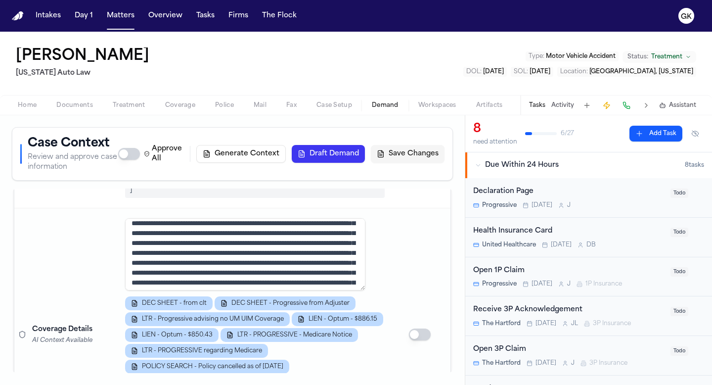
scroll to position [66, 0]
click at [313, 247] on textarea at bounding box center [245, 254] width 240 height 72
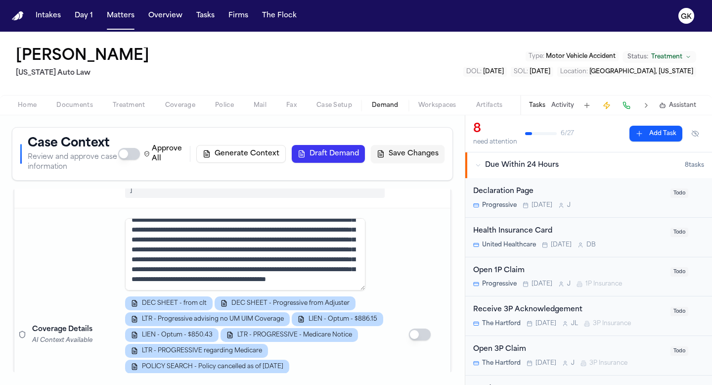
scroll to position [201, 0]
click at [319, 263] on textarea at bounding box center [245, 254] width 240 height 72
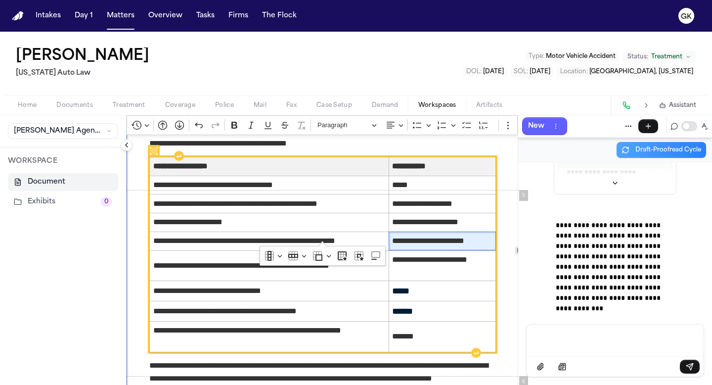
scroll to position [1888, 0]
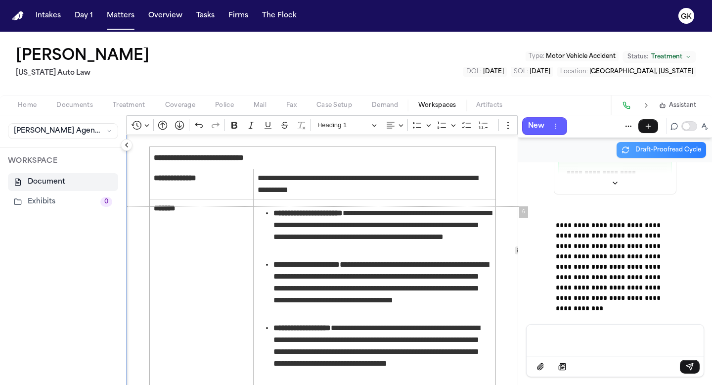
scroll to position [2067, 0]
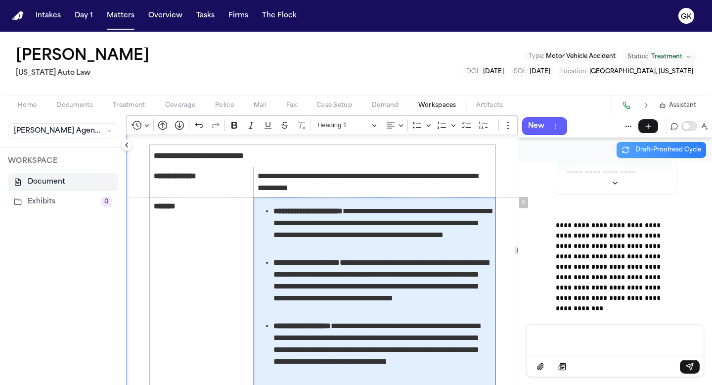
click at [428, 298] on span "**********" at bounding box center [383, 286] width 218 height 59
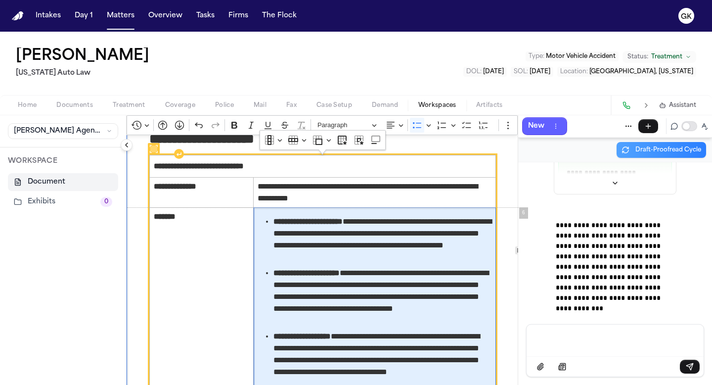
scroll to position [2058, 0]
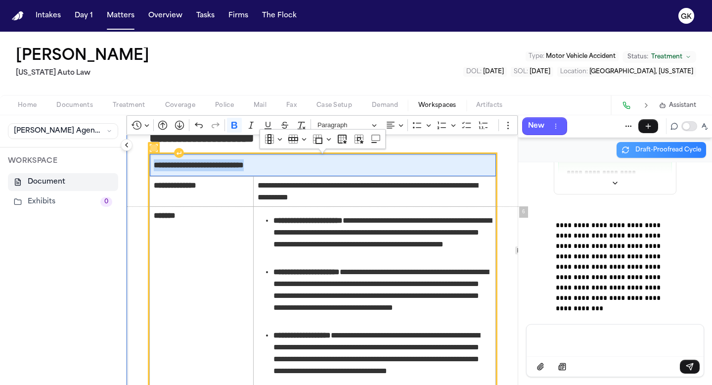
drag, startPoint x: 276, startPoint y: 168, endPoint x: 155, endPoint y: 168, distance: 120.7
click at [155, 168] on span "**********" at bounding box center [323, 165] width 338 height 12
copy strong "**********"
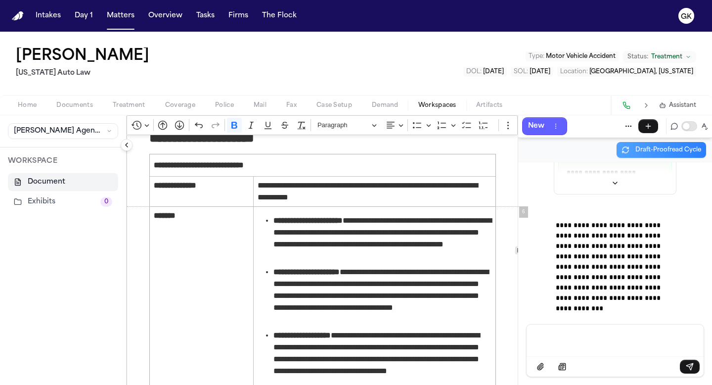
click at [623, 335] on p "Message input" at bounding box center [615, 339] width 153 height 10
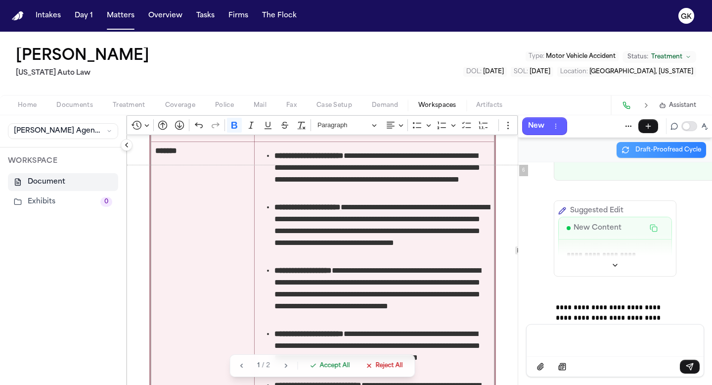
scroll to position [2127, 0]
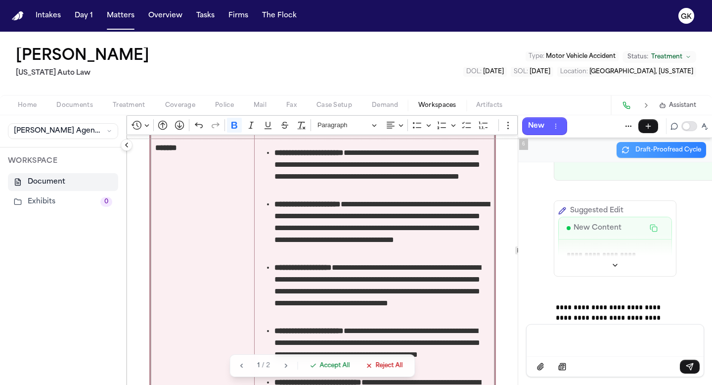
click at [379, 367] on span "Reject All" at bounding box center [388, 366] width 27 height 8
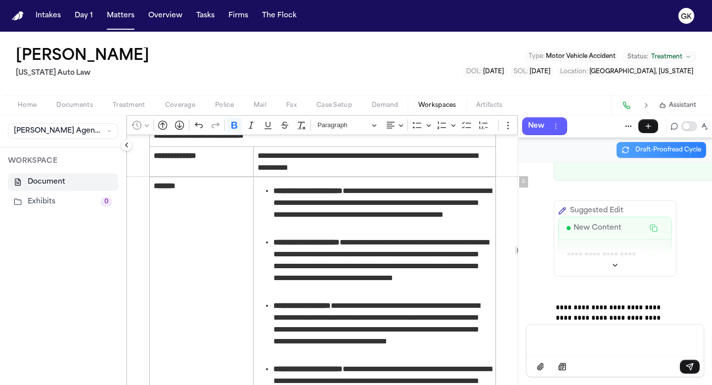
scroll to position [2088, 0]
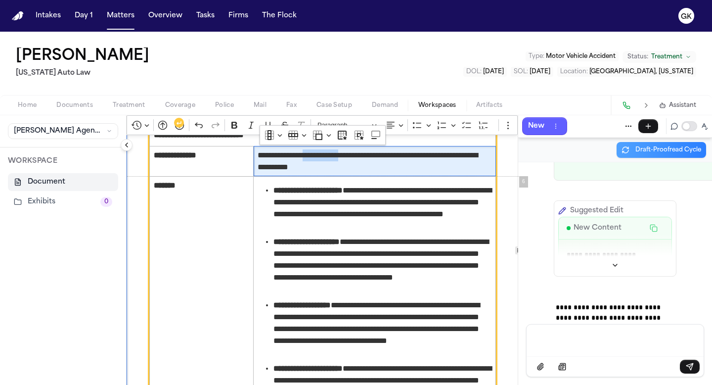
drag, startPoint x: 319, startPoint y: 156, endPoint x: 367, endPoint y: 155, distance: 48.5
click at [367, 155] on span "**********" at bounding box center [375, 161] width 234 height 24
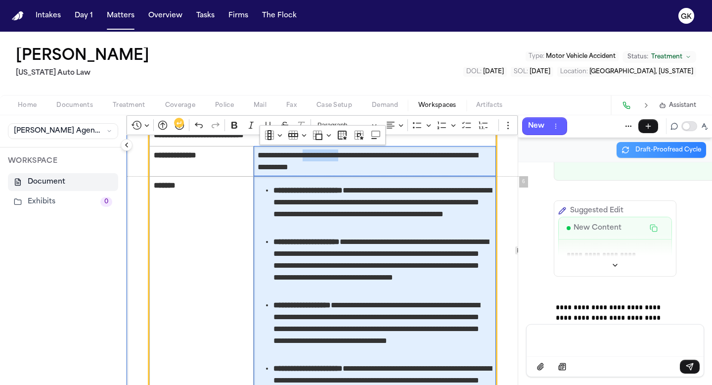
click at [380, 263] on span "**********" at bounding box center [383, 265] width 218 height 59
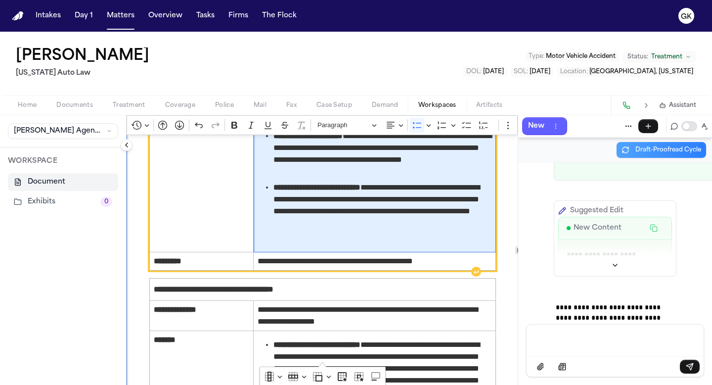
scroll to position [2392, 0]
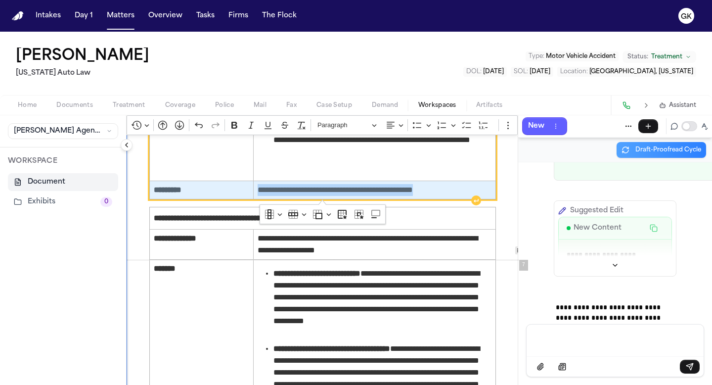
drag, startPoint x: 485, startPoint y: 189, endPoint x: 169, endPoint y: 195, distance: 315.6
click at [169, 195] on tr "**********" at bounding box center [323, 190] width 346 height 18
drag, startPoint x: 191, startPoint y: 191, endPoint x: 396, endPoint y: 190, distance: 204.8
click at [396, 190] on tr "**********" at bounding box center [323, 190] width 346 height 18
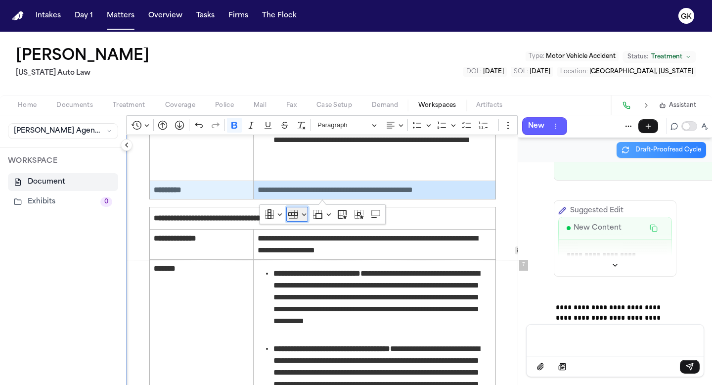
click at [301, 215] on button "Row" at bounding box center [297, 214] width 22 height 15
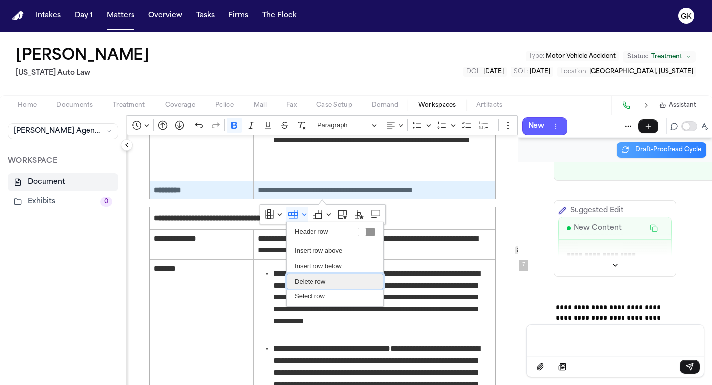
click at [316, 281] on span "Delete row" at bounding box center [310, 282] width 31 height 12
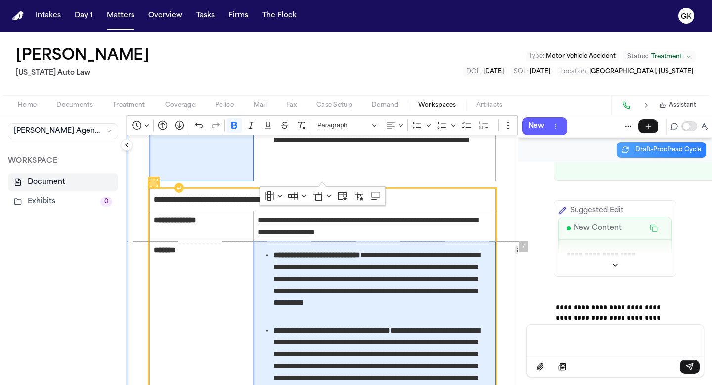
click at [305, 263] on span "**********" at bounding box center [383, 284] width 218 height 71
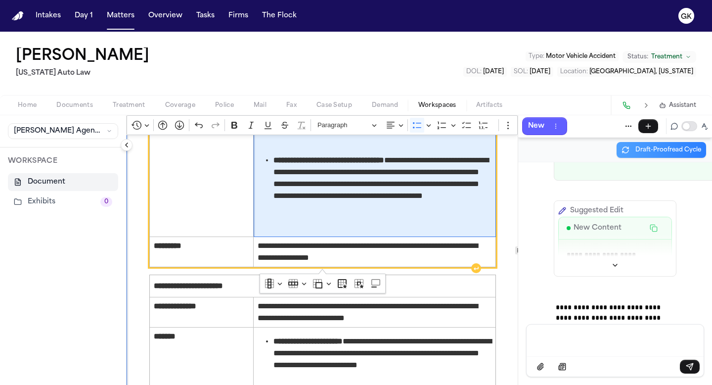
scroll to position [2815, 0]
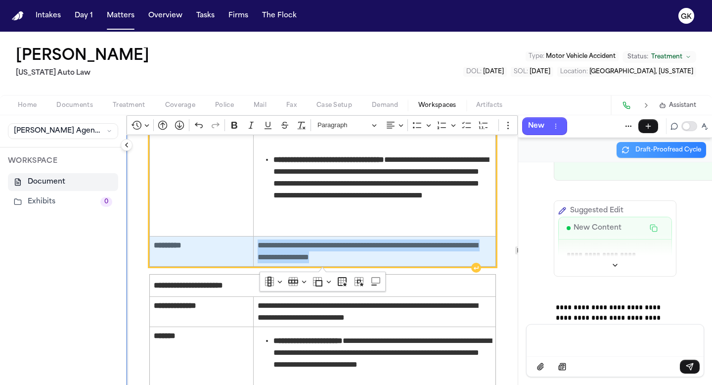
drag, startPoint x: 469, startPoint y: 259, endPoint x: 210, endPoint y: 255, distance: 259.2
click at [211, 255] on tr "**********" at bounding box center [323, 251] width 346 height 30
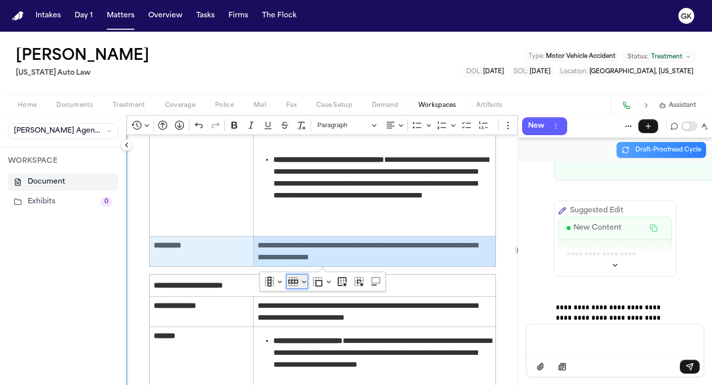
click at [304, 281] on button "Row" at bounding box center [297, 281] width 22 height 15
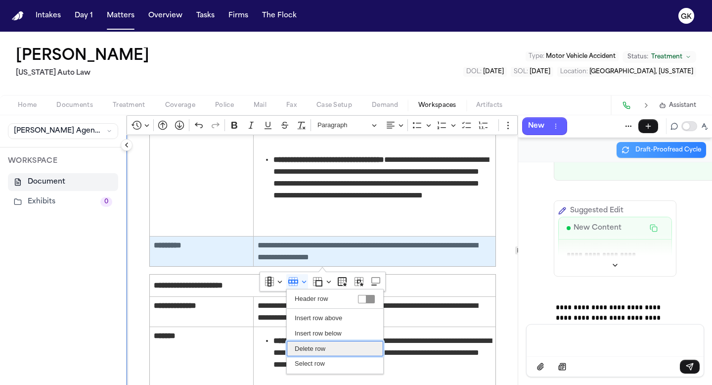
click at [311, 345] on span "Delete row" at bounding box center [310, 349] width 31 height 12
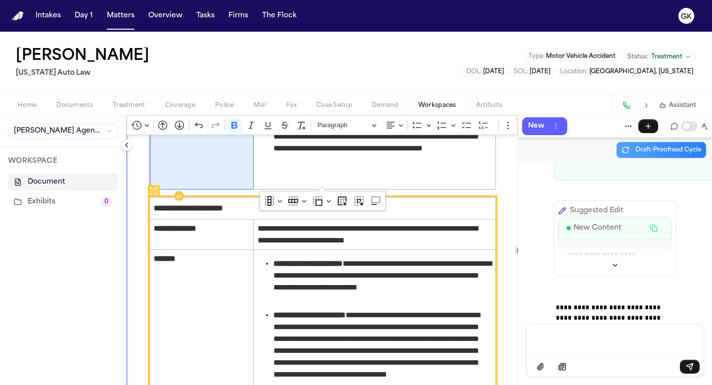
scroll to position [2866, 0]
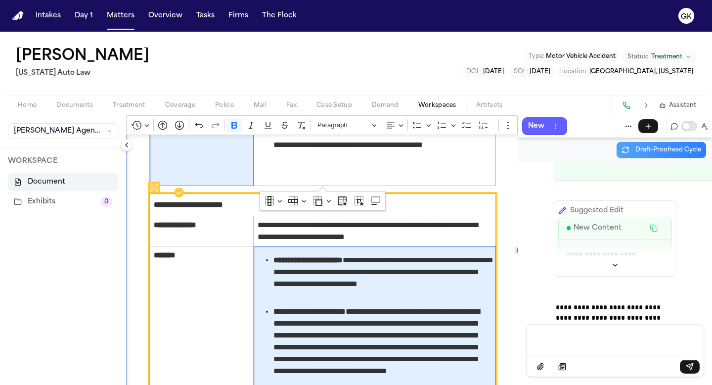
click at [334, 312] on strong "**********" at bounding box center [310, 311] width 72 height 7
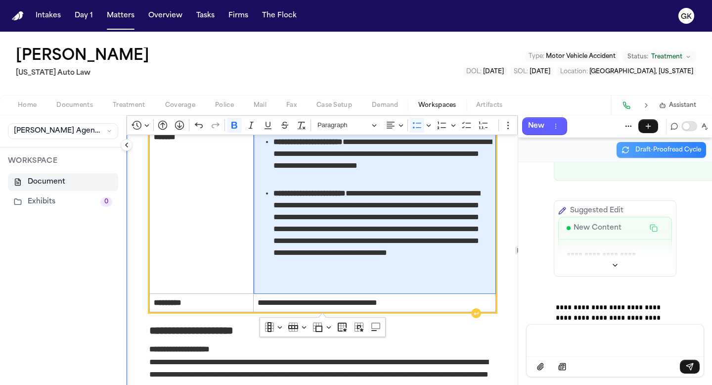
scroll to position [2987, 0]
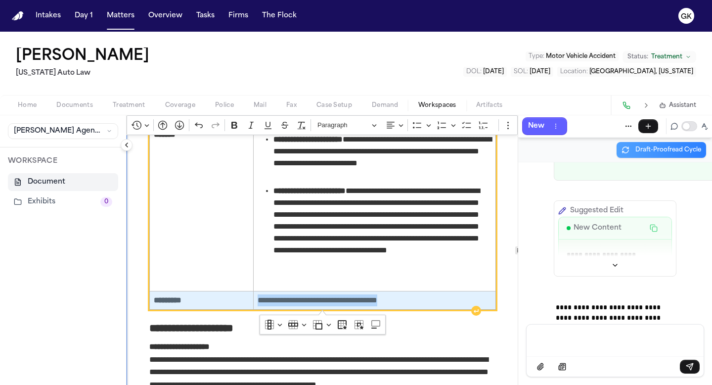
drag, startPoint x: 453, startPoint y: 308, endPoint x: 223, endPoint y: 301, distance: 229.6
click at [223, 301] on tr "**********" at bounding box center [323, 300] width 346 height 18
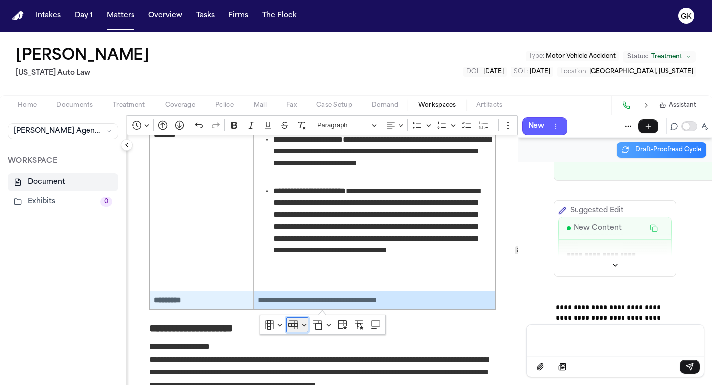
click at [294, 324] on icon "Table toolbar" at bounding box center [293, 325] width 10 height 10
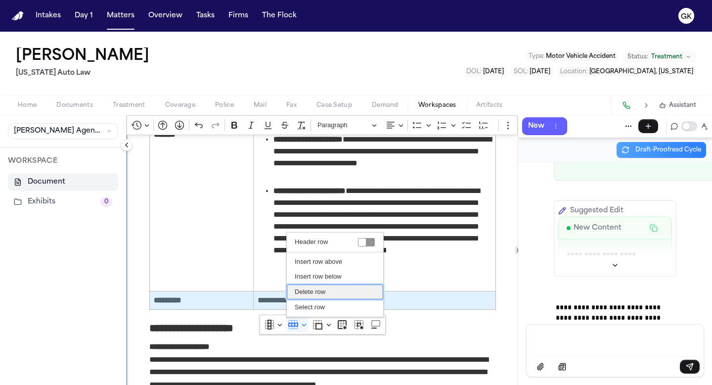
click at [314, 287] on span "Delete row" at bounding box center [310, 292] width 31 height 12
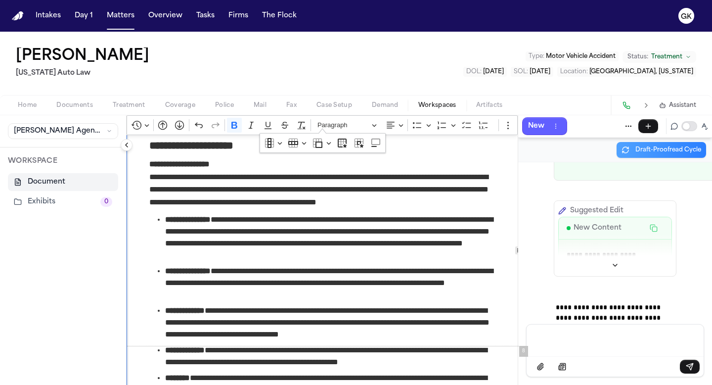
scroll to position [3153, 0]
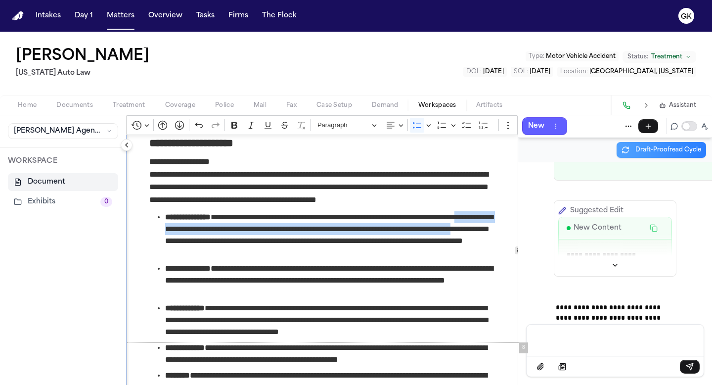
drag, startPoint x: 226, startPoint y: 242, endPoint x: 167, endPoint y: 232, distance: 59.6
click at [167, 232] on span "**********" at bounding box center [330, 234] width 331 height 47
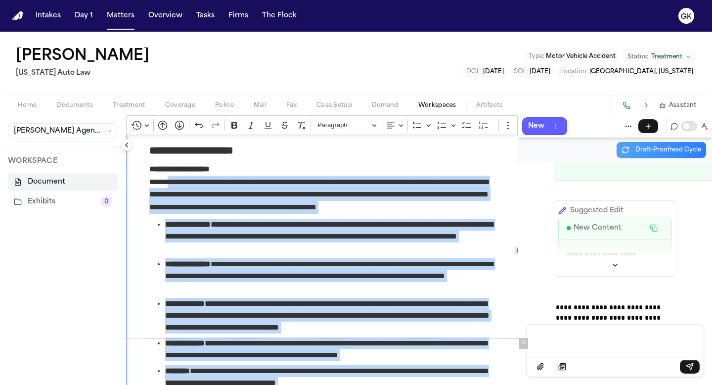
scroll to position [3145, 0]
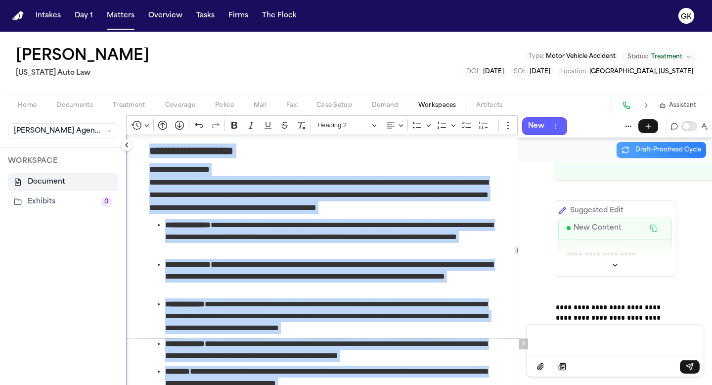
drag, startPoint x: 202, startPoint y: 278, endPoint x: 146, endPoint y: 150, distance: 139.8
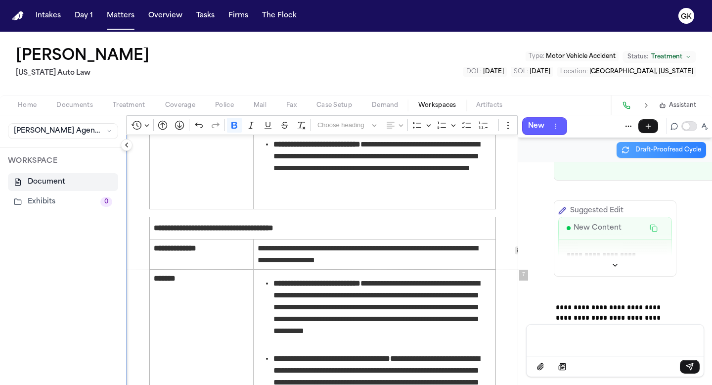
scroll to position [2364, 0]
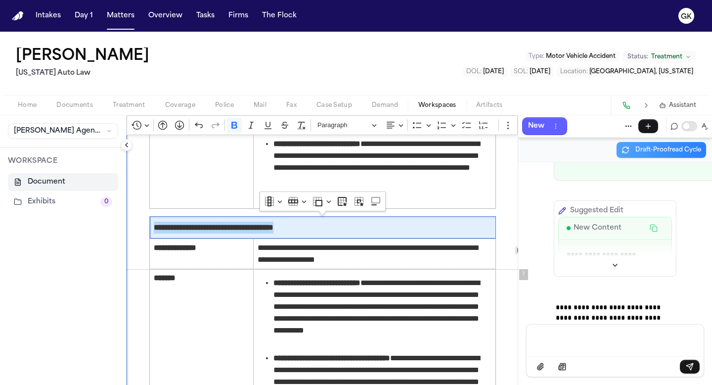
drag, startPoint x: 338, startPoint y: 232, endPoint x: 145, endPoint y: 231, distance: 192.9
click at [145, 231] on div "**********" at bounding box center [323, 264] width 393 height 4986
copy strong "**********"
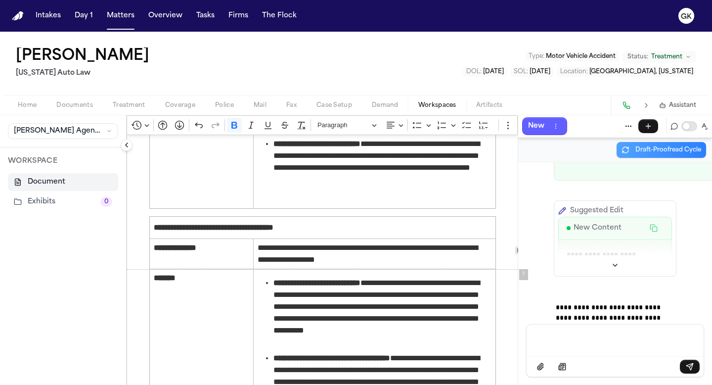
click at [590, 335] on p "Message input" at bounding box center [615, 339] width 153 height 10
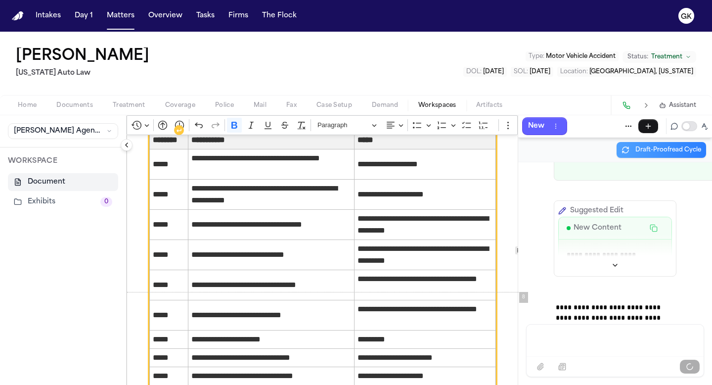
scroll to position [3193, 0]
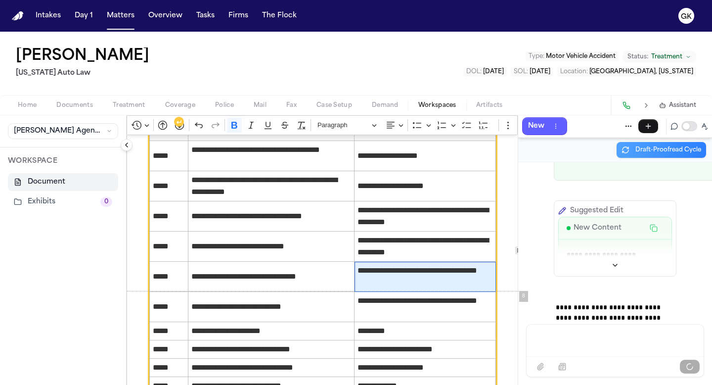
click at [440, 288] on span "**********" at bounding box center [425, 277] width 135 height 24
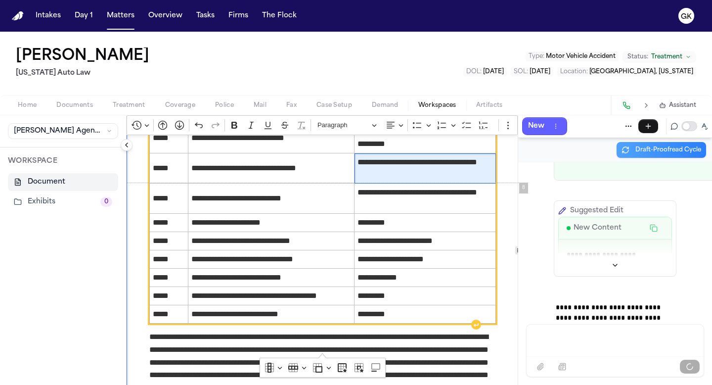
scroll to position [3300, 0]
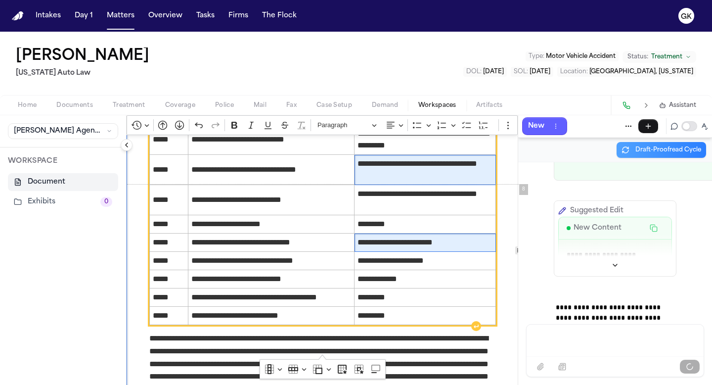
click at [483, 248] on span "**********" at bounding box center [425, 242] width 135 height 12
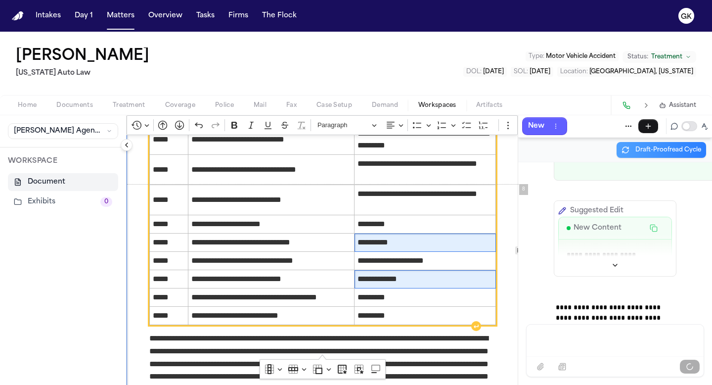
click at [428, 285] on span "**********" at bounding box center [425, 279] width 135 height 12
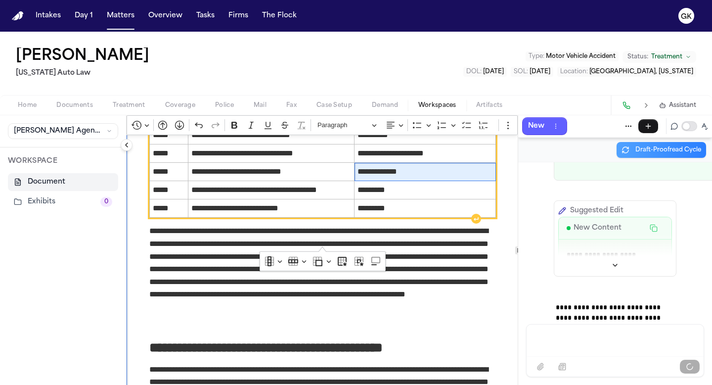
scroll to position [3408, 0]
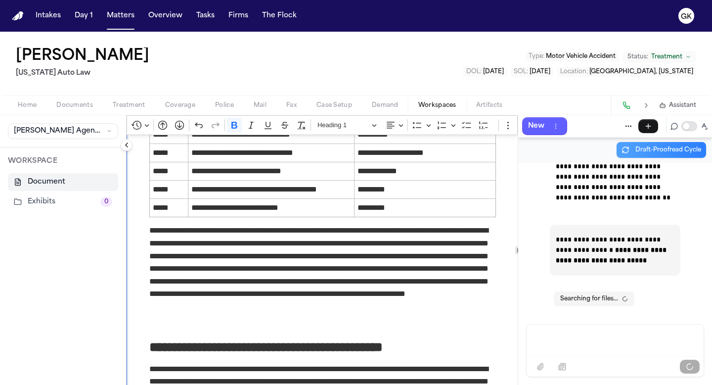
scroll to position [689, 0]
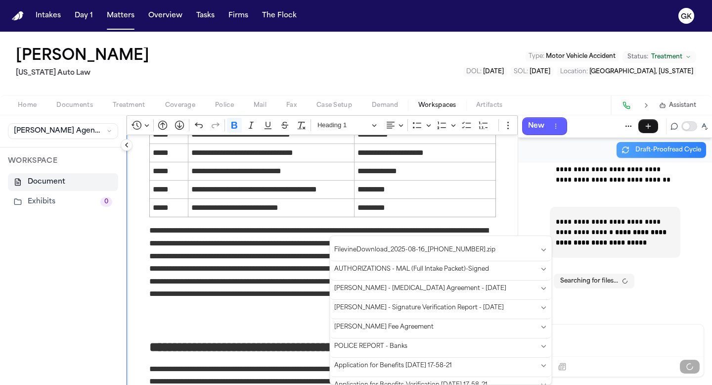
click at [272, 313] on p "**********" at bounding box center [322, 268] width 347 height 89
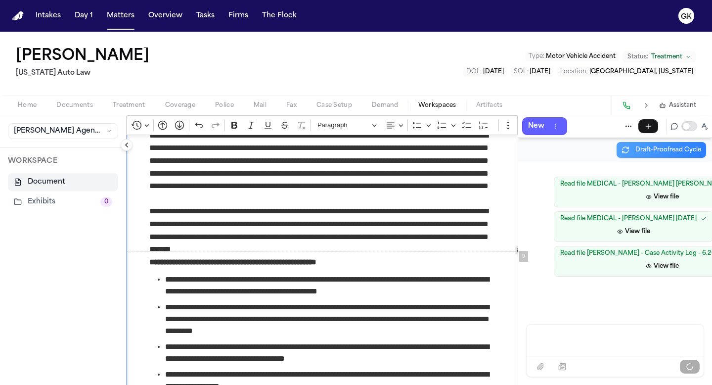
scroll to position [3705, 0]
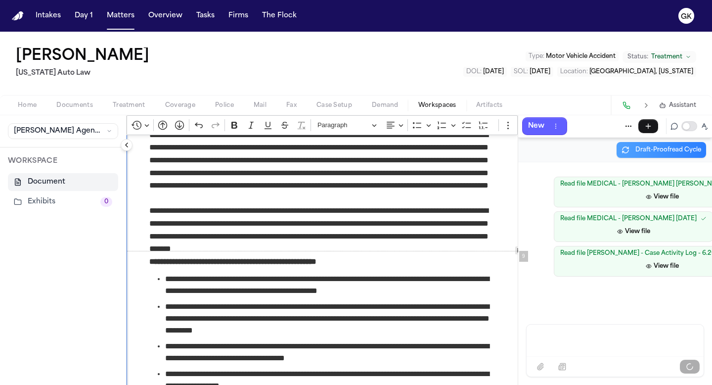
click at [345, 255] on p "**********" at bounding box center [322, 229] width 347 height 50
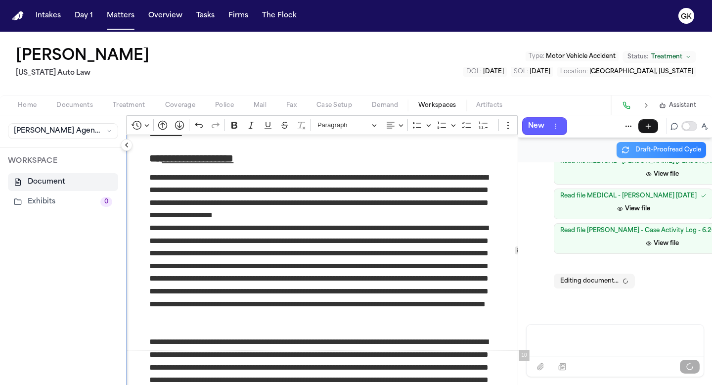
scroll to position [4065, 0]
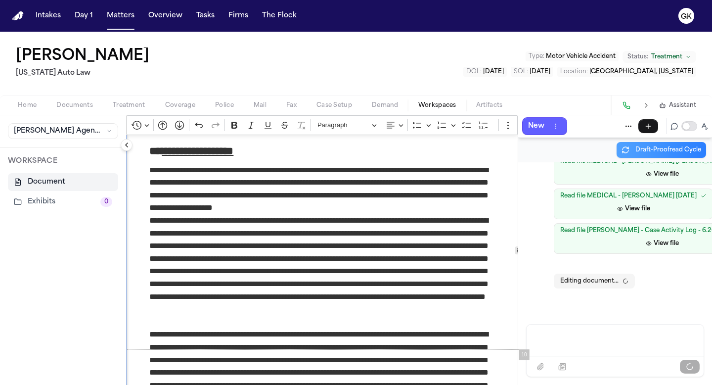
click at [413, 214] on p "**********" at bounding box center [322, 189] width 347 height 50
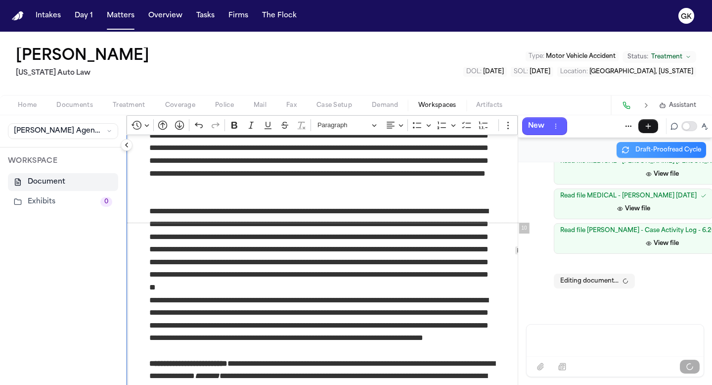
scroll to position [4192, 0]
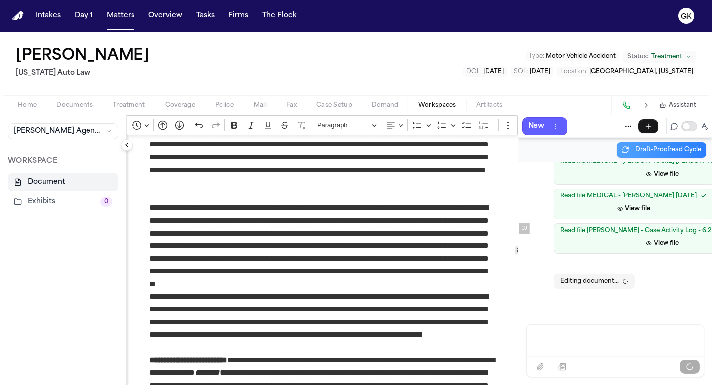
click at [413, 259] on p "**********" at bounding box center [322, 245] width 347 height 89
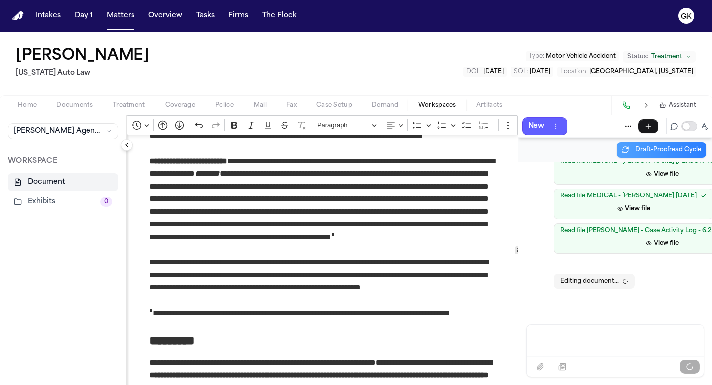
scroll to position [4390, 0]
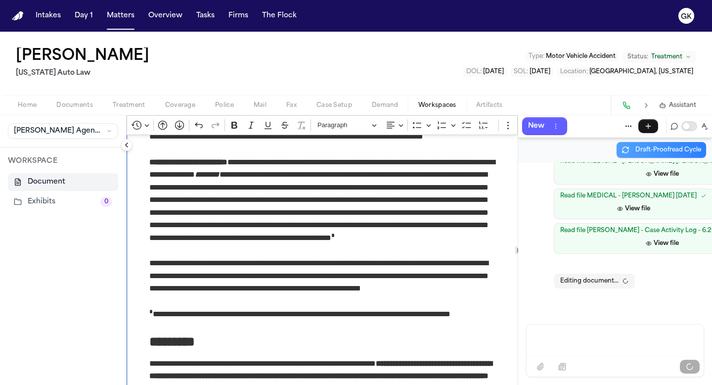
click at [409, 156] on p "**********" at bounding box center [322, 123] width 347 height 63
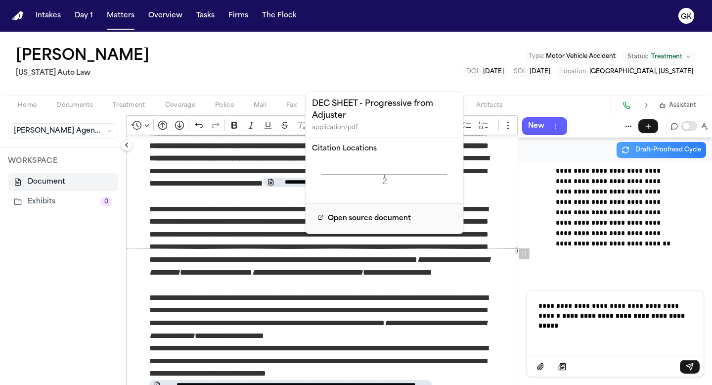
scroll to position [4648, 0]
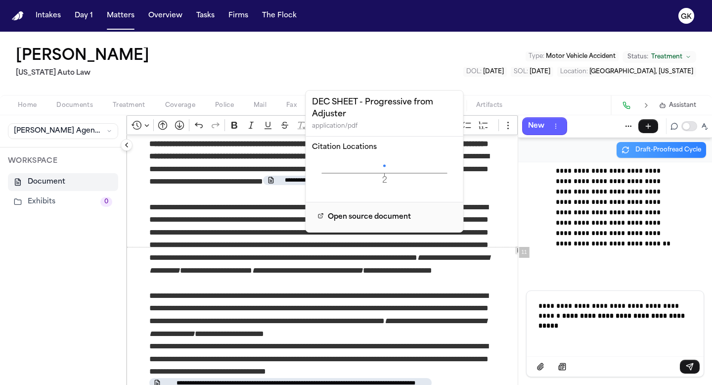
click at [298, 274] on icon "**********" at bounding box center [319, 264] width 340 height 20
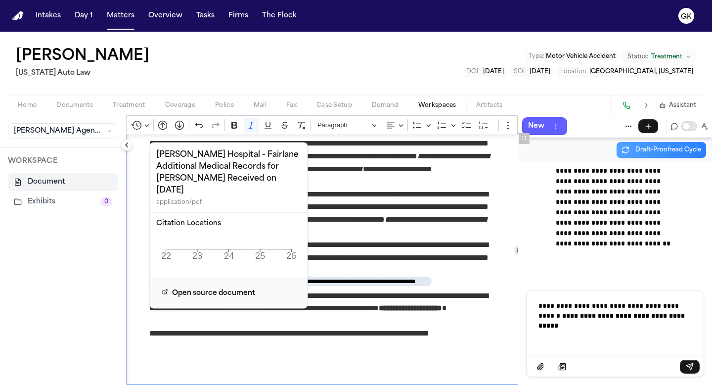
scroll to position [4761, 0]
click at [271, 327] on p "**********" at bounding box center [322, 308] width 347 height 38
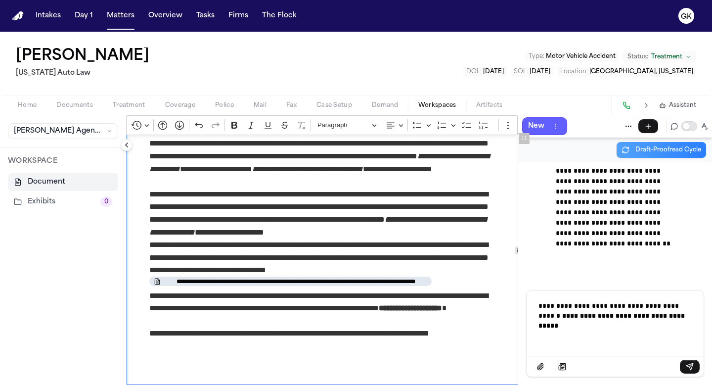
click at [260, 327] on p "**********" at bounding box center [322, 308] width 347 height 38
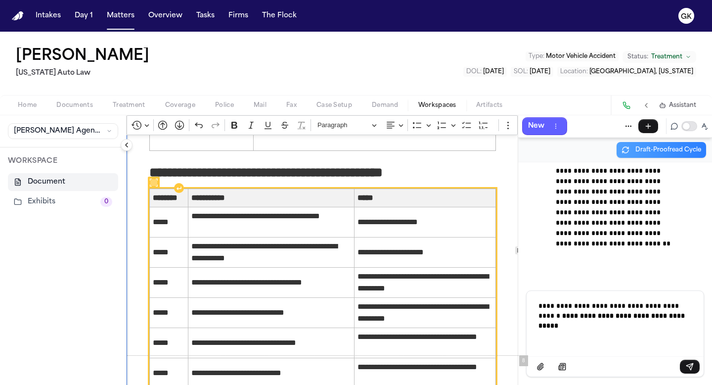
scroll to position [3129, 0]
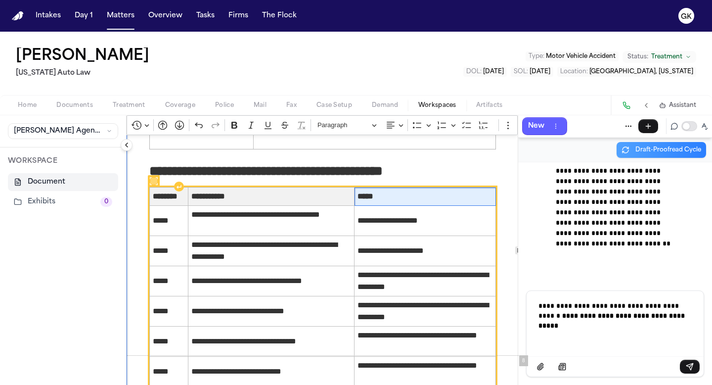
click at [392, 202] on span "*****" at bounding box center [425, 196] width 135 height 12
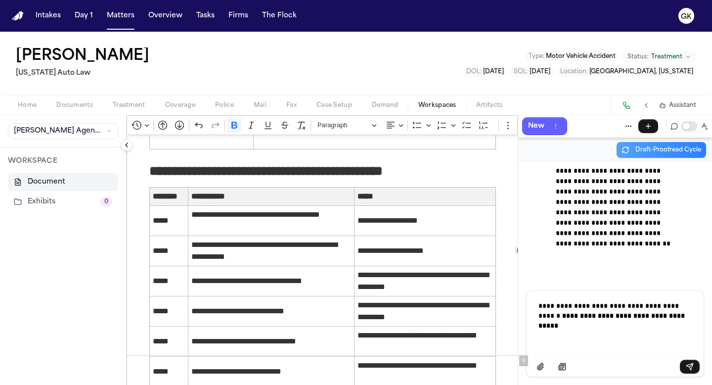
click at [583, 332] on div "**********" at bounding box center [615, 322] width 165 height 63
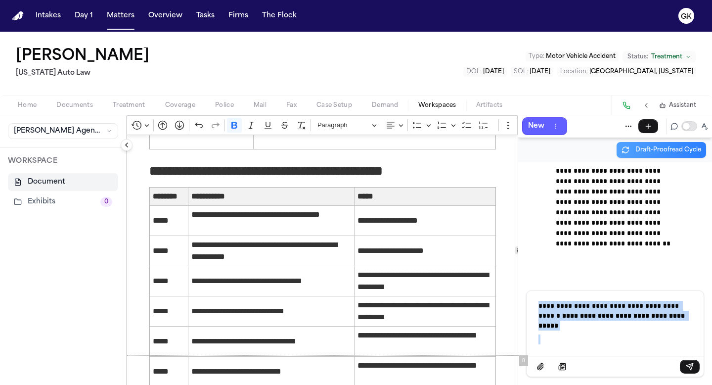
drag, startPoint x: 583, startPoint y: 332, endPoint x: 511, endPoint y: 298, distance: 79.9
click at [511, 298] on div "**********" at bounding box center [420, 250] width 586 height 270
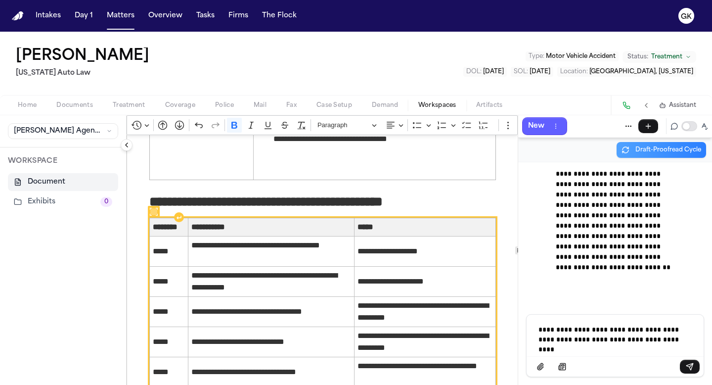
scroll to position [611, 0]
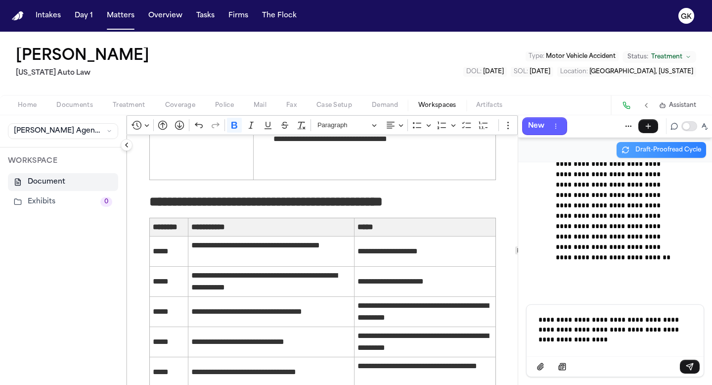
click at [586, 331] on p "**********" at bounding box center [615, 330] width 153 height 30
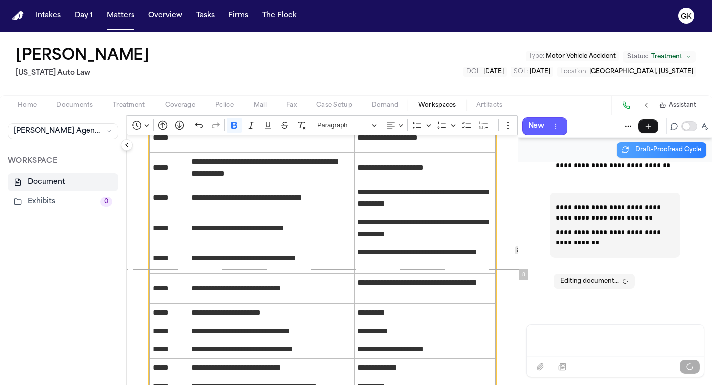
scroll to position [3215, 0]
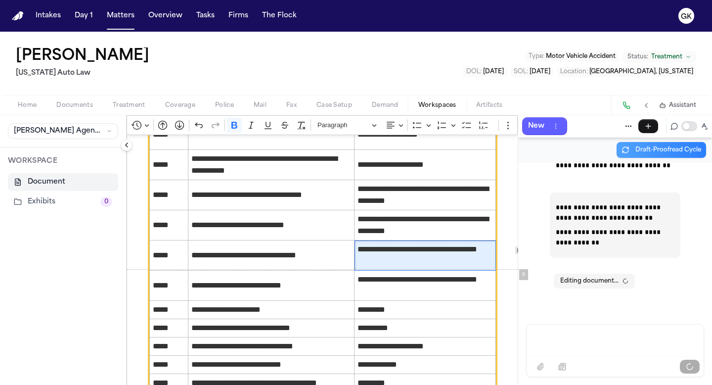
click at [463, 267] on span "**********" at bounding box center [425, 255] width 135 height 24
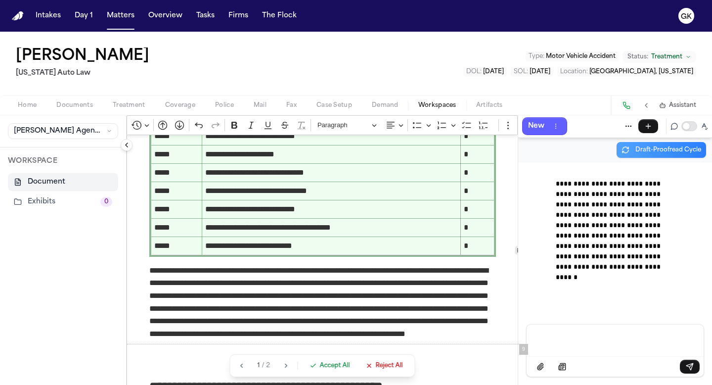
scroll to position [3622, 0]
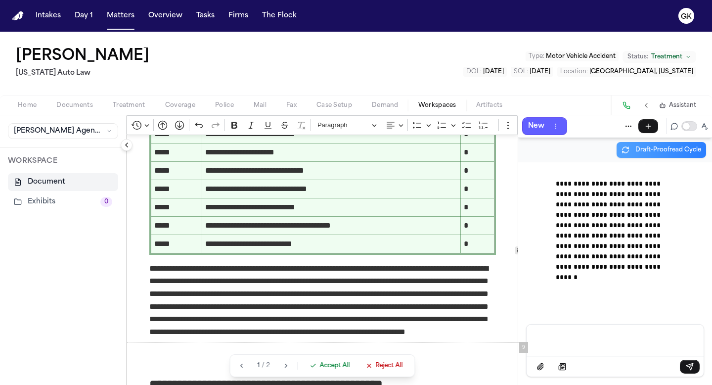
click at [330, 364] on span "Accept All" at bounding box center [335, 366] width 30 height 8
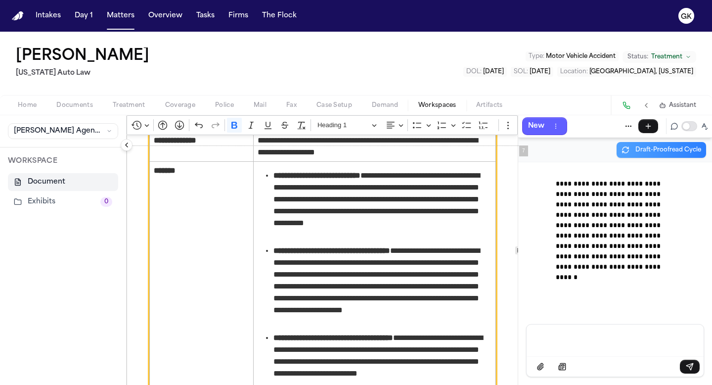
scroll to position [2488, 0]
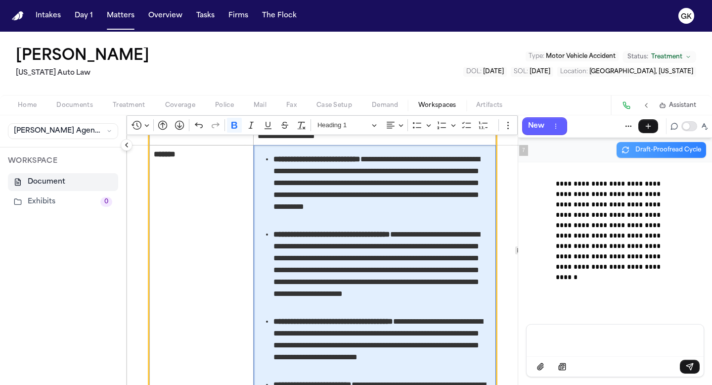
click at [353, 323] on strong "**********" at bounding box center [334, 321] width 120 height 7
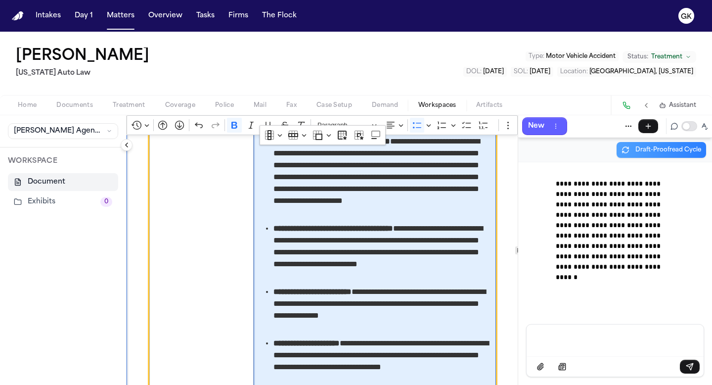
scroll to position [2587, 0]
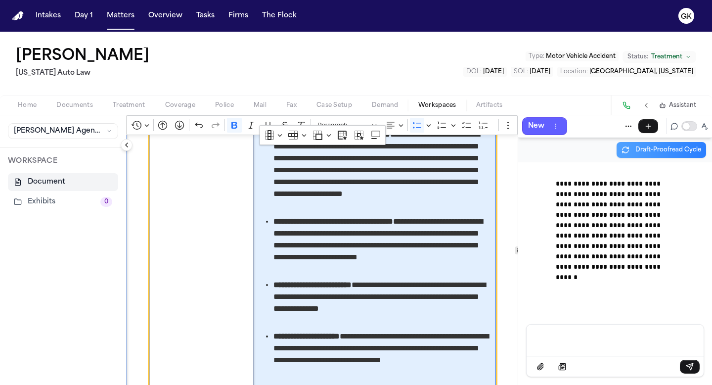
click at [353, 323] on span "**********" at bounding box center [383, 302] width 218 height 47
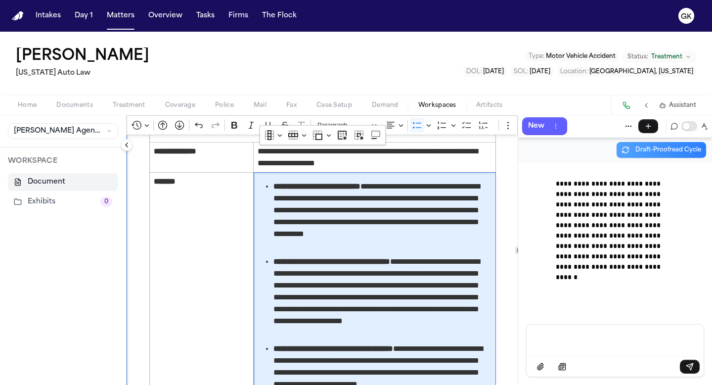
scroll to position [2393, 0]
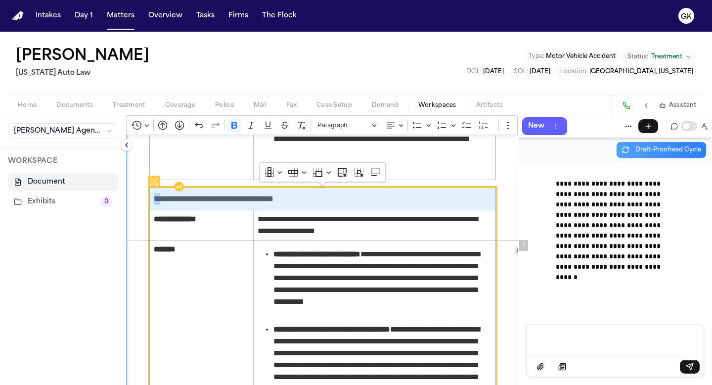
drag, startPoint x: 366, startPoint y: 204, endPoint x: 152, endPoint y: 198, distance: 214.2
click at [151, 198] on td "**********" at bounding box center [323, 198] width 346 height 22
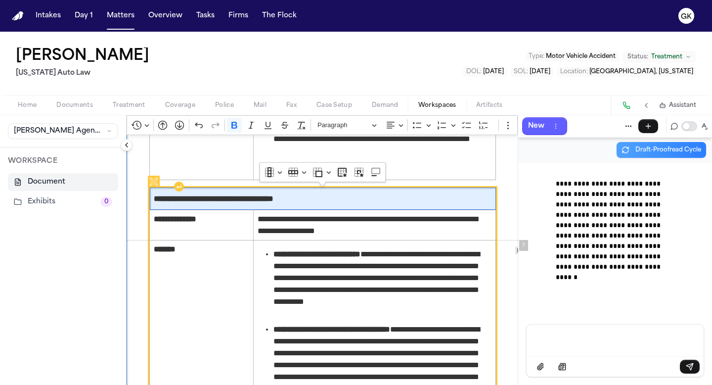
click at [332, 204] on span "**********" at bounding box center [323, 199] width 338 height 12
drag, startPoint x: 339, startPoint y: 203, endPoint x: 153, endPoint y: 200, distance: 186.0
click at [153, 200] on td "**********" at bounding box center [323, 198] width 346 height 22
copy strong "**********"
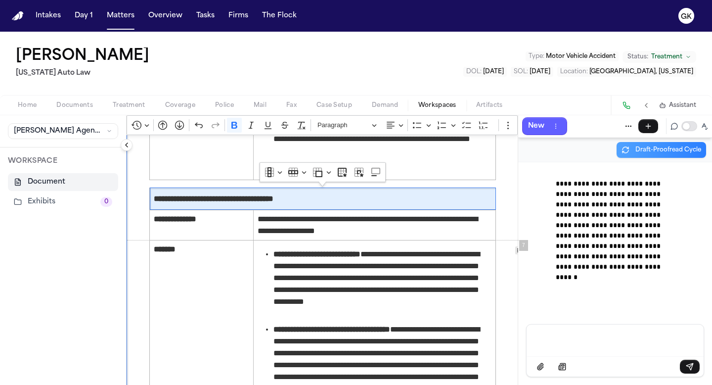
click at [586, 322] on div "**********" at bounding box center [615, 243] width 194 height 162
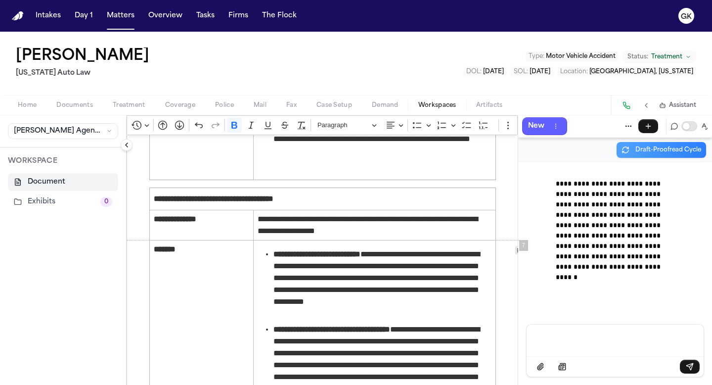
click at [586, 335] on p "Message input" at bounding box center [615, 339] width 153 height 10
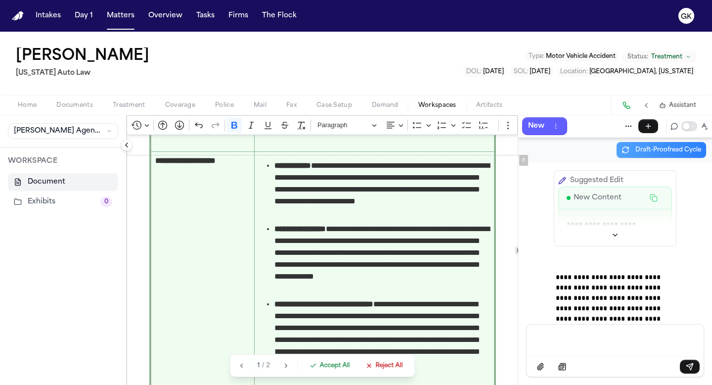
scroll to position [2996, 0]
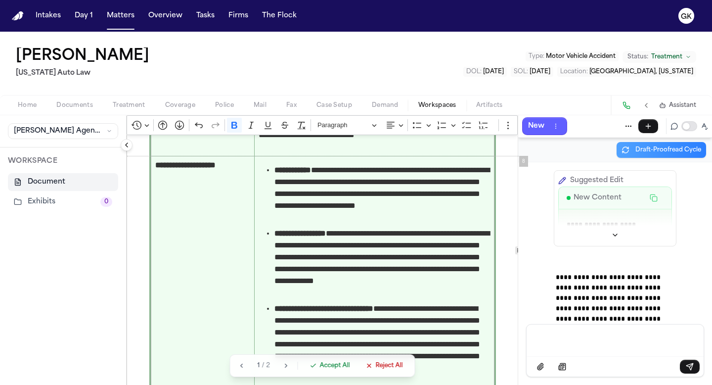
click at [339, 362] on span "Accept All" at bounding box center [335, 366] width 30 height 8
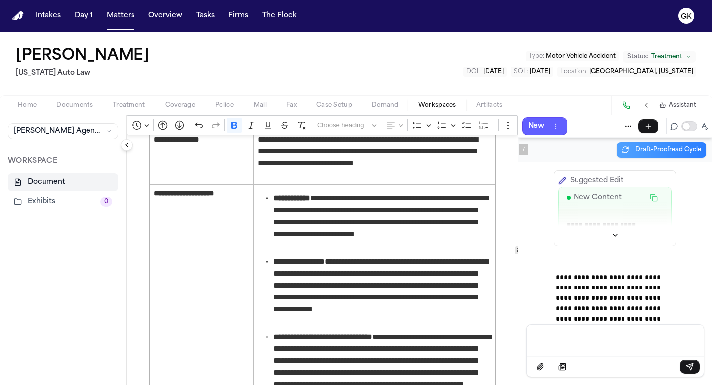
scroll to position [2473, 0]
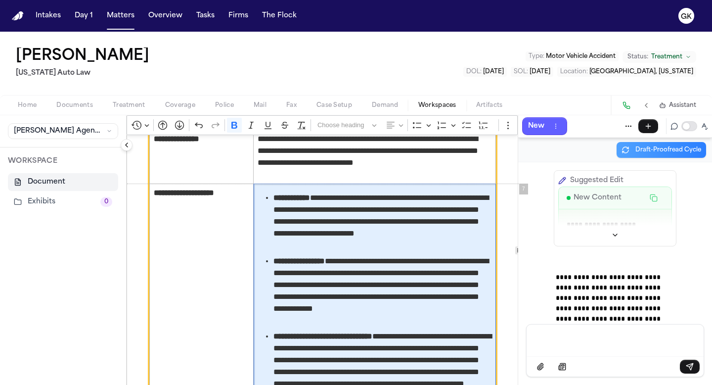
click at [403, 248] on span "**********" at bounding box center [383, 221] width 218 height 59
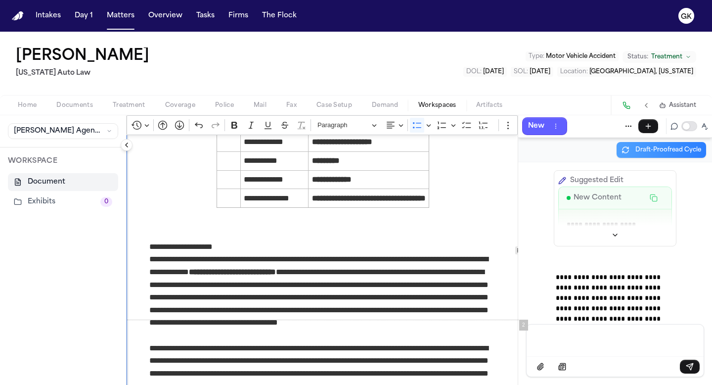
scroll to position [0, 0]
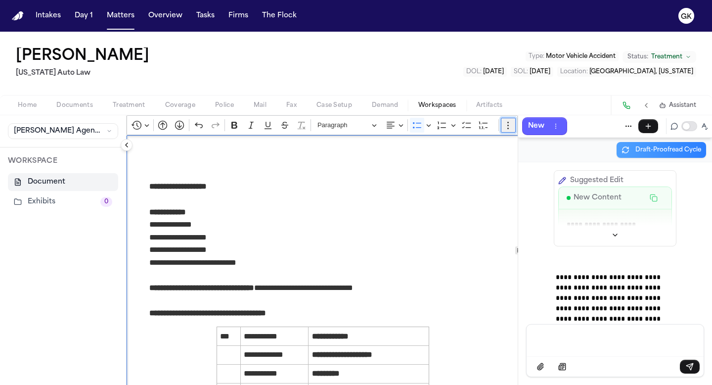
click at [506, 126] on icon "Editor toolbar" at bounding box center [509, 125] width 10 height 10
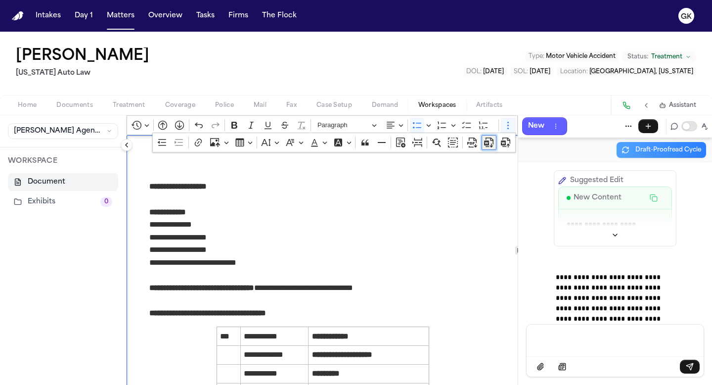
click at [489, 143] on icon "Dropdown toolbar" at bounding box center [486, 142] width 5 height 5
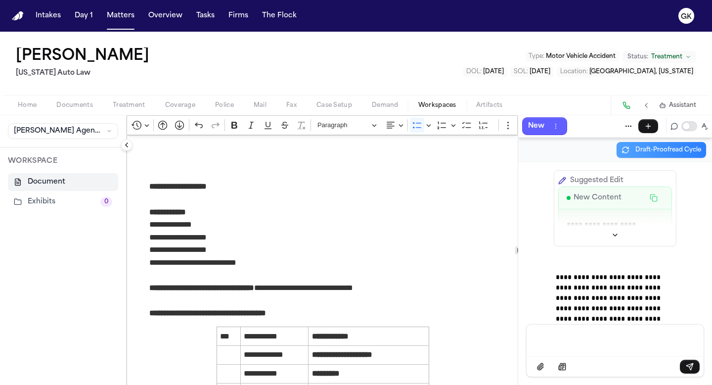
click at [558, 335] on p "Message input" at bounding box center [615, 339] width 153 height 10
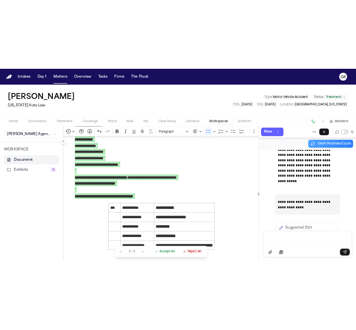
scroll to position [211, 0]
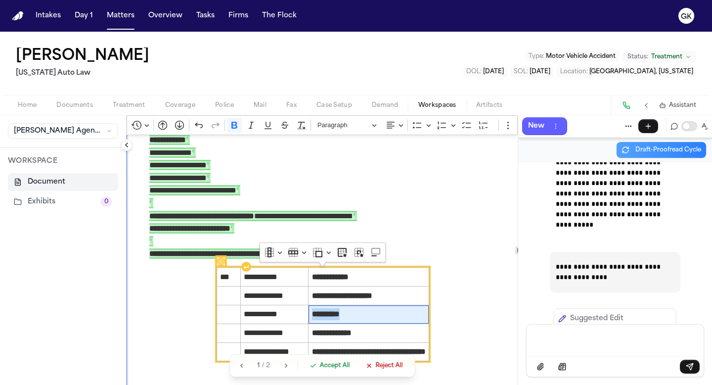
drag, startPoint x: 339, startPoint y: 316, endPoint x: 288, endPoint y: 315, distance: 51.5
click at [309, 315] on td "*********" at bounding box center [369, 314] width 121 height 19
copy strong "*********"
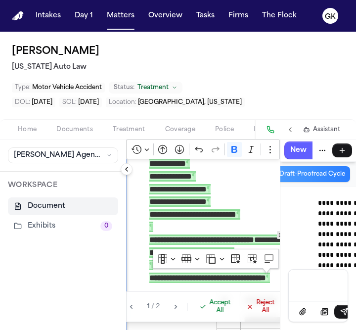
scroll to position [211, 0]
